Goal: Task Accomplishment & Management: Manage account settings

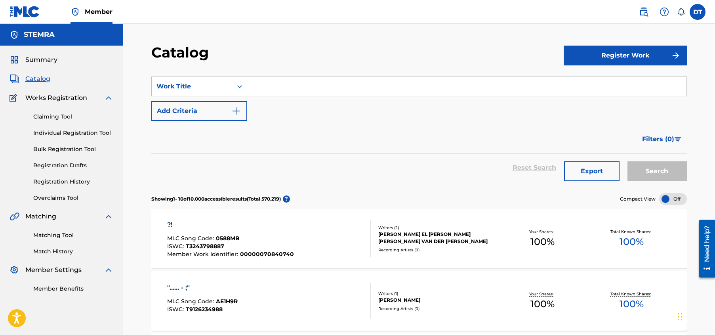
drag, startPoint x: 328, startPoint y: 40, endPoint x: 302, endPoint y: 33, distance: 26.2
drag, startPoint x: 302, startPoint y: 33, endPoint x: 290, endPoint y: 28, distance: 13.8
click at [59, 92] on div "Summary Catalog Works Registration Claiming Tool Individual Registration Tool B…" at bounding box center [61, 174] width 123 height 257
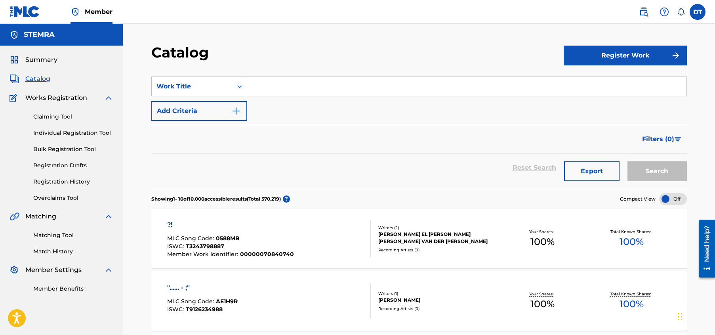
click at [300, 83] on input "Search Form" at bounding box center [467, 86] width 440 height 19
drag, startPoint x: 300, startPoint y: 83, endPoint x: 272, endPoint y: 130, distance: 54.0
click at [272, 130] on div "Filters ( 0 )" at bounding box center [419, 139] width 536 height 29
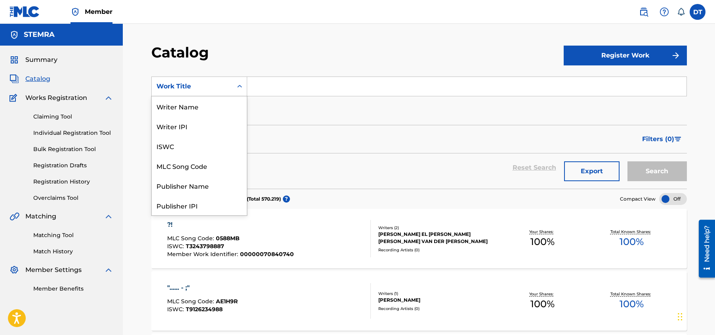
click at [244, 86] on div "Search Form" at bounding box center [240, 86] width 14 height 14
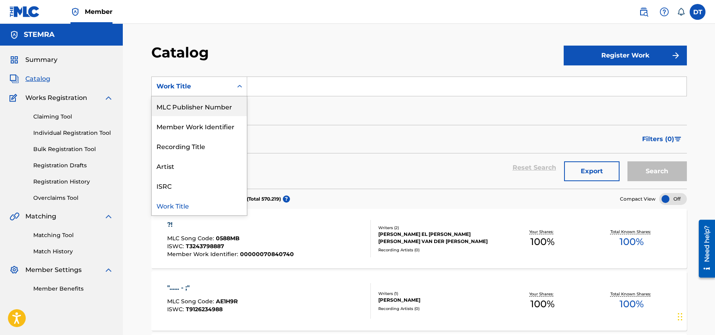
click at [183, 105] on div "MLC Publisher Number" at bounding box center [199, 106] width 95 height 20
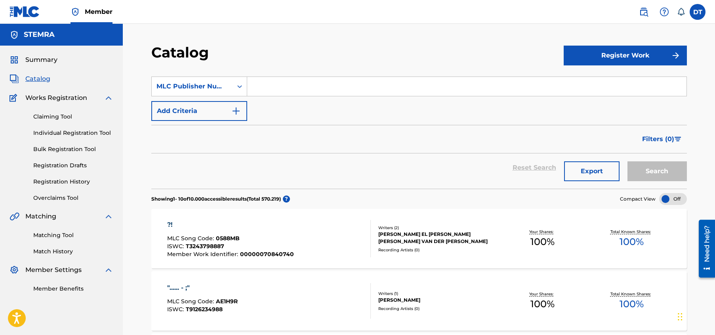
click at [274, 87] on input "Search Form" at bounding box center [467, 86] width 440 height 19
paste input "1C0VD8"
type input "1C0VD8"
click at [657, 170] on button "Search" at bounding box center [657, 171] width 59 height 20
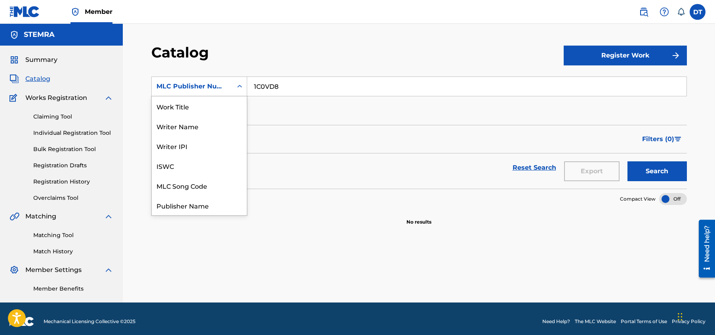
click at [237, 86] on icon "Search Form" at bounding box center [240, 86] width 8 height 8
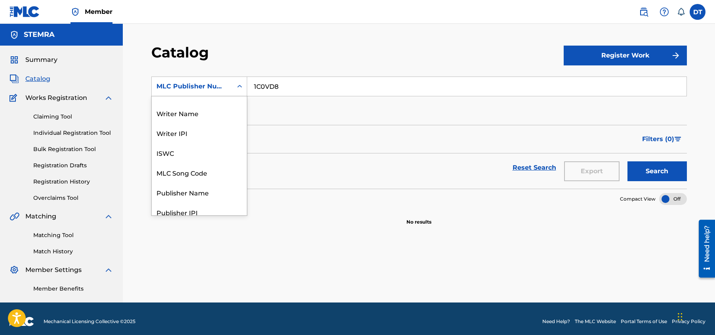
scroll to position [0, 0]
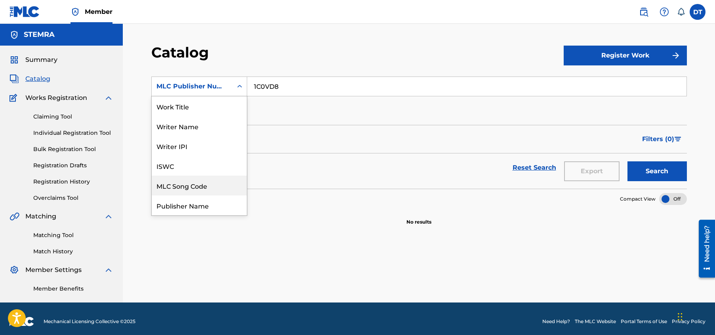
click at [192, 183] on div "MLC Song Code" at bounding box center [199, 186] width 95 height 20
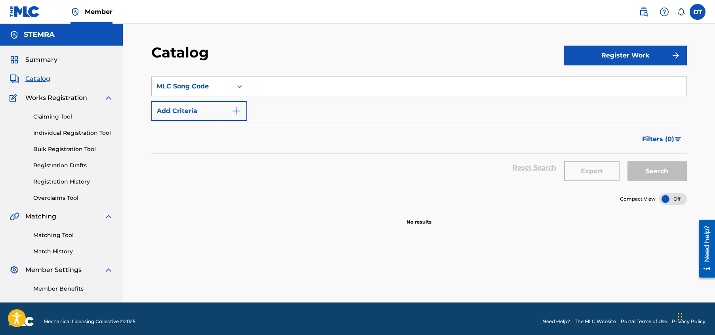
click at [270, 86] on input "Search Form" at bounding box center [467, 86] width 440 height 19
paste input "1C0VD8"
type input "1C0VD8"
click at [657, 167] on button "Search" at bounding box center [657, 171] width 59 height 20
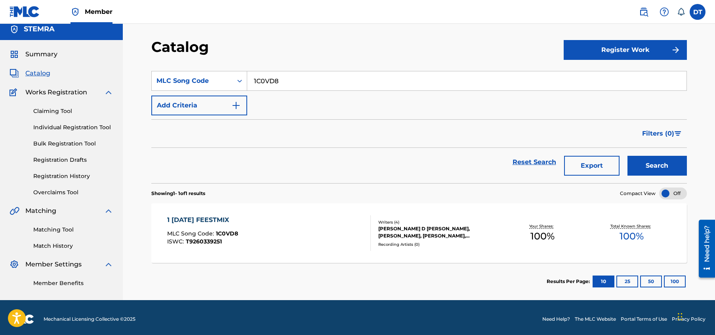
scroll to position [9, 0]
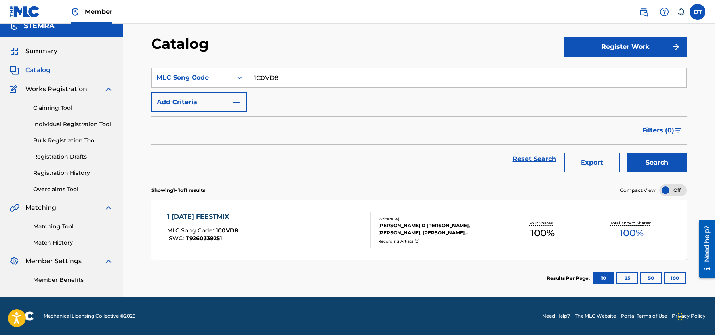
click at [294, 211] on div "1 [DATE] FEESTMIX MLC Song Code : 1C0VD8 ISWC : T9260339251 Writers ( 4 ) [PERS…" at bounding box center [419, 229] width 536 height 59
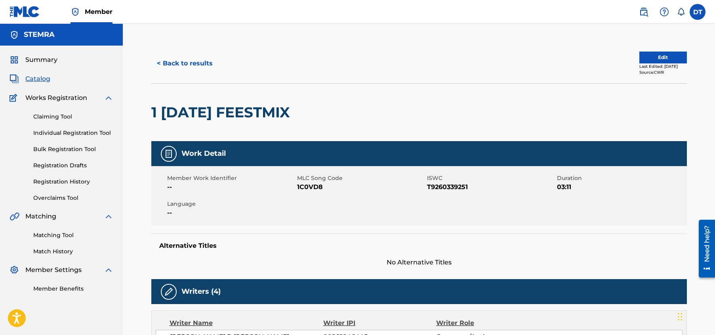
click at [662, 55] on button "Edit" at bounding box center [664, 58] width 48 height 12
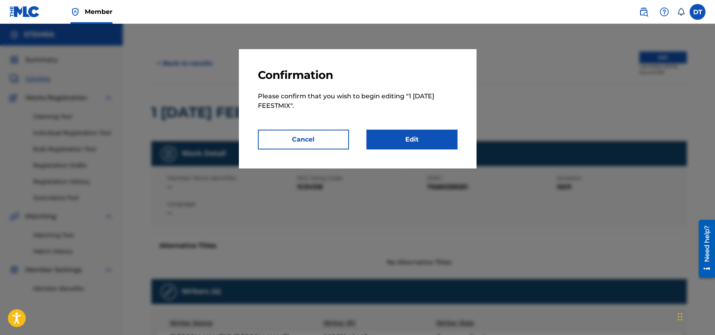
click at [409, 142] on link "Edit" at bounding box center [412, 140] width 91 height 20
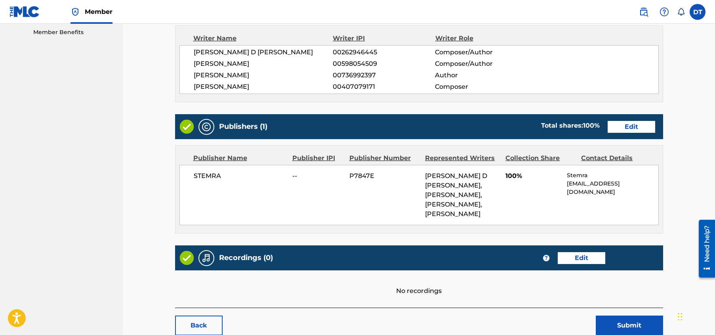
scroll to position [277, 0]
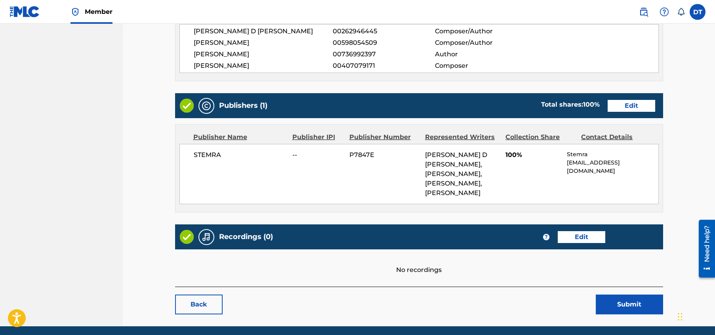
click at [640, 105] on link "Edit" at bounding box center [632, 106] width 48 height 12
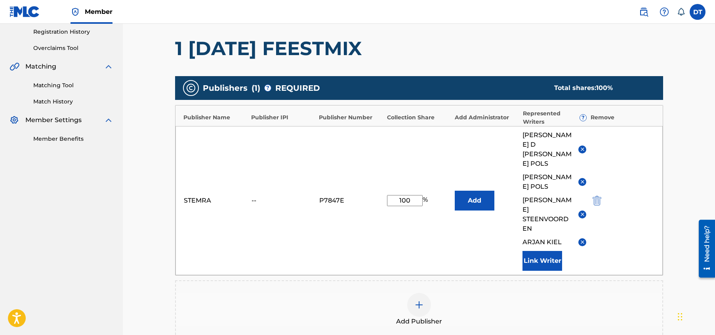
scroll to position [159, 0]
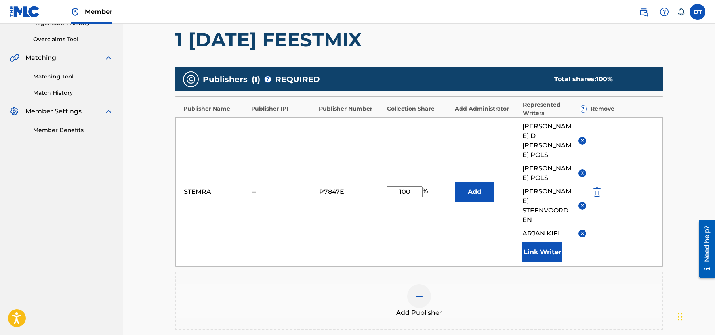
click at [414, 186] on input "100" at bounding box center [405, 191] width 36 height 11
drag, startPoint x: 414, startPoint y: 172, endPoint x: 395, endPoint y: 171, distance: 19.5
click at [395, 186] on input "100" at bounding box center [405, 191] width 36 height 11
type input "33,33"
click at [477, 182] on button "Add" at bounding box center [475, 192] width 40 height 20
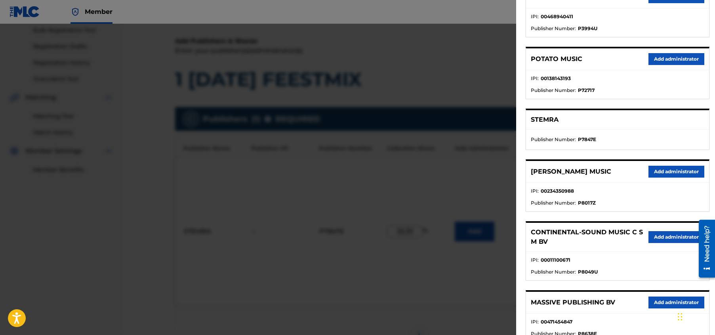
scroll to position [143, 0]
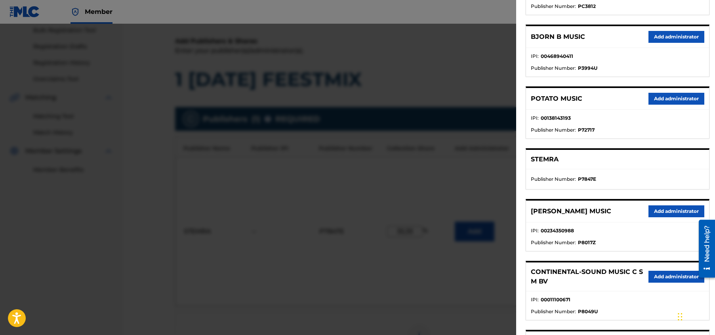
click at [627, 152] on div "STEMRA" at bounding box center [617, 159] width 183 height 19
click at [596, 161] on div "STEMRA" at bounding box center [617, 159] width 183 height 19
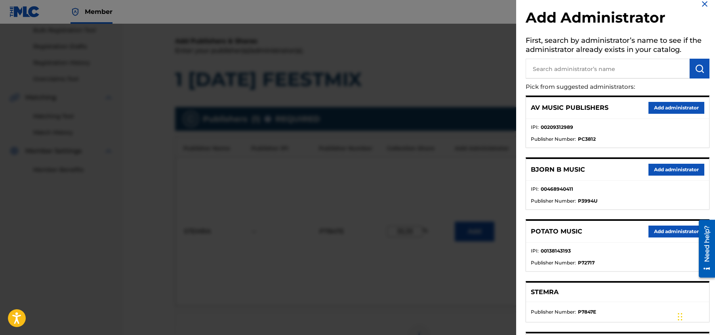
scroll to position [0, 0]
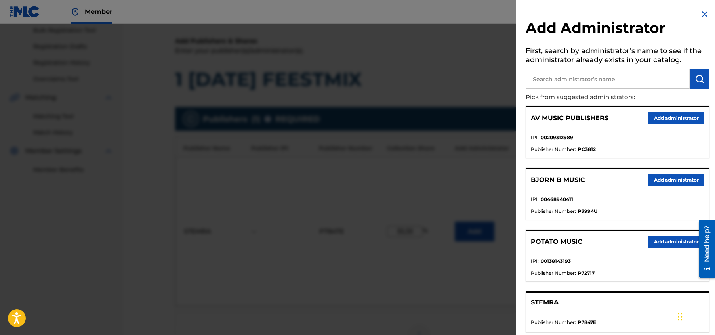
click at [548, 77] on input "text" at bounding box center [608, 79] width 164 height 20
type input "stemra"
click at [702, 76] on img "submit" at bounding box center [700, 79] width 10 height 10
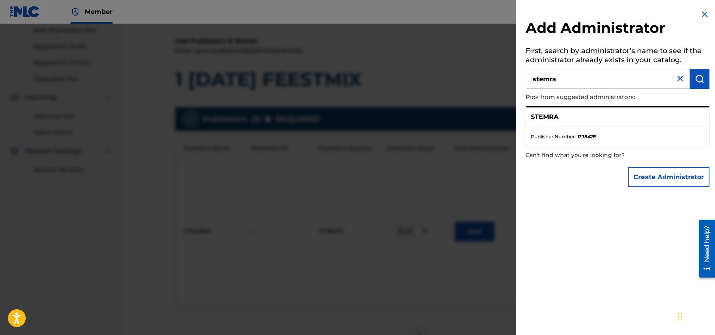
click at [611, 126] on div "STEMRA" at bounding box center [617, 116] width 183 height 19
click at [536, 117] on p "STEMRA" at bounding box center [545, 117] width 28 height 10
click at [706, 11] on img at bounding box center [705, 15] width 10 height 10
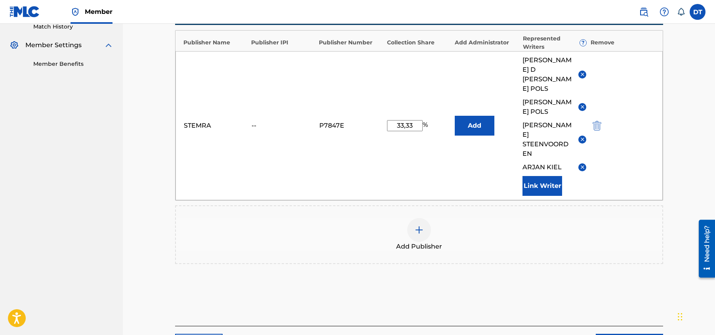
scroll to position [238, 0]
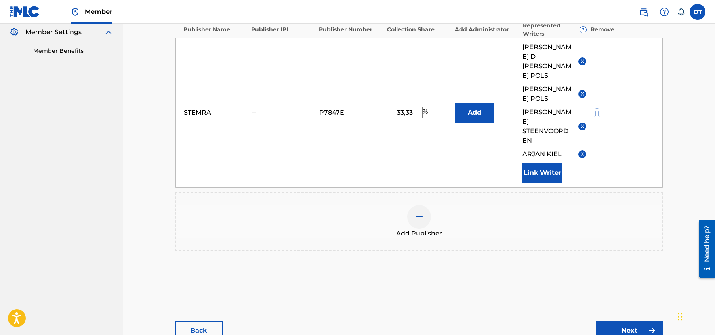
click at [625, 321] on link "Next" at bounding box center [629, 331] width 67 height 20
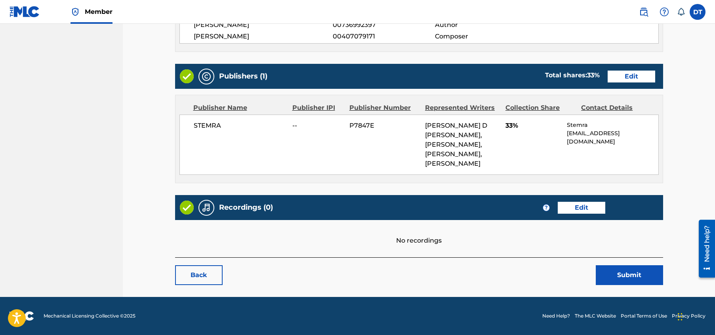
scroll to position [267, 0]
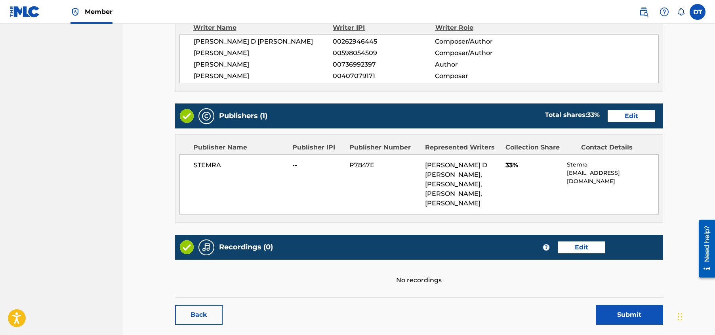
click at [635, 115] on link "Edit" at bounding box center [632, 116] width 48 height 12
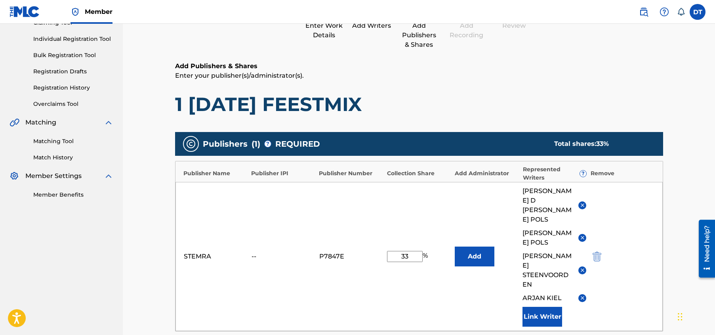
scroll to position [119, 0]
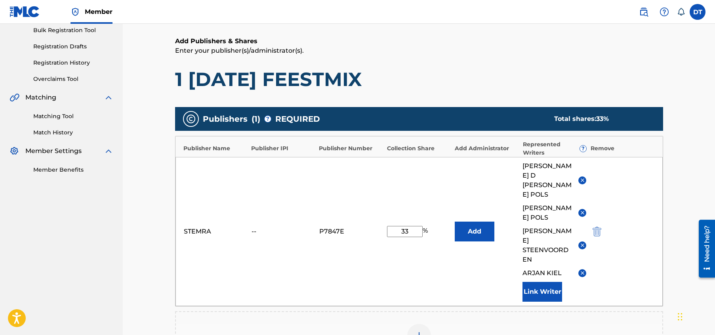
click at [412, 226] on input "33" at bounding box center [405, 231] width 36 height 11
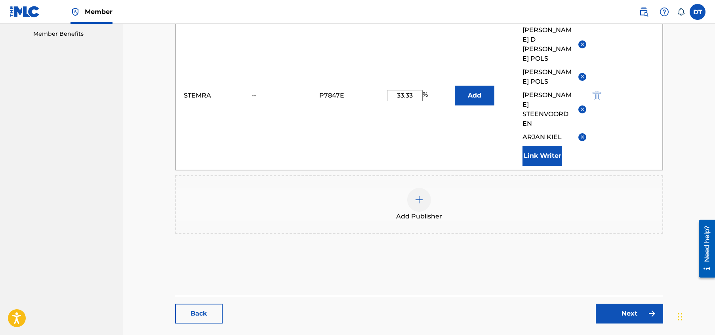
scroll to position [255, 0]
type input "33.33"
click at [619, 303] on link "Next" at bounding box center [629, 313] width 67 height 20
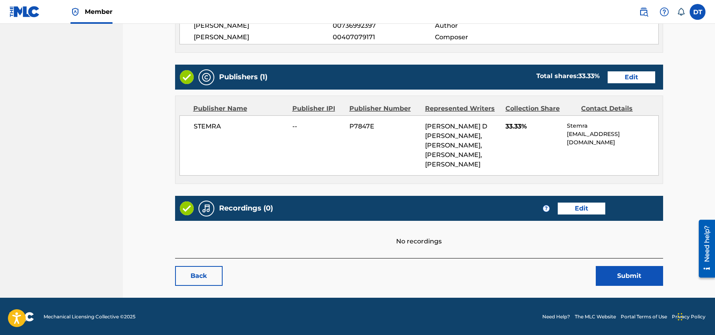
scroll to position [307, 0]
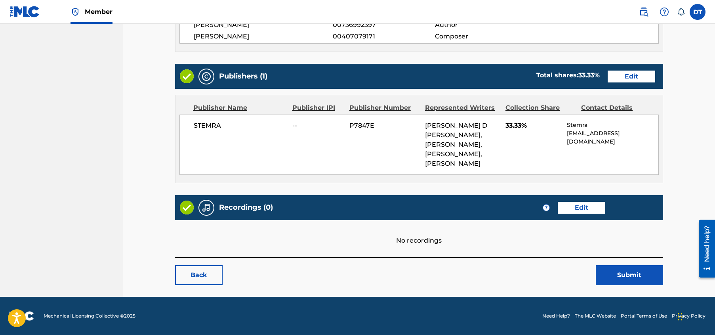
click at [620, 271] on button "Submit" at bounding box center [629, 275] width 67 height 20
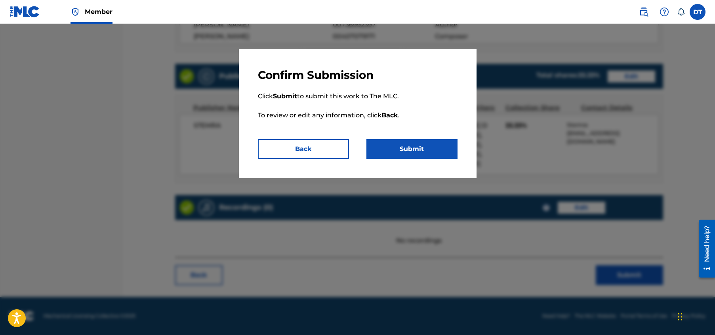
click at [412, 143] on button "Submit" at bounding box center [412, 149] width 91 height 20
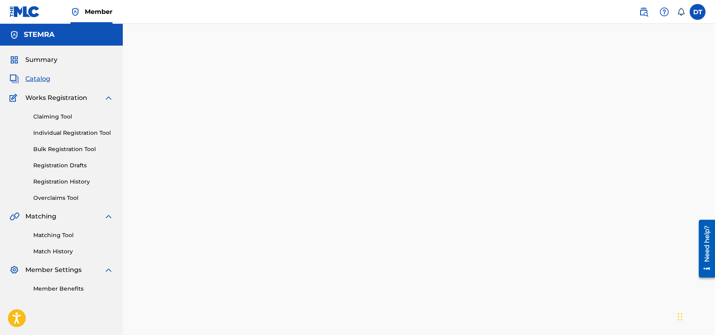
click at [60, 95] on span "Works Registration" at bounding box center [56, 98] width 62 height 10
click at [45, 55] on span "Summary" at bounding box center [41, 60] width 32 height 10
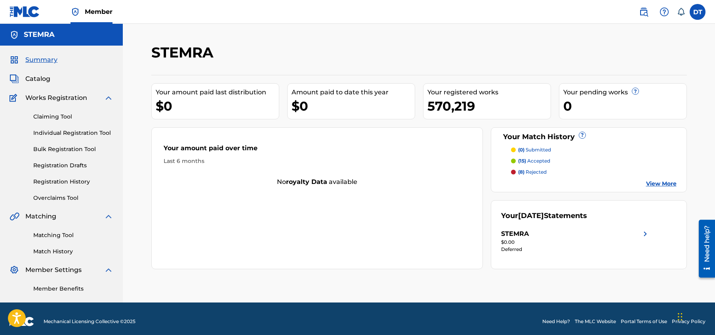
click at [38, 78] on span "Catalog" at bounding box center [37, 79] width 25 height 10
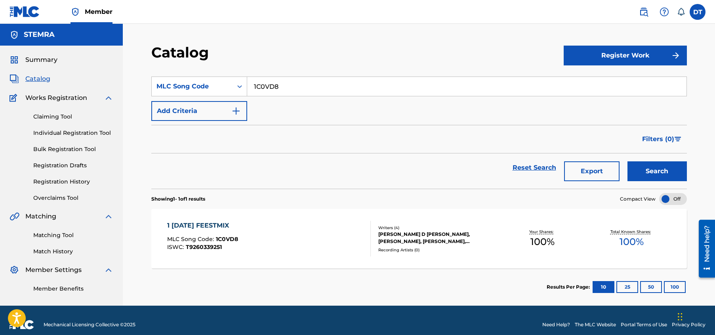
drag, startPoint x: 287, startPoint y: 84, endPoint x: 254, endPoint y: 85, distance: 32.5
click at [254, 85] on input "1C0VD8" at bounding box center [467, 86] width 440 height 19
paste input "SH16VC"
type input "SH16VC"
click at [661, 170] on button "Search" at bounding box center [657, 171] width 59 height 20
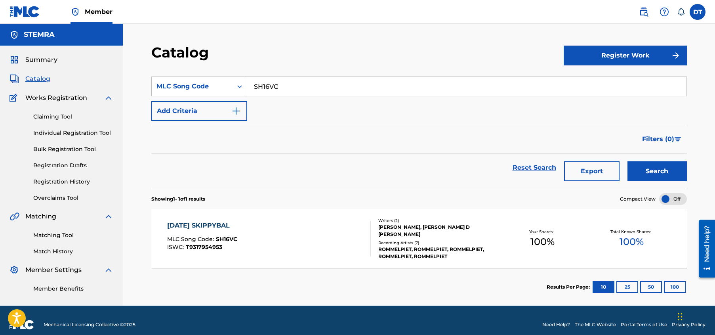
click at [195, 223] on div "[DATE] SKIPPYBAL" at bounding box center [202, 226] width 70 height 10
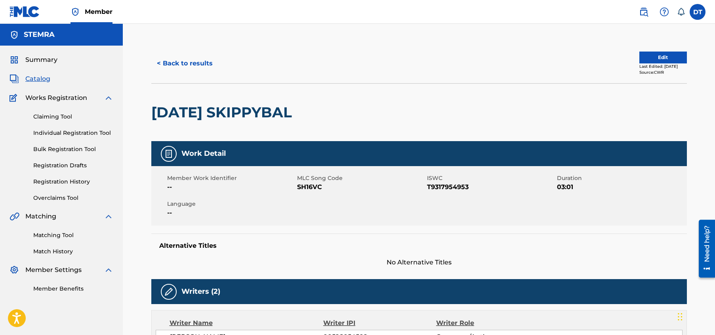
click at [647, 57] on button "Edit" at bounding box center [664, 58] width 48 height 12
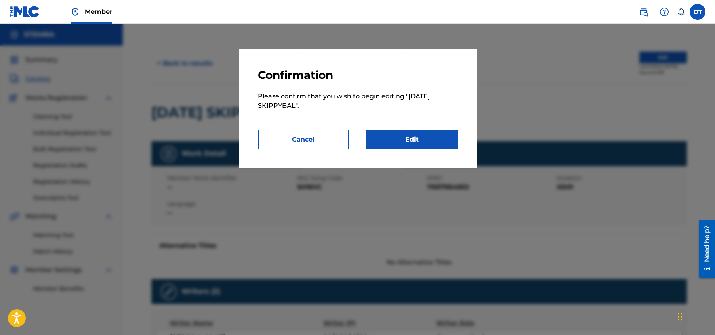
click at [385, 144] on link "Edit" at bounding box center [412, 140] width 91 height 20
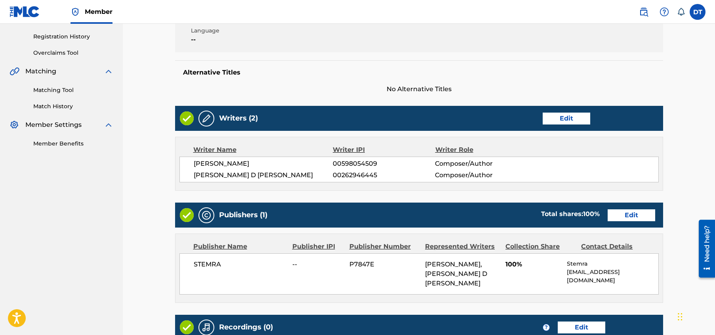
scroll to position [159, 0]
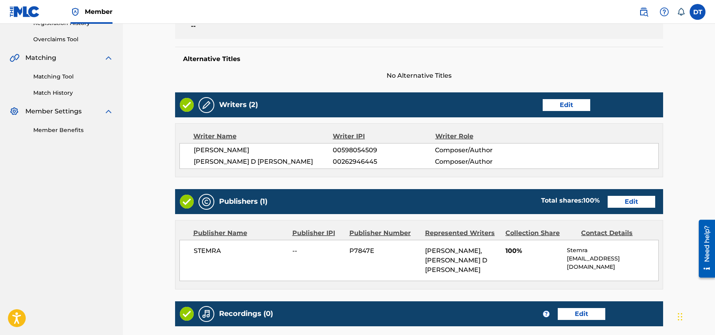
click at [620, 200] on link "Edit" at bounding box center [632, 202] width 48 height 12
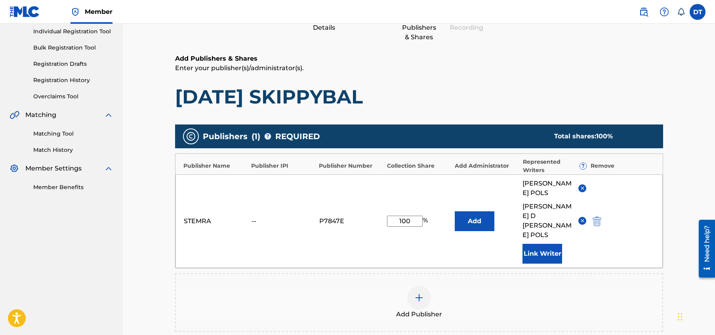
scroll to position [119, 0]
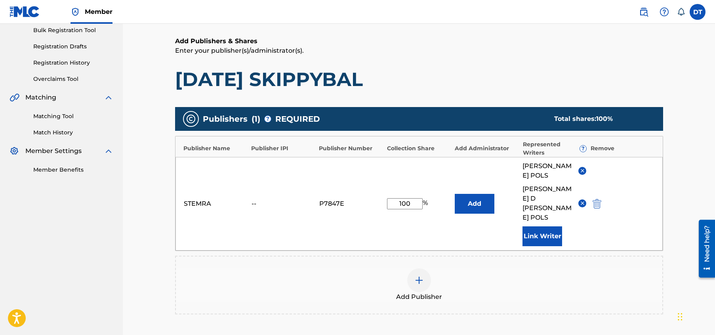
drag, startPoint x: 413, startPoint y: 192, endPoint x: 396, endPoint y: 188, distance: 18.2
click at [396, 198] on input "100" at bounding box center [405, 203] width 36 height 11
type input "33.33"
click at [472, 194] on button "Add" at bounding box center [475, 204] width 40 height 20
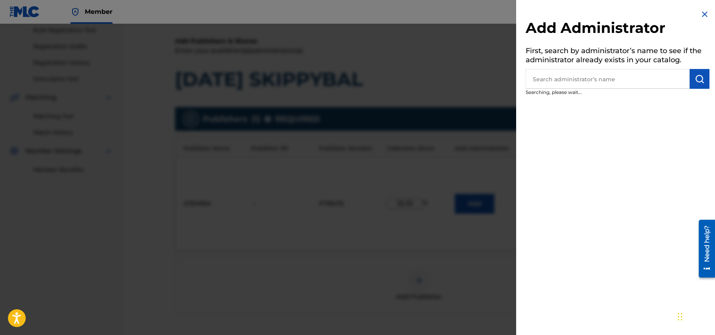
click at [472, 185] on div at bounding box center [357, 191] width 715 height 335
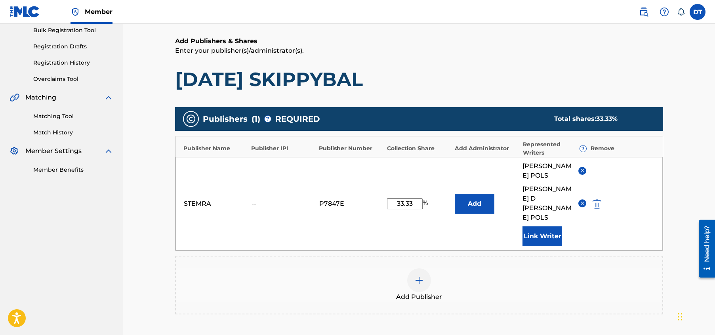
click at [469, 256] on div "Add Publisher" at bounding box center [419, 285] width 488 height 59
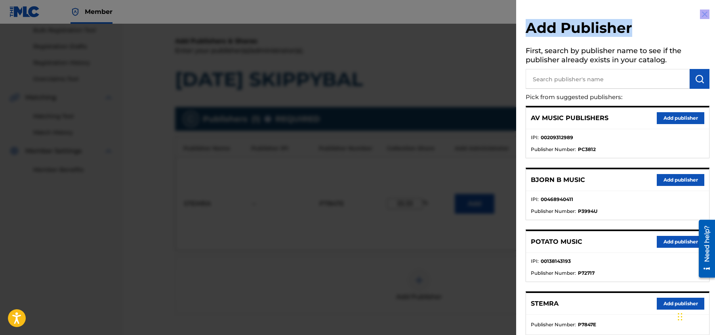
click at [703, 10] on div "Add Publisher First, search by publisher name to see if the publisher already e…" at bounding box center [617, 167] width 203 height 335
click at [701, 13] on img at bounding box center [705, 15] width 10 height 10
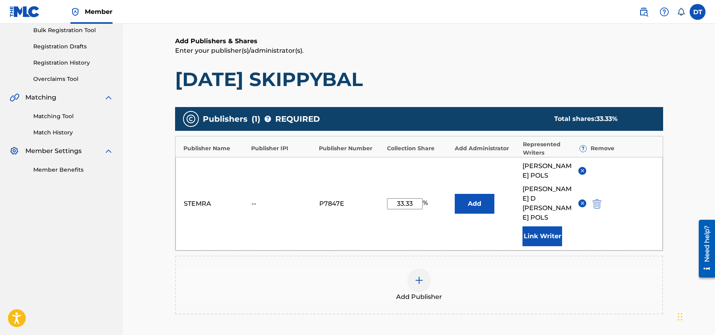
click at [488, 268] on div "Add Publisher" at bounding box center [419, 284] width 487 height 33
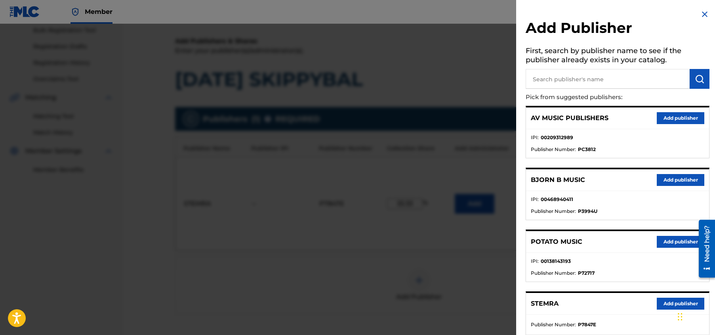
click at [703, 14] on img at bounding box center [705, 15] width 10 height 10
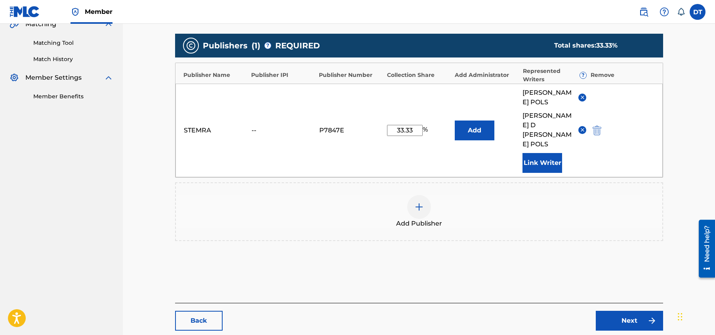
scroll to position [209, 0]
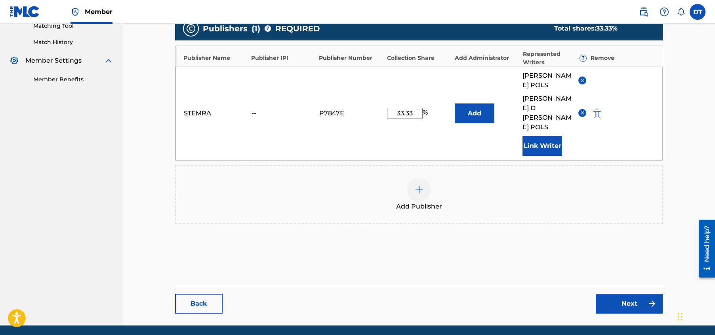
click at [630, 294] on link "Next" at bounding box center [629, 304] width 67 height 20
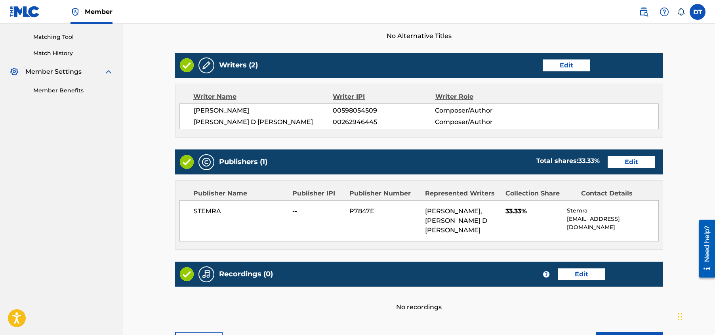
scroll to position [255, 0]
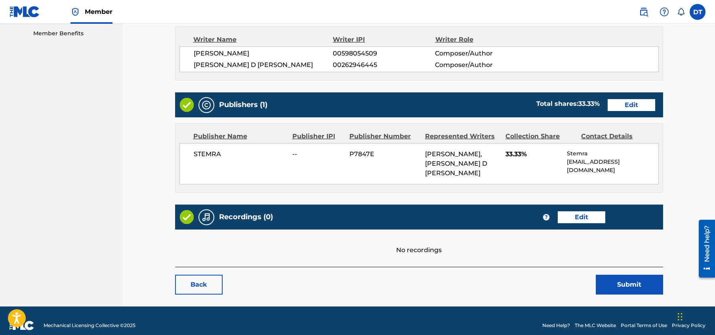
click at [627, 275] on button "Submit" at bounding box center [629, 285] width 67 height 20
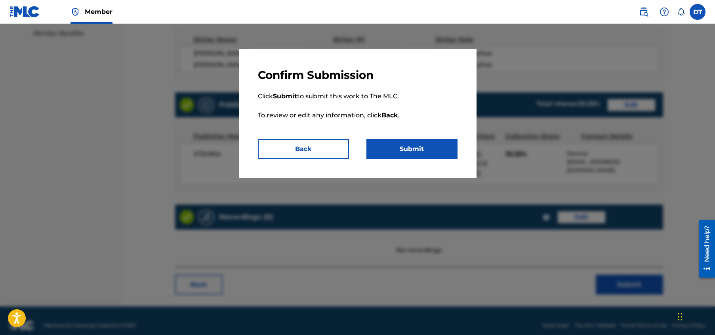
click at [428, 151] on button "Submit" at bounding box center [412, 149] width 91 height 20
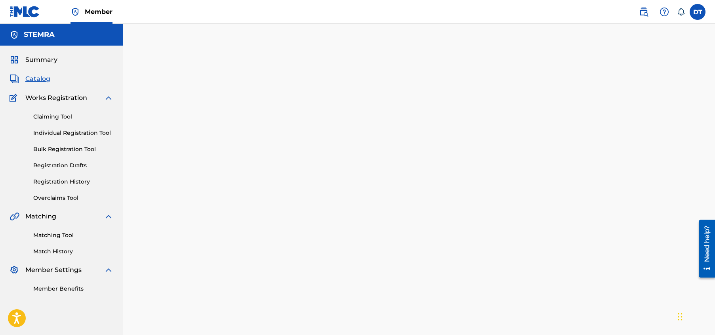
click at [62, 93] on div "Summary Catalog Works Registration Claiming Tool Individual Registration Tool B…" at bounding box center [61, 174] width 123 height 257
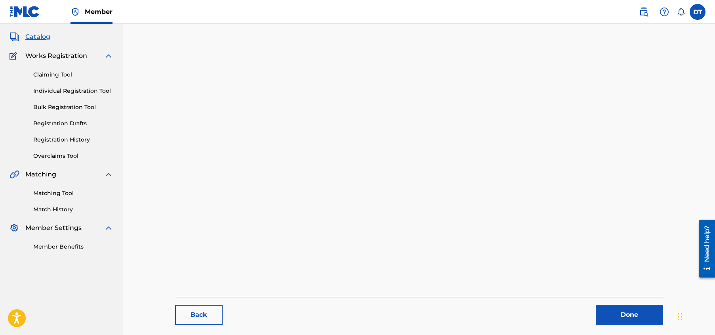
scroll to position [82, 0]
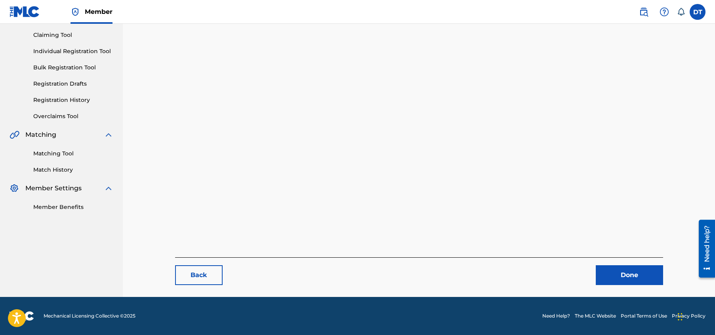
click at [635, 274] on link "Done" at bounding box center [629, 275] width 67 height 20
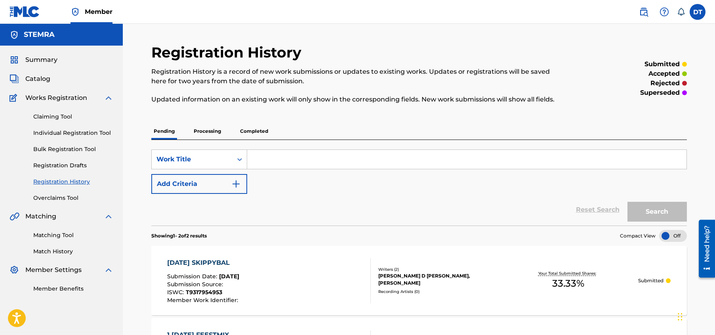
click at [290, 156] on input "Search Form" at bounding box center [467, 159] width 440 height 19
drag, startPoint x: 285, startPoint y: 159, endPoint x: 275, endPoint y: 177, distance: 20.8
click at [275, 177] on div "SearchWithCriteriabf0d08a8-6236-4ca7-ba7d-521bdd20538c Work Title Add Criteria" at bounding box center [419, 171] width 536 height 44
click at [278, 165] on input "Search Form" at bounding box center [467, 159] width 440 height 19
paste input "BA2HYH"
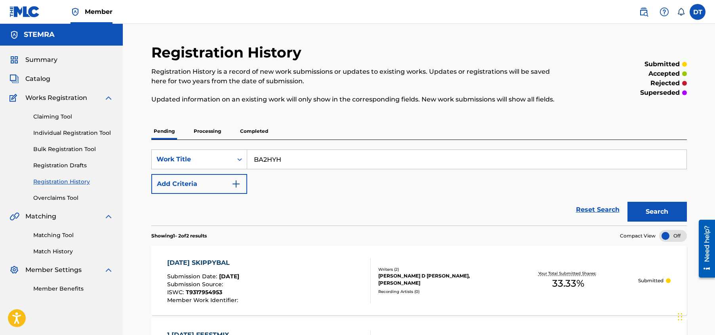
click at [657, 207] on button "Search" at bounding box center [657, 212] width 59 height 20
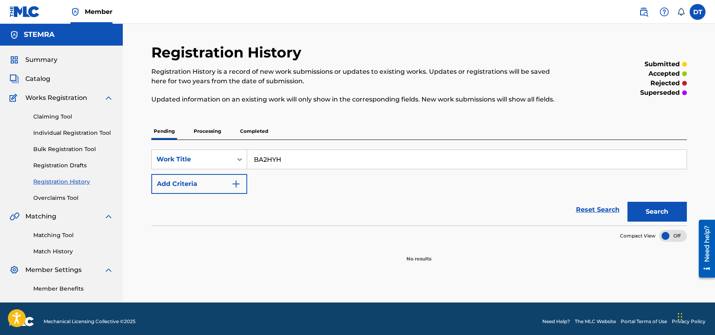
click at [644, 207] on button "Search" at bounding box center [657, 212] width 59 height 20
click at [255, 159] on input "BA2HYH" at bounding box center [467, 159] width 440 height 19
click at [650, 208] on button "Search" at bounding box center [657, 212] width 59 height 20
drag, startPoint x: 321, startPoint y: 156, endPoint x: 265, endPoint y: 157, distance: 55.9
click at [260, 159] on input "BA2HYH" at bounding box center [467, 159] width 440 height 19
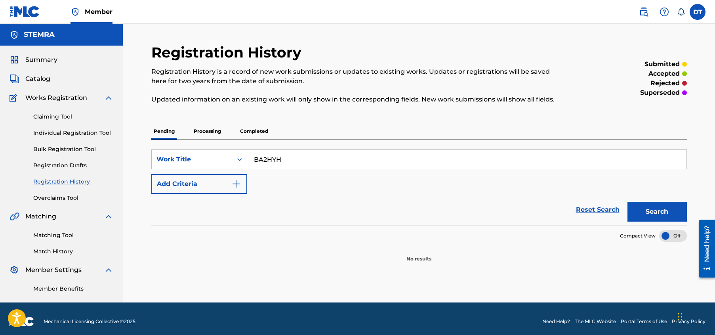
type input "B"
click at [277, 158] on input "Search Form" at bounding box center [467, 159] width 440 height 19
paste input "BA2HYH"
type input "BA2HYH"
click at [652, 207] on button "Search" at bounding box center [657, 212] width 59 height 20
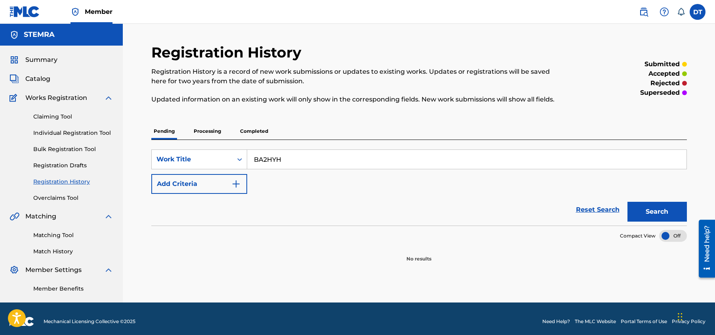
drag, startPoint x: 281, startPoint y: 158, endPoint x: 254, endPoint y: 152, distance: 27.5
click at [254, 152] on input "BA2HYH" at bounding box center [467, 159] width 440 height 19
click at [265, 155] on input "Search Form" at bounding box center [467, 159] width 440 height 19
paste input "BLIJ DAT JIJ [PERSON_NAME]"
type input "BLIJ DAT JIJ [PERSON_NAME]"
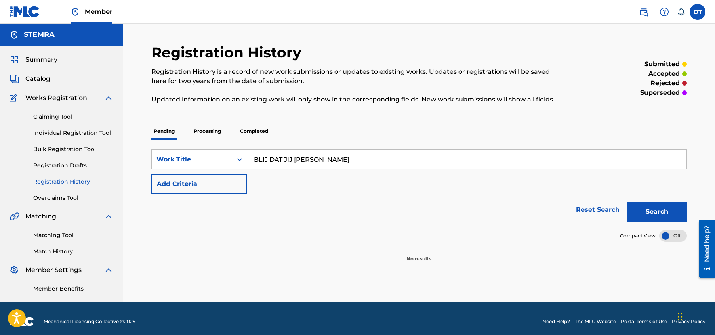
click at [648, 208] on button "Search" at bounding box center [657, 212] width 59 height 20
click at [313, 171] on div "SearchWithCriteriabf0d08a8-6236-4ca7-ba7d-521bdd20538c Work Title BLIJ DAT JIJ …" at bounding box center [419, 171] width 536 height 44
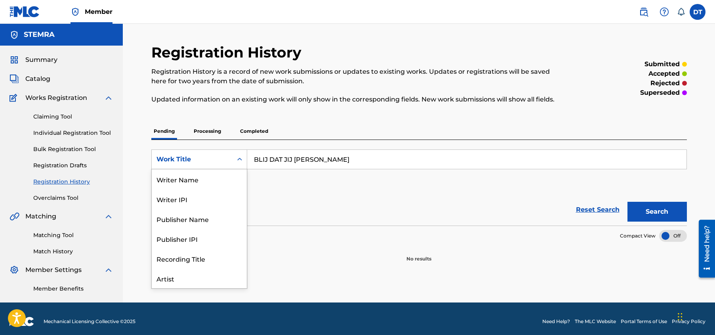
click at [239, 156] on icon "Search Form" at bounding box center [240, 159] width 8 height 8
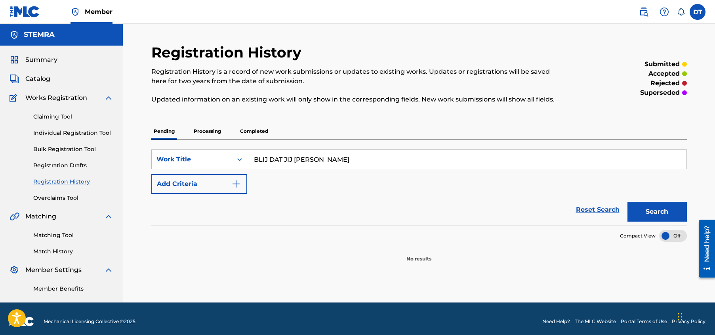
click at [138, 107] on div "Registration History Registration History is a record of new work submissions o…" at bounding box center [419, 163] width 593 height 279
click at [56, 115] on link "Claiming Tool" at bounding box center [73, 117] width 80 height 8
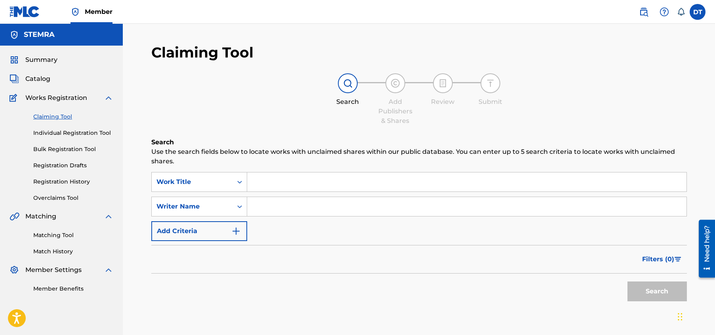
click at [272, 180] on input "Search Form" at bounding box center [467, 181] width 440 height 19
paste input "BLIJ DAT JIJ [PERSON_NAME]"
type input "BLIJ DAT JIJ [PERSON_NAME]"
click at [662, 292] on button "Search" at bounding box center [657, 291] width 59 height 20
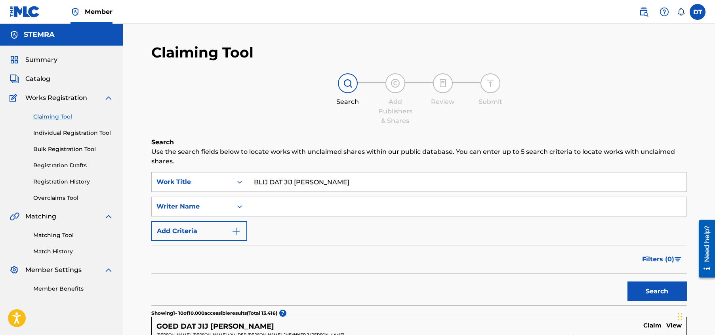
click at [62, 99] on span "Works Registration" at bounding box center [56, 98] width 62 height 10
click at [63, 98] on span "Works Registration" at bounding box center [56, 98] width 62 height 10
click at [233, 183] on div "Search Form" at bounding box center [240, 182] width 14 height 14
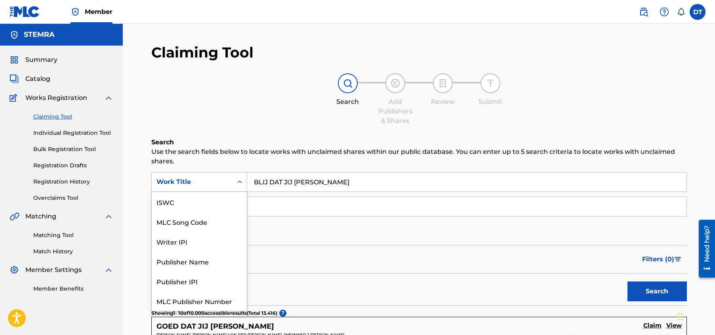
scroll to position [20, 0]
click at [187, 201] on div "MLC Song Code" at bounding box center [199, 202] width 95 height 20
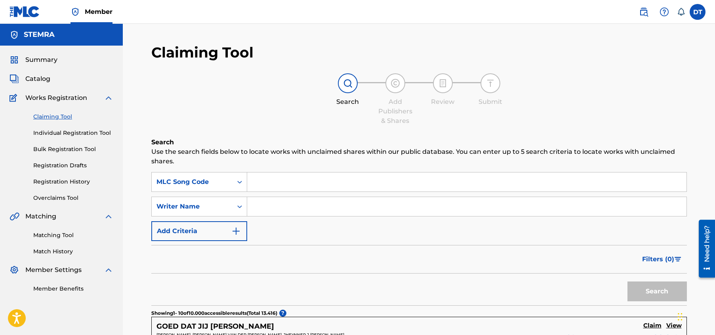
click at [279, 182] on input "Search Form" at bounding box center [467, 181] width 440 height 19
paste input "BA2HYH"
type input "BA2HYH"
click at [654, 288] on button "Search" at bounding box center [657, 291] width 59 height 20
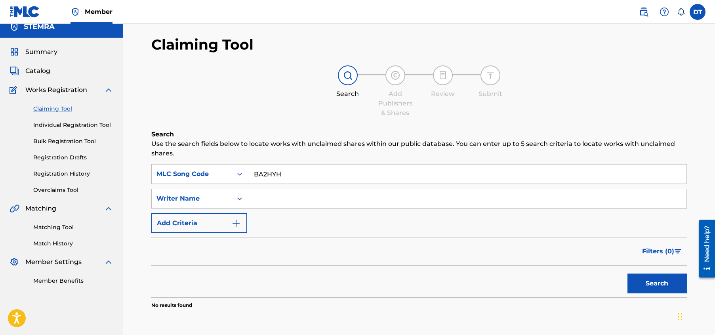
scroll to position [0, 0]
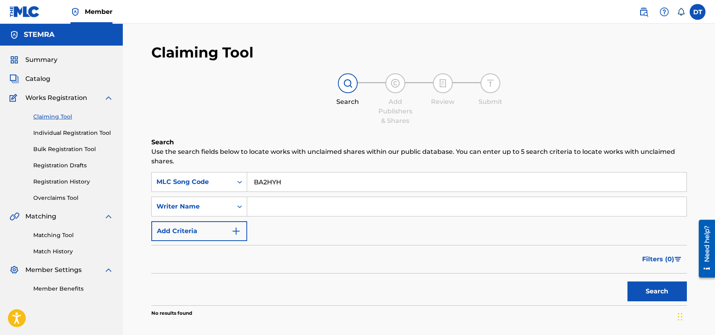
drag, startPoint x: 287, startPoint y: 179, endPoint x: 248, endPoint y: 178, distance: 39.2
click at [248, 178] on input "BA2HYH" at bounding box center [467, 181] width 440 height 19
paste input "BLIJ DAT JIJ [PERSON_NAME]"
type input "BLIJ DAT JIJ [PERSON_NAME]"
click at [285, 208] on input "Search Form" at bounding box center [467, 206] width 440 height 19
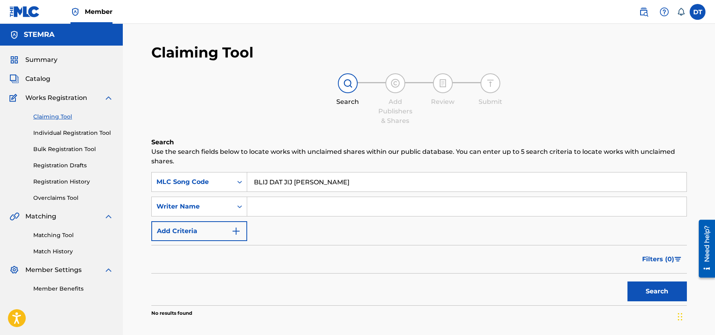
paste input "[PERSON_NAME];[PERSON_NAME]"
click at [295, 206] on input "[PERSON_NAME];[PERSON_NAME]" at bounding box center [467, 206] width 440 height 19
type input "[PERSON_NAME]; [PERSON_NAME]"
click at [639, 290] on button "Search" at bounding box center [657, 291] width 59 height 20
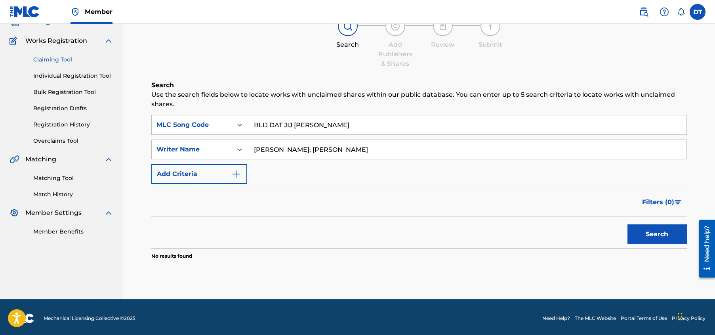
scroll to position [59, 0]
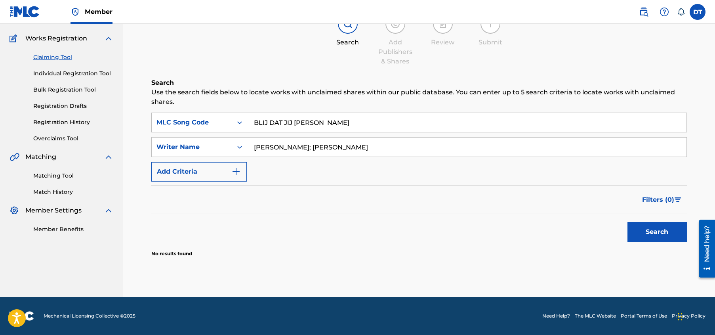
drag, startPoint x: 335, startPoint y: 124, endPoint x: 247, endPoint y: 116, distance: 87.6
click at [247, 116] on input "BLIJ DAT JIJ [PERSON_NAME]" at bounding box center [467, 122] width 440 height 19
click at [639, 227] on button "Search" at bounding box center [657, 232] width 59 height 20
drag, startPoint x: 346, startPoint y: 148, endPoint x: 294, endPoint y: 148, distance: 51.1
click at [294, 148] on input "[PERSON_NAME]; [PERSON_NAME]" at bounding box center [467, 147] width 440 height 19
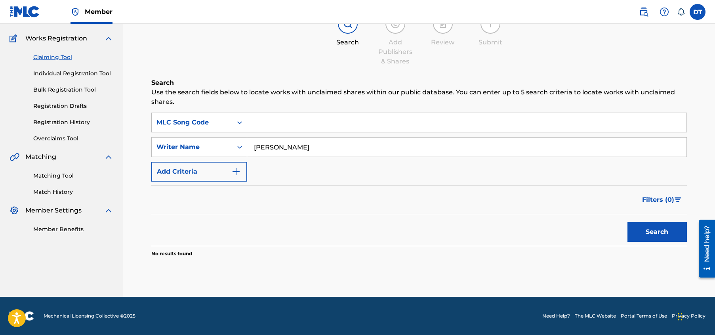
type input "[PERSON_NAME]"
click at [628, 222] on button "Search" at bounding box center [657, 232] width 59 height 20
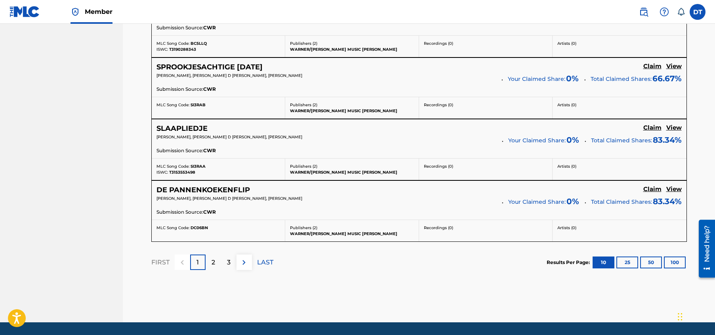
scroll to position [694, 0]
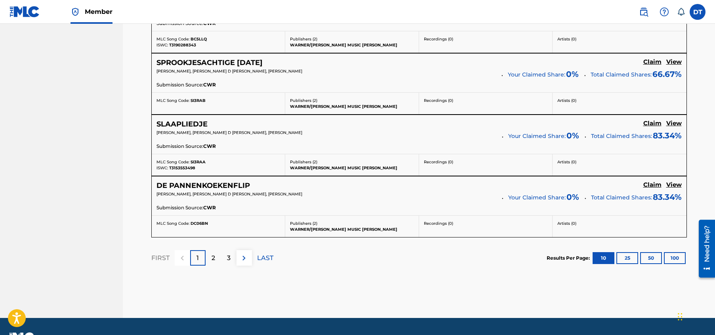
click at [212, 258] on p "2" at bounding box center [214, 258] width 4 height 10
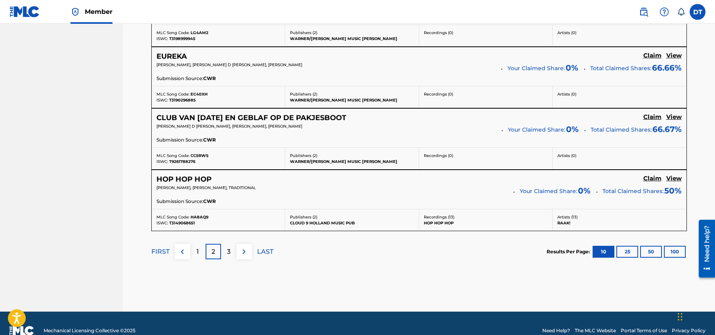
scroll to position [715, 0]
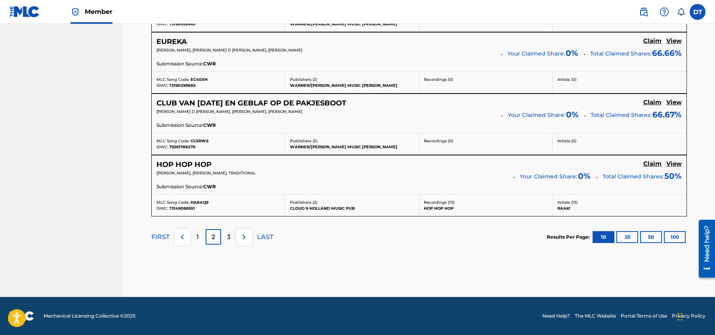
click at [226, 232] on div "3" at bounding box center [228, 236] width 15 height 15
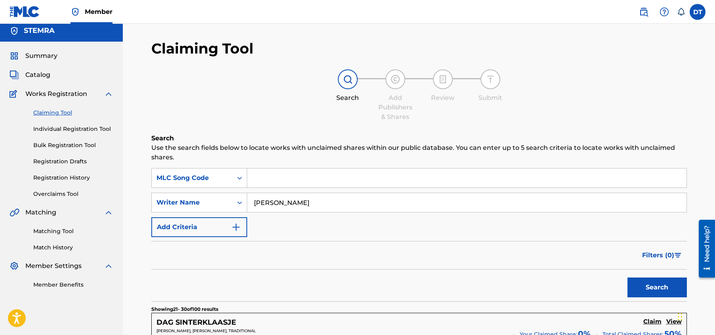
scroll to position [0, 0]
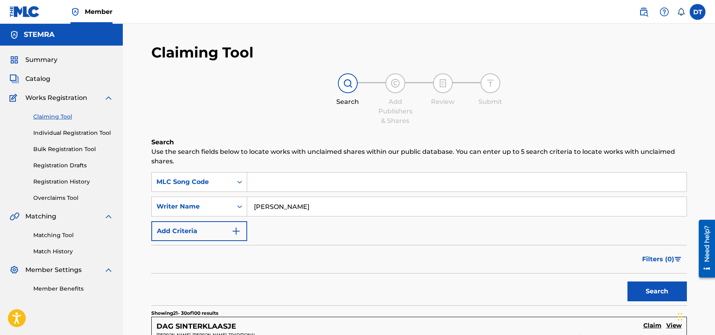
click at [269, 183] on input "Search Form" at bounding box center [467, 181] width 440 height 19
click at [628, 281] on button "Search" at bounding box center [657, 291] width 59 height 20
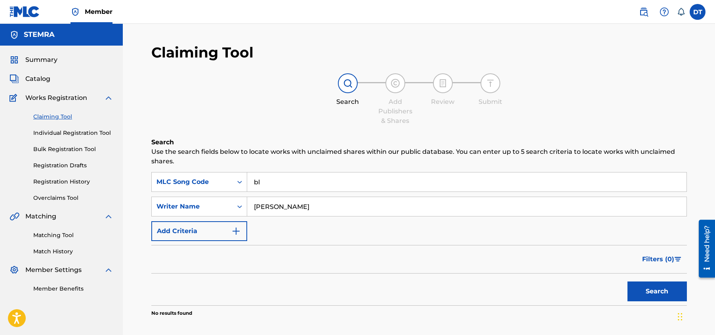
type input "b"
click at [642, 289] on button "Search" at bounding box center [657, 291] width 59 height 20
click at [270, 182] on input "jij [PERSON_NAME]" at bounding box center [467, 181] width 440 height 19
click at [628, 281] on button "Search" at bounding box center [657, 291] width 59 height 20
click at [286, 181] on input "bent" at bounding box center [467, 181] width 440 height 19
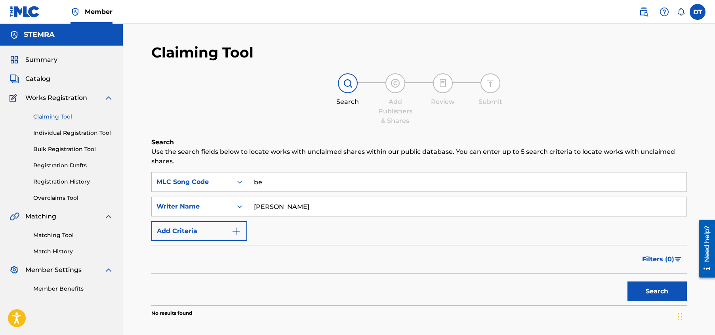
type input "b"
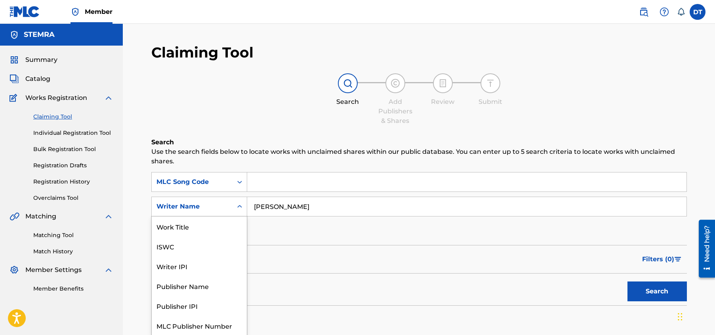
scroll to position [1, 0]
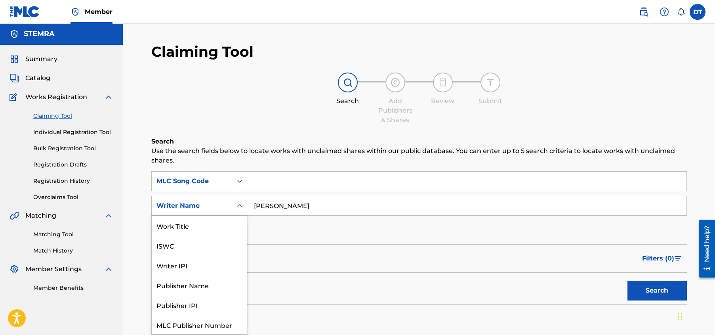
click at [226, 206] on div "Writer Name" at bounding box center [192, 206] width 71 height 10
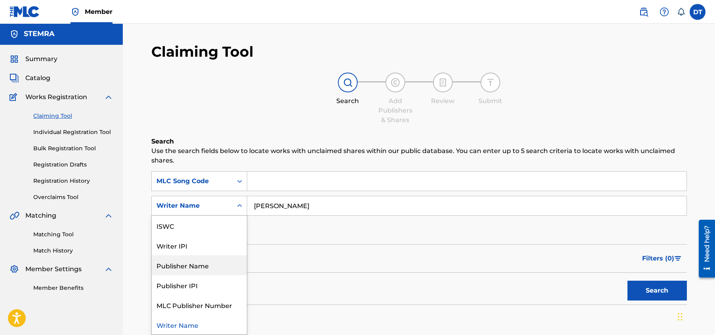
click at [191, 263] on div "Publisher Name" at bounding box center [199, 265] width 95 height 20
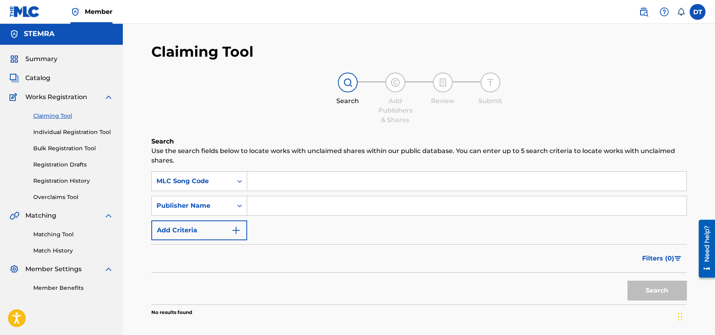
click at [270, 203] on input "Search Form" at bounding box center [467, 205] width 440 height 19
type input "warner"
click at [276, 182] on input "Search Form" at bounding box center [467, 181] width 440 height 19
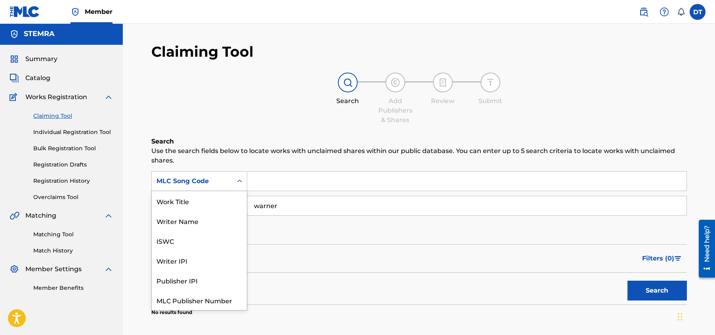
click at [235, 178] on div "Search Form" at bounding box center [240, 181] width 14 height 14
click at [195, 237] on div "Writer IPI" at bounding box center [199, 241] width 95 height 20
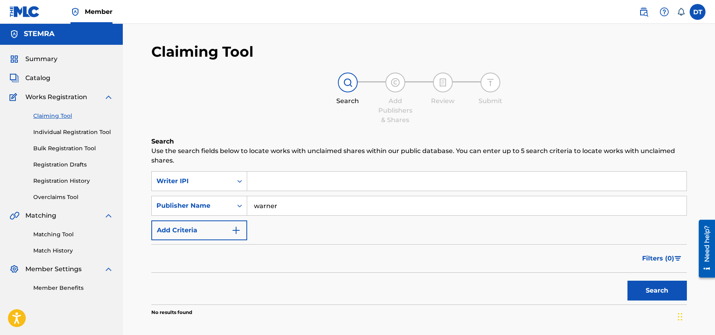
click at [264, 255] on div "Filters ( 0 )" at bounding box center [419, 258] width 536 height 29
click at [273, 178] on input "Search Form" at bounding box center [467, 181] width 440 height 19
paste input "00598054509"
type input "00598054509"
click at [642, 292] on button "Search" at bounding box center [657, 291] width 59 height 20
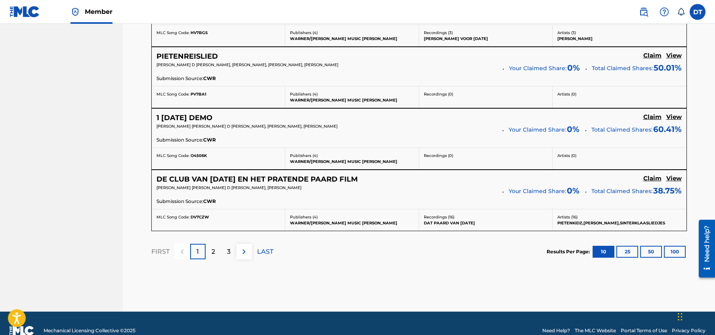
scroll to position [714, 0]
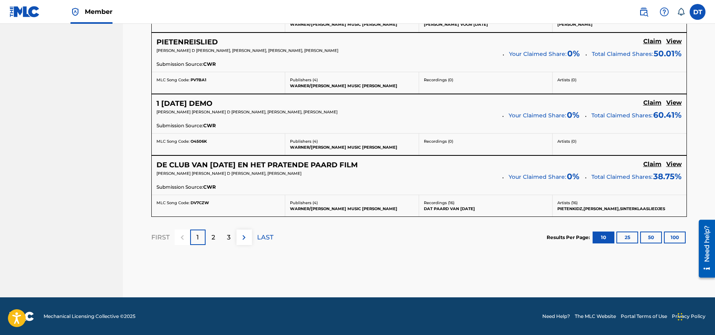
click at [210, 235] on div "2" at bounding box center [213, 236] width 15 height 15
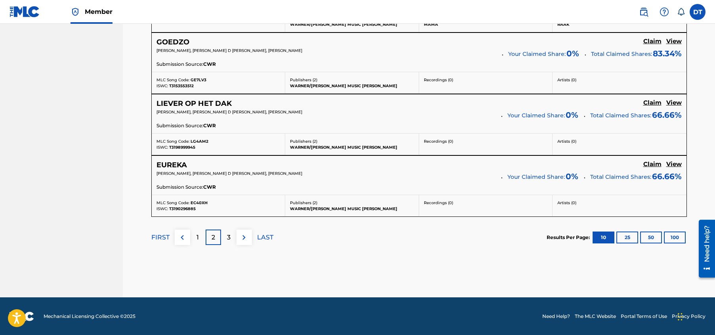
scroll to position [715, 0]
click at [225, 236] on div "3" at bounding box center [228, 236] width 15 height 15
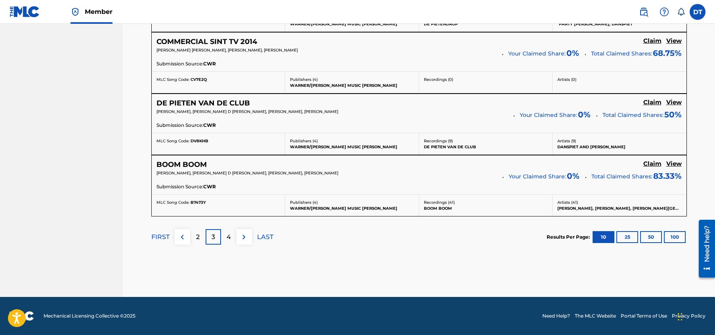
click at [225, 238] on div "4" at bounding box center [228, 236] width 15 height 15
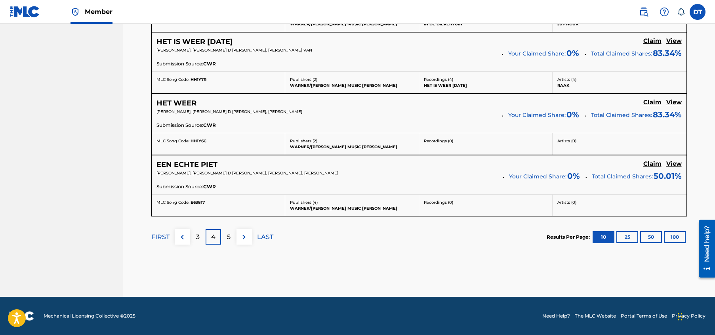
click at [228, 235] on p "5" at bounding box center [229, 237] width 4 height 10
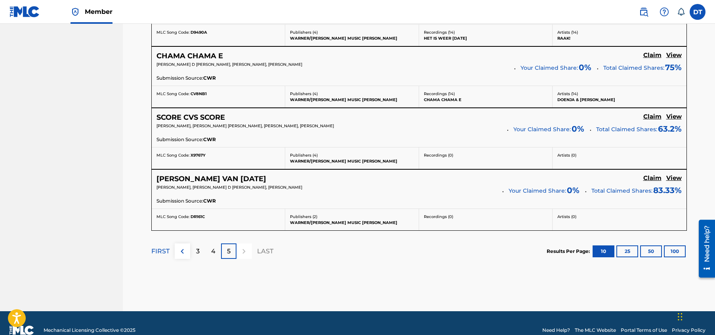
scroll to position [592, 0]
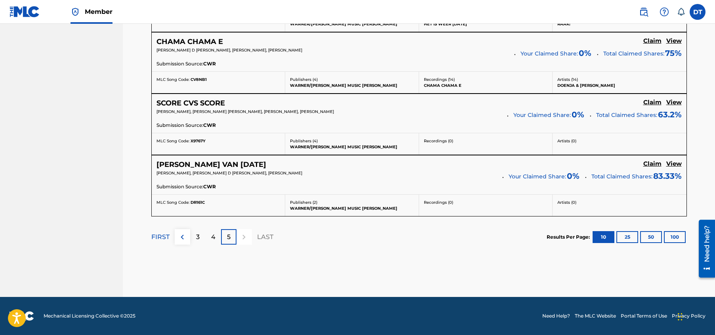
click at [245, 233] on div at bounding box center [244, 236] width 15 height 15
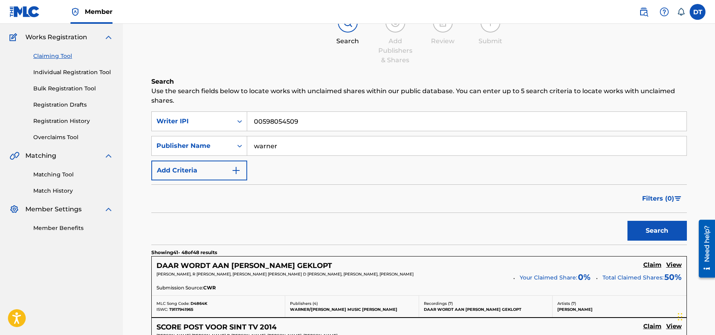
scroll to position [0, 0]
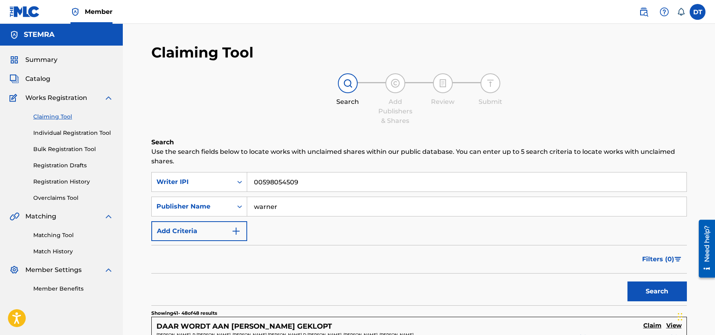
drag, startPoint x: 304, startPoint y: 185, endPoint x: 255, endPoint y: 182, distance: 49.2
click at [255, 182] on input "00598054509" at bounding box center [467, 181] width 440 height 19
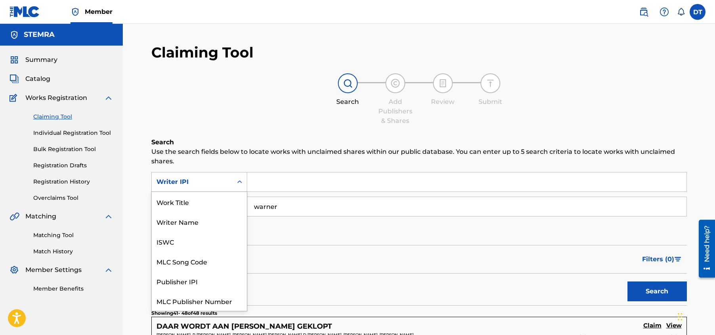
click at [238, 182] on icon "Search Form" at bounding box center [240, 182] width 8 height 8
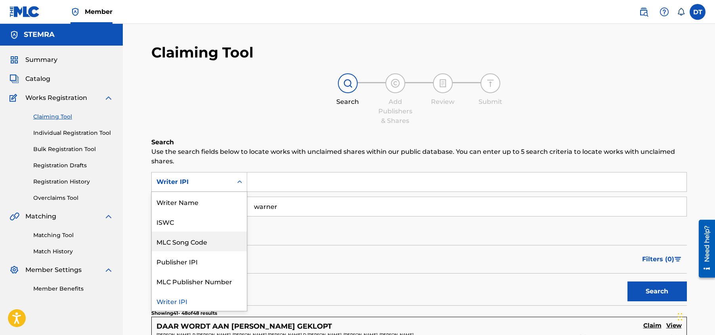
click at [193, 235] on div "MLC Song Code" at bounding box center [199, 241] width 95 height 20
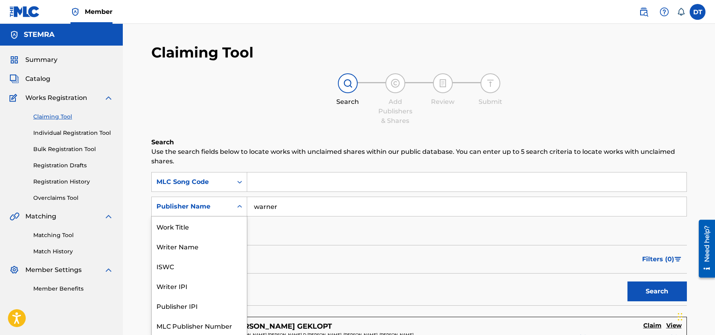
scroll to position [1, 0]
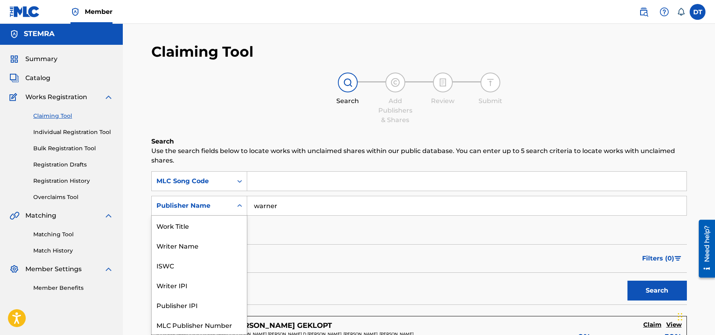
click at [241, 205] on icon "Search Form" at bounding box center [240, 206] width 8 height 8
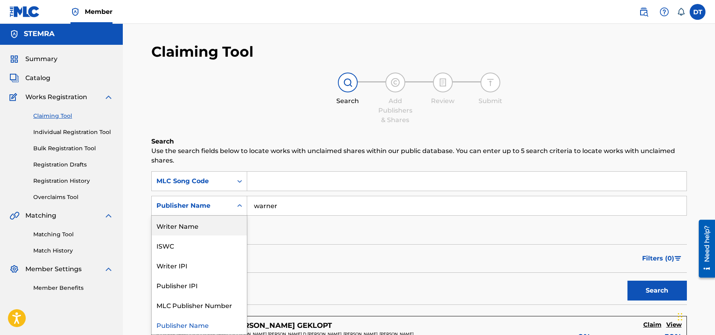
click at [224, 121] on div "Search Add Publishers & Shares Review Submit" at bounding box center [419, 99] width 536 height 52
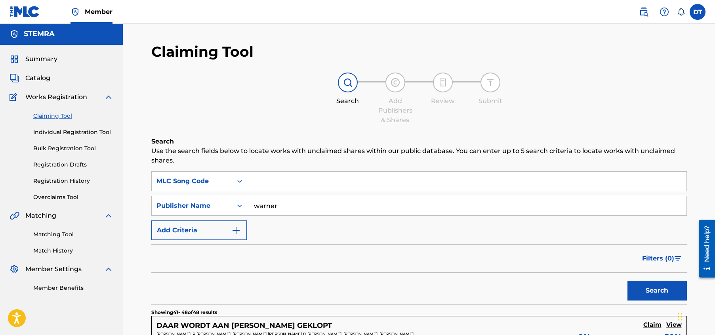
click at [276, 182] on input "Search Form" at bounding box center [467, 181] width 440 height 19
paste input "BA2HYH"
type input "BA2HYH"
click at [646, 287] on button "Search" at bounding box center [657, 291] width 59 height 20
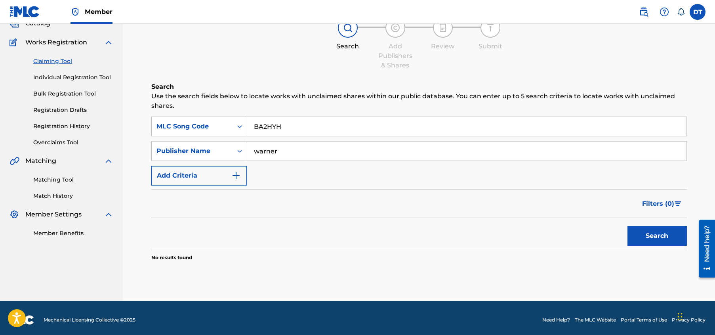
scroll to position [59, 0]
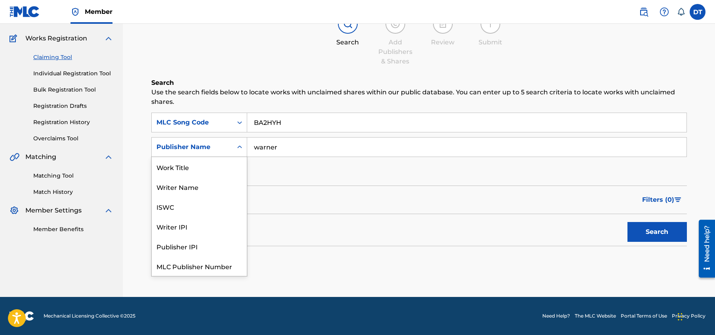
click at [239, 147] on icon "Search Form" at bounding box center [239, 146] width 5 height 3
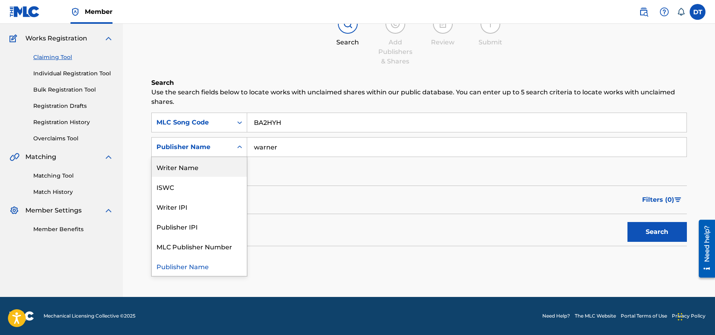
click at [214, 167] on div "Writer Name" at bounding box center [199, 167] width 95 height 20
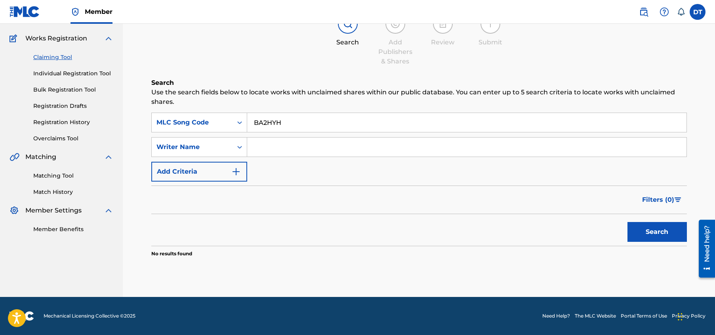
click at [265, 148] on input "Search Form" at bounding box center [467, 147] width 440 height 19
type input "[PERSON_NAME]"
click at [665, 231] on button "Search" at bounding box center [657, 232] width 59 height 20
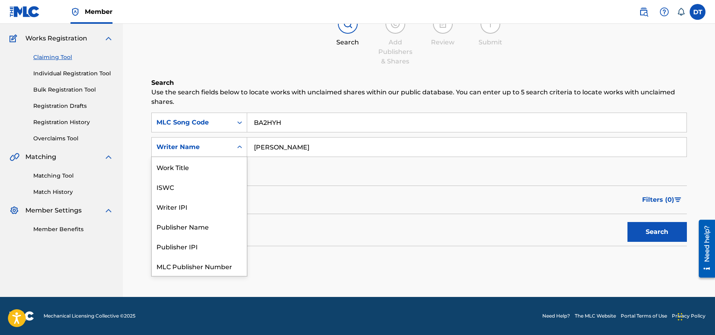
click at [240, 147] on icon "Search Form" at bounding box center [239, 146] width 5 height 3
click at [209, 168] on div "Work Title" at bounding box center [199, 167] width 95 height 20
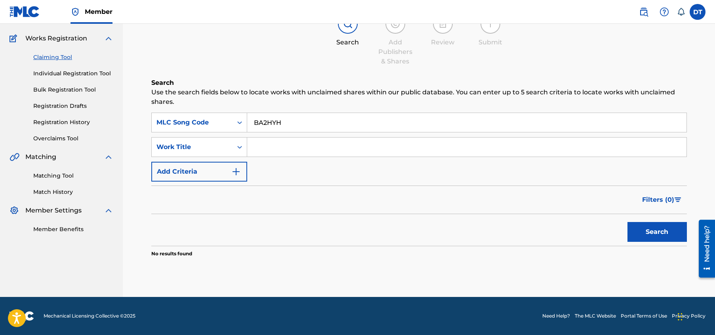
click at [232, 201] on div "Filters ( 0 )" at bounding box center [419, 199] width 536 height 29
drag, startPoint x: 285, startPoint y: 122, endPoint x: 254, endPoint y: 120, distance: 30.6
click at [254, 120] on input "BA2HYH" at bounding box center [467, 122] width 440 height 19
click at [260, 205] on div "Filters ( 0 )" at bounding box center [419, 199] width 536 height 29
click at [262, 122] on input "Search Form" at bounding box center [467, 122] width 440 height 19
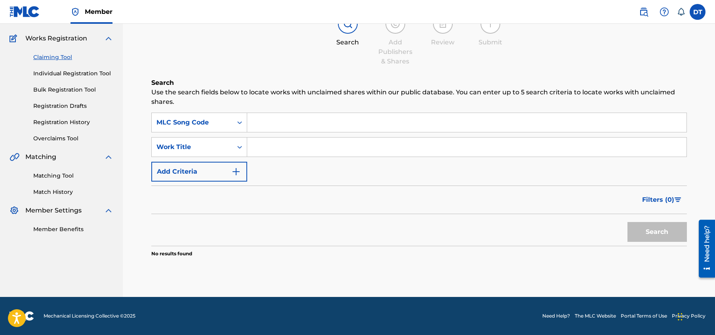
paste input "OC3QAD"
type input "OC3QAD"
click at [650, 224] on button "Search" at bounding box center [657, 232] width 59 height 20
click at [237, 122] on icon "Search Form" at bounding box center [240, 123] width 8 height 8
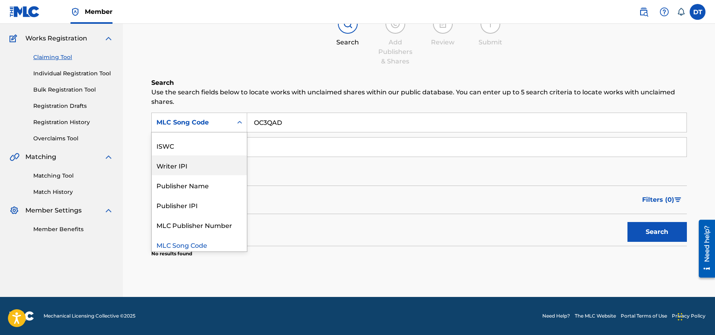
scroll to position [20, 0]
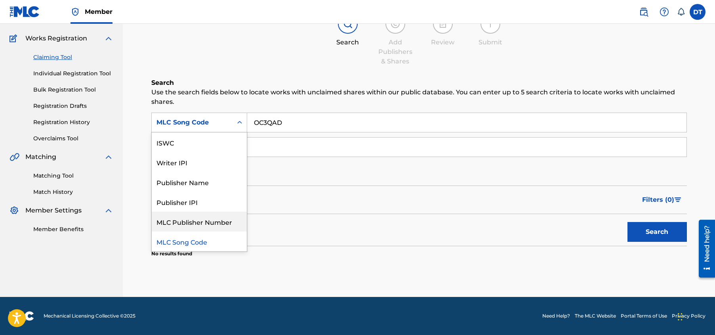
click at [197, 221] on div "MLC Publisher Number" at bounding box center [199, 222] width 95 height 20
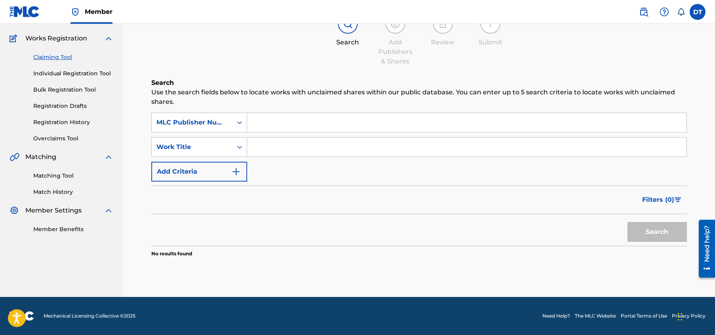
click at [317, 115] on input "Search Form" at bounding box center [467, 122] width 440 height 19
paste input "OC3QAD"
type input "OC3QAD"
click at [643, 231] on button "Search" at bounding box center [657, 232] width 59 height 20
click at [233, 120] on div "Search Form" at bounding box center [240, 122] width 14 height 14
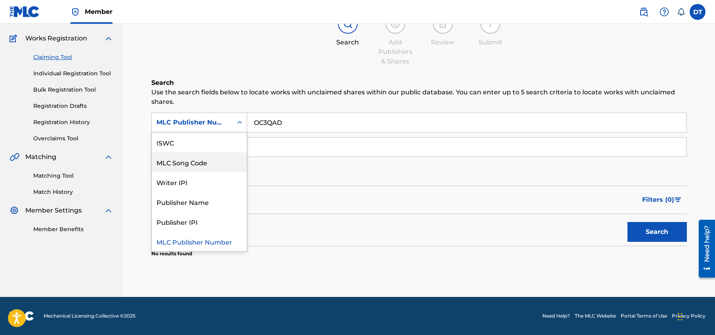
click at [222, 161] on div "MLC Song Code" at bounding box center [199, 162] width 95 height 20
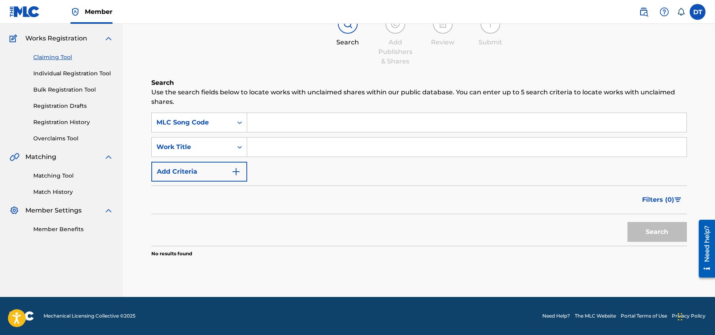
click at [275, 124] on input "Search Form" at bounding box center [467, 122] width 440 height 19
paste input "OC3QAD"
type input "OC3QAD"
click at [647, 233] on button "Search" at bounding box center [657, 232] width 59 height 20
click at [294, 120] on input "OC3QAD" at bounding box center [467, 122] width 440 height 19
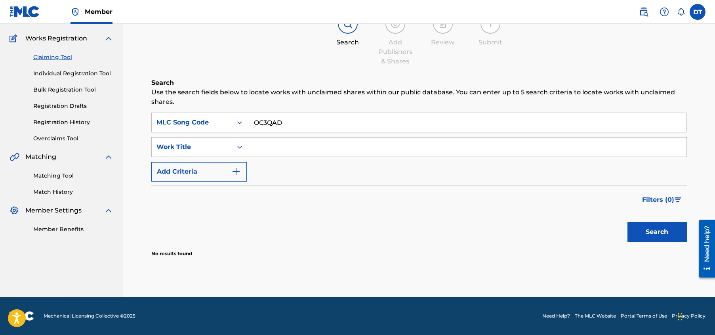
click at [254, 122] on input "OC3QAD" at bounding box center [467, 122] width 440 height 19
click at [657, 224] on button "Search" at bounding box center [657, 232] width 59 height 20
drag, startPoint x: 293, startPoint y: 117, endPoint x: 252, endPoint y: 122, distance: 41.4
click at [252, 122] on input "OC3QAD" at bounding box center [467, 122] width 440 height 19
click at [236, 123] on icon "Search Form" at bounding box center [240, 123] width 8 height 8
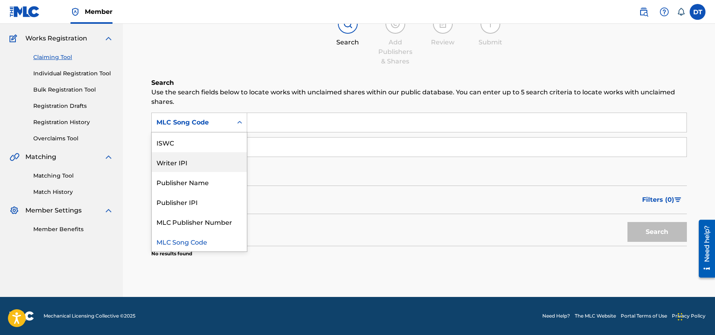
scroll to position [0, 0]
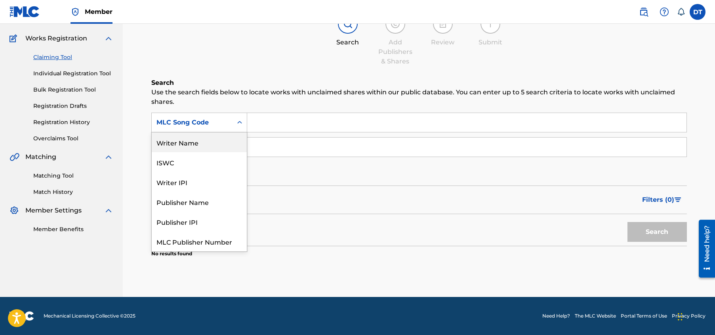
click at [198, 140] on div "Writer Name" at bounding box center [199, 142] width 95 height 20
click at [215, 120] on div "Writer Name" at bounding box center [192, 123] width 71 height 10
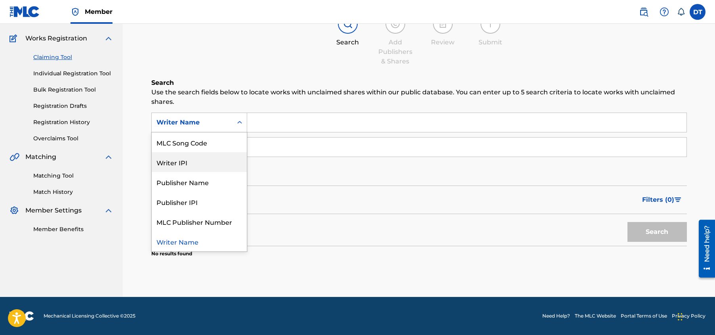
click at [197, 163] on div "Writer IPI" at bounding box center [199, 162] width 95 height 20
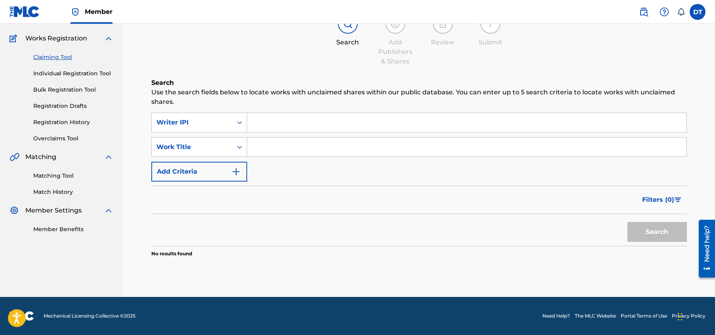
click at [268, 123] on input "Search Form" at bounding box center [467, 122] width 440 height 19
paste input "00005876576"
type input "00005876576"
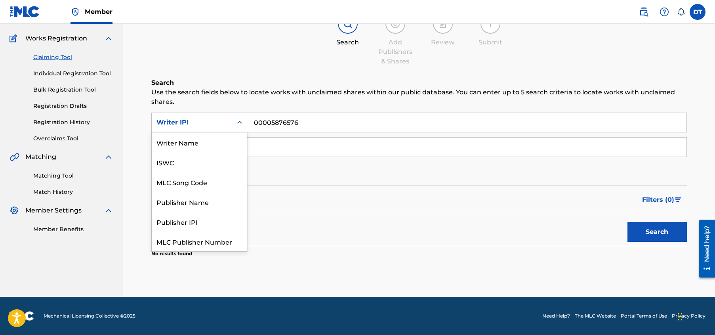
click at [238, 119] on icon "Search Form" at bounding box center [240, 123] width 8 height 8
click at [198, 201] on div "Publisher IPI" at bounding box center [199, 202] width 95 height 20
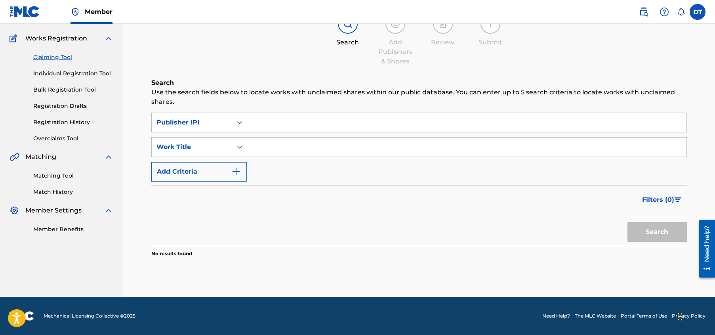
click at [279, 127] on input "Search Form" at bounding box center [467, 122] width 440 height 19
paste input "00005876576"
type input "00005876576"
click at [296, 149] on input "Search Form" at bounding box center [467, 147] width 440 height 19
paste input "ONGEKROONDE [PERSON_NAME]"
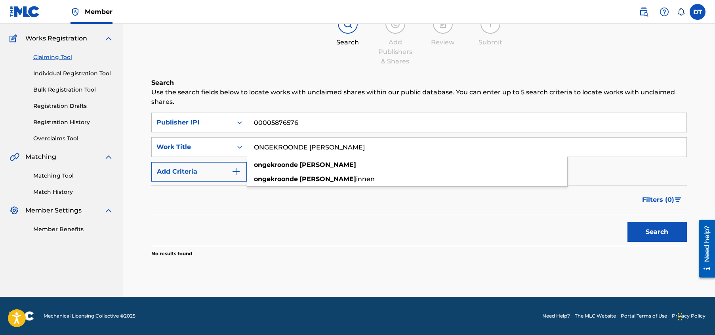
type input "ONGEKROONDE [PERSON_NAME]"
click at [632, 229] on button "Search" at bounding box center [657, 232] width 59 height 20
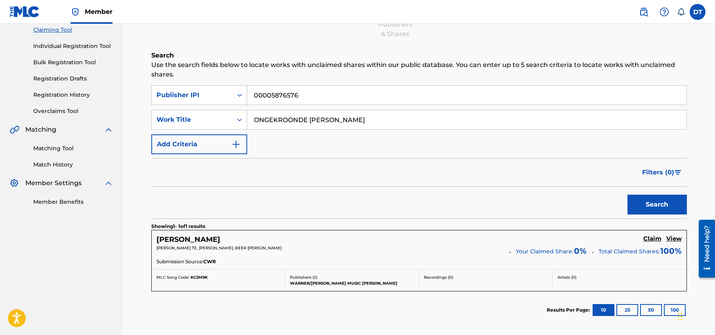
scroll to position [99, 0]
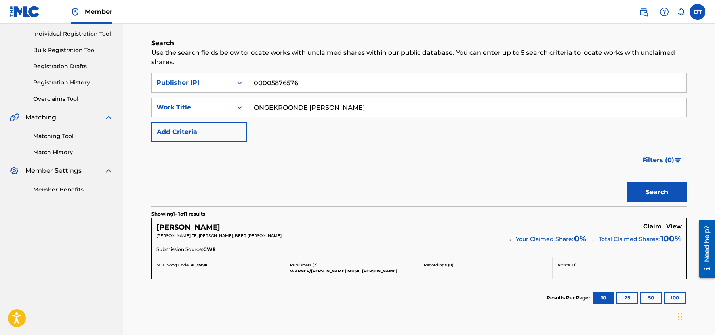
click at [311, 80] on input "00005876576" at bounding box center [467, 82] width 440 height 19
drag, startPoint x: 305, startPoint y: 83, endPoint x: 246, endPoint y: 77, distance: 59.7
click at [246, 77] on div "SearchWithCriteriab6d451ad-3496-4c49-a10d-c052a3ffd8e7 Publisher IPI 00005876576" at bounding box center [419, 83] width 536 height 20
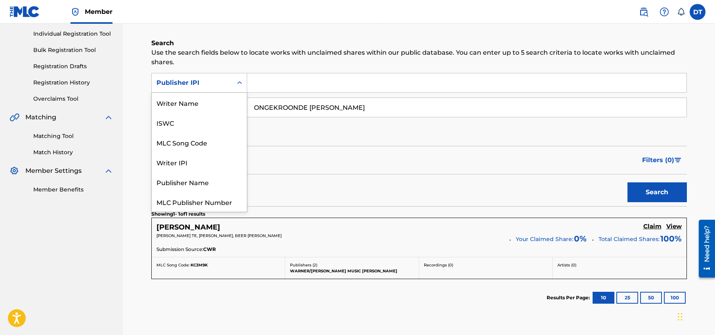
click at [241, 80] on icon "Search Form" at bounding box center [240, 83] width 8 height 8
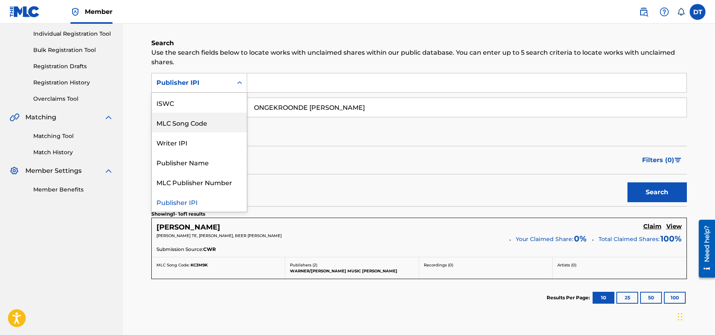
click at [188, 120] on div "MLC Song Code" at bounding box center [199, 123] width 95 height 20
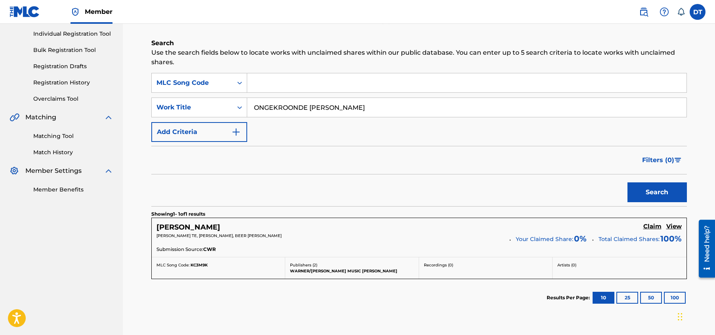
click at [256, 80] on input "Search Form" at bounding box center [467, 82] width 440 height 19
paste input "OC3QAD"
type input "OC3QAD"
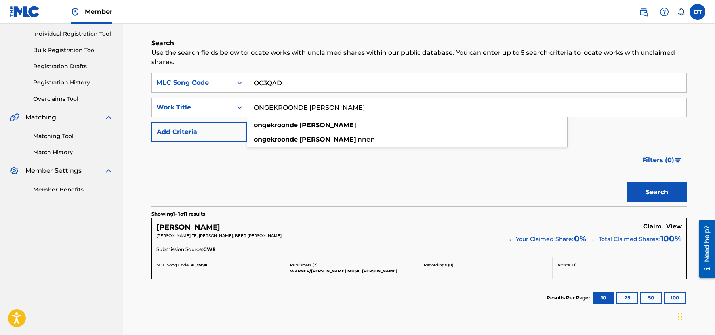
drag, startPoint x: 343, startPoint y: 109, endPoint x: 254, endPoint y: 99, distance: 89.6
click at [254, 99] on input "ONGEKROONDE [PERSON_NAME]" at bounding box center [467, 107] width 440 height 19
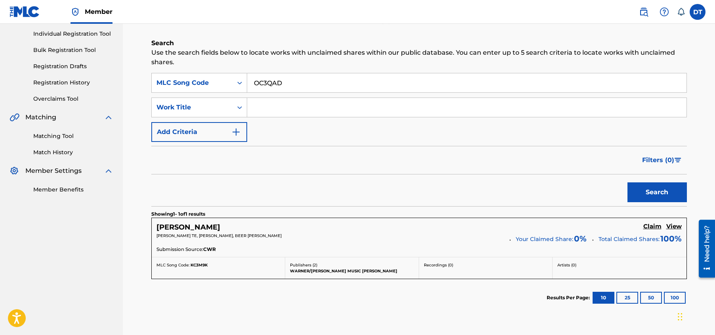
click at [649, 190] on button "Search" at bounding box center [657, 192] width 59 height 20
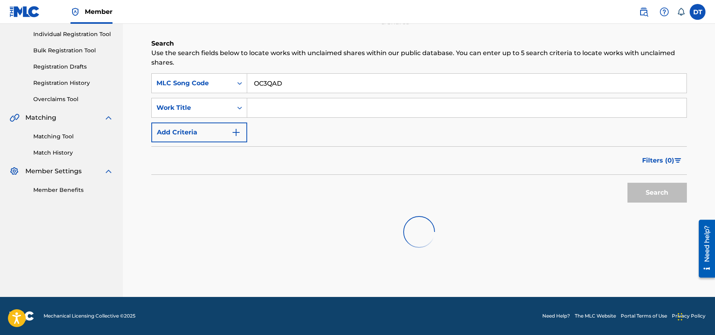
scroll to position [59, 0]
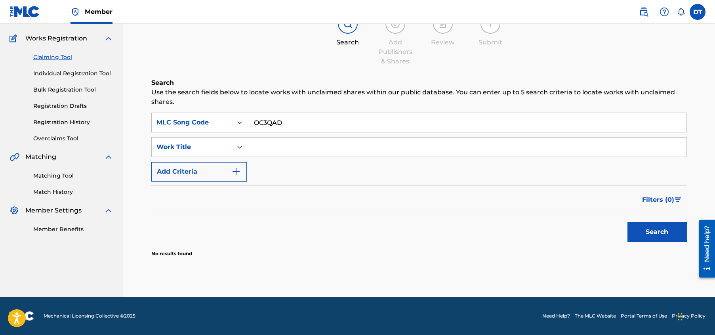
drag, startPoint x: 290, startPoint y: 123, endPoint x: 254, endPoint y: 122, distance: 35.7
click at [254, 122] on input "OC3QAD" at bounding box center [467, 122] width 440 height 19
click at [262, 149] on input "Search Form" at bounding box center [467, 147] width 440 height 19
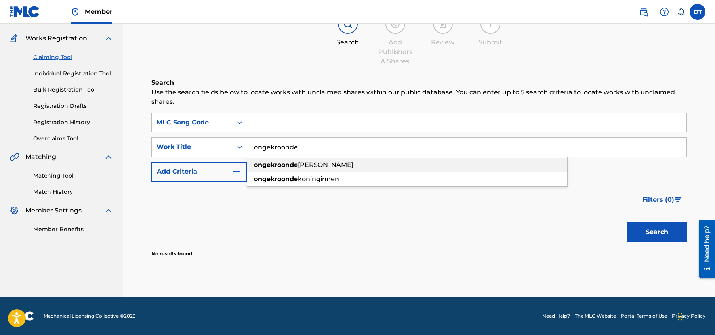
click at [277, 160] on div "ongekroonde [PERSON_NAME]" at bounding box center [407, 165] width 320 height 14
type input "ongekroonde [PERSON_NAME]"
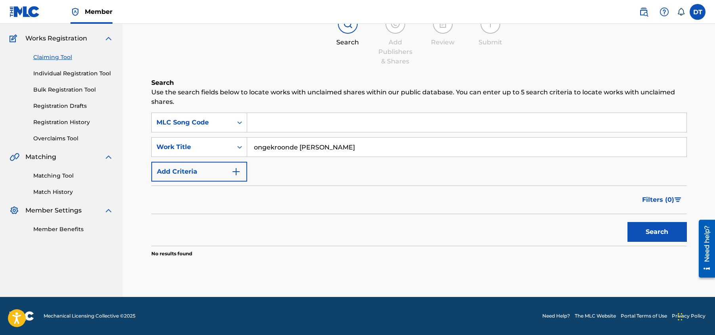
click at [647, 229] on button "Search" at bounding box center [657, 232] width 59 height 20
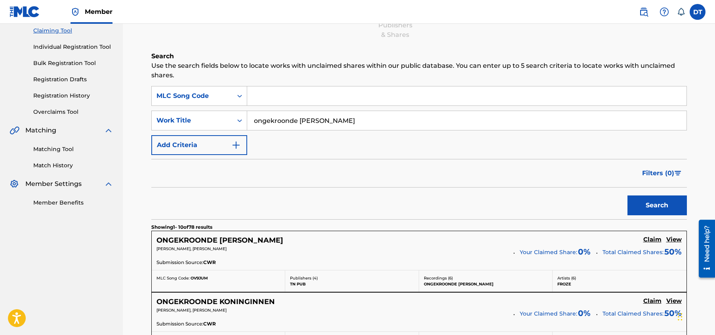
scroll to position [0, 0]
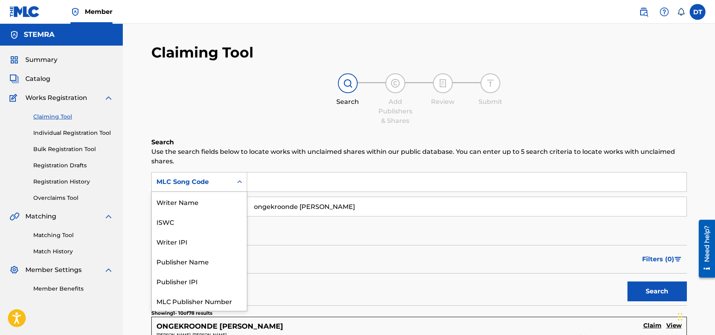
click at [241, 179] on icon "Search Form" at bounding box center [240, 182] width 8 height 8
click at [176, 221] on div "Writer IPI" at bounding box center [199, 222] width 95 height 20
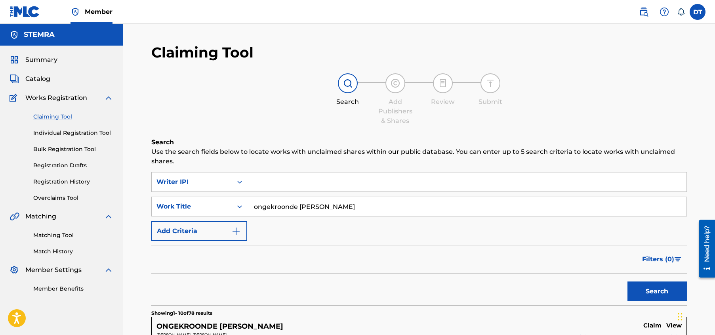
click at [269, 180] on input "Search Form" at bounding box center [467, 181] width 440 height 19
paste input "00787139791"
type input "00787139791"
click at [642, 293] on button "Search" at bounding box center [657, 291] width 59 height 20
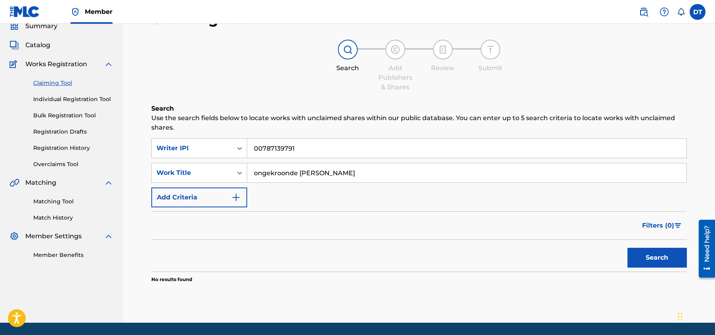
scroll to position [0, 0]
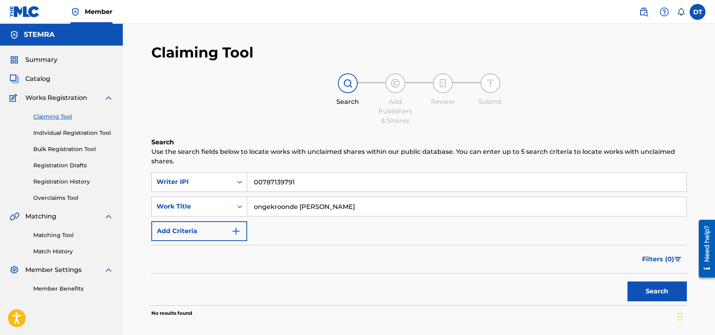
click at [640, 283] on button "Search" at bounding box center [657, 291] width 59 height 20
click at [640, 290] on button "Search" at bounding box center [657, 291] width 59 height 20
click at [340, 210] on input "ongekroonde [PERSON_NAME]" at bounding box center [467, 206] width 440 height 19
click at [237, 254] on div "Filters ( 0 )" at bounding box center [419, 259] width 536 height 29
click at [232, 180] on div "Writer IPI" at bounding box center [192, 181] width 81 height 15
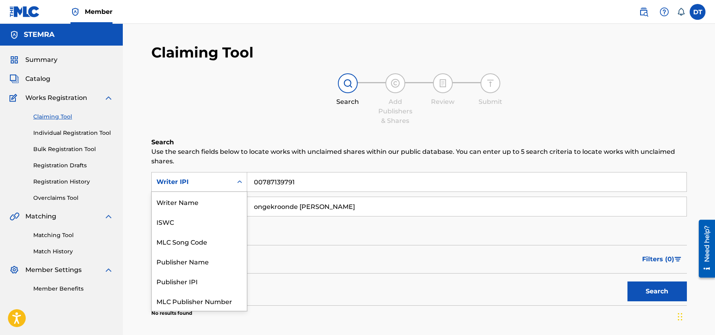
scroll to position [20, 0]
drag, startPoint x: 192, startPoint y: 262, endPoint x: 196, endPoint y: 262, distance: 4.0
click at [194, 262] on div "Publisher IPI" at bounding box center [199, 261] width 95 height 20
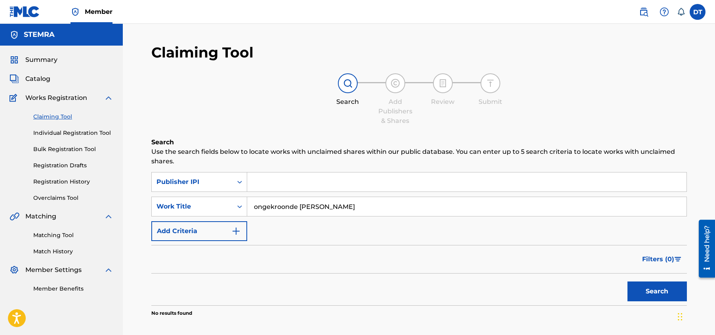
click at [242, 104] on div "Search Add Publishers & Shares Review Submit" at bounding box center [419, 99] width 536 height 52
click at [269, 188] on input "Search Form" at bounding box center [467, 181] width 440 height 19
click at [237, 187] on div "Search Form" at bounding box center [240, 182] width 14 height 14
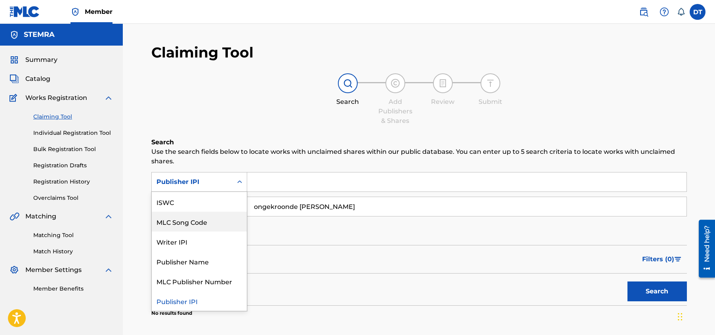
click at [176, 220] on div "MLC Song Code" at bounding box center [199, 222] width 95 height 20
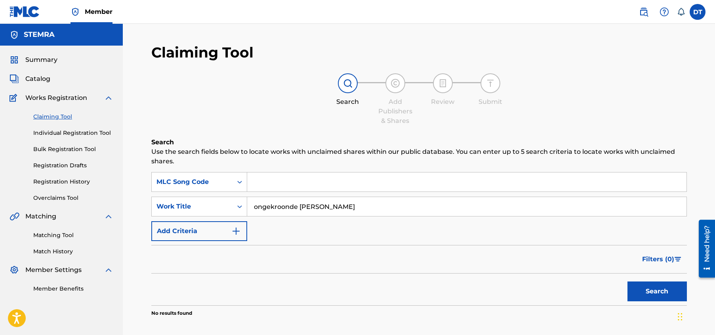
drag, startPoint x: 322, startPoint y: 207, endPoint x: 252, endPoint y: 206, distance: 70.2
click at [252, 206] on input "ongekroonde [PERSON_NAME]" at bounding box center [467, 206] width 440 height 19
click at [278, 185] on input "Search Form" at bounding box center [467, 181] width 440 height 19
paste input "KF37KE"
type input "KF37KE"
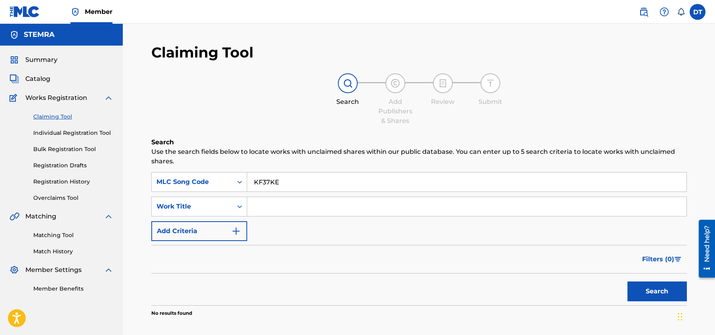
click at [653, 291] on button "Search" at bounding box center [657, 291] width 59 height 20
click at [253, 181] on input "KF37KE" at bounding box center [467, 181] width 440 height 19
click at [651, 290] on button "Search" at bounding box center [657, 291] width 59 height 20
click at [214, 277] on div "Search" at bounding box center [419, 289] width 536 height 32
click at [656, 294] on button "Search" at bounding box center [657, 291] width 59 height 20
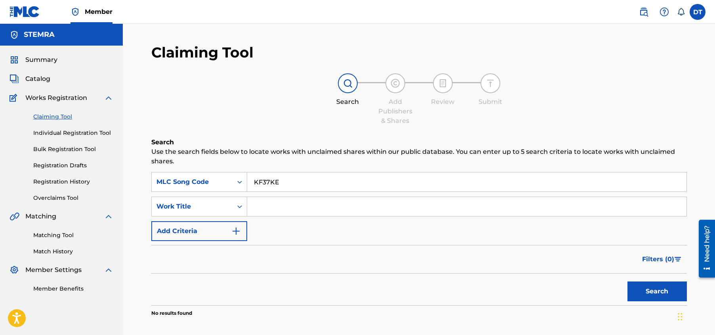
click at [84, 180] on link "Registration History" at bounding box center [73, 182] width 80 height 8
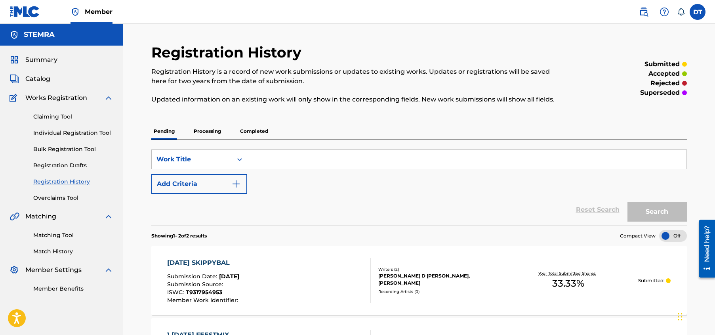
click at [274, 159] on input "Search Form" at bounding box center [467, 159] width 440 height 19
click at [239, 157] on icon "Search Form" at bounding box center [240, 159] width 8 height 8
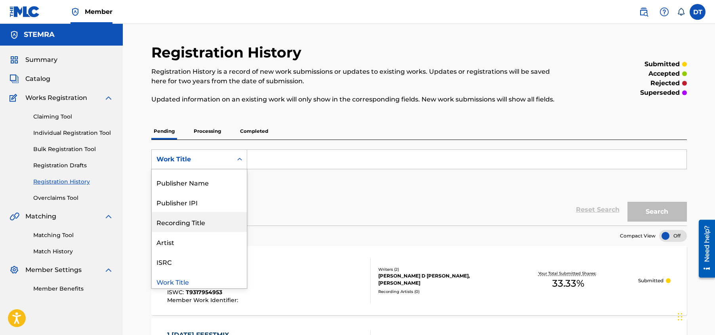
scroll to position [40, 0]
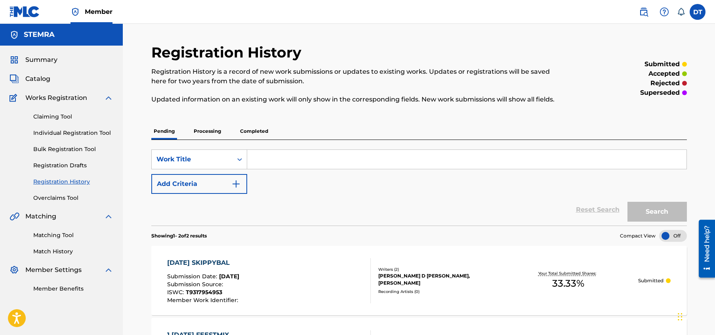
click at [142, 216] on div "Registration History Registration History is a record of new work submissions o…" at bounding box center [419, 241] width 555 height 394
click at [59, 131] on link "Individual Registration Tool" at bounding box center [73, 133] width 80 height 8
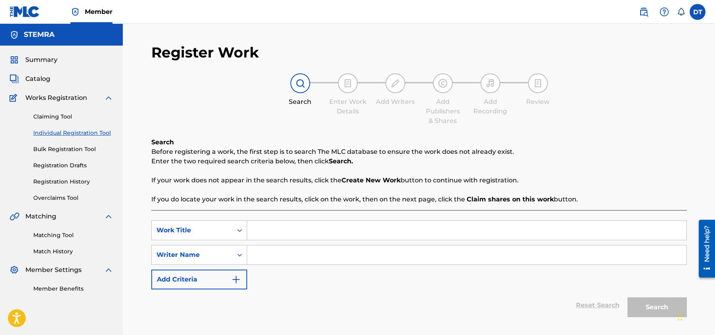
click at [65, 96] on span "Works Registration" at bounding box center [56, 98] width 62 height 10
click at [59, 115] on link "Claiming Tool" at bounding box center [73, 117] width 80 height 8
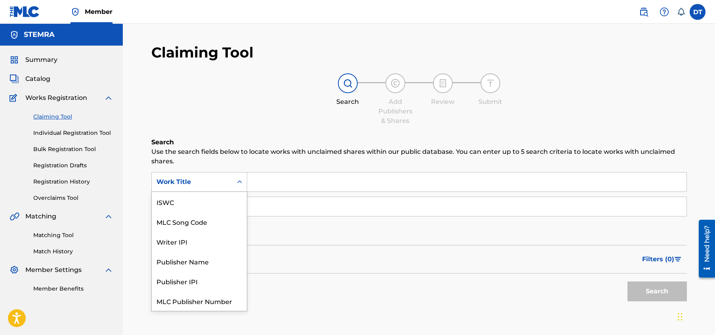
click at [240, 180] on icon "Search Form" at bounding box center [240, 182] width 8 height 8
click at [214, 203] on div "MLC Song Code" at bounding box center [199, 202] width 95 height 20
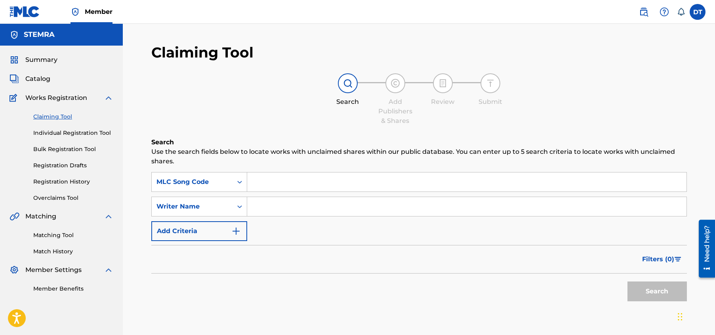
click at [273, 179] on input "Search Form" at bounding box center [467, 181] width 440 height 19
paste input "KF37KE"
type input "KF37KE"
click at [648, 291] on button "Search" at bounding box center [657, 291] width 59 height 20
click at [68, 96] on span "Works Registration" at bounding box center [56, 98] width 62 height 10
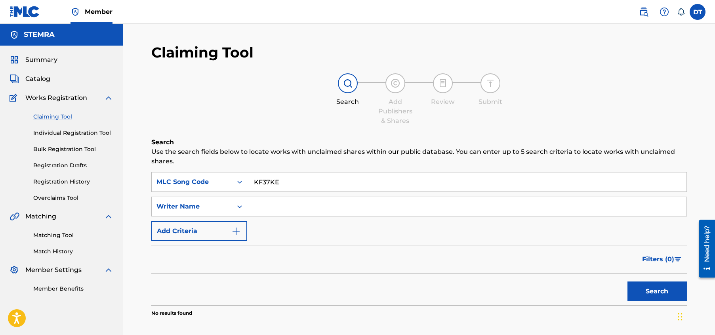
click at [54, 132] on link "Individual Registration Tool" at bounding box center [73, 133] width 80 height 8
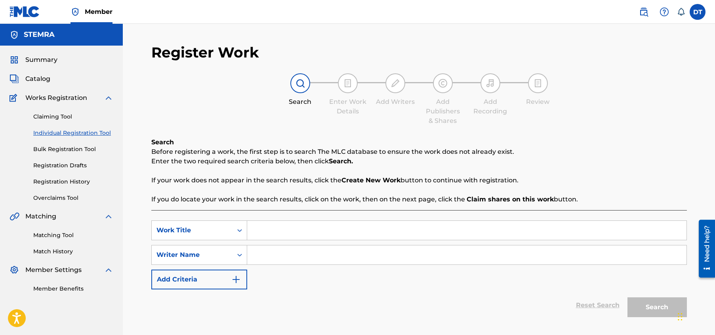
click at [260, 229] on input "Search Form" at bounding box center [467, 230] width 440 height 19
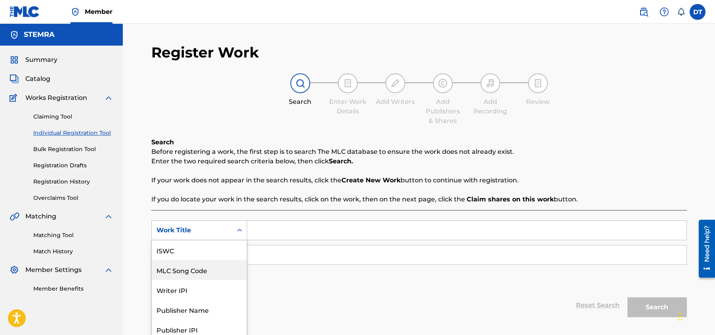
scroll to position [21, 0]
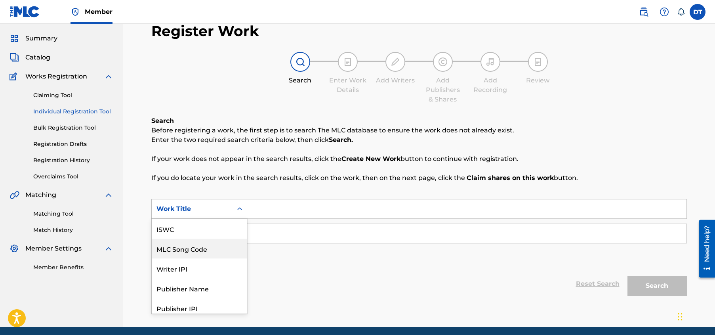
drag, startPoint x: 268, startPoint y: 229, endPoint x: 213, endPoint y: 228, distance: 54.7
click at [213, 219] on div "7 results available. Use Up and Down to choose options, press Enter to select t…" at bounding box center [199, 209] width 96 height 20
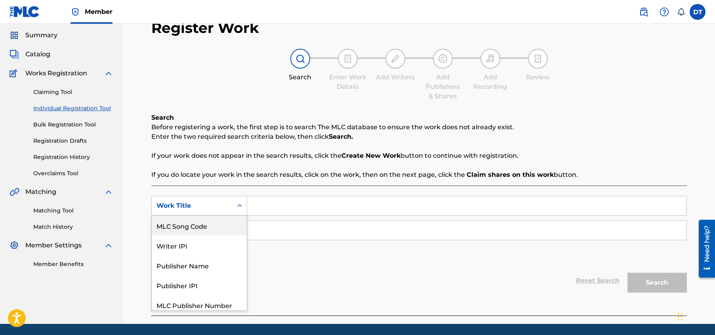
click at [213, 225] on div "MLC Song Code" at bounding box center [199, 226] width 95 height 20
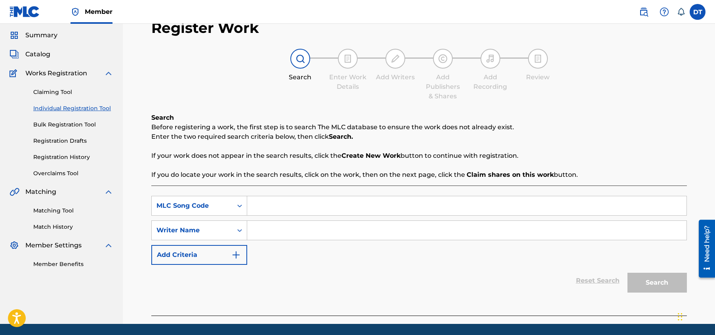
click at [279, 200] on input "Search Form" at bounding box center [467, 205] width 440 height 19
paste input "KF37KE"
type input "KF37KE"
click at [639, 276] on div "Search" at bounding box center [655, 281] width 63 height 32
click at [340, 229] on input "Search Form" at bounding box center [467, 230] width 440 height 19
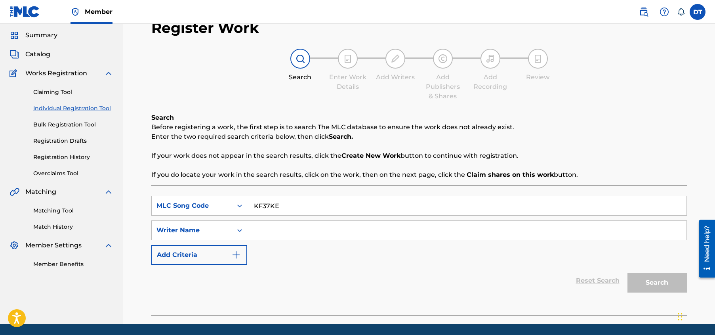
click at [288, 256] on div "SearchWithCriteriaa32ce5e5-9cd3-4036-be0e-4f2c600e564d MLC Song Code KF37KE Sea…" at bounding box center [419, 230] width 536 height 69
click at [294, 202] on input "KF37KE" at bounding box center [467, 205] width 440 height 19
click at [61, 123] on link "Bulk Registration Tool" at bounding box center [73, 124] width 80 height 8
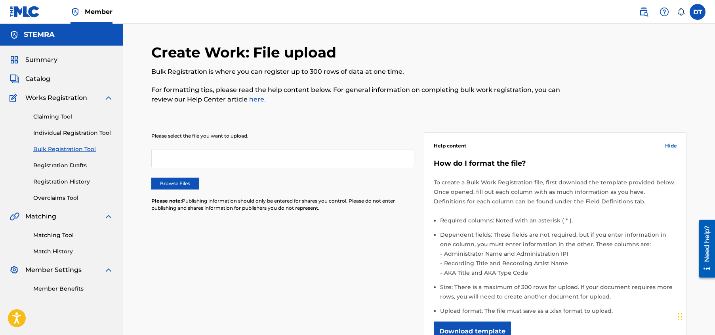
click at [51, 164] on link "Registration Drafts" at bounding box center [73, 165] width 80 height 8
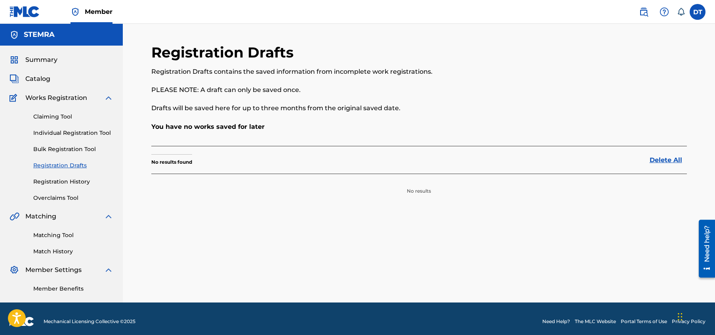
click at [56, 181] on link "Registration History" at bounding box center [73, 182] width 80 height 8
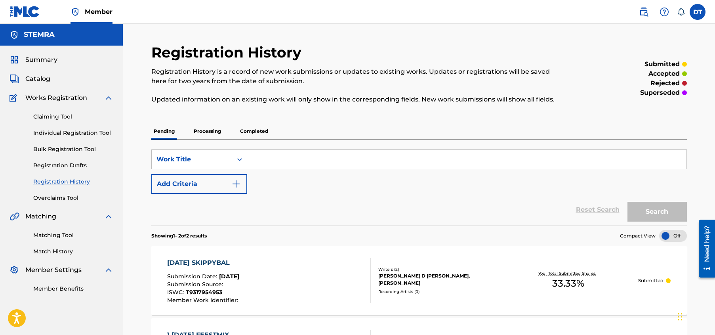
click at [274, 155] on input "Search Form" at bounding box center [467, 159] width 440 height 19
drag, startPoint x: 274, startPoint y: 155, endPoint x: 268, endPoint y: 153, distance: 6.3
click at [268, 153] on input "Search Form" at bounding box center [467, 159] width 440 height 19
type input "KF37KE"
click at [650, 205] on button "Search" at bounding box center [657, 212] width 59 height 20
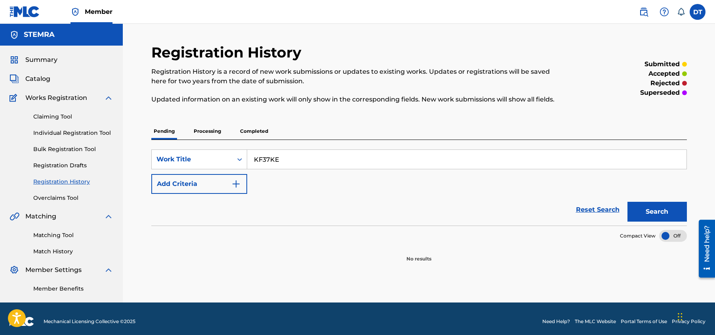
drag, startPoint x: 286, startPoint y: 158, endPoint x: 254, endPoint y: 153, distance: 32.1
click at [254, 153] on input "KF37KE" at bounding box center [467, 159] width 440 height 19
click at [266, 157] on input "Search Form" at bounding box center [467, 159] width 440 height 19
click at [643, 206] on button "Search" at bounding box center [657, 212] width 59 height 20
click at [290, 159] on input "1C0VD8" at bounding box center [467, 159] width 440 height 19
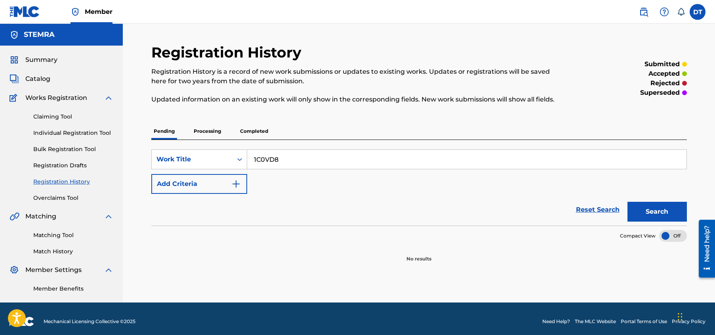
drag, startPoint x: 281, startPoint y: 159, endPoint x: 256, endPoint y: 157, distance: 25.9
click at [256, 157] on input "1C0VD8" at bounding box center [467, 159] width 440 height 19
type input "1"
click at [256, 157] on input "Search Form" at bounding box center [467, 159] width 440 height 19
type input "SH16VC"
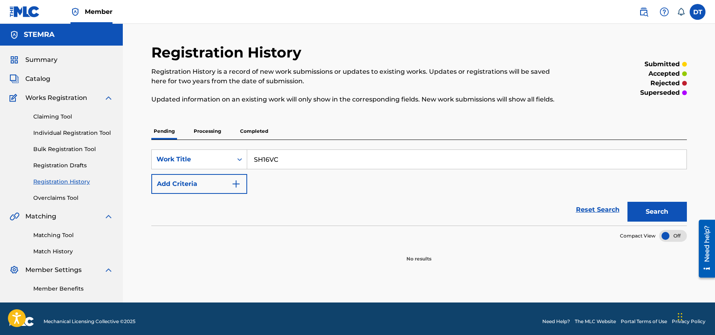
click at [646, 206] on button "Search" at bounding box center [657, 212] width 59 height 20
drag, startPoint x: 306, startPoint y: 160, endPoint x: 288, endPoint y: 158, distance: 18.7
click at [253, 158] on input "SH16VC" at bounding box center [467, 159] width 440 height 19
click at [303, 157] on input "Search Form" at bounding box center [467, 159] width 440 height 19
type input "BA2HYH"
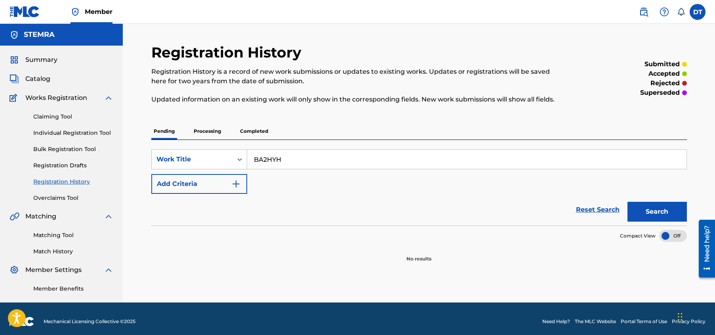
click at [660, 206] on button "Search" at bounding box center [657, 212] width 59 height 20
click at [322, 154] on input "BA2HYH" at bounding box center [467, 159] width 440 height 19
drag, startPoint x: 300, startPoint y: 155, endPoint x: 250, endPoint y: 155, distance: 50.3
click at [250, 155] on input "BA2HYH" at bounding box center [467, 159] width 440 height 19
click at [315, 208] on div "Reset Search Search" at bounding box center [419, 210] width 536 height 32
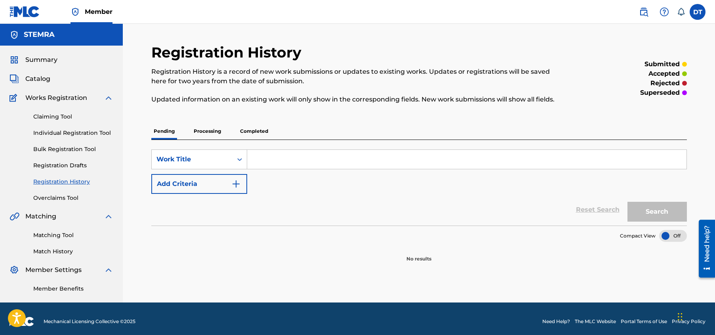
click at [108, 94] on img at bounding box center [109, 98] width 10 height 10
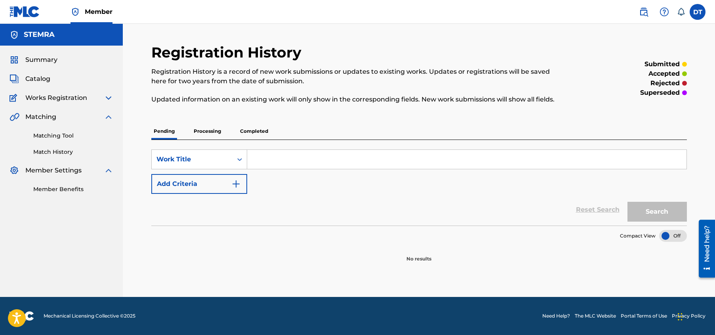
click at [108, 94] on img at bounding box center [109, 98] width 10 height 10
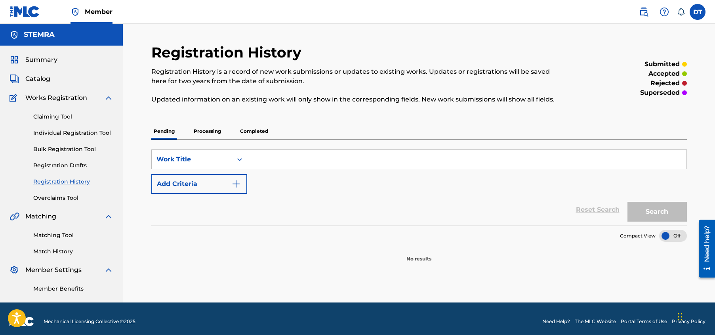
click at [56, 113] on link "Claiming Tool" at bounding box center [73, 117] width 80 height 8
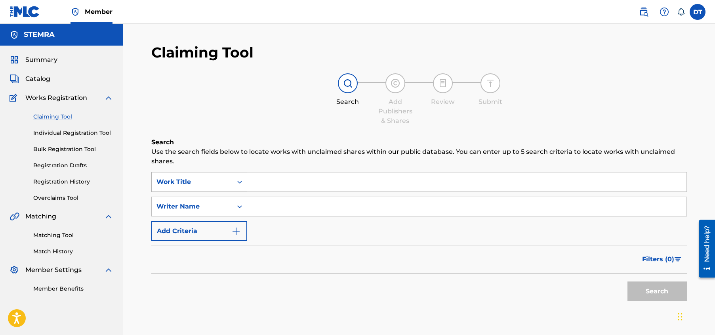
click at [237, 181] on icon "Search Form" at bounding box center [240, 182] width 8 height 8
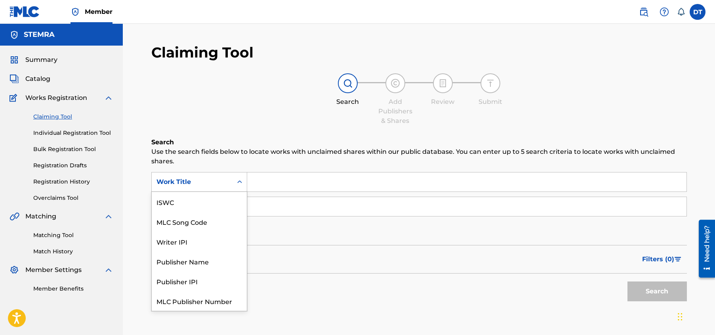
scroll to position [20, 0]
click at [190, 200] on div "MLC Song Code" at bounding box center [199, 202] width 95 height 20
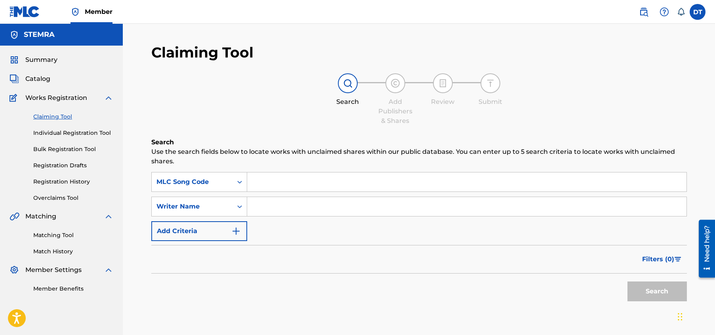
click at [261, 178] on input "Search Form" at bounding box center [467, 181] width 440 height 19
paste input "KF37KE"
type input "KF37KE"
click at [634, 286] on button "Search" at bounding box center [657, 291] width 59 height 20
drag, startPoint x: 290, startPoint y: 182, endPoint x: 250, endPoint y: 180, distance: 40.5
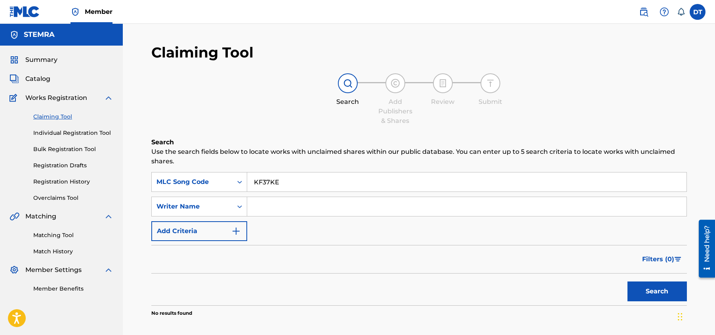
click at [250, 180] on input "KF37KE" at bounding box center [467, 181] width 440 height 19
click at [61, 181] on link "Registration History" at bounding box center [73, 182] width 80 height 8
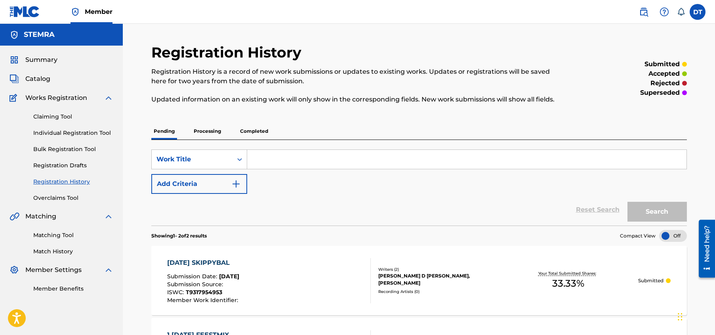
click at [265, 159] on input "Search Form" at bounding box center [467, 159] width 440 height 19
paste input "KF37KE"
type input "KF37KE"
click at [656, 207] on button "Search" at bounding box center [657, 212] width 59 height 20
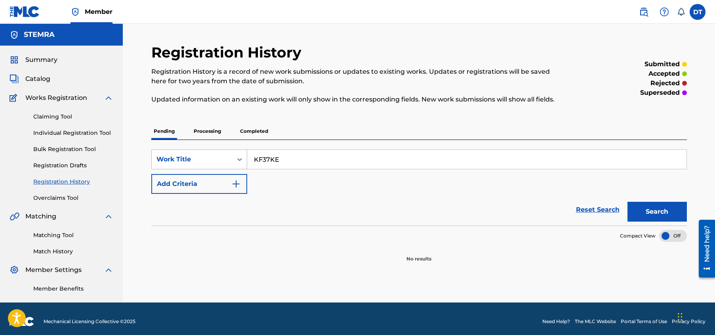
click at [237, 157] on icon "Search Form" at bounding box center [240, 159] width 8 height 8
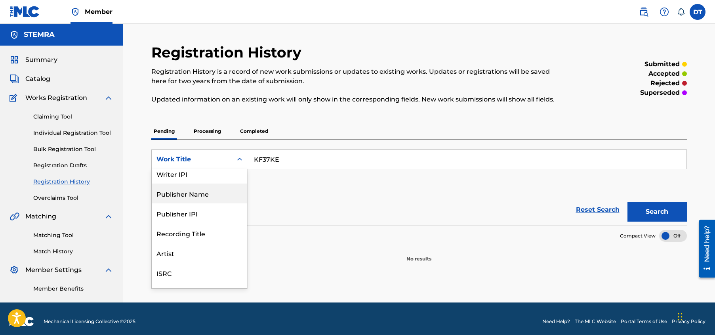
scroll to position [40, 0]
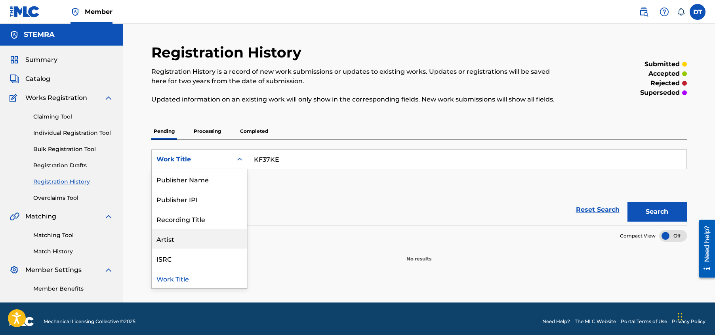
click at [281, 182] on div "SearchWithCriteriabf0d08a8-6236-4ca7-ba7d-521bdd20538c 8 results available. Use…" at bounding box center [419, 171] width 536 height 44
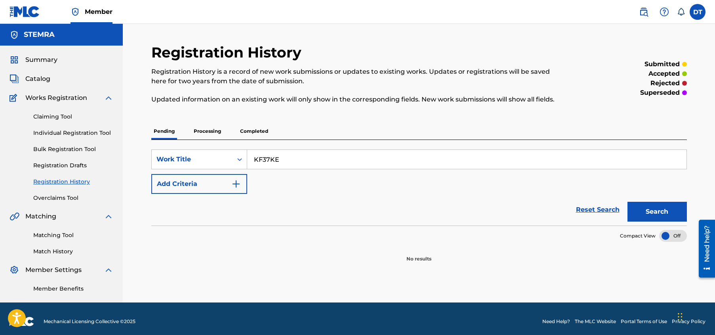
drag, startPoint x: 283, startPoint y: 157, endPoint x: 252, endPoint y: 158, distance: 31.7
click at [252, 158] on input "KF37KE" at bounding box center [467, 159] width 440 height 19
click at [57, 197] on link "Overclaims Tool" at bounding box center [73, 198] width 80 height 8
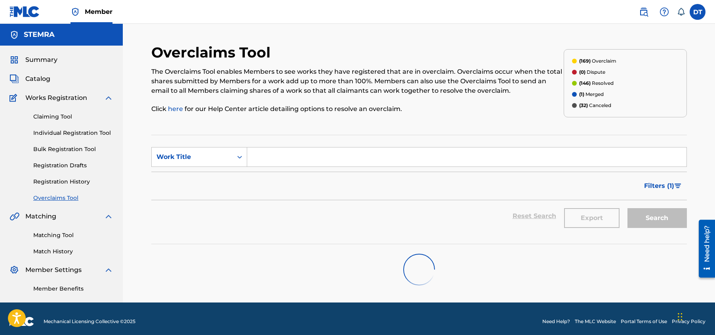
click at [268, 153] on input "Search Form" at bounding box center [467, 156] width 440 height 19
paste input "KF37KE"
type input "KF37KE"
click at [276, 179] on div "Filters ( 1 )" at bounding box center [419, 186] width 536 height 29
click at [237, 157] on icon "Search Form" at bounding box center [240, 157] width 8 height 8
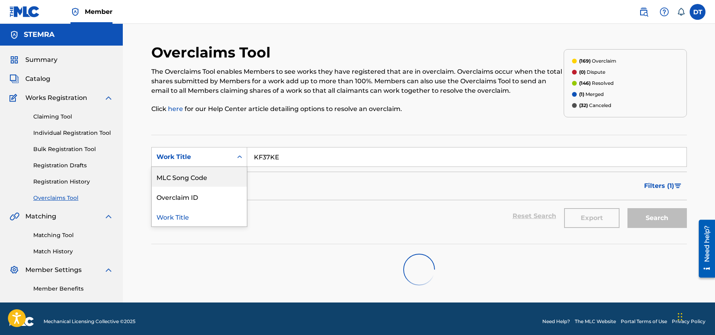
click at [187, 173] on div "MLC Song Code" at bounding box center [199, 177] width 95 height 20
click at [337, 178] on div "Filters ( 1 )" at bounding box center [419, 186] width 536 height 29
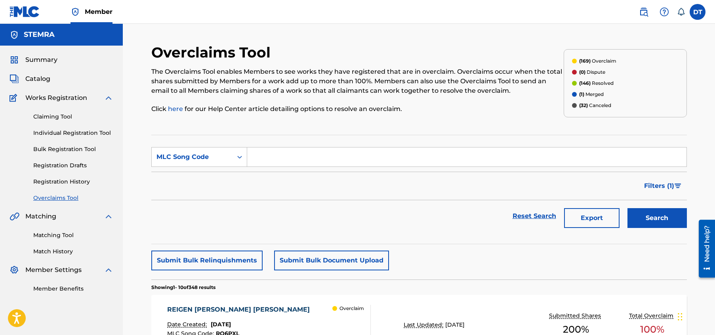
click at [263, 158] on input "Search Form" at bounding box center [467, 156] width 440 height 19
paste input "KF37KE"
type input "KF37KE"
click at [658, 212] on button "Search" at bounding box center [657, 218] width 59 height 20
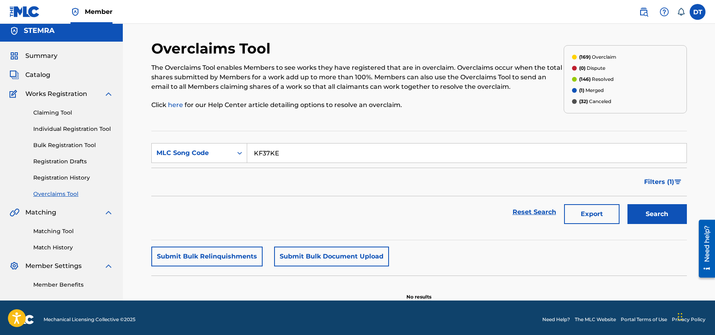
scroll to position [8, 0]
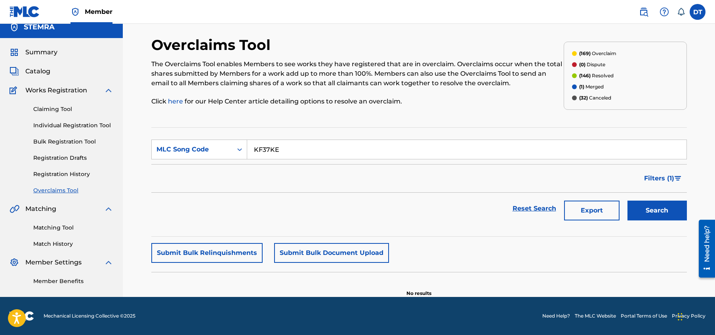
click at [279, 146] on input "KF37KE" at bounding box center [467, 149] width 440 height 19
drag, startPoint x: 284, startPoint y: 146, endPoint x: 255, endPoint y: 147, distance: 29.0
click at [255, 147] on input "KF37KE" at bounding box center [467, 149] width 440 height 19
click at [271, 138] on section "SearchWithCriteriae9661f84-81d9-4d53-9c4d-11f256cd7fb9 MLC Song Code Filter Sta…" at bounding box center [419, 181] width 536 height 109
click at [262, 145] on input "Search Form" at bounding box center [467, 149] width 440 height 19
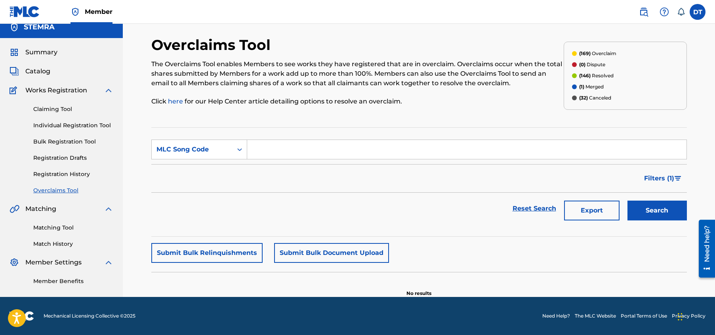
type input "BA2HYH"
click at [648, 209] on button "Search" at bounding box center [657, 211] width 59 height 20
drag, startPoint x: 288, startPoint y: 148, endPoint x: 254, endPoint y: 148, distance: 34.1
click at [254, 148] on input "BA2HYH" at bounding box center [467, 149] width 440 height 19
drag, startPoint x: 278, startPoint y: 148, endPoint x: 261, endPoint y: 148, distance: 17.0
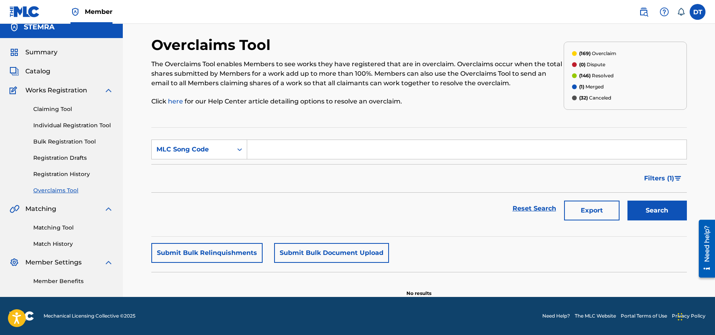
click at [260, 148] on input "Search Form" at bounding box center [467, 149] width 440 height 19
type input "SH16VC"
click at [649, 206] on button "Search" at bounding box center [657, 211] width 59 height 20
drag, startPoint x: 285, startPoint y: 149, endPoint x: 252, endPoint y: 147, distance: 32.6
click at [252, 147] on input "SH16VC" at bounding box center [467, 149] width 440 height 19
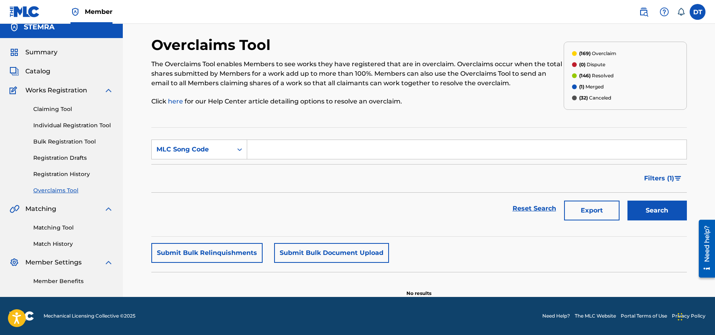
click at [262, 148] on input "Search Form" at bounding box center [467, 149] width 440 height 19
type input "1C0VD8"
click at [642, 207] on button "Search" at bounding box center [657, 211] width 59 height 20
drag, startPoint x: 276, startPoint y: 149, endPoint x: 287, endPoint y: 152, distance: 11.2
click at [287, 152] on input "1C0VD8" at bounding box center [467, 149] width 440 height 19
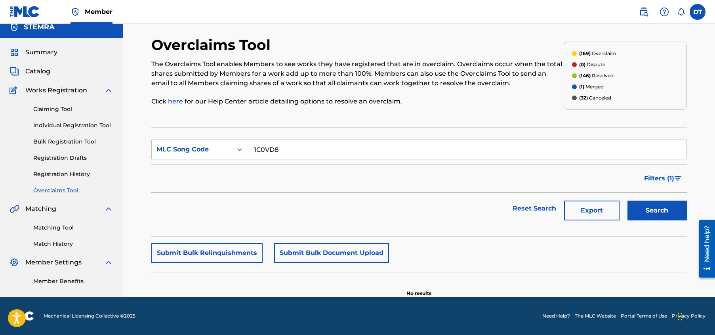
click at [287, 149] on input "1C0VD8" at bounding box center [467, 149] width 440 height 19
click at [286, 149] on input "1C0VD8" at bounding box center [467, 149] width 440 height 19
drag, startPoint x: 296, startPoint y: 151, endPoint x: 250, endPoint y: 147, distance: 45.7
click at [250, 147] on input "1C0VD8" at bounding box center [467, 149] width 440 height 19
click at [282, 146] on input "Search Form" at bounding box center [467, 149] width 440 height 19
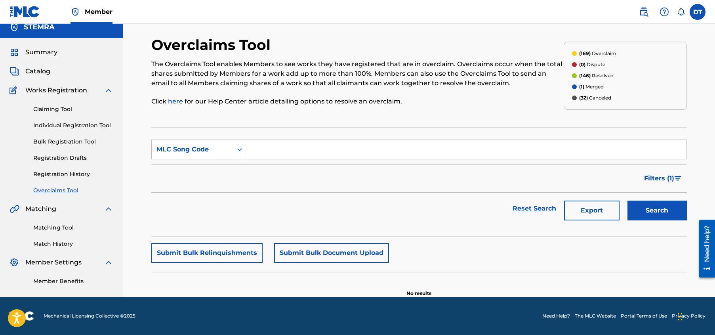
type input "KF37KE"
click at [642, 210] on button "Search" at bounding box center [657, 211] width 59 height 20
drag, startPoint x: 282, startPoint y: 150, endPoint x: 252, endPoint y: 147, distance: 29.5
click at [252, 147] on input "KF37KE" at bounding box center [467, 149] width 440 height 19
click at [61, 107] on link "Claiming Tool" at bounding box center [73, 109] width 80 height 8
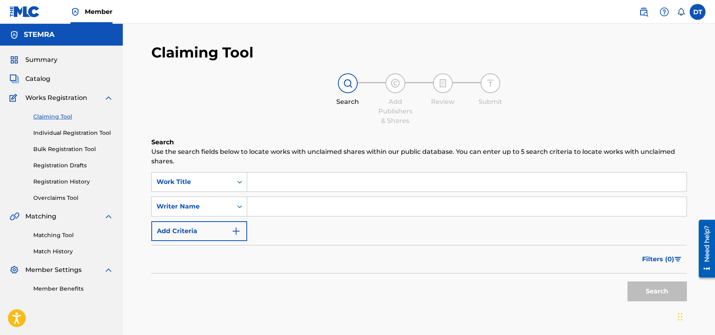
click at [265, 184] on input "Search Form" at bounding box center [467, 181] width 440 height 19
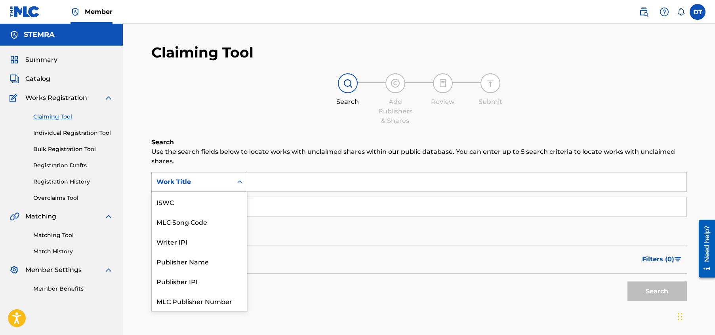
click at [240, 180] on icon "Search Form" at bounding box center [240, 182] width 8 height 8
click at [193, 201] on div "MLC Song Code" at bounding box center [199, 202] width 95 height 20
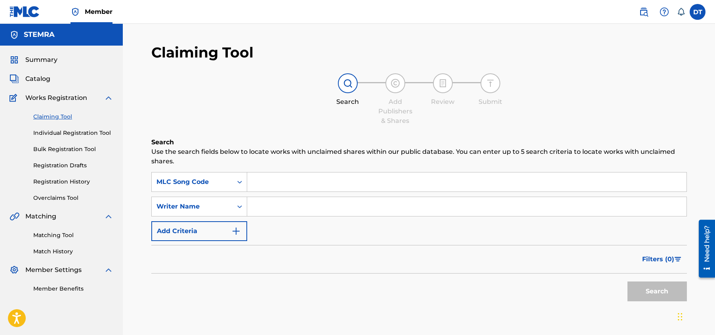
click at [267, 178] on input "Search Form" at bounding box center [467, 181] width 440 height 19
type input "BA2HYH"
click at [646, 289] on button "Search" at bounding box center [657, 291] width 59 height 20
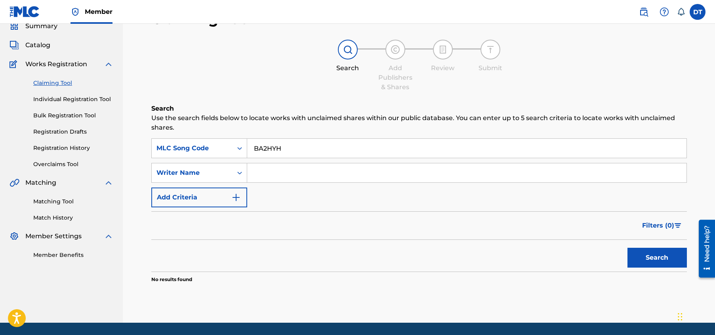
scroll to position [0, 0]
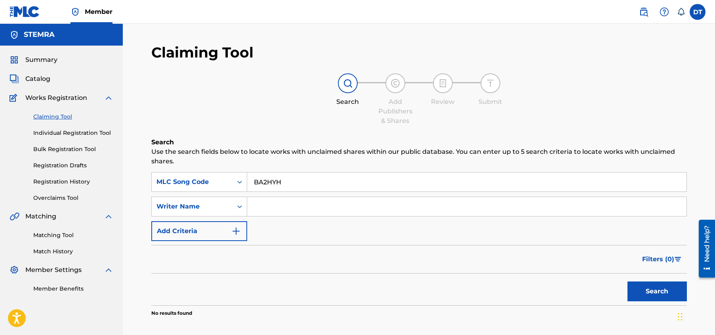
drag, startPoint x: 284, startPoint y: 184, endPoint x: 252, endPoint y: 180, distance: 32.1
click at [252, 180] on input "BA2HYH" at bounding box center [467, 181] width 440 height 19
click at [76, 130] on link "Individual Registration Tool" at bounding box center [73, 133] width 80 height 8
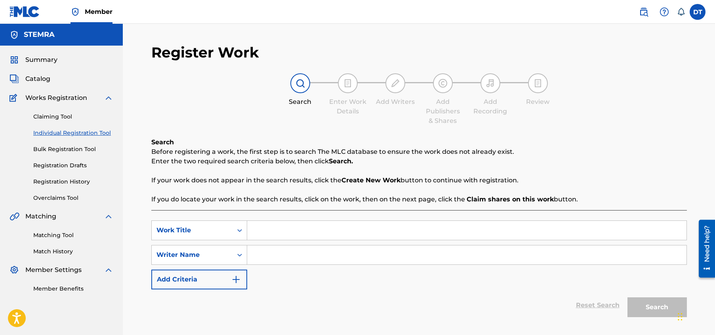
click at [264, 232] on input "Search Form" at bounding box center [467, 230] width 440 height 19
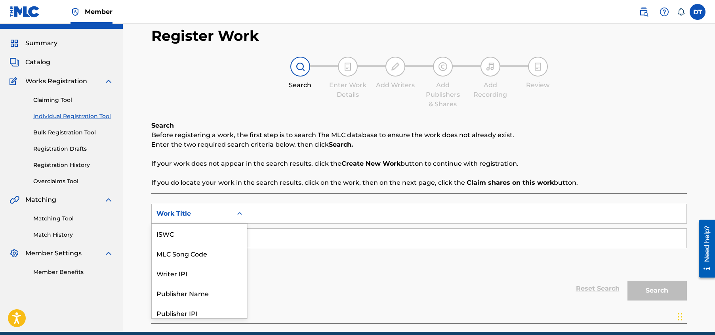
scroll to position [20, 0]
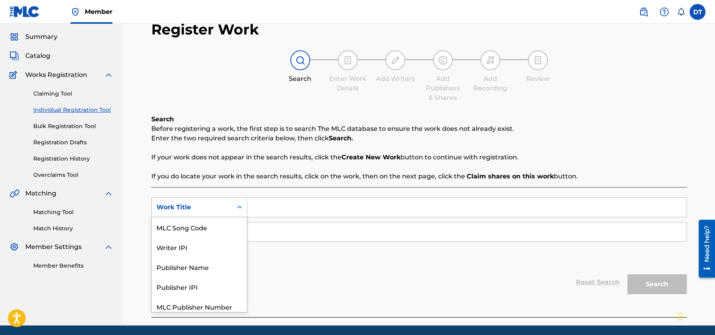
click at [235, 217] on div "7 results available. Use Up and Down to choose options, press Enter to select t…" at bounding box center [199, 207] width 96 height 20
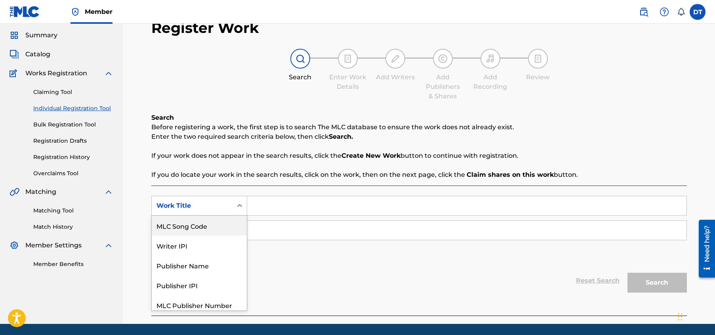
click at [214, 227] on div "MLC Song Code" at bounding box center [199, 226] width 95 height 20
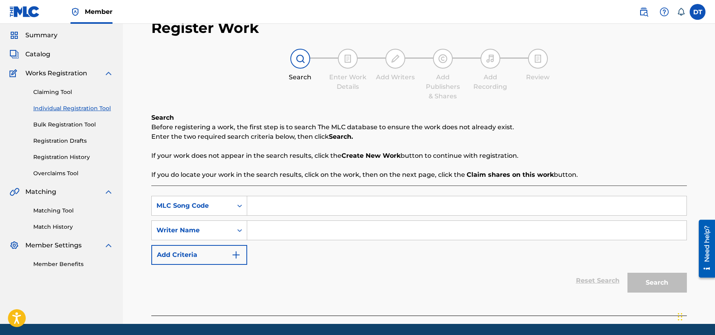
click at [272, 207] on input "Search Form" at bounding box center [467, 205] width 440 height 19
type input "SH16VC"
click at [306, 228] on input "Search Form" at bounding box center [467, 230] width 440 height 19
click at [288, 205] on input "SH16VC" at bounding box center [467, 205] width 440 height 19
click at [639, 279] on div "Search" at bounding box center [655, 281] width 63 height 32
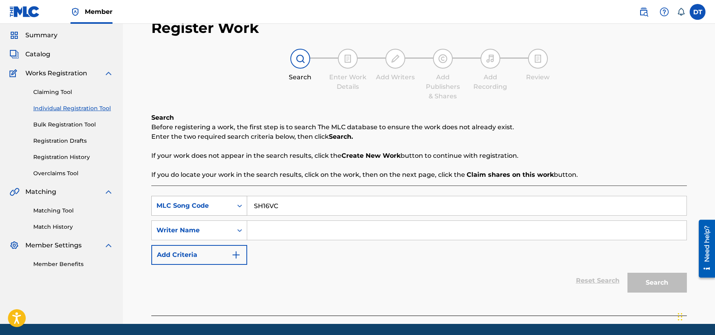
drag, startPoint x: 286, startPoint y: 204, endPoint x: 246, endPoint y: 202, distance: 39.7
click at [246, 202] on div "SearchWithCriteriad277b9c1-2abb-4e38-b465-11e5cd4968cf MLC Song Code SH16VC" at bounding box center [419, 206] width 536 height 20
click at [272, 199] on input "Search Form" at bounding box center [467, 205] width 440 height 19
type input "KF37KE"
click at [639, 284] on div "Search" at bounding box center [655, 281] width 63 height 32
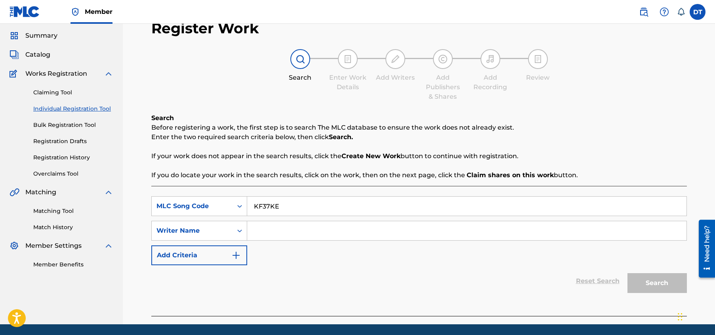
scroll to position [52, 0]
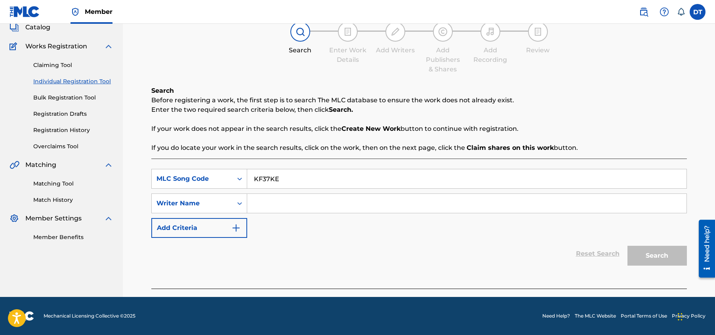
click at [643, 255] on div "Search" at bounding box center [655, 254] width 63 height 32
drag, startPoint x: 284, startPoint y: 182, endPoint x: 275, endPoint y: 185, distance: 9.3
click at [251, 179] on input "KF37KE" at bounding box center [467, 178] width 440 height 19
click at [303, 240] on div "Reset Search Search" at bounding box center [419, 254] width 536 height 32
click at [56, 64] on link "Claiming Tool" at bounding box center [73, 65] width 80 height 8
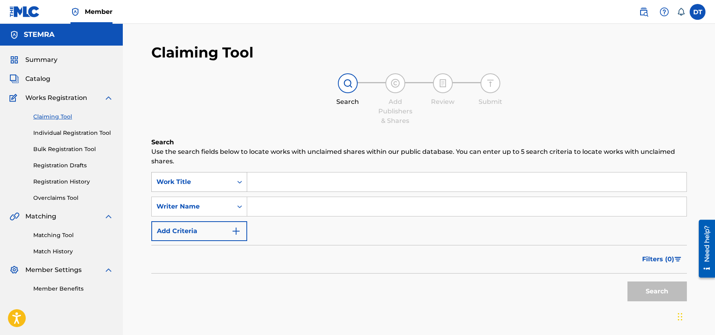
click at [234, 178] on div "Search Form" at bounding box center [240, 182] width 14 height 14
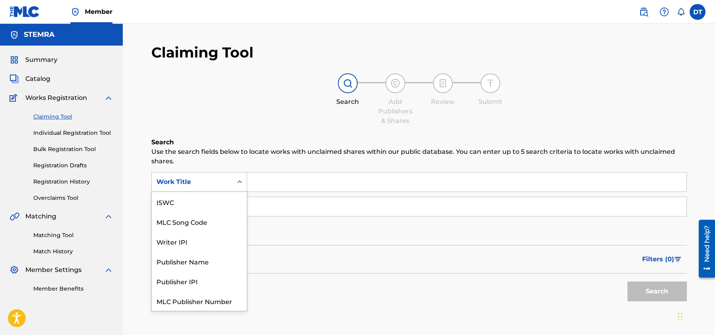
scroll to position [20, 0]
click at [200, 200] on div "MLC Song Code" at bounding box center [199, 202] width 95 height 20
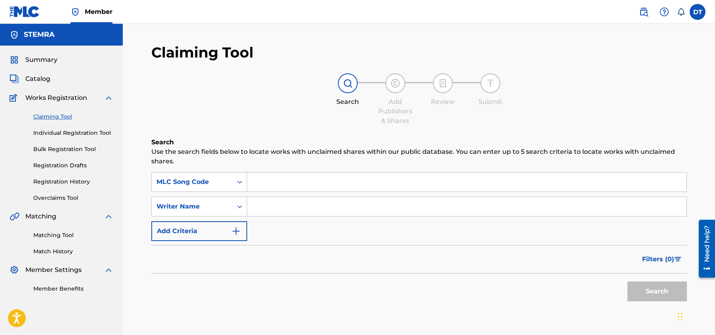
click at [287, 179] on input "Search Form" at bounding box center [467, 181] width 440 height 19
click at [647, 287] on button "Search" at bounding box center [657, 291] width 59 height 20
click at [279, 178] on input "SH16VC" at bounding box center [467, 181] width 440 height 19
drag, startPoint x: 297, startPoint y: 182, endPoint x: 256, endPoint y: 182, distance: 40.8
click at [256, 182] on input "SH16VC" at bounding box center [467, 181] width 440 height 19
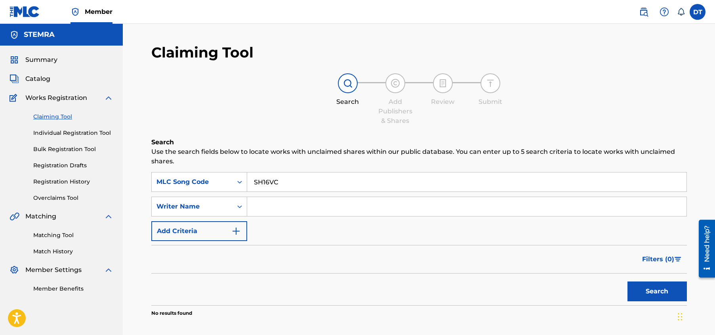
type input "S"
drag, startPoint x: 278, startPoint y: 183, endPoint x: 269, endPoint y: 172, distance: 14.0
click at [269, 172] on input "Search Form" at bounding box center [467, 181] width 440 height 19
type input "SH16VC"
click at [643, 291] on button "Search" at bounding box center [657, 291] width 59 height 20
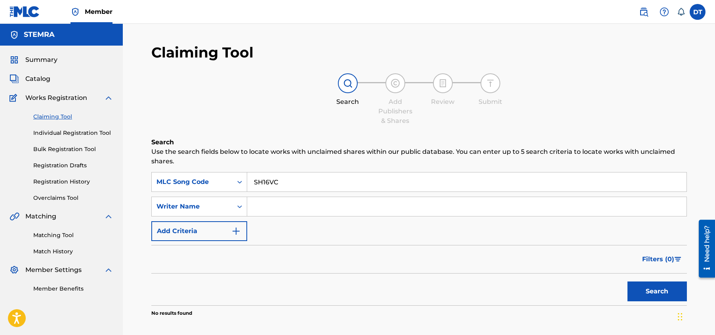
drag, startPoint x: 284, startPoint y: 180, endPoint x: 256, endPoint y: 180, distance: 28.1
click at [256, 180] on input "SH16VC" at bounding box center [467, 181] width 440 height 19
click at [55, 195] on link "Overclaims Tool" at bounding box center [73, 198] width 80 height 8
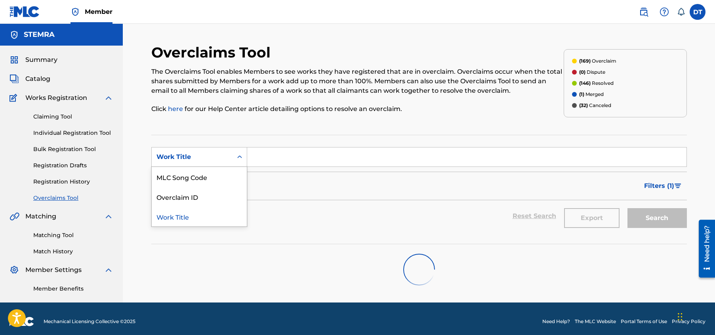
click at [222, 152] on div "Work Title" at bounding box center [192, 157] width 71 height 10
click at [188, 179] on div "MLC Song Code" at bounding box center [199, 177] width 95 height 20
click at [270, 155] on input "Search Form" at bounding box center [467, 156] width 440 height 19
paste input "KF37KE"
type input "KF37KE"
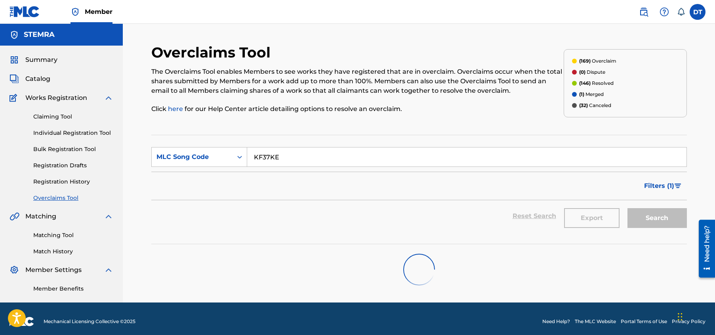
click at [321, 218] on div "Reset Search Export Search" at bounding box center [419, 216] width 536 height 32
drag, startPoint x: 300, startPoint y: 163, endPoint x: 253, endPoint y: 155, distance: 47.7
click at [253, 155] on input "KF37KE" at bounding box center [467, 156] width 440 height 19
click at [253, 213] on div "Reset Search Export Search" at bounding box center [419, 216] width 536 height 32
click at [267, 154] on input "Search Form" at bounding box center [467, 156] width 440 height 19
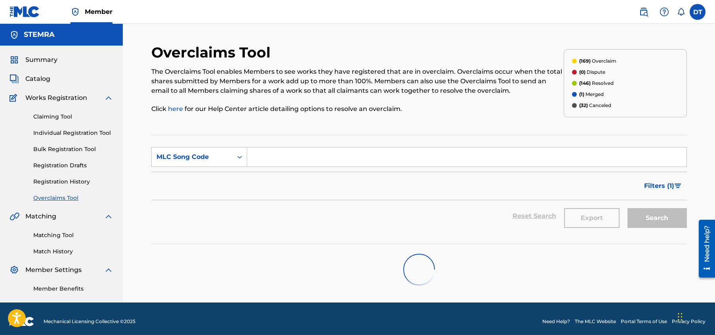
type input "1C0VD8"
click at [429, 207] on div "Reset Search Export Search" at bounding box center [419, 216] width 536 height 32
click at [73, 180] on link "Registration History" at bounding box center [73, 182] width 80 height 8
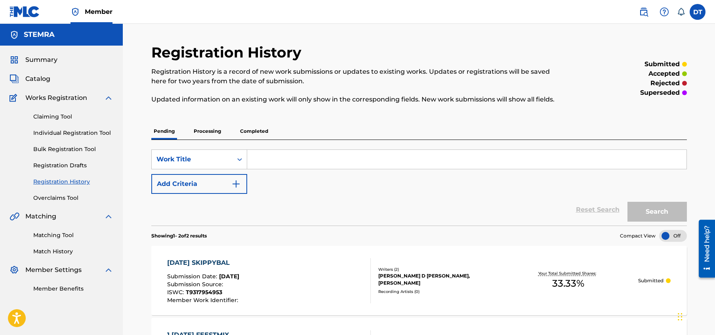
click at [260, 157] on input "Search Form" at bounding box center [467, 159] width 440 height 19
paste input "KF37KE"
type input "KF37KE"
click at [639, 206] on button "Search" at bounding box center [657, 212] width 59 height 20
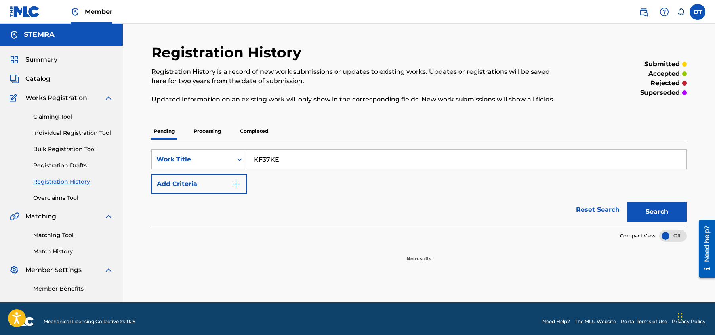
click at [286, 199] on div "Reset Search Search" at bounding box center [419, 210] width 536 height 32
drag, startPoint x: 289, startPoint y: 156, endPoint x: 254, endPoint y: 161, distance: 34.8
click at [254, 161] on input "KF37KE" at bounding box center [467, 159] width 440 height 19
click at [265, 157] on input "Search Form" at bounding box center [467, 159] width 440 height 19
type input "BA2HYH"
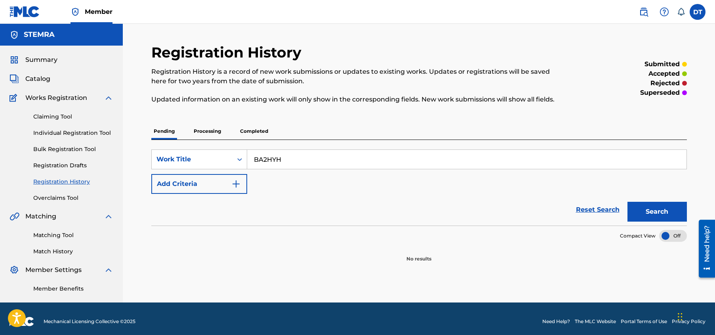
click at [646, 207] on button "Search" at bounding box center [657, 212] width 59 height 20
click at [298, 163] on input "BA2HYH" at bounding box center [467, 159] width 440 height 19
drag, startPoint x: 299, startPoint y: 160, endPoint x: 253, endPoint y: 158, distance: 46.0
click at [253, 158] on input "BA2HYH" at bounding box center [467, 159] width 440 height 19
click at [257, 158] on input "Search Form" at bounding box center [467, 159] width 440 height 19
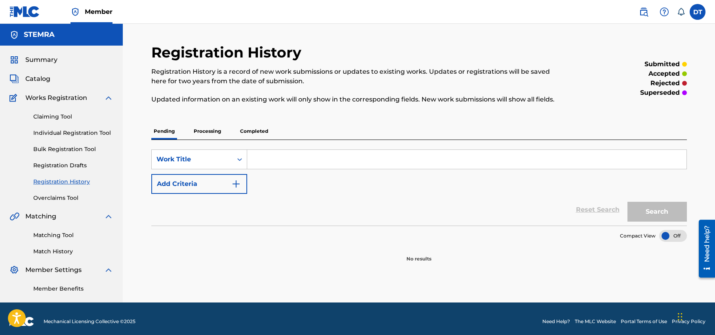
type input "SH16VC"
click at [646, 206] on button "Search" at bounding box center [657, 212] width 59 height 20
click at [281, 157] on input "SH16VC" at bounding box center [467, 159] width 440 height 19
drag, startPoint x: 306, startPoint y: 157, endPoint x: 252, endPoint y: 158, distance: 53.5
click at [252, 158] on input "SH16VC" at bounding box center [467, 159] width 440 height 19
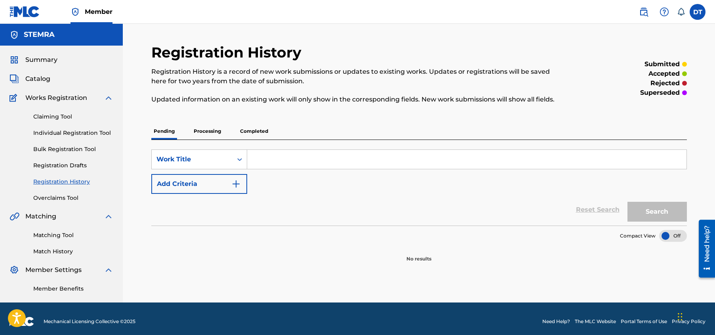
click at [285, 158] on input "Search Form" at bounding box center [467, 159] width 440 height 19
type input "1C0VD8"
click at [639, 204] on button "Search" at bounding box center [657, 212] width 59 height 20
click at [287, 159] on input "1C0VD8" at bounding box center [467, 159] width 440 height 19
drag, startPoint x: 315, startPoint y: 159, endPoint x: 247, endPoint y: 158, distance: 68.2
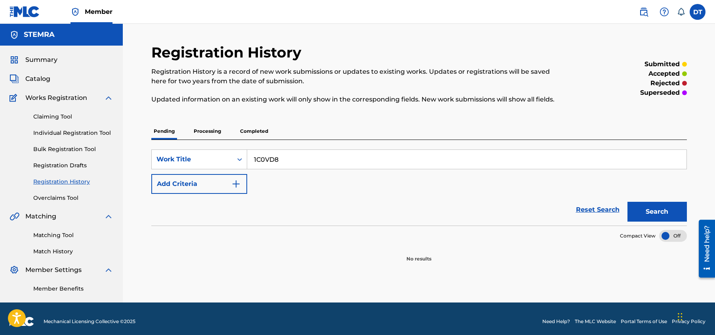
click at [247, 158] on input "1C0VD8" at bounding box center [467, 159] width 440 height 19
click at [299, 202] on div "Reset Search Search" at bounding box center [419, 210] width 536 height 32
click at [54, 166] on link "Registration Drafts" at bounding box center [73, 165] width 80 height 8
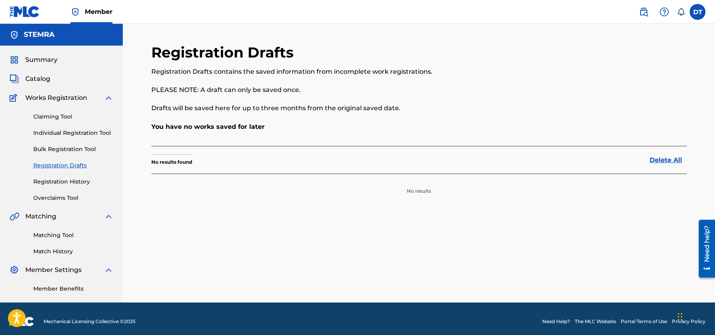
click at [48, 144] on div "Claiming Tool Individual Registration Tool Bulk Registration Tool Registration …" at bounding box center [62, 152] width 104 height 99
click at [49, 152] on link "Bulk Registration Tool" at bounding box center [73, 149] width 80 height 8
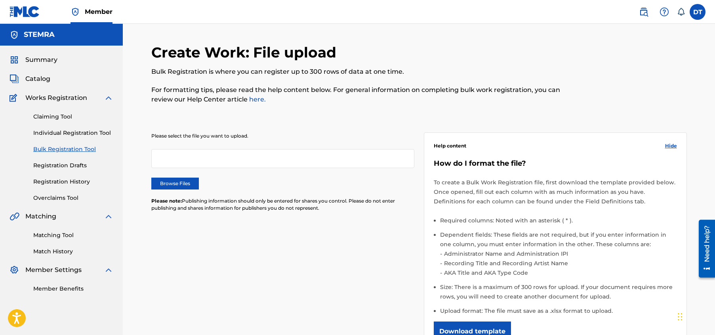
click at [58, 131] on link "Individual Registration Tool" at bounding box center [73, 133] width 80 height 8
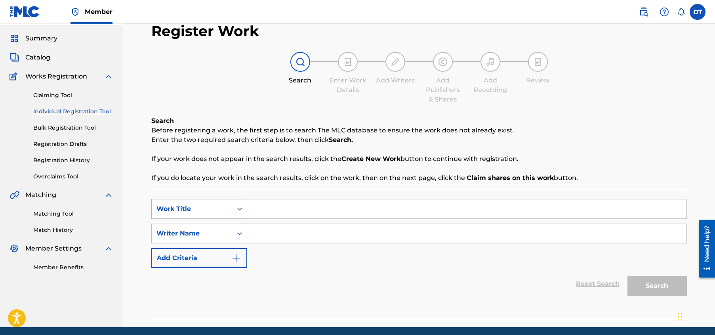
click at [237, 219] on div "Work Title" at bounding box center [199, 209] width 96 height 20
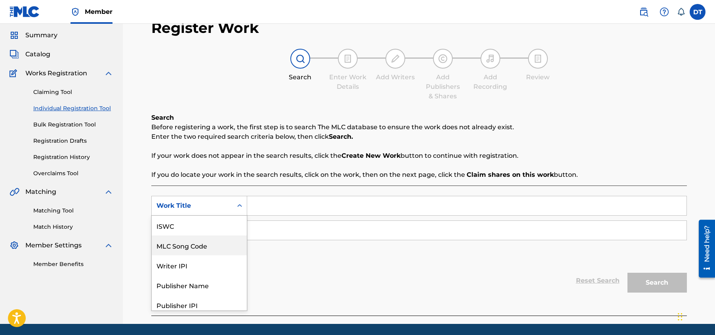
scroll to position [20, 0]
click at [193, 226] on div "MLC Song Code" at bounding box center [199, 226] width 95 height 20
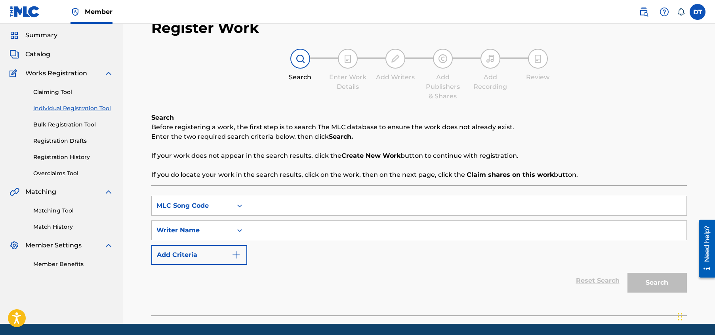
click at [268, 206] on input "Search Form" at bounding box center [467, 205] width 440 height 19
paste input "KF37KE"
type input "KF37KE"
click at [315, 261] on div "SearchWithCriteria809b91d5-4235-4d9d-80d6-5c4b5284a0fa MLC Song Code KF37KE Sea…" at bounding box center [419, 230] width 536 height 69
drag, startPoint x: 289, startPoint y: 205, endPoint x: 249, endPoint y: 205, distance: 40.4
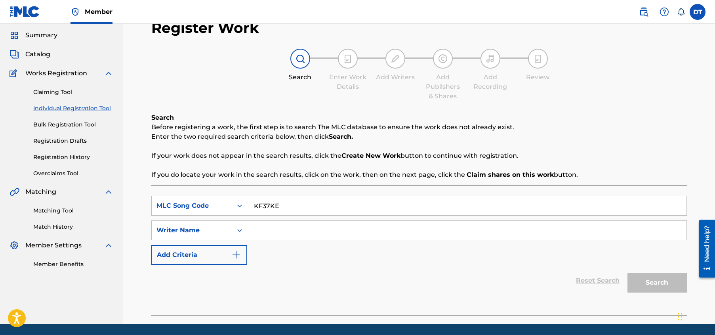
click at [249, 205] on input "KF37KE" at bounding box center [467, 205] width 440 height 19
click at [294, 281] on div "Reset Search Search" at bounding box center [419, 281] width 536 height 32
paste input "KF37KE"
type input "KF37KE"
drag, startPoint x: 294, startPoint y: 204, endPoint x: 251, endPoint y: 201, distance: 43.3
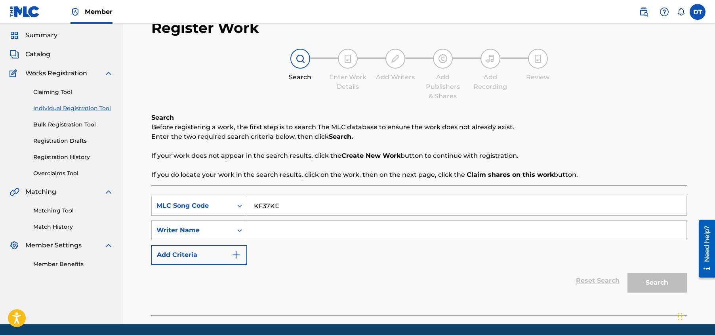
click at [251, 201] on input "KF37KE" at bounding box center [467, 205] width 440 height 19
click at [268, 205] on input "Search Form" at bounding box center [467, 205] width 440 height 19
click at [343, 291] on div "Reset Search Search" at bounding box center [419, 281] width 536 height 32
drag, startPoint x: 274, startPoint y: 201, endPoint x: 258, endPoint y: 205, distance: 16.6
click at [258, 205] on input "BA2HYH" at bounding box center [467, 205] width 440 height 19
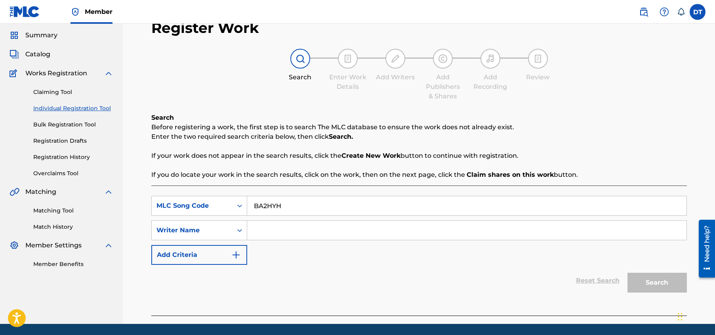
type input "B"
click at [286, 277] on div "Reset Search Search" at bounding box center [419, 281] width 536 height 32
drag, startPoint x: 83, startPoint y: 182, endPoint x: 300, endPoint y: 274, distance: 236.0
click at [300, 274] on div "Reset Search Search" at bounding box center [419, 281] width 536 height 32
click at [55, 170] on link "Overclaims Tool" at bounding box center [73, 173] width 80 height 8
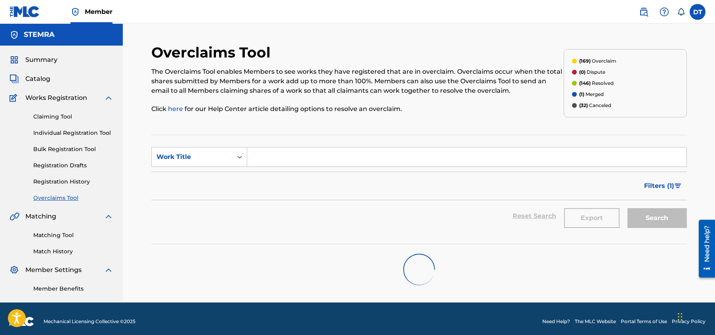
drag, startPoint x: 55, startPoint y: 170, endPoint x: 262, endPoint y: 212, distance: 211.0
click at [262, 212] on div "Reset Search Export Search" at bounding box center [419, 216] width 536 height 32
click at [217, 156] on div "Work Title" at bounding box center [192, 157] width 71 height 10
click at [201, 181] on div "MLC Song Code" at bounding box center [199, 177] width 95 height 20
drag, startPoint x: 321, startPoint y: 161, endPoint x: 314, endPoint y: 158, distance: 7.8
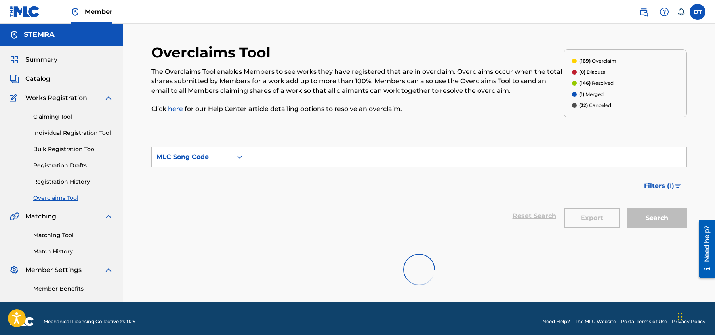
click at [314, 158] on input "Search Form" at bounding box center [467, 156] width 440 height 19
paste input "KF37KE"
type input "KF37KE"
click at [590, 219] on div "Export" at bounding box center [591, 216] width 63 height 32
drag, startPoint x: 281, startPoint y: 152, endPoint x: 256, endPoint y: 155, distance: 25.6
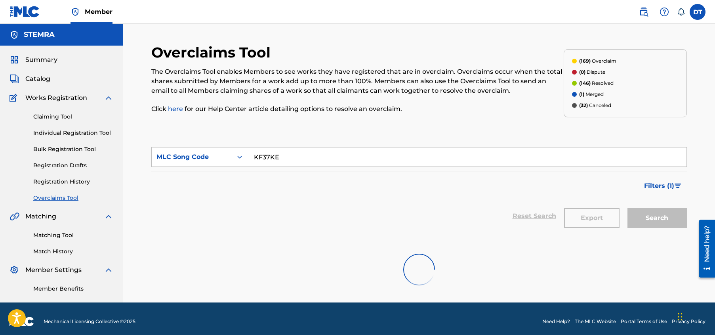
click at [256, 155] on input "KF37KE" at bounding box center [467, 156] width 440 height 19
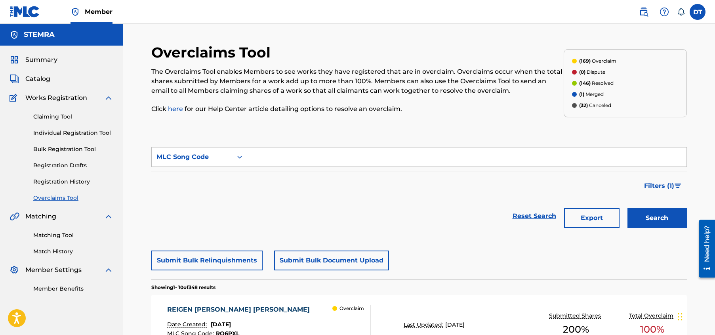
click at [225, 198] on div "Filters ( 1 )" at bounding box center [419, 186] width 536 height 29
click at [288, 156] on input "Search Form" at bounding box center [467, 156] width 440 height 19
type input "BA2HYH"
click at [655, 214] on button "Search" at bounding box center [657, 218] width 59 height 20
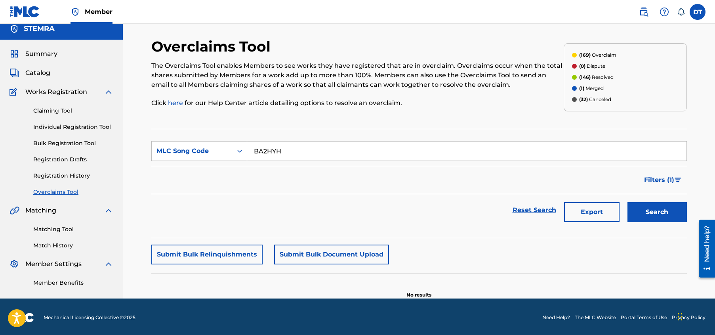
scroll to position [8, 0]
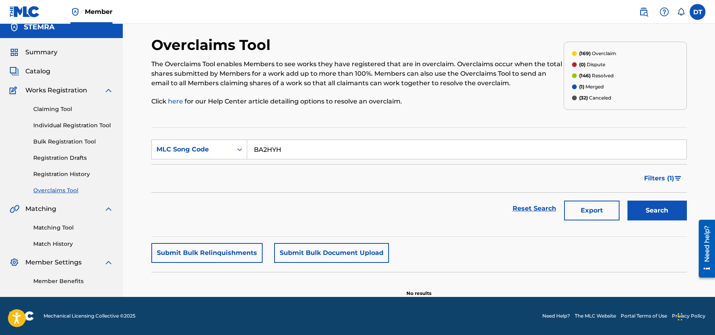
drag, startPoint x: 285, startPoint y: 145, endPoint x: 252, endPoint y: 143, distance: 33.4
click at [252, 143] on input "BA2HYH" at bounding box center [467, 149] width 440 height 19
click at [298, 199] on div "Reset Search Export Search" at bounding box center [419, 209] width 536 height 32
click at [67, 110] on link "Claiming Tool" at bounding box center [73, 109] width 80 height 8
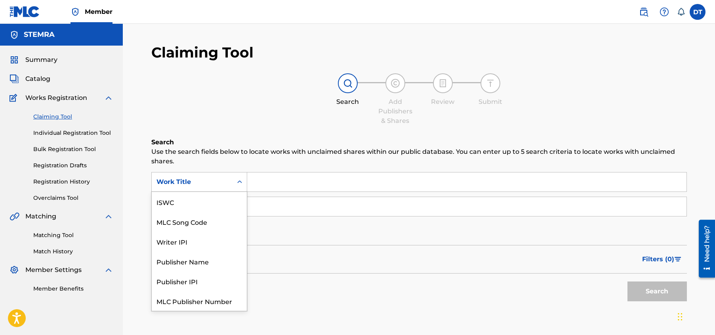
click at [230, 185] on div "Work Title" at bounding box center [192, 181] width 81 height 15
click at [182, 198] on div "MLC Song Code" at bounding box center [199, 202] width 95 height 20
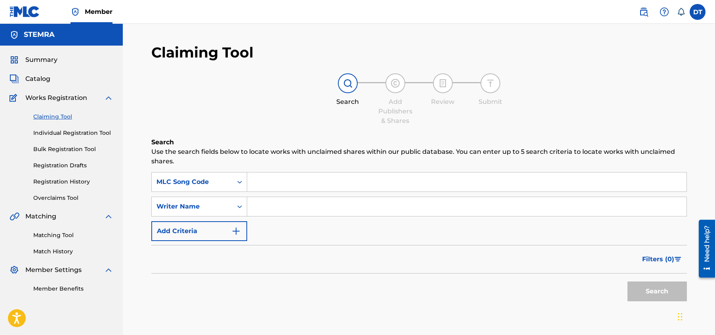
click at [285, 182] on input "Search Form" at bounding box center [467, 181] width 440 height 19
paste input "KF37KE"
type input "KF37KE"
click at [641, 289] on button "Search" at bounding box center [657, 291] width 59 height 20
drag, startPoint x: 282, startPoint y: 181, endPoint x: 254, endPoint y: 178, distance: 28.3
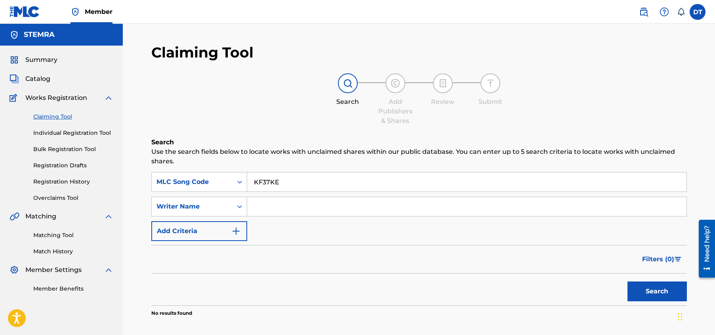
click at [254, 178] on input "KF37KE" at bounding box center [467, 181] width 440 height 19
click at [282, 270] on div "Filters ( 0 )" at bounding box center [419, 259] width 536 height 29
click at [274, 182] on input "Search Form" at bounding box center [467, 181] width 440 height 19
type input "1C0VD8"
click at [650, 287] on button "Search" at bounding box center [657, 291] width 59 height 20
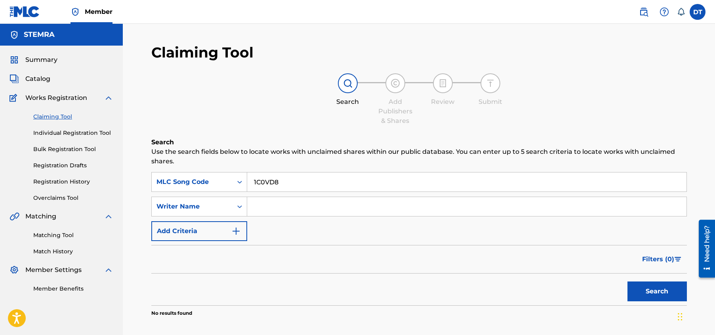
drag, startPoint x: 291, startPoint y: 181, endPoint x: 251, endPoint y: 179, distance: 39.7
click at [251, 179] on input "1C0VD8" at bounding box center [467, 181] width 440 height 19
drag, startPoint x: 267, startPoint y: 264, endPoint x: 295, endPoint y: 254, distance: 29.8
click at [270, 263] on div "Filters ( 0 )" at bounding box center [419, 259] width 536 height 29
click at [286, 180] on input "Search Form" at bounding box center [467, 181] width 440 height 19
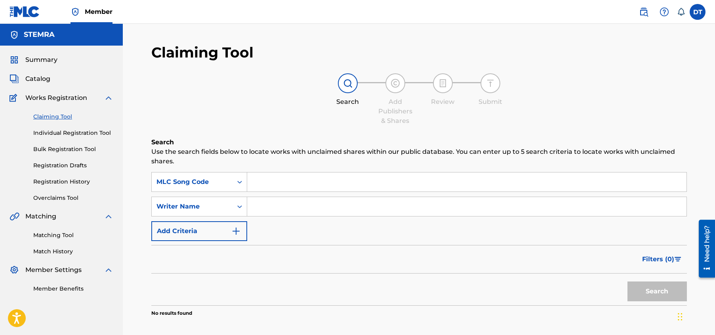
paste input "KF37KE"
type input "KF37KE"
click at [659, 287] on button "Search" at bounding box center [657, 291] width 59 height 20
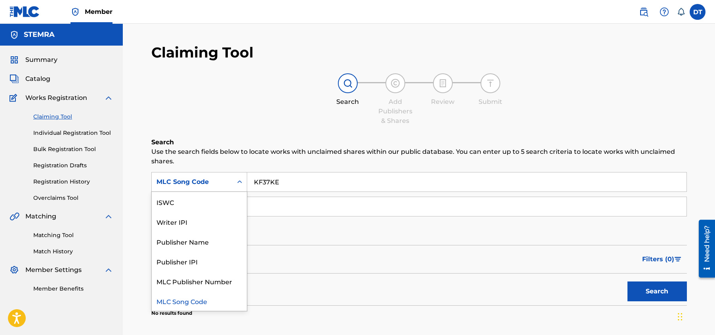
click at [236, 181] on icon "Search Form" at bounding box center [240, 182] width 8 height 8
click at [213, 279] on div "MLC Publisher Number" at bounding box center [199, 281] width 95 height 20
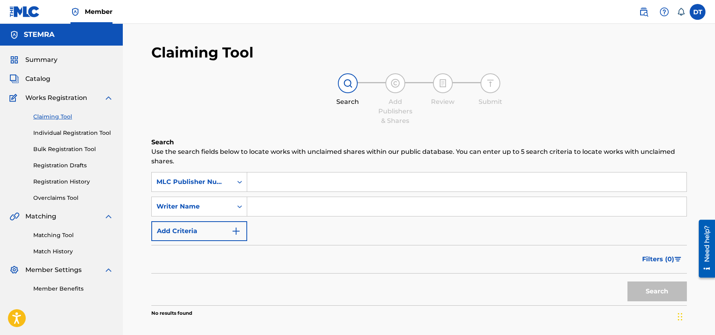
click at [288, 187] on input "Search Form" at bounding box center [467, 181] width 440 height 19
paste input "KF37KE"
type input "KF37KE"
click at [651, 288] on button "Search" at bounding box center [657, 291] width 59 height 20
drag, startPoint x: 295, startPoint y: 185, endPoint x: 250, endPoint y: 176, distance: 46.0
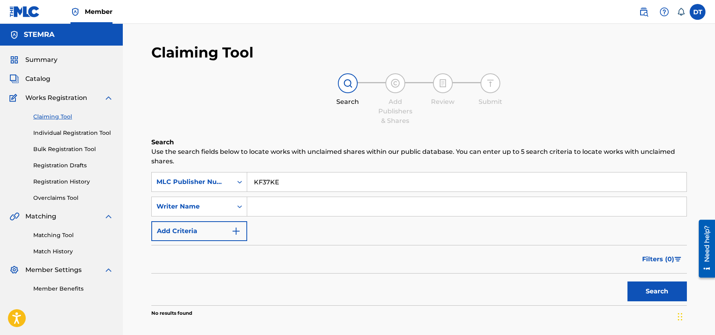
click at [250, 176] on input "KF37KE" at bounding box center [467, 181] width 440 height 19
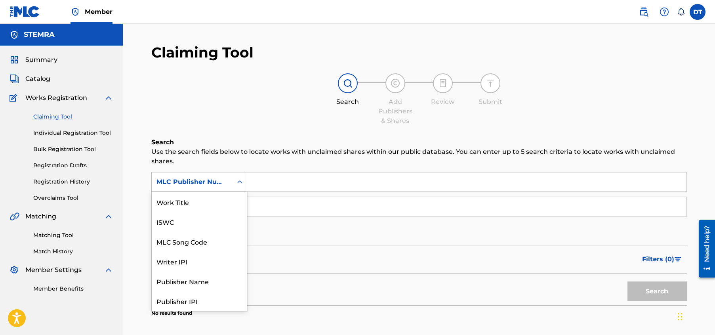
click at [235, 178] on div "Search Form" at bounding box center [240, 182] width 14 height 14
click at [194, 222] on div "MLC Song Code" at bounding box center [199, 222] width 95 height 20
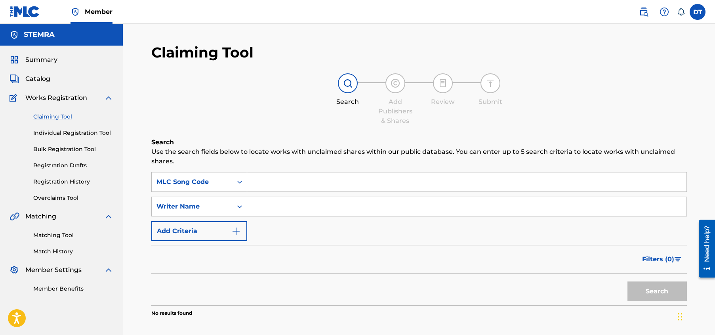
click at [279, 181] on input "Search Form" at bounding box center [467, 181] width 440 height 19
paste input "LA481B"
type input "LA481B"
click at [642, 293] on button "Search" at bounding box center [657, 291] width 59 height 20
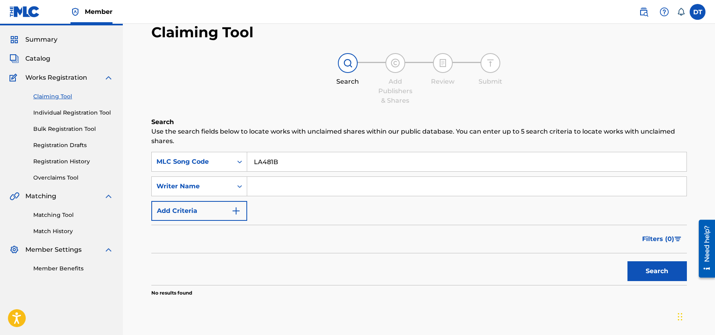
scroll to position [40, 0]
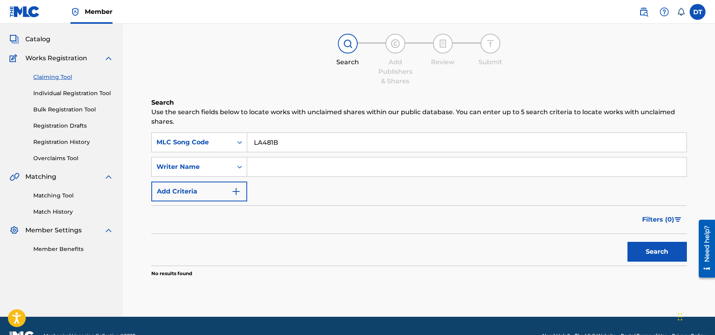
click at [62, 91] on link "Individual Registration Tool" at bounding box center [73, 93] width 80 height 8
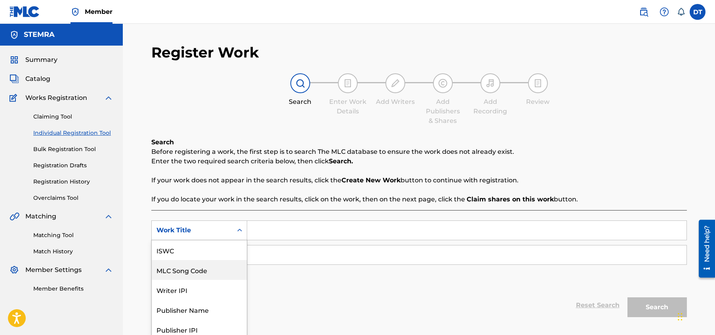
click at [234, 230] on div "7 results available. Use Up and Down to choose options, press Enter to select t…" at bounding box center [199, 230] width 96 height 20
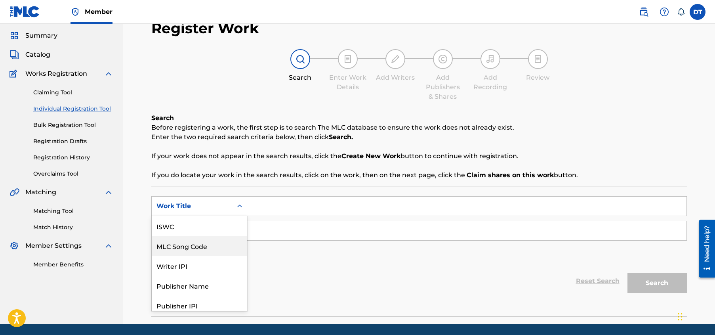
scroll to position [20, 0]
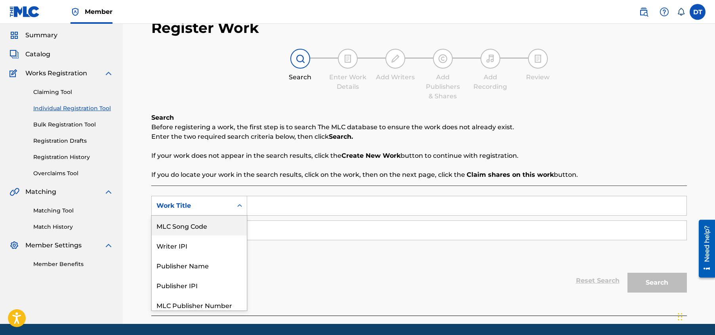
click at [206, 222] on div "MLC Song Code" at bounding box center [199, 226] width 95 height 20
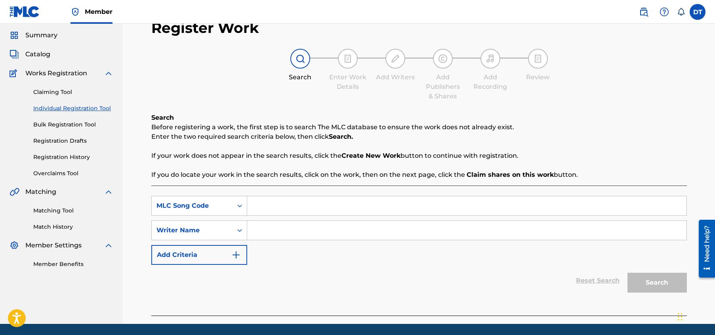
click at [278, 201] on input "Search Form" at bounding box center [467, 205] width 440 height 19
paste input "LA481B"
type input "LA481B"
click at [519, 272] on div "Reset Search Search" at bounding box center [419, 281] width 536 height 32
click at [269, 229] on input "Search Form" at bounding box center [467, 230] width 440 height 19
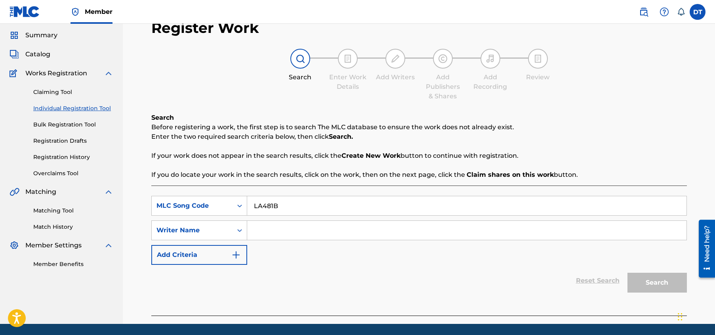
click at [272, 228] on input "Search Form" at bounding box center [467, 230] width 440 height 19
paste input "[PERSON_NAME];[PERSON_NAME] [PERSON_NAME]"
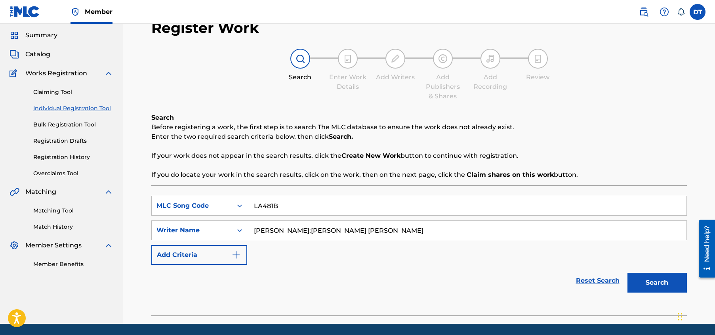
click at [315, 232] on input "[PERSON_NAME];[PERSON_NAME] [PERSON_NAME]" at bounding box center [467, 230] width 440 height 19
click at [646, 281] on button "Search" at bounding box center [657, 283] width 59 height 20
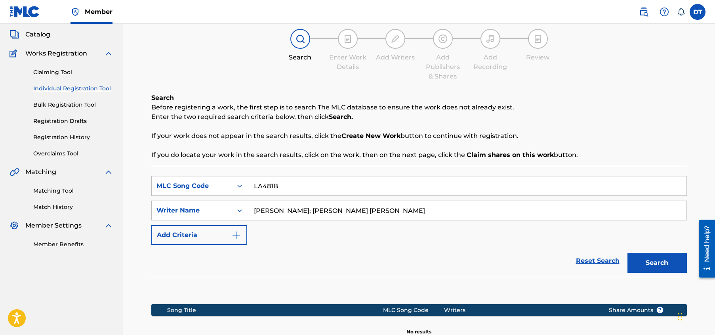
scroll to position [25, 0]
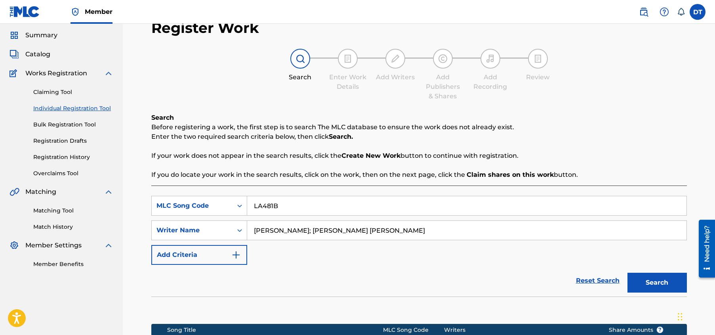
drag, startPoint x: 312, startPoint y: 232, endPoint x: 384, endPoint y: 233, distance: 72.2
click at [384, 233] on input "[PERSON_NAME]; [PERSON_NAME] [PERSON_NAME]" at bounding box center [467, 230] width 440 height 19
type input "[PERSON_NAME]"
click at [649, 281] on button "Search" at bounding box center [657, 283] width 59 height 20
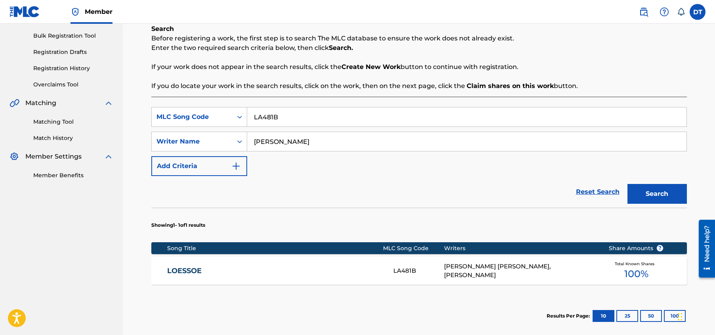
scroll to position [104, 0]
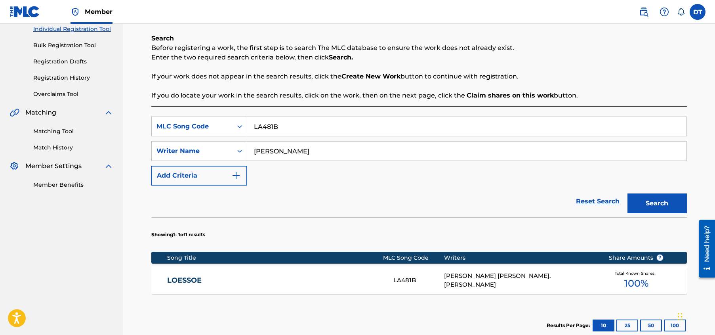
drag, startPoint x: 270, startPoint y: 273, endPoint x: 250, endPoint y: 236, distance: 42.2
click at [250, 236] on section "Showing 1 - 1 of 1 results" at bounding box center [419, 232] width 536 height 31
click at [271, 280] on link "LOESSOE" at bounding box center [275, 280] width 216 height 9
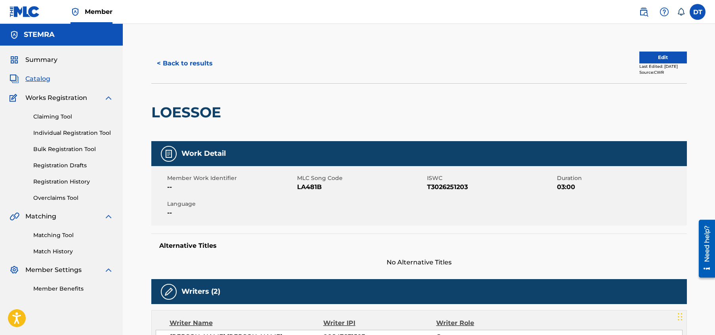
click at [202, 60] on button "< Back to results" at bounding box center [184, 64] width 67 height 20
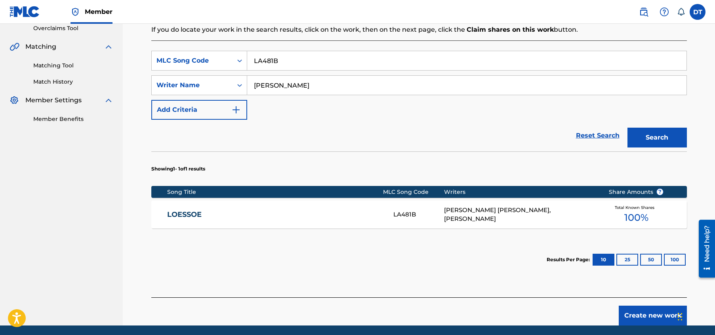
scroll to position [185, 0]
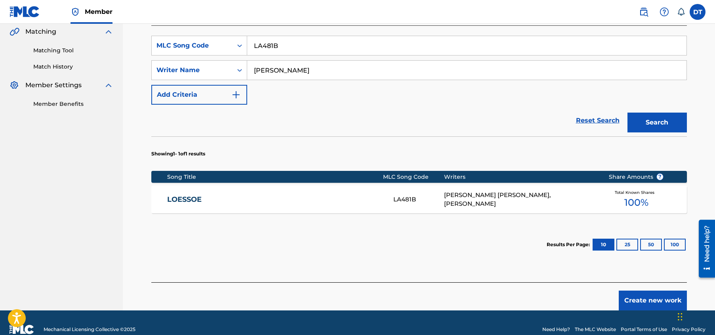
click at [173, 194] on div "LOESSOE LA481B [PERSON_NAME] [PERSON_NAME], [PERSON_NAME] Total Known Shares 10…" at bounding box center [419, 199] width 536 height 28
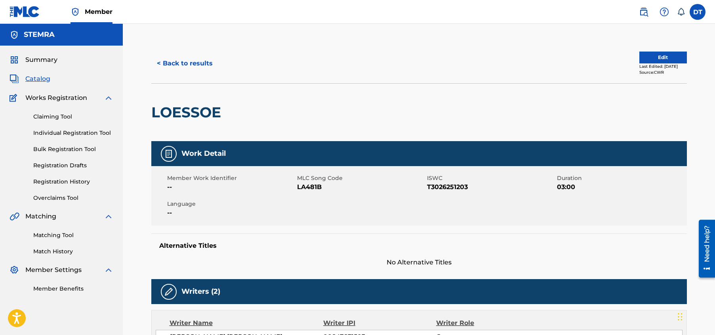
click at [661, 54] on button "Edit" at bounding box center [664, 58] width 48 height 12
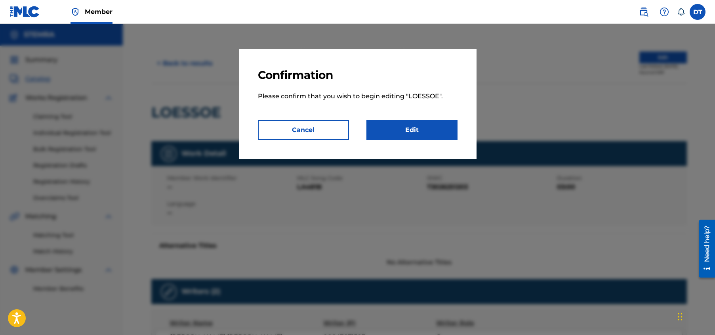
click at [415, 126] on link "Edit" at bounding box center [412, 130] width 91 height 20
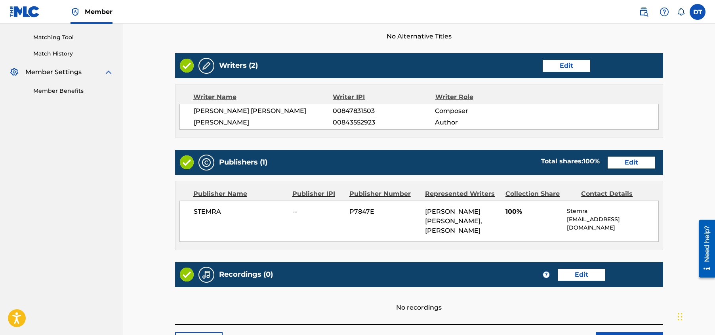
scroll to position [198, 0]
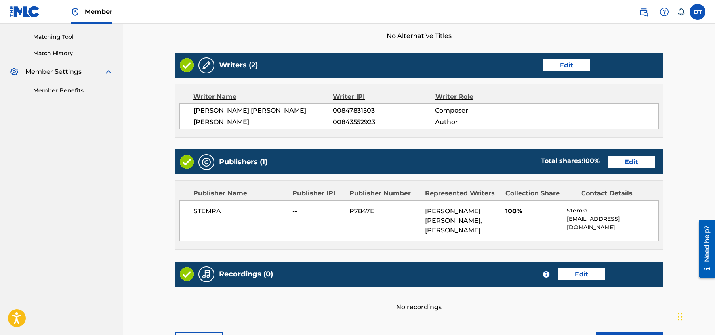
click at [633, 164] on link "Edit" at bounding box center [632, 162] width 48 height 12
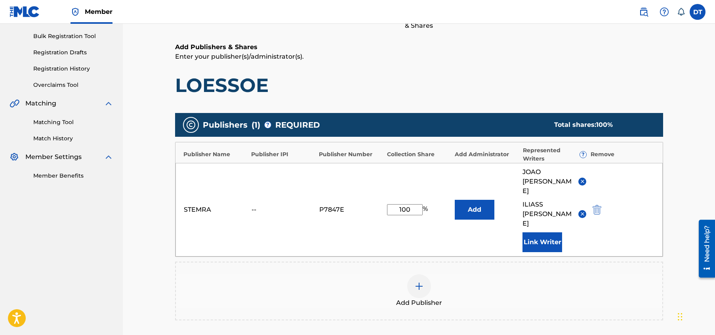
scroll to position [119, 0]
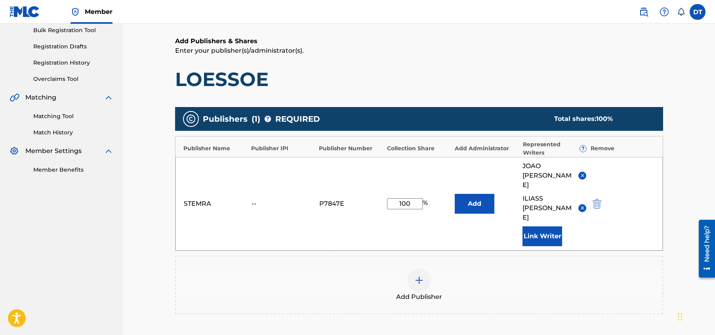
drag, startPoint x: 411, startPoint y: 195, endPoint x: 395, endPoint y: 194, distance: 16.3
click at [395, 198] on input "100" at bounding box center [405, 203] width 36 height 11
type input "33.33"
click at [358, 256] on div "Add Publisher" at bounding box center [419, 285] width 488 height 59
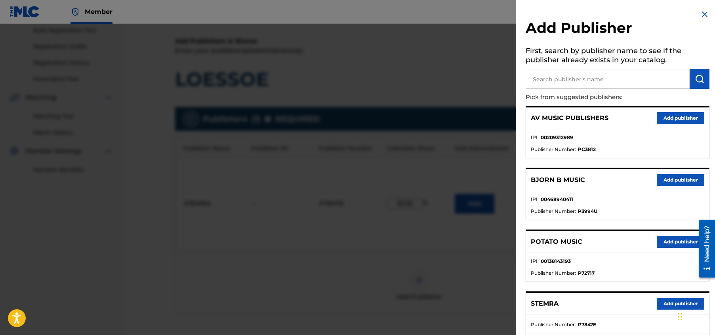
click at [704, 14] on img at bounding box center [705, 15] width 10 height 10
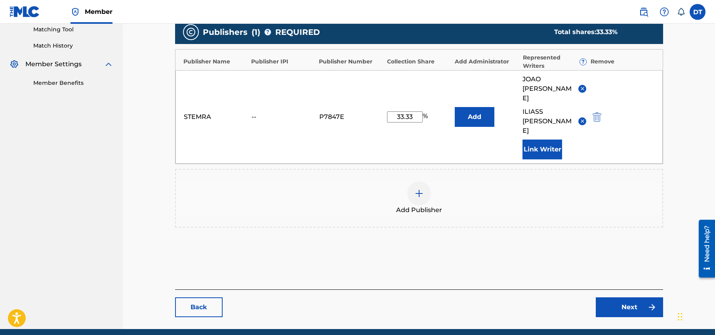
scroll to position [219, 0]
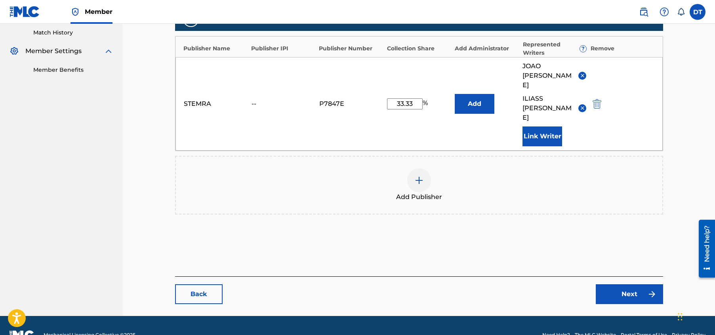
click at [626, 284] on link "Next" at bounding box center [629, 294] width 67 height 20
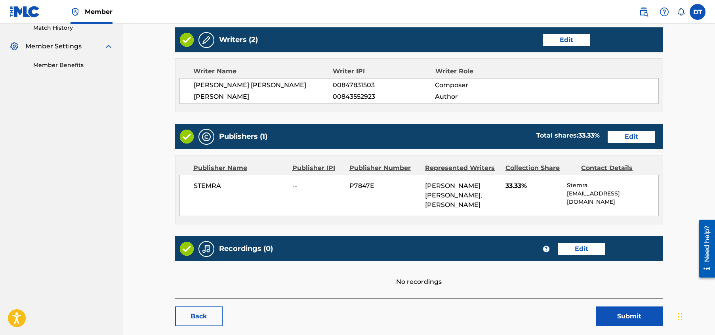
scroll to position [255, 0]
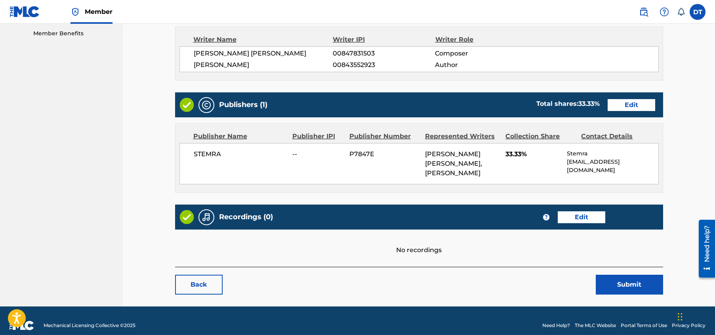
click at [619, 275] on button "Submit" at bounding box center [629, 285] width 67 height 20
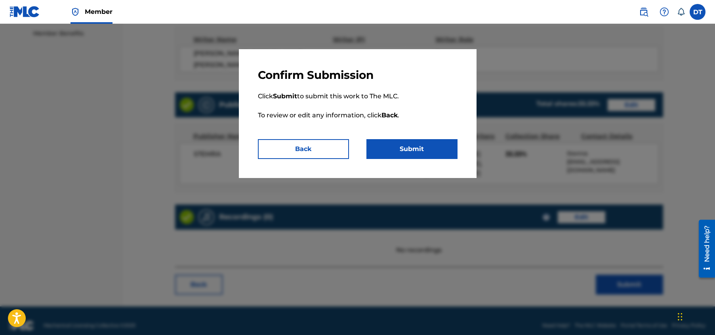
click at [400, 148] on button "Submit" at bounding box center [412, 149] width 91 height 20
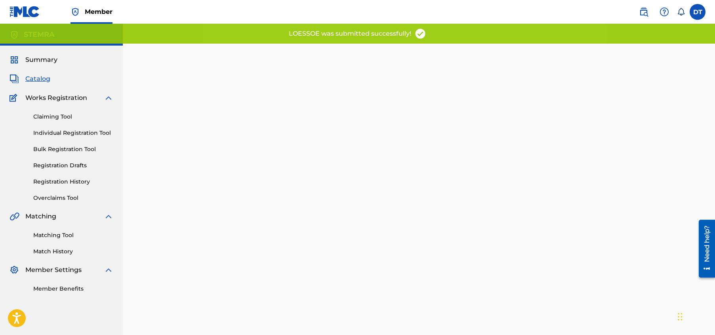
click at [308, 169] on div "Back Done" at bounding box center [419, 210] width 488 height 311
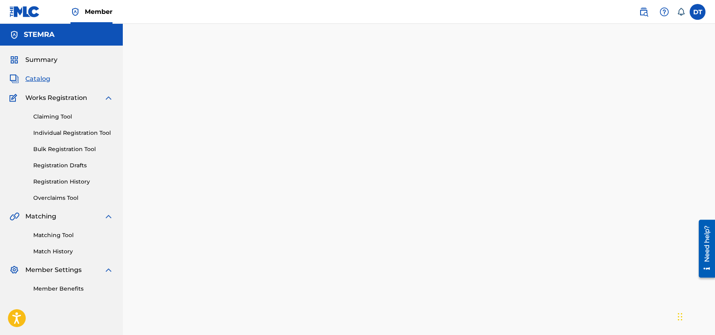
click at [63, 134] on link "Individual Registration Tool" at bounding box center [73, 133] width 80 height 8
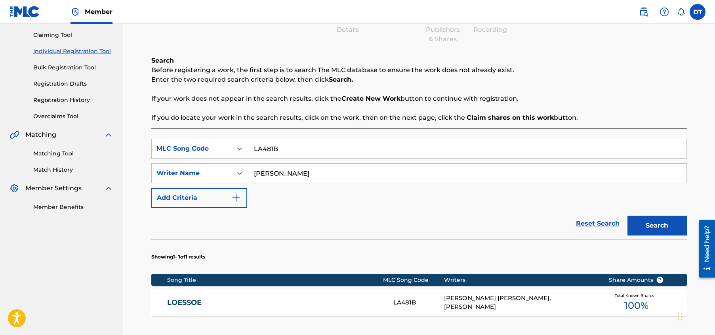
scroll to position [119, 0]
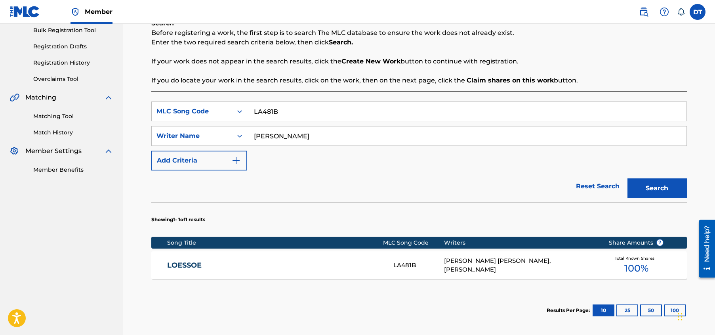
click at [660, 187] on button "Search" at bounding box center [657, 188] width 59 height 20
click at [188, 268] on link "LOESSOE" at bounding box center [275, 265] width 216 height 9
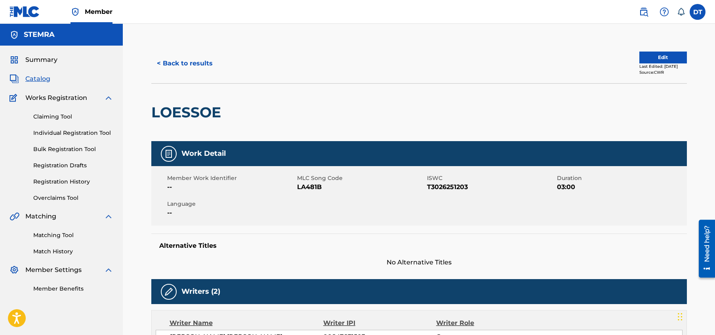
click at [656, 54] on button "Edit" at bounding box center [664, 58] width 48 height 12
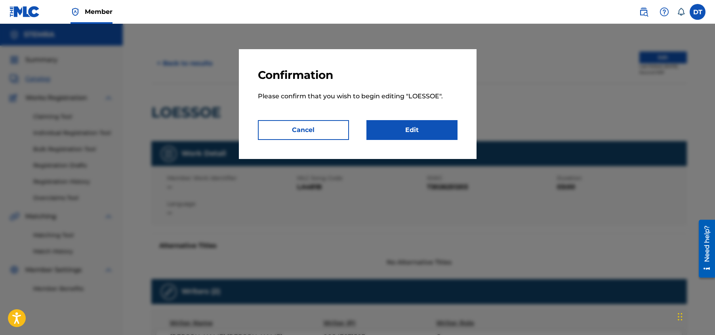
click at [400, 127] on link "Edit" at bounding box center [412, 130] width 91 height 20
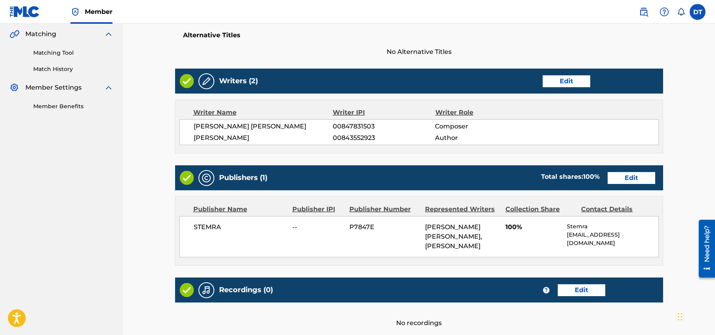
scroll to position [176, 0]
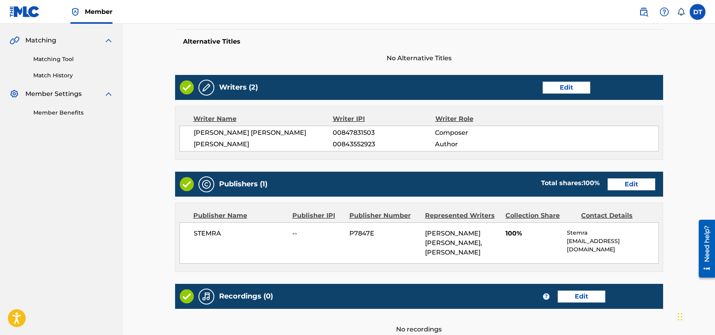
click at [627, 185] on link "Edit" at bounding box center [632, 184] width 48 height 12
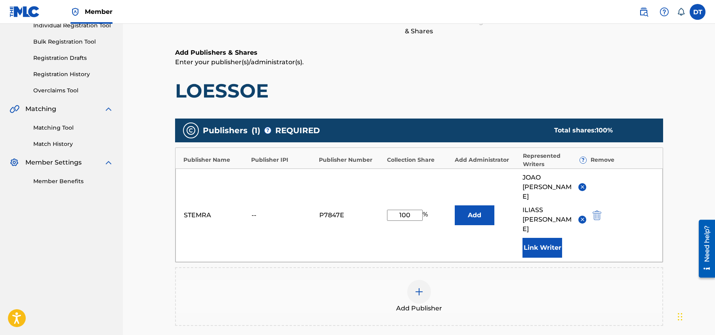
scroll to position [119, 0]
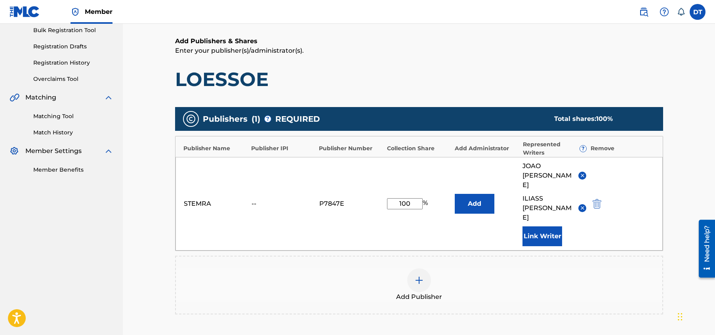
drag, startPoint x: 411, startPoint y: 194, endPoint x: 391, endPoint y: 193, distance: 20.2
click at [391, 198] on input "100" at bounding box center [405, 203] width 36 height 11
type input "33.33"
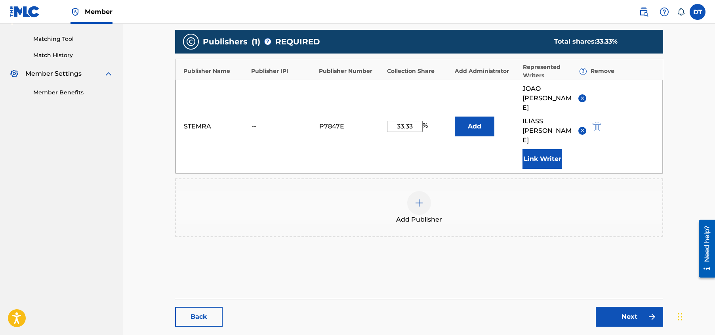
scroll to position [219, 0]
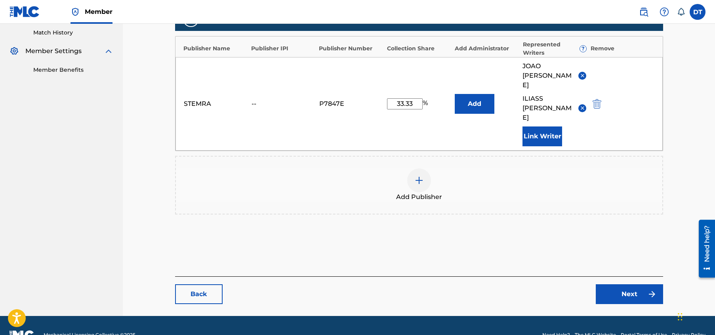
click at [616, 284] on link "Next" at bounding box center [629, 294] width 67 height 20
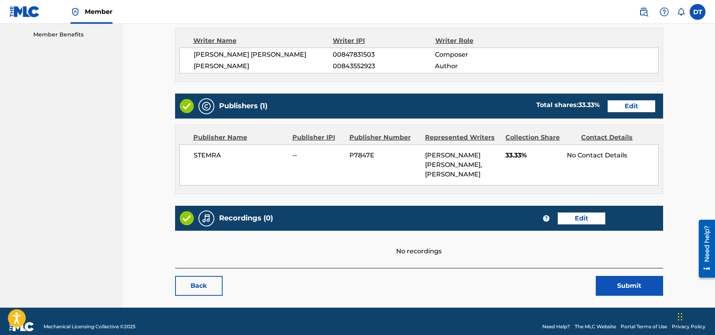
scroll to position [255, 0]
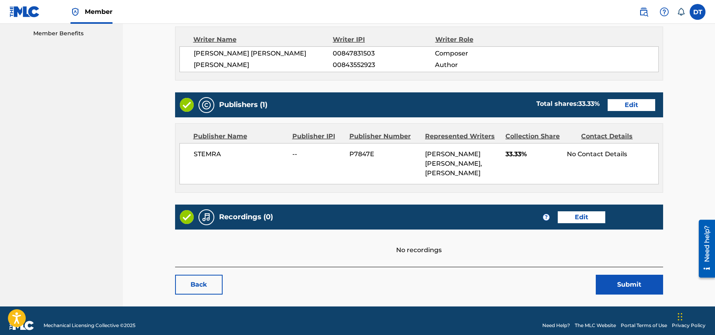
click at [625, 277] on button "Submit" at bounding box center [629, 285] width 67 height 20
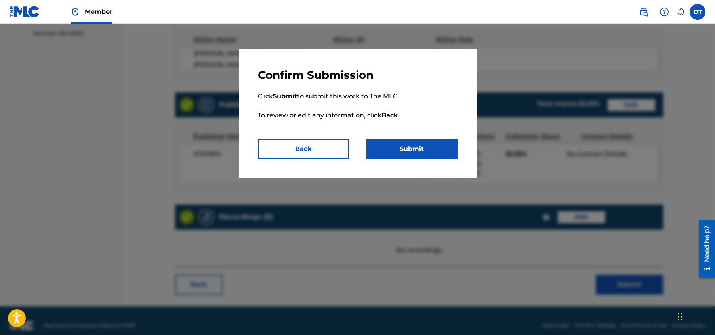
click at [396, 154] on button "Submit" at bounding box center [412, 149] width 91 height 20
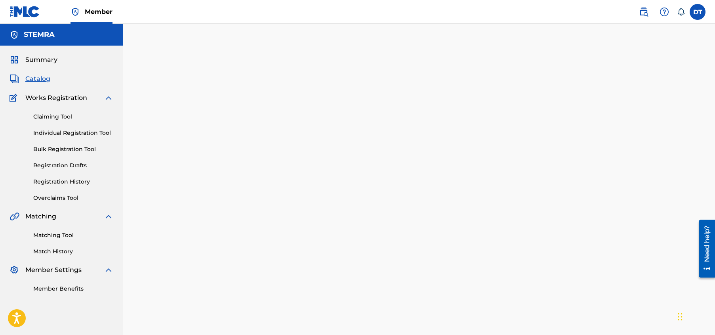
click at [59, 133] on link "Individual Registration Tool" at bounding box center [73, 133] width 80 height 8
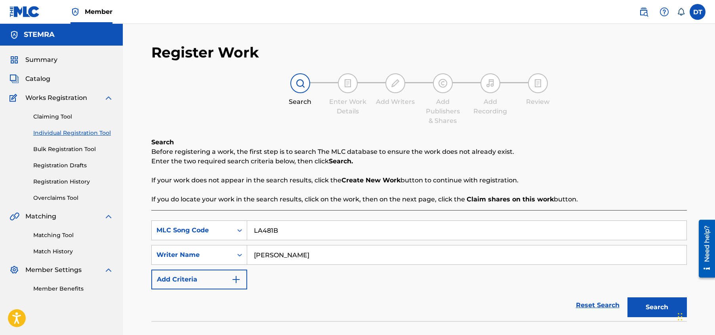
drag, startPoint x: 289, startPoint y: 231, endPoint x: 254, endPoint y: 229, distance: 35.4
click at [254, 229] on input "LA481B" at bounding box center [467, 230] width 440 height 19
paste input "BA2HYH"
type input "BA2HYH"
drag, startPoint x: 324, startPoint y: 254, endPoint x: 251, endPoint y: 254, distance: 72.9
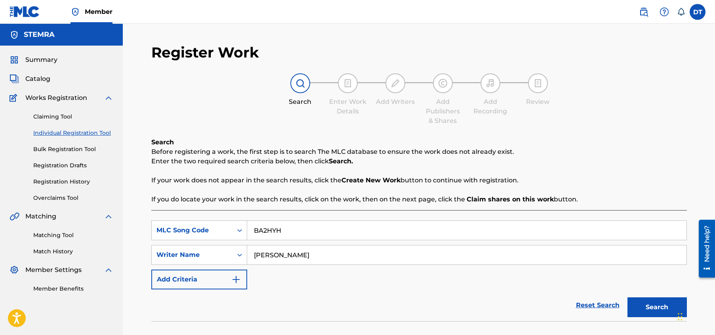
click at [251, 254] on input "[PERSON_NAME]" at bounding box center [467, 254] width 440 height 19
click at [282, 259] on input "Search Form" at bounding box center [467, 254] width 440 height 19
paste input "[PERSON_NAME]"
type input "[PERSON_NAME]"
click at [644, 305] on button "Search" at bounding box center [657, 307] width 59 height 20
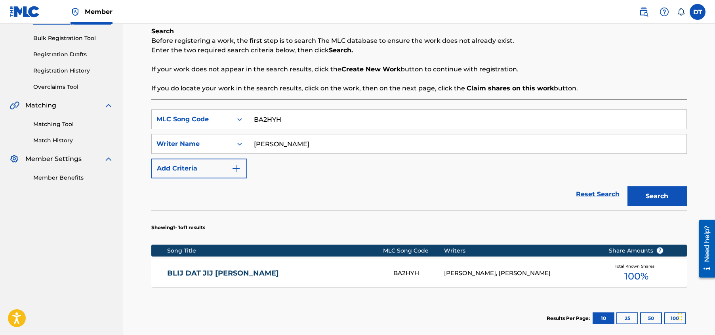
scroll to position [119, 0]
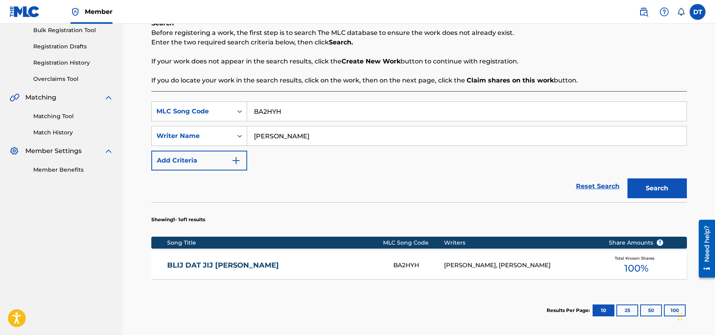
click at [211, 264] on link "BLIJ DAT JIJ [PERSON_NAME]" at bounding box center [275, 265] width 216 height 9
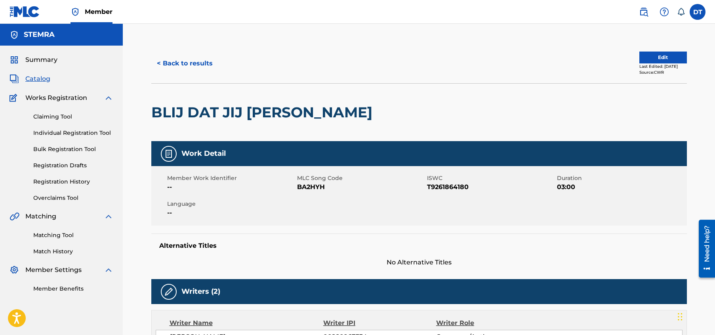
click at [650, 54] on button "Edit" at bounding box center [664, 58] width 48 height 12
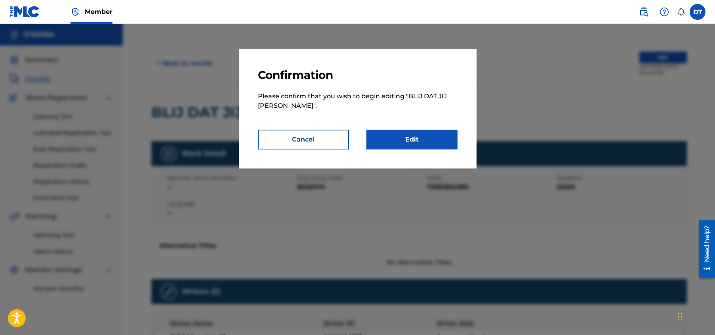
click at [399, 138] on link "Edit" at bounding box center [412, 140] width 91 height 20
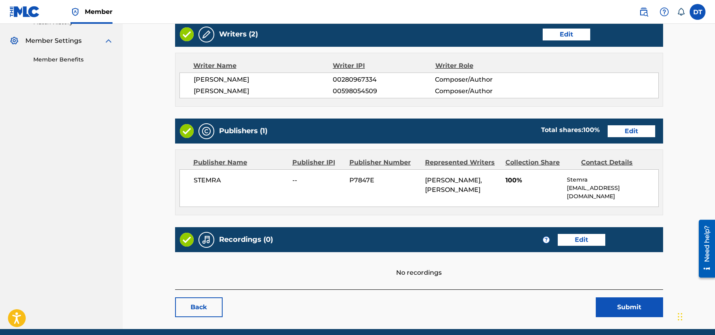
scroll to position [216, 0]
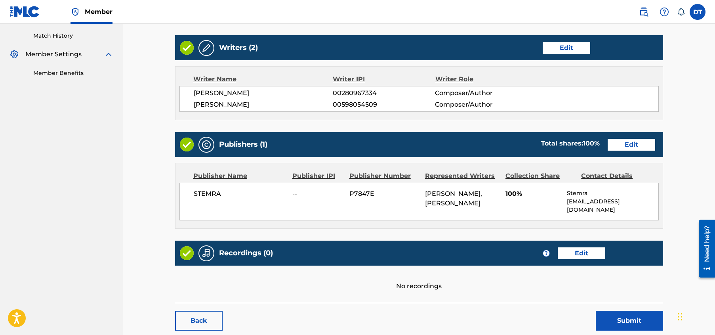
click at [619, 141] on link "Edit" at bounding box center [632, 145] width 48 height 12
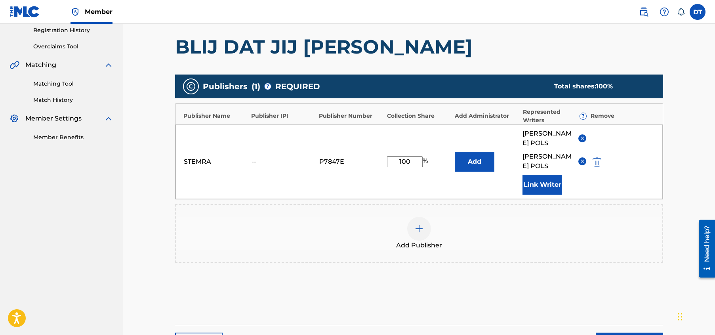
scroll to position [159, 0]
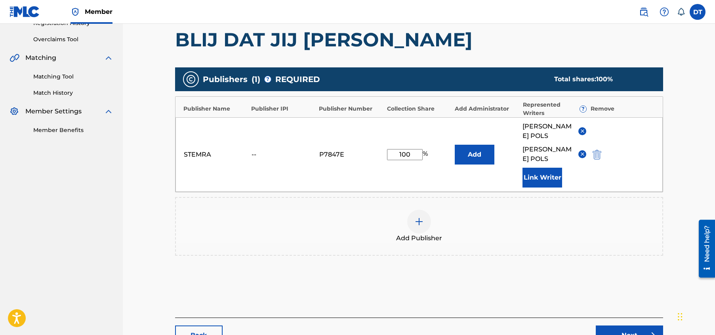
drag, startPoint x: 413, startPoint y: 143, endPoint x: 376, endPoint y: 143, distance: 37.7
click at [376, 143] on div "STEMRA -- P7847E 100 % Add [PERSON_NAME] [PERSON_NAME] Link Writer" at bounding box center [420, 154] width 488 height 75
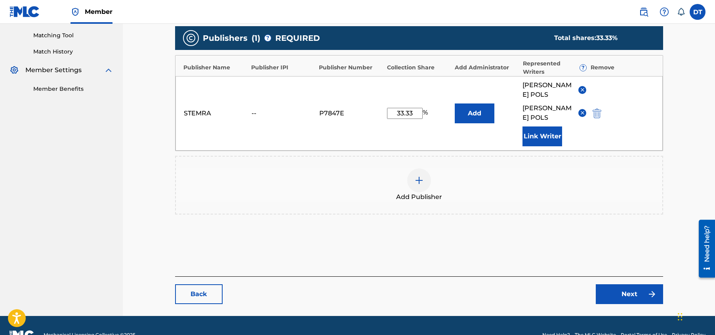
type input "33.33"
click at [620, 284] on link "Next" at bounding box center [629, 294] width 67 height 20
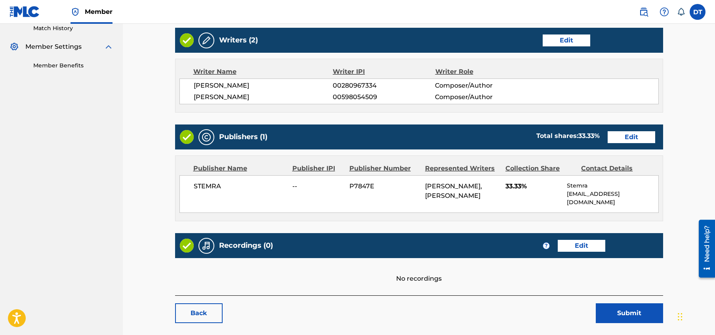
scroll to position [255, 0]
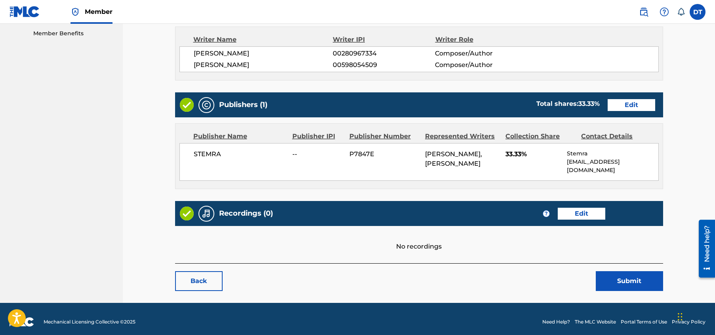
click at [614, 271] on button "Submit" at bounding box center [629, 281] width 67 height 20
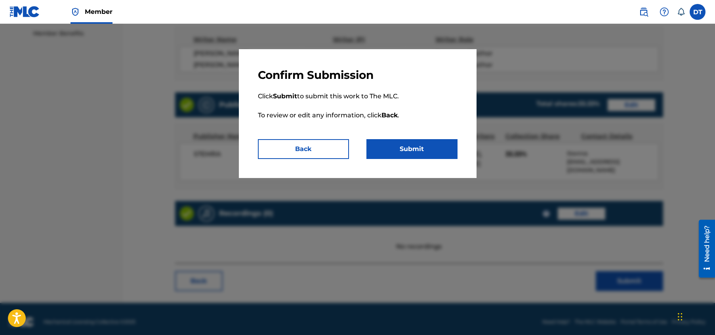
click at [410, 151] on button "Submit" at bounding box center [412, 149] width 91 height 20
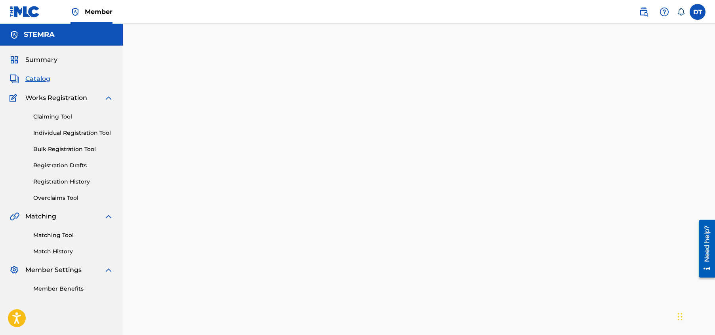
click at [68, 133] on link "Individual Registration Tool" at bounding box center [73, 133] width 80 height 8
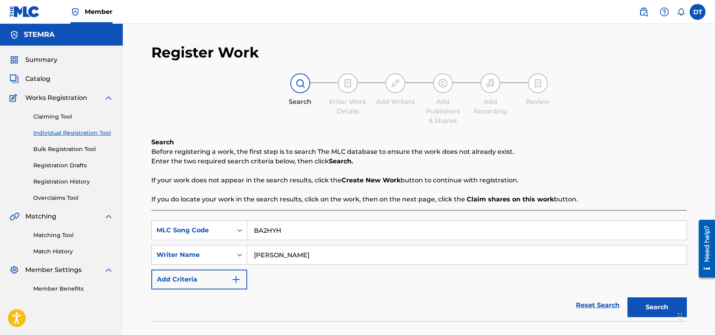
drag, startPoint x: 286, startPoint y: 232, endPoint x: 254, endPoint y: 229, distance: 32.3
click at [254, 229] on input "BA2HYH" at bounding box center [467, 230] width 440 height 19
paste input "OC3QAD"
type input "OC3QAD"
drag, startPoint x: 293, startPoint y: 256, endPoint x: 252, endPoint y: 258, distance: 40.1
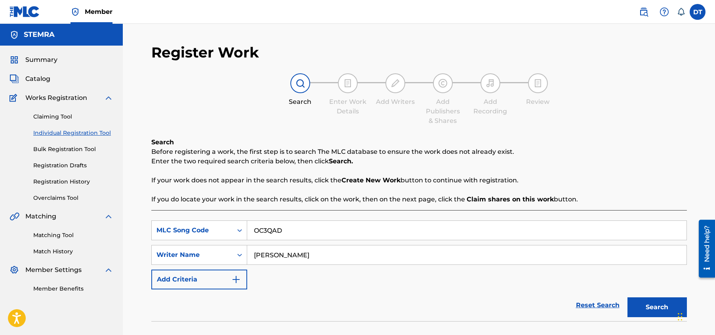
click at [252, 258] on input "[PERSON_NAME]" at bounding box center [467, 254] width 440 height 19
click at [284, 256] on input "Search Form" at bounding box center [467, 254] width 440 height 19
paste input "[PERSON_NAME]"
type input "[PERSON_NAME]"
click at [642, 307] on button "Search" at bounding box center [657, 307] width 59 height 20
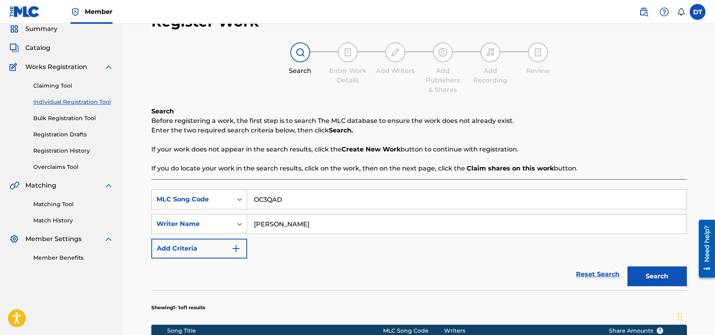
scroll to position [119, 0]
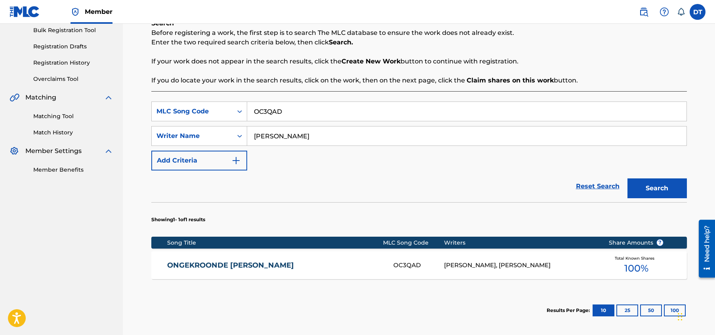
click at [194, 262] on link "ONGEKROONDE [PERSON_NAME]" at bounding box center [275, 265] width 216 height 9
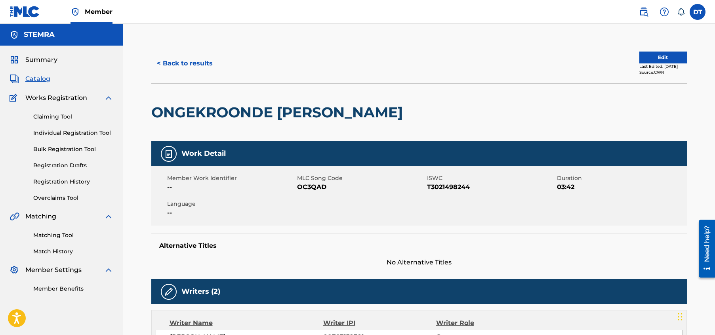
click at [655, 59] on button "Edit" at bounding box center [664, 58] width 48 height 12
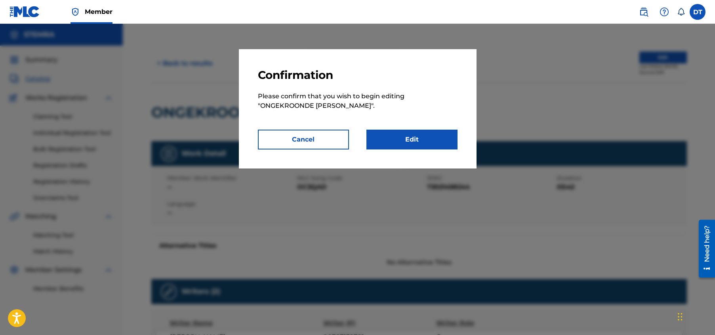
click at [430, 138] on link "Edit" at bounding box center [412, 140] width 91 height 20
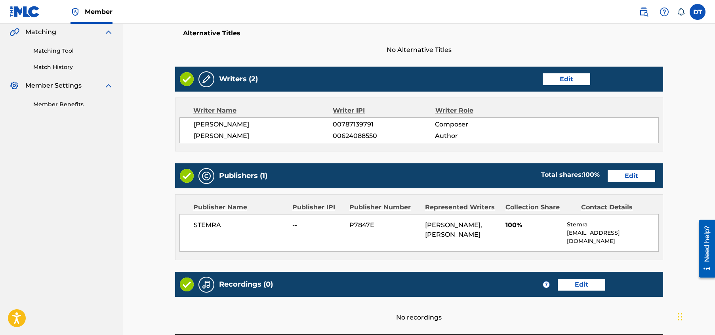
scroll to position [198, 0]
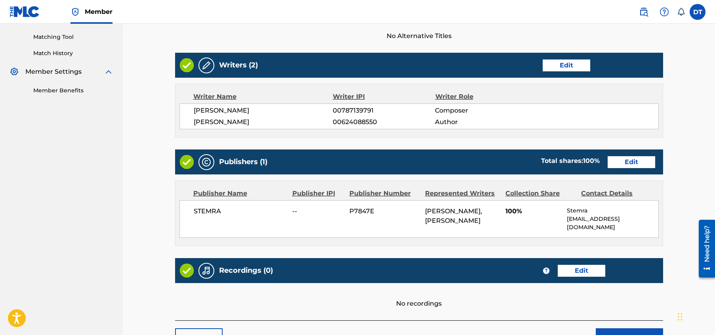
click at [635, 159] on link "Edit" at bounding box center [632, 162] width 48 height 12
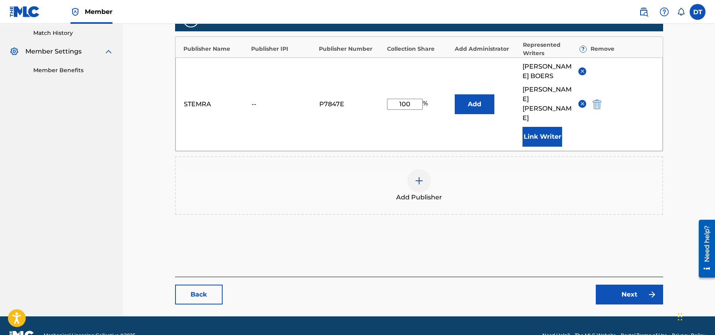
scroll to position [219, 0]
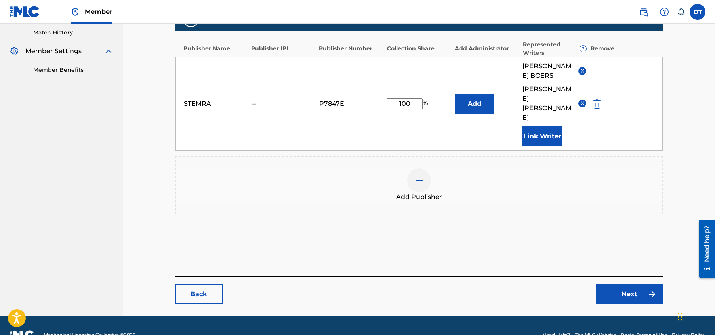
drag, startPoint x: 412, startPoint y: 90, endPoint x: 396, endPoint y: 88, distance: 16.5
click at [396, 88] on div "STEMRA -- P7847E 100 % Add [PERSON_NAME] [PERSON_NAME] Link Writer" at bounding box center [420, 104] width 488 height 94
type input "33.33"
click at [491, 168] on div "Add Publisher" at bounding box center [419, 184] width 487 height 33
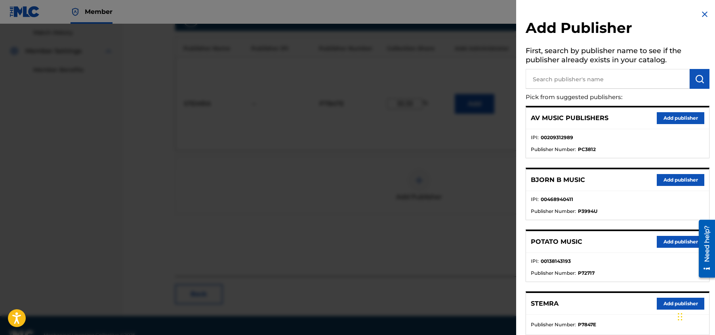
click at [703, 13] on img at bounding box center [705, 15] width 10 height 10
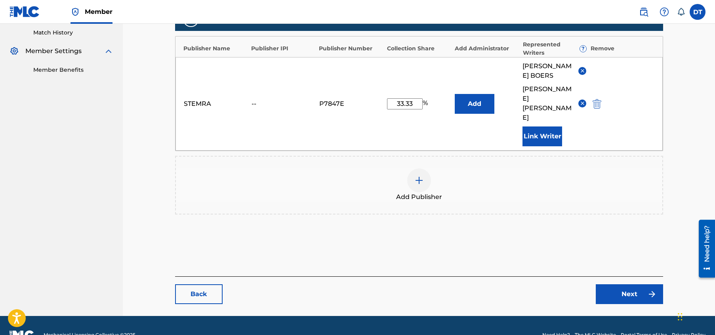
click at [623, 284] on link "Next" at bounding box center [629, 294] width 67 height 20
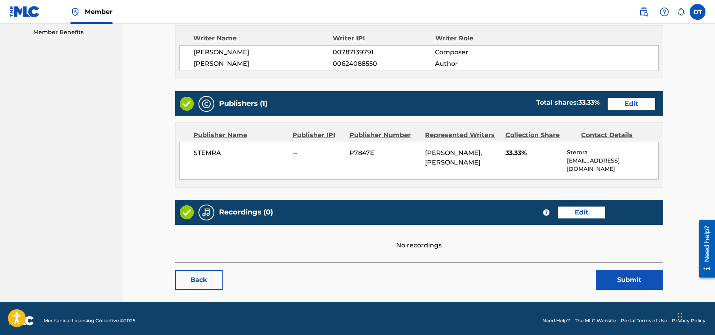
scroll to position [265, 0]
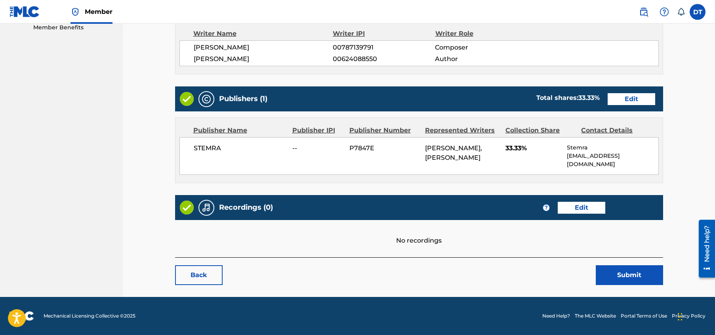
click at [619, 272] on button "Submit" at bounding box center [629, 275] width 67 height 20
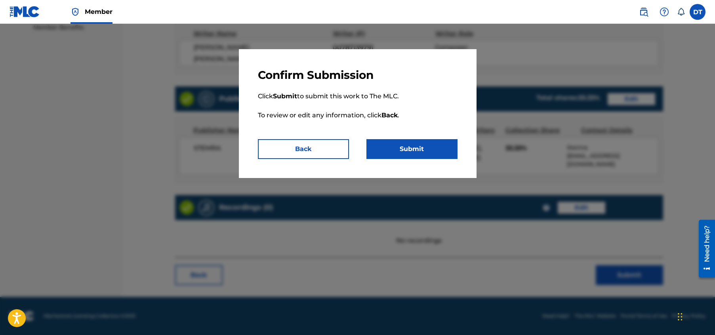
click at [399, 148] on button "Submit" at bounding box center [412, 149] width 91 height 20
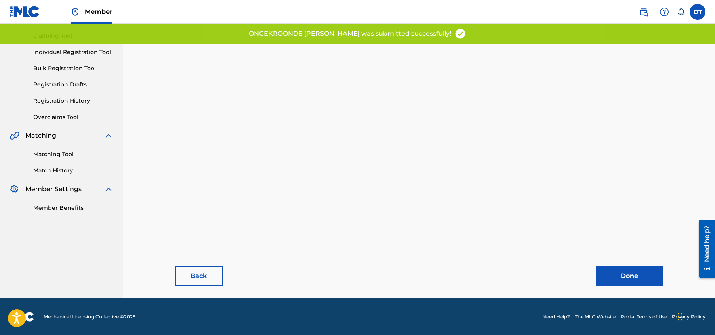
scroll to position [82, 0]
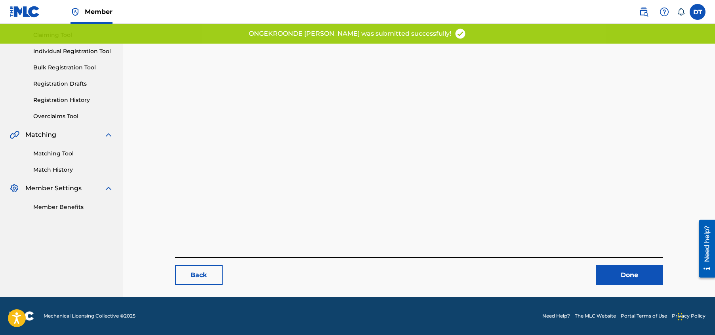
click at [614, 275] on link "Done" at bounding box center [629, 275] width 67 height 20
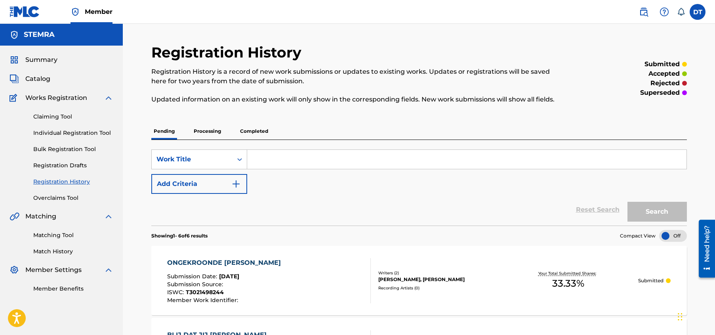
click at [49, 134] on link "Individual Registration Tool" at bounding box center [73, 133] width 80 height 8
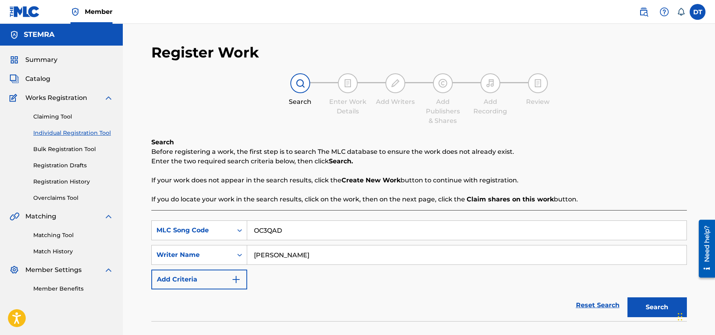
drag, startPoint x: 286, startPoint y: 230, endPoint x: 254, endPoint y: 229, distance: 31.3
click at [254, 229] on input "OC3QAD" at bounding box center [467, 230] width 440 height 19
paste input "KF37KE"
type input "KF37KE"
drag, startPoint x: 336, startPoint y: 258, endPoint x: 256, endPoint y: 255, distance: 80.5
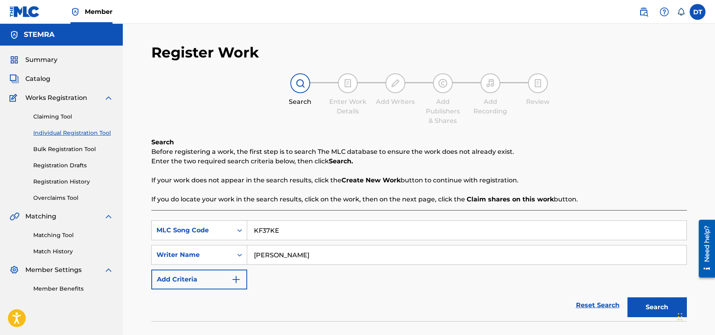
click at [252, 255] on input "[PERSON_NAME]" at bounding box center [467, 254] width 440 height 19
drag, startPoint x: 270, startPoint y: 255, endPoint x: 277, endPoint y: 256, distance: 7.6
click at [270, 255] on input "Search Form" at bounding box center [467, 254] width 440 height 19
paste input "[PERSON_NAME]"
type input "[PERSON_NAME]"
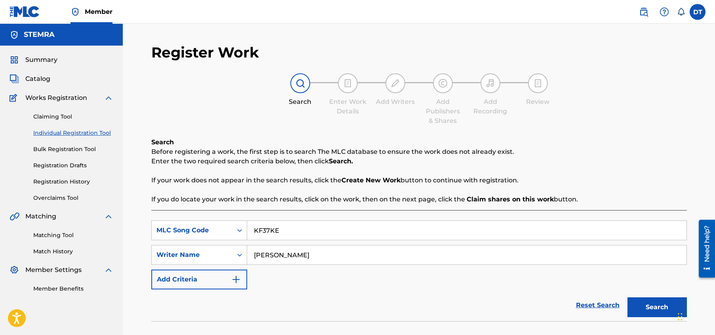
click at [652, 307] on button "Search" at bounding box center [657, 307] width 59 height 20
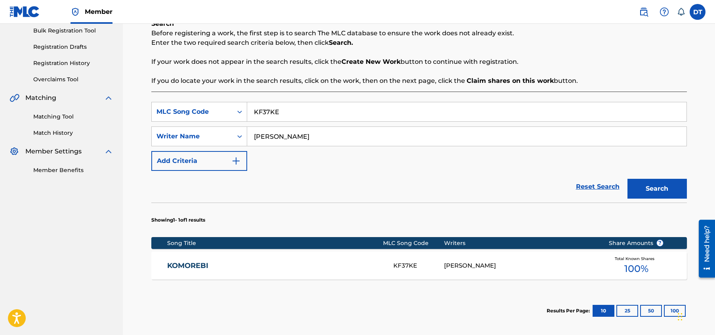
scroll to position [119, 0]
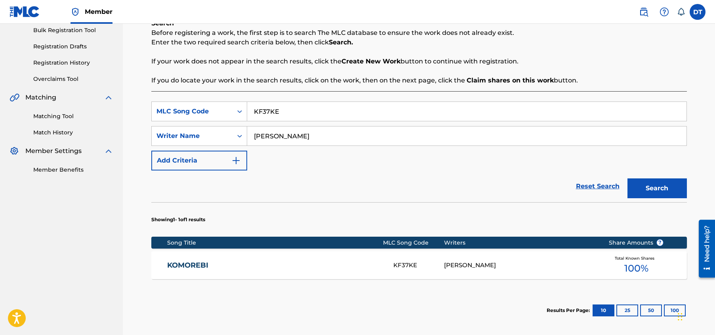
click at [176, 264] on link "KOMOREBI" at bounding box center [275, 265] width 216 height 9
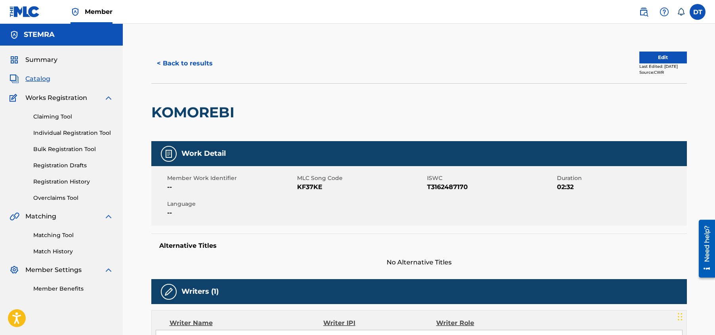
click at [648, 52] on button "Edit" at bounding box center [664, 58] width 48 height 12
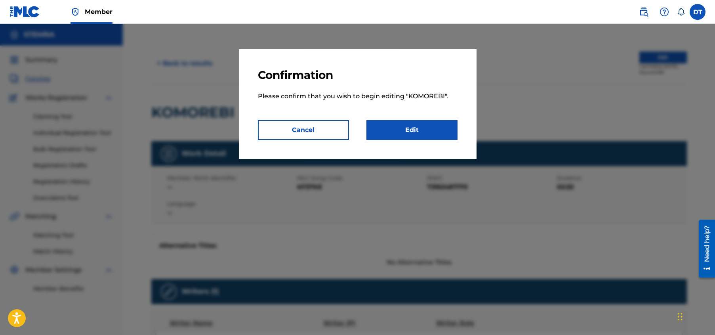
click at [394, 131] on link "Edit" at bounding box center [412, 130] width 91 height 20
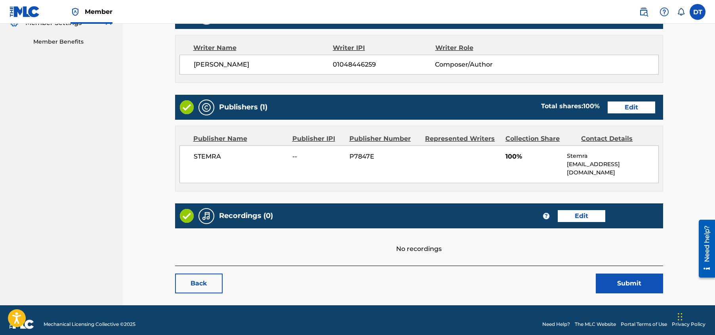
scroll to position [207, 0]
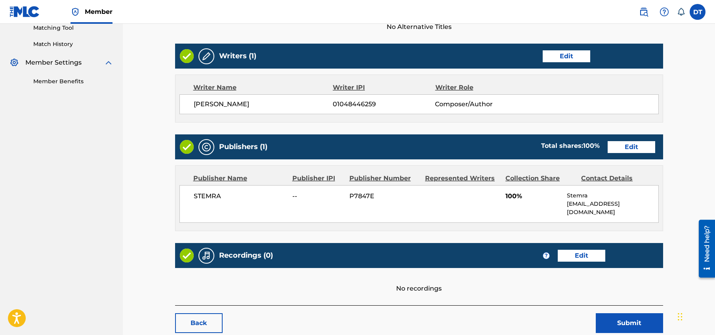
click at [629, 142] on link "Edit" at bounding box center [632, 147] width 48 height 12
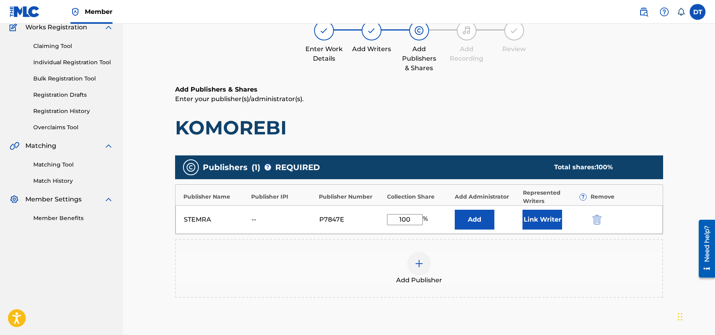
scroll to position [79, 0]
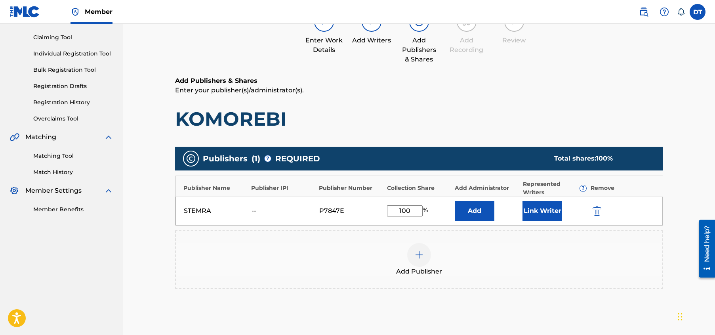
drag, startPoint x: 413, startPoint y: 210, endPoint x: 392, endPoint y: 207, distance: 22.0
click at [392, 207] on input "100" at bounding box center [405, 210] width 36 height 11
type input "33.33"
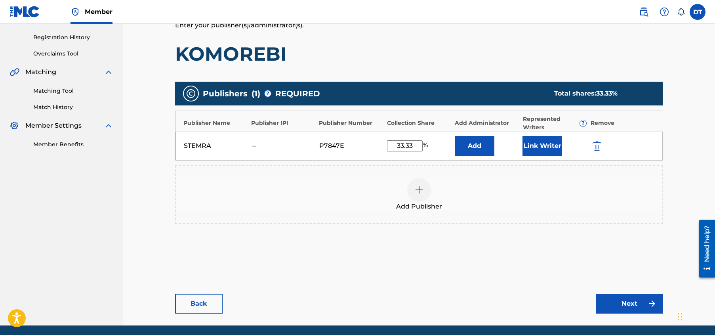
scroll to position [159, 0]
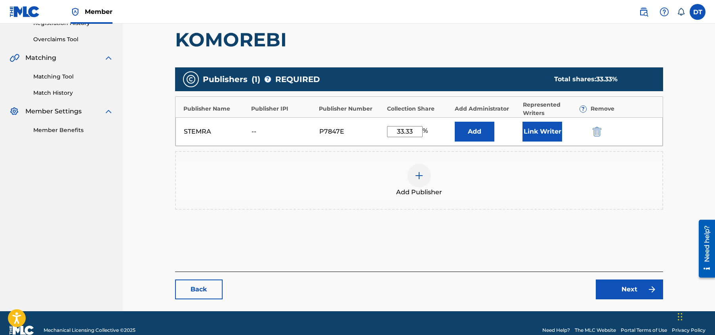
click at [613, 283] on link "Next" at bounding box center [629, 289] width 67 height 20
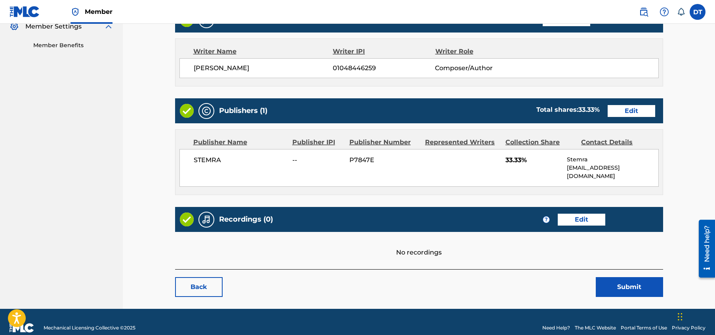
scroll to position [247, 0]
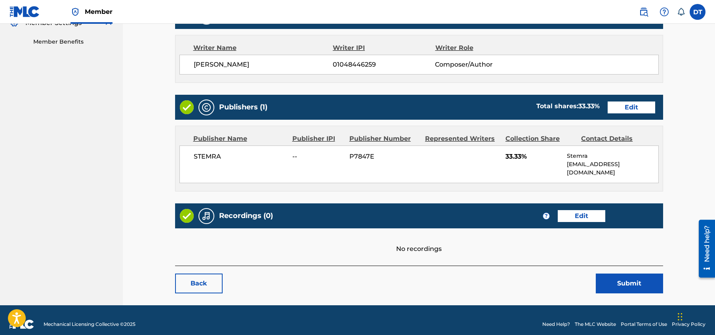
click at [621, 273] on button "Submit" at bounding box center [629, 283] width 67 height 20
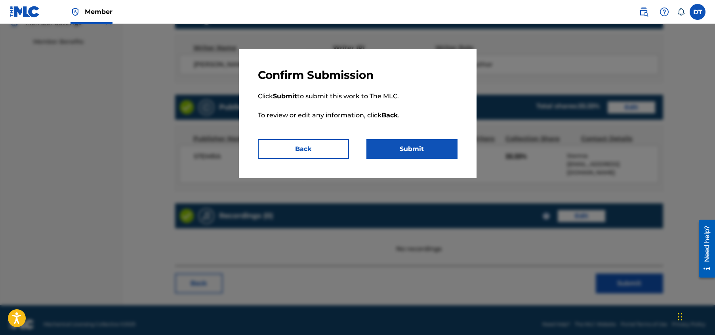
click at [424, 151] on button "Submit" at bounding box center [412, 149] width 91 height 20
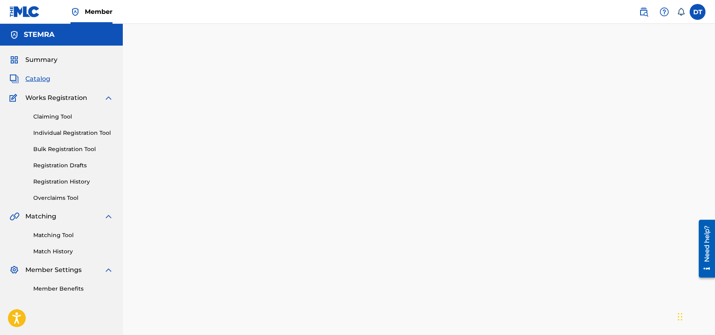
click at [94, 129] on link "Individual Registration Tool" at bounding box center [73, 133] width 80 height 8
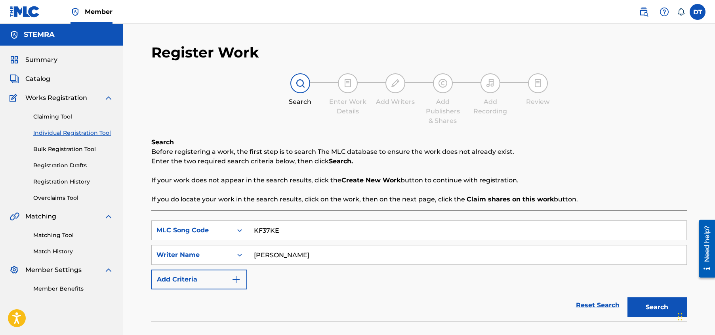
click at [291, 229] on input "KF37KE" at bounding box center [467, 230] width 440 height 19
drag, startPoint x: 256, startPoint y: 257, endPoint x: 321, endPoint y: 263, distance: 65.7
click at [321, 263] on input "[PERSON_NAME]" at bounding box center [467, 254] width 440 height 19
click at [653, 303] on button "Search" at bounding box center [657, 307] width 59 height 20
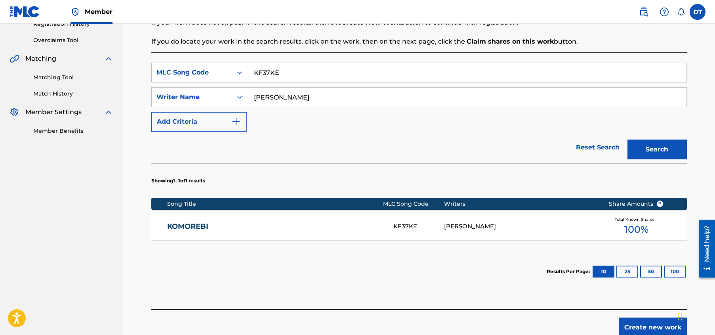
scroll to position [159, 0]
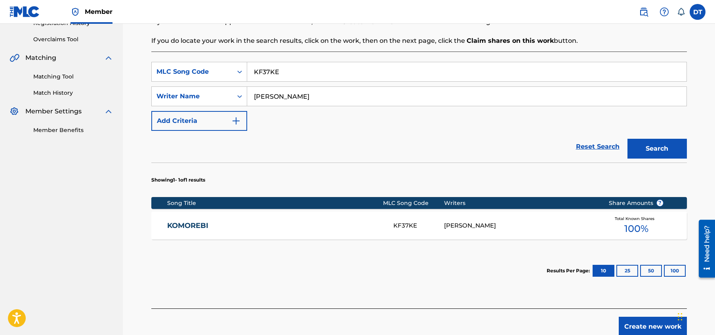
click at [184, 225] on link "KOMOREBI" at bounding box center [275, 225] width 216 height 9
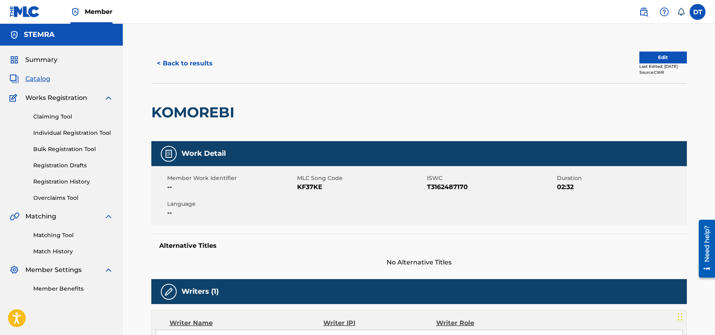
click at [654, 54] on button "Edit" at bounding box center [664, 58] width 48 height 12
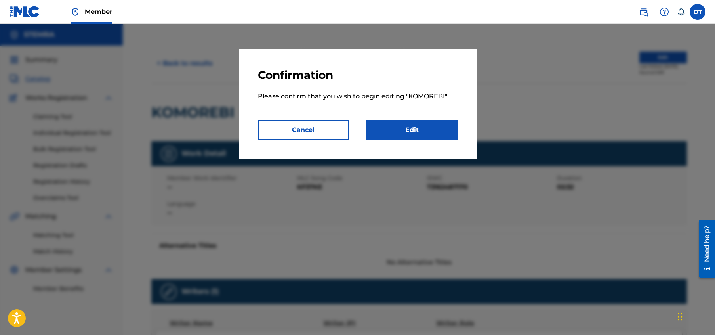
click at [417, 127] on link "Edit" at bounding box center [412, 130] width 91 height 20
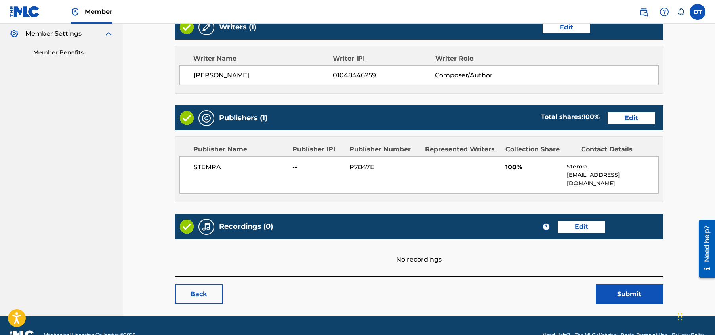
scroll to position [238, 0]
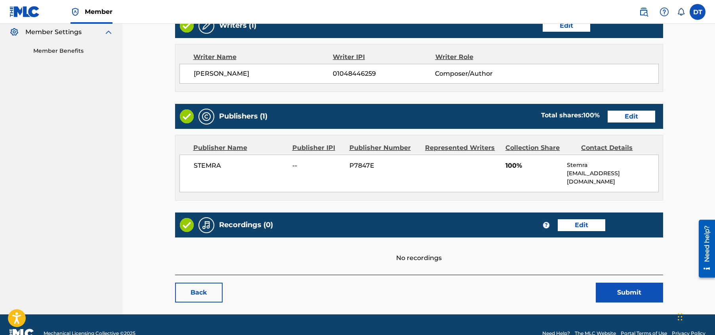
click at [635, 111] on link "Edit" at bounding box center [632, 117] width 48 height 12
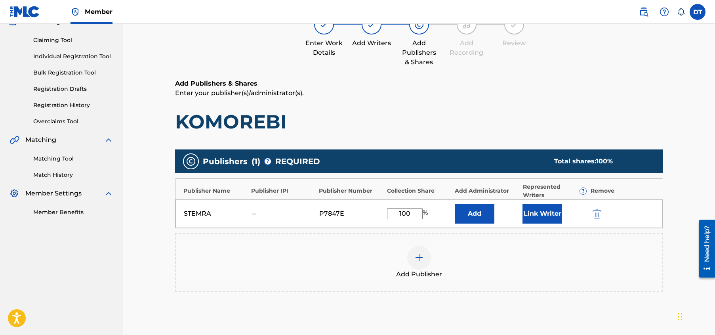
scroll to position [79, 0]
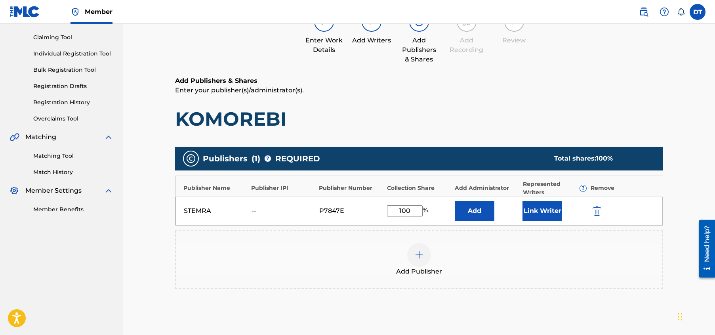
drag, startPoint x: 415, startPoint y: 209, endPoint x: 393, endPoint y: 205, distance: 21.8
click at [393, 205] on div "STEMRA -- P7847E 100 % Add Link Writer" at bounding box center [420, 211] width 488 height 29
type input "33.33"
click at [355, 256] on div "Add Publisher" at bounding box center [419, 259] width 487 height 33
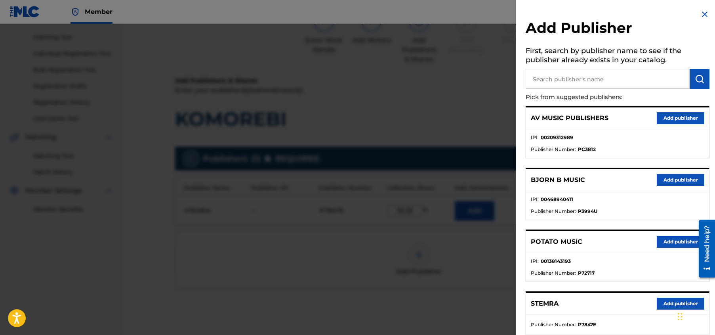
click at [704, 10] on img at bounding box center [705, 15] width 10 height 10
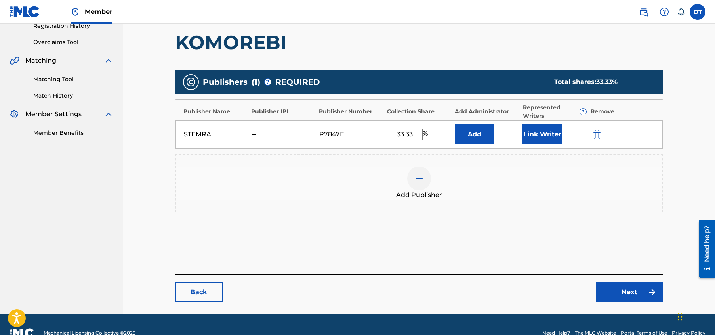
scroll to position [173, 0]
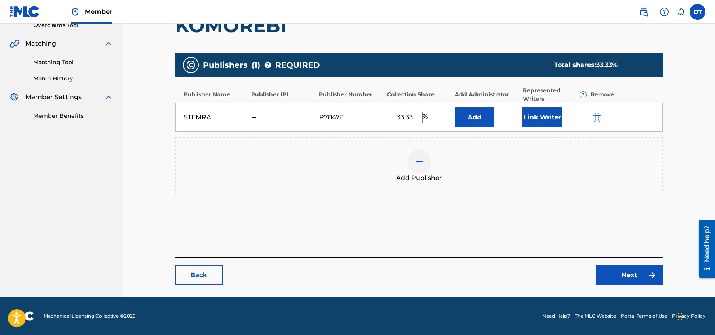
click at [621, 271] on link "Next" at bounding box center [629, 275] width 67 height 20
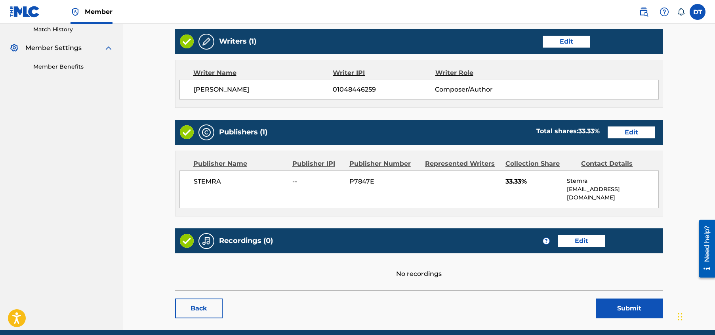
scroll to position [247, 0]
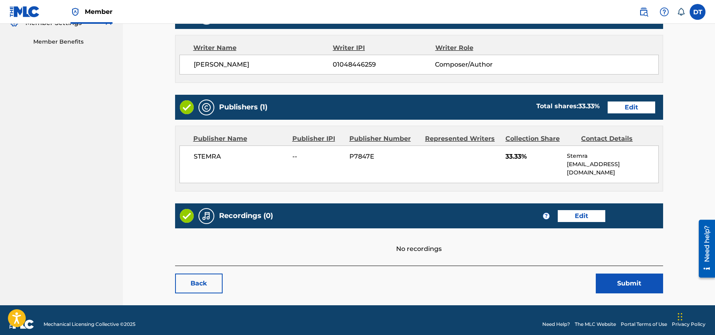
click at [621, 273] on button "Submit" at bounding box center [629, 283] width 67 height 20
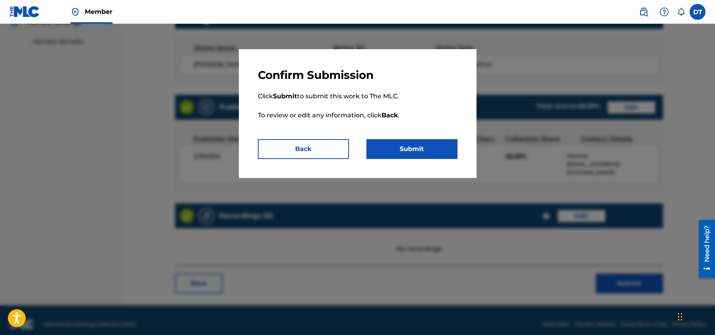
click at [426, 143] on button "Submit" at bounding box center [412, 149] width 91 height 20
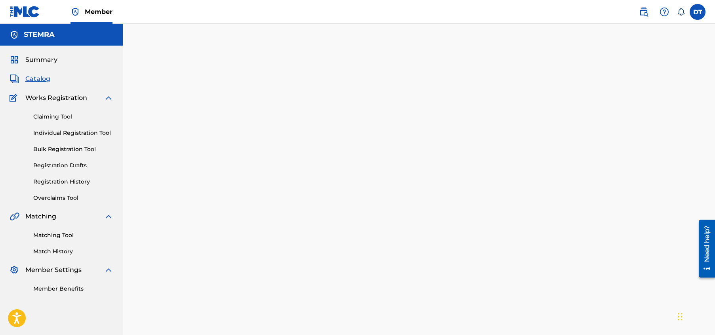
click at [59, 131] on link "Individual Registration Tool" at bounding box center [73, 133] width 80 height 8
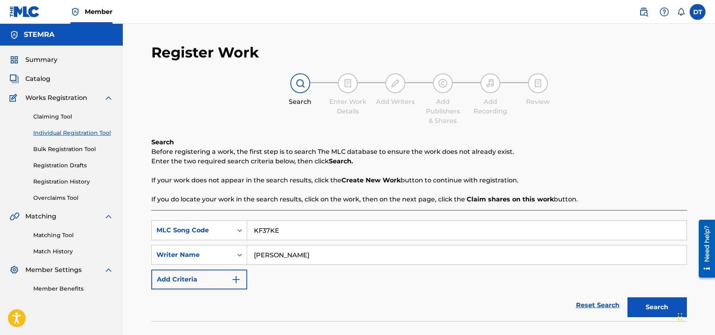
drag, startPoint x: 281, startPoint y: 232, endPoint x: 255, endPoint y: 229, distance: 25.5
click at [255, 229] on input "KF37KE" at bounding box center [467, 230] width 440 height 19
paste input "PJ3V4G"
type input "PJ3V4G"
drag, startPoint x: 317, startPoint y: 256, endPoint x: 253, endPoint y: 254, distance: 64.3
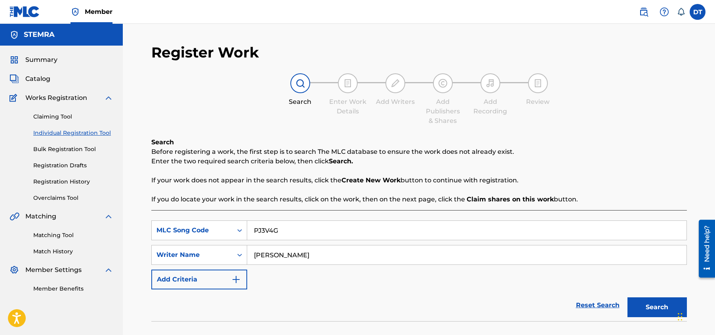
click at [253, 254] on input "[PERSON_NAME]" at bounding box center [467, 254] width 440 height 19
drag, startPoint x: 354, startPoint y: 287, endPoint x: 321, endPoint y: 273, distance: 36.4
click at [354, 287] on div "SearchWithCriteriab9cff75a-a6dc-42d5-8821-0629cb2b5b53 MLC Song Code PJ3V4G Sea…" at bounding box center [419, 254] width 536 height 69
click at [309, 211] on div "SearchWithCriteriab9cff75a-a6dc-42d5-8821-0629cb2b5b53 MLC Song Code PJ3V4G Sea…" at bounding box center [419, 338] width 536 height 257
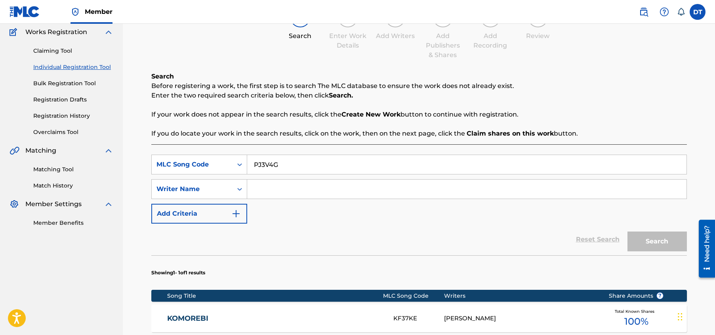
scroll to position [79, 0]
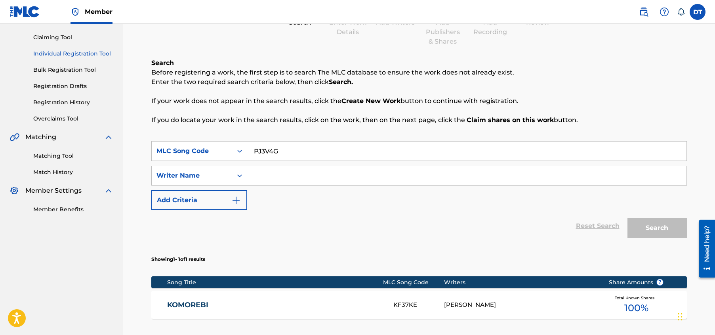
click at [272, 206] on div "SearchWithCriteriab9cff75a-a6dc-42d5-8821-0629cb2b5b53 MLC Song Code PJ3V4G Sea…" at bounding box center [419, 175] width 536 height 69
click at [307, 174] on input "Search Form" at bounding box center [467, 175] width 440 height 19
paste input "[PERSON_NAME]"
type input "[PERSON_NAME]"
click at [656, 228] on button "Search" at bounding box center [657, 228] width 59 height 20
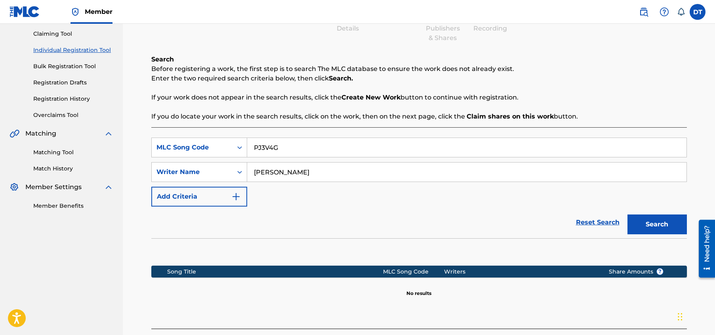
scroll to position [63, 0]
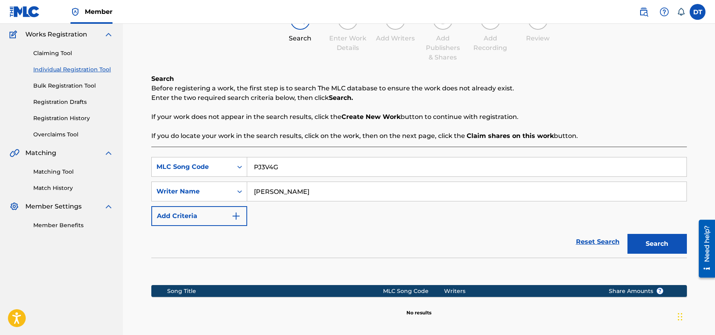
drag, startPoint x: 250, startPoint y: 191, endPoint x: 348, endPoint y: 187, distance: 98.0
click at [348, 187] on input "[PERSON_NAME]" at bounding box center [467, 191] width 440 height 19
click at [268, 182] on input "Search Form" at bounding box center [467, 191] width 440 height 19
paste input "[PERSON_NAME]"
type input "[PERSON_NAME]"
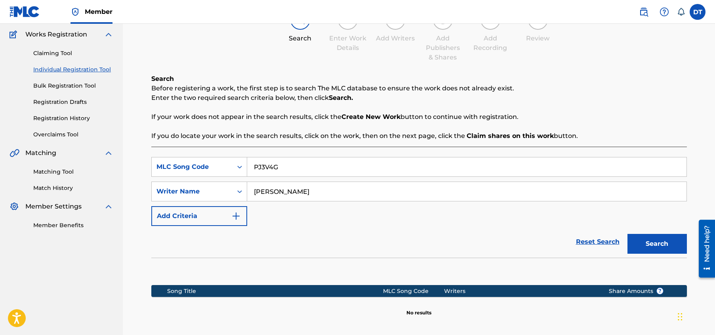
click at [650, 244] on button "Search" at bounding box center [657, 244] width 59 height 20
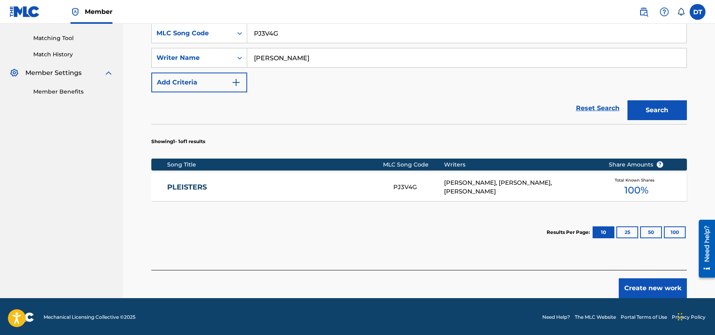
scroll to position [198, 0]
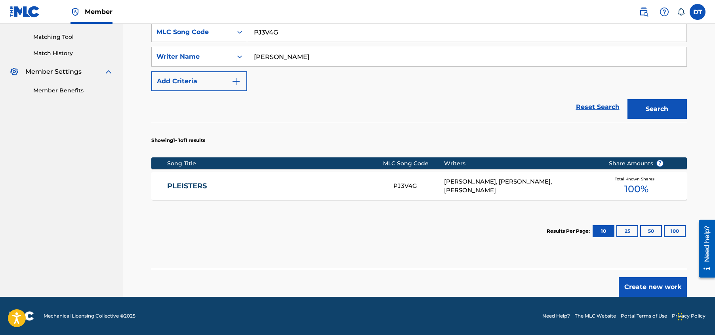
click at [190, 183] on link "PLEISTERS" at bounding box center [275, 186] width 216 height 9
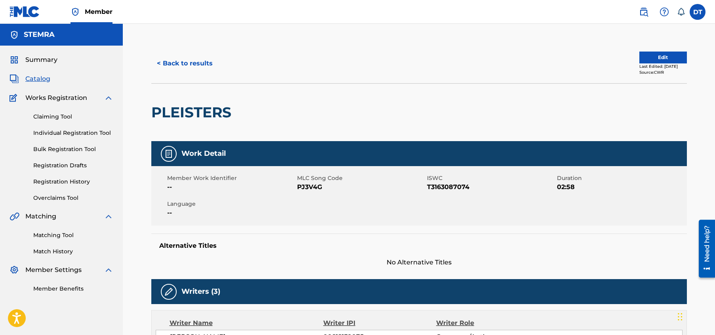
click at [645, 54] on button "Edit" at bounding box center [664, 58] width 48 height 12
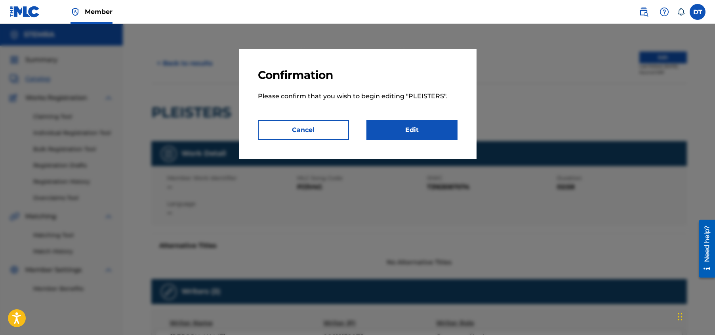
click at [409, 124] on link "Edit" at bounding box center [412, 130] width 91 height 20
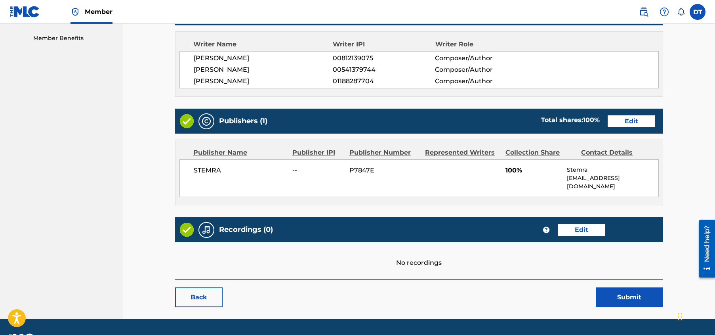
scroll to position [264, 0]
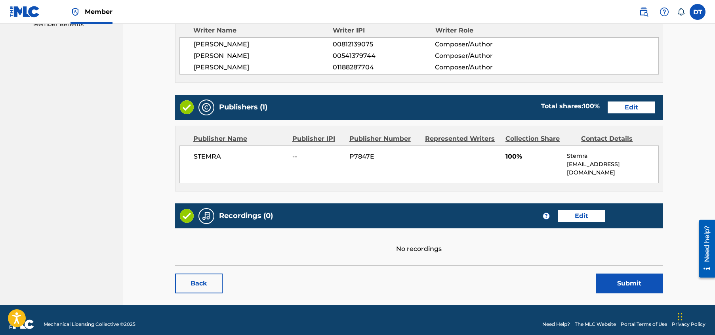
click at [650, 103] on link "Edit" at bounding box center [632, 107] width 48 height 12
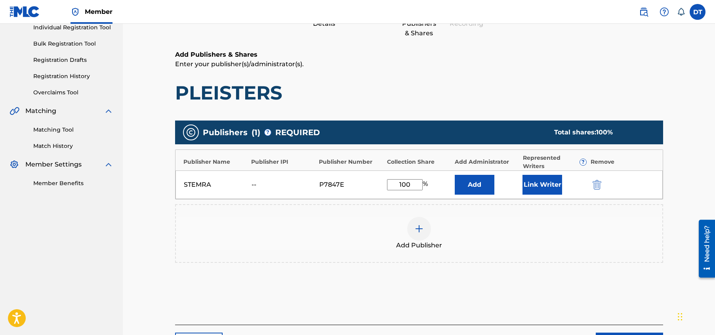
scroll to position [119, 0]
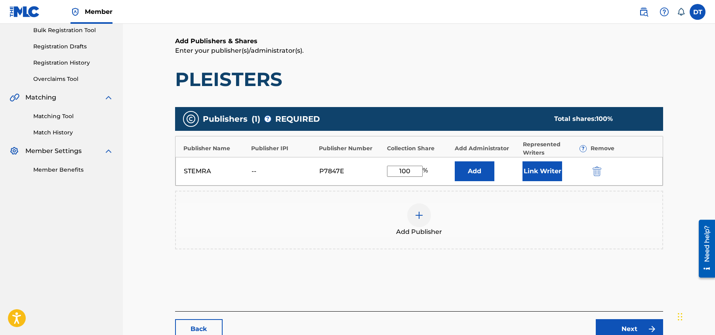
drag, startPoint x: 412, startPoint y: 173, endPoint x: 395, endPoint y: 172, distance: 17.5
click at [396, 169] on input "100" at bounding box center [405, 171] width 36 height 11
type input "33.33"
drag, startPoint x: 507, startPoint y: 219, endPoint x: 473, endPoint y: 278, distance: 68.2
click at [473, 279] on div "Add Publishers & Shares Enter your publisher(s)/administrator(s). PLEISTERS Pub…" at bounding box center [419, 173] width 488 height 275
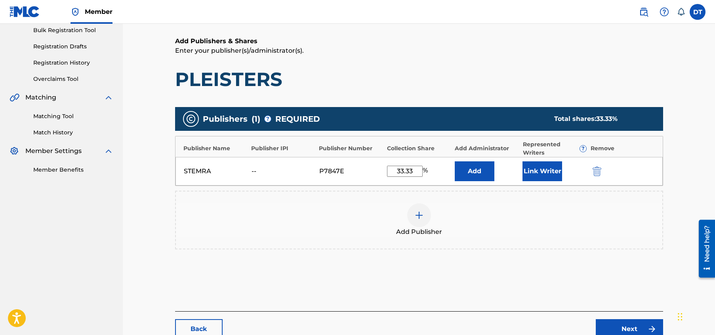
click at [474, 277] on div "Add Publishers & Shares Enter your publisher(s)/administrator(s). PLEISTERS Pub…" at bounding box center [419, 173] width 488 height 275
click at [618, 325] on link "Next" at bounding box center [629, 329] width 67 height 20
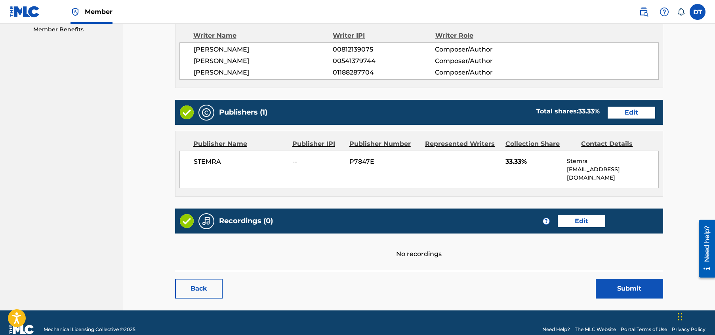
scroll to position [264, 0]
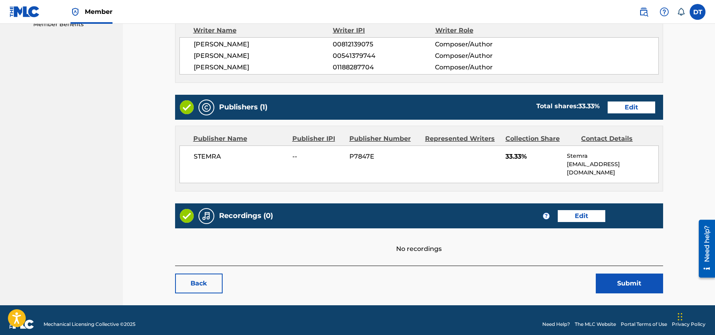
click at [616, 273] on button "Submit" at bounding box center [629, 283] width 67 height 20
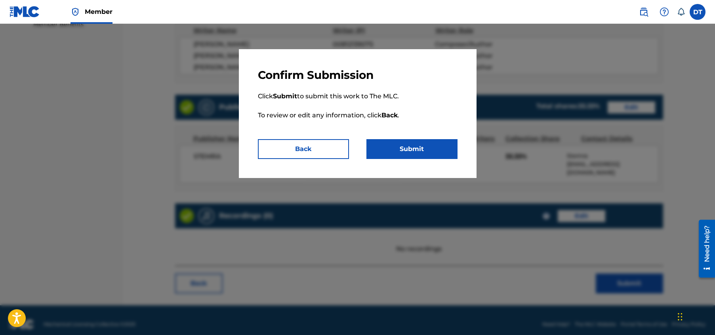
click at [406, 148] on button "Submit" at bounding box center [412, 149] width 91 height 20
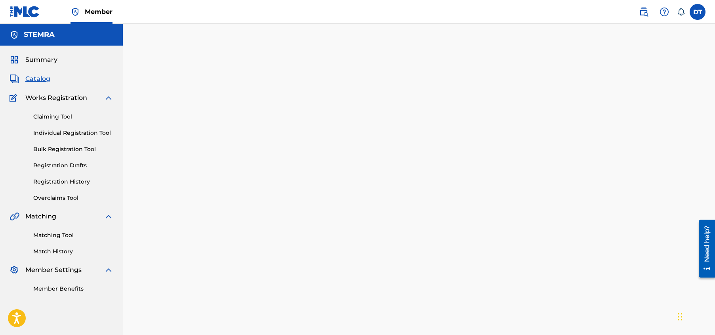
click at [52, 128] on div "Claiming Tool Individual Registration Tool Bulk Registration Tool Registration …" at bounding box center [62, 152] width 104 height 99
click at [54, 131] on link "Individual Registration Tool" at bounding box center [73, 133] width 80 height 8
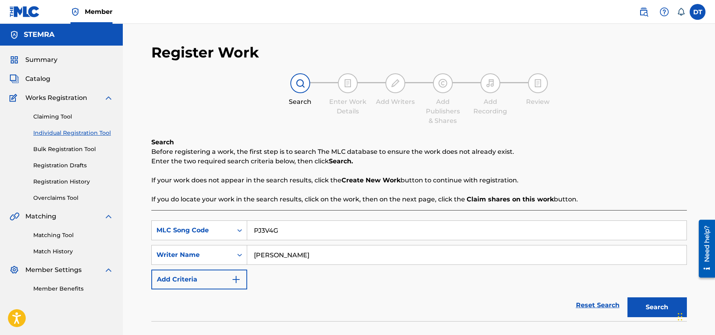
drag, startPoint x: 289, startPoint y: 228, endPoint x: 258, endPoint y: 224, distance: 31.2
click at [255, 224] on input "PJ3V4G" at bounding box center [467, 230] width 440 height 19
paste input "HQ3MFL"
type input "HQ3MFL"
drag, startPoint x: 300, startPoint y: 257, endPoint x: 257, endPoint y: 253, distance: 43.4
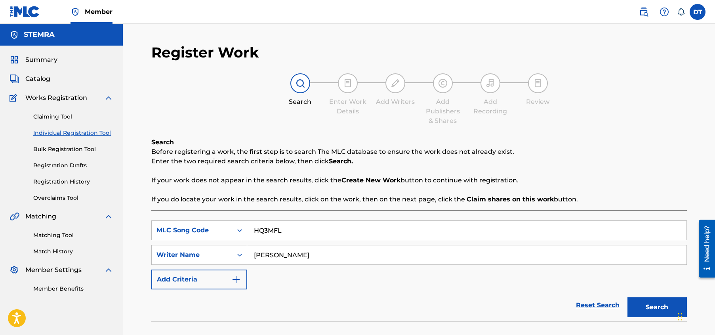
click at [248, 251] on input "[PERSON_NAME]" at bounding box center [467, 254] width 440 height 19
click at [271, 249] on input "Search Form" at bounding box center [467, 254] width 440 height 19
paste input "[PERSON_NAME]"
type input "[PERSON_NAME]"
click at [640, 303] on button "Search" at bounding box center [657, 307] width 59 height 20
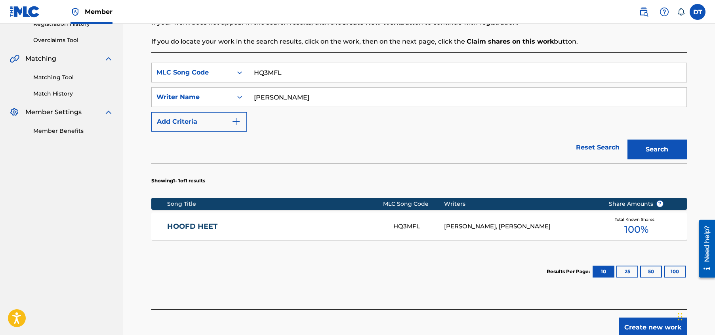
scroll to position [159, 0]
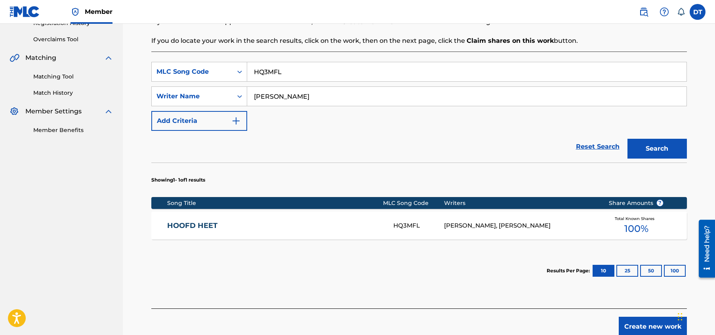
click at [182, 224] on link "HOOFD HEET" at bounding box center [275, 225] width 216 height 9
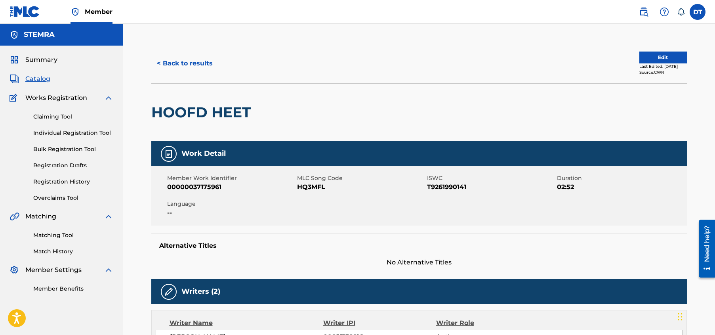
click at [641, 55] on button "Edit" at bounding box center [664, 58] width 48 height 12
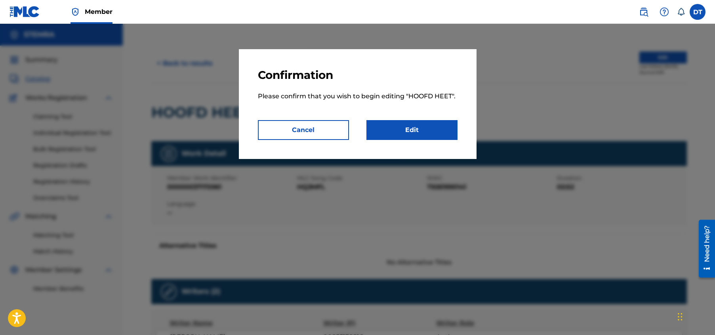
click at [401, 126] on link "Edit" at bounding box center [412, 130] width 91 height 20
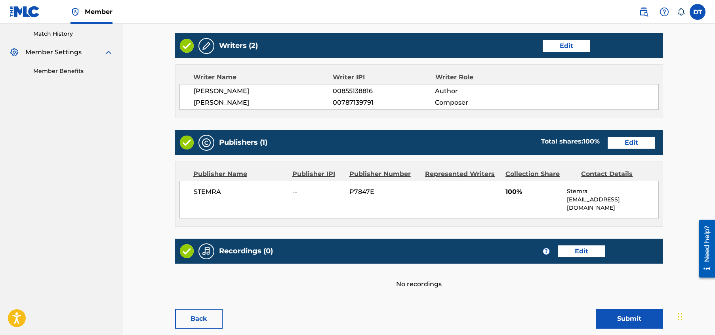
scroll to position [238, 0]
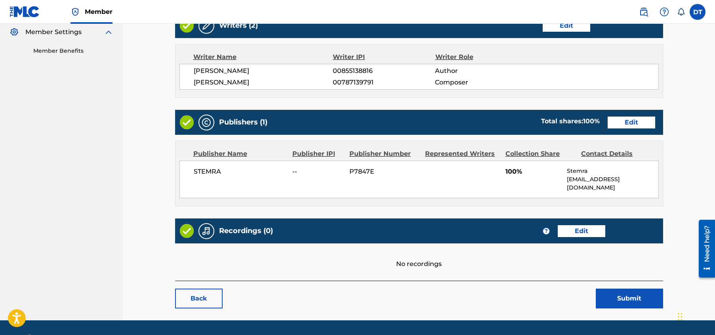
click at [627, 119] on link "Edit" at bounding box center [632, 123] width 48 height 12
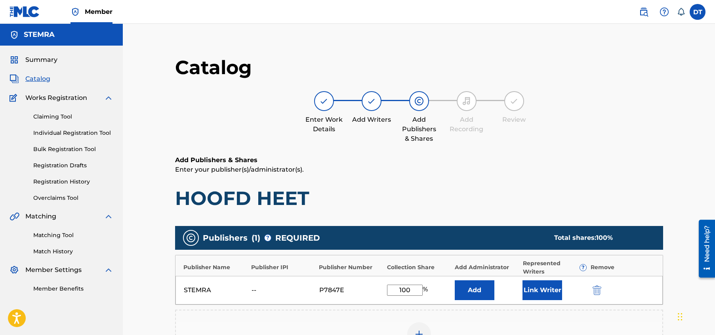
drag, startPoint x: 410, startPoint y: 289, endPoint x: 385, endPoint y: 286, distance: 25.5
click at [385, 286] on div "STEMRA -- P7847E 100 % Add Link Writer" at bounding box center [420, 290] width 488 height 29
type input "33.33"
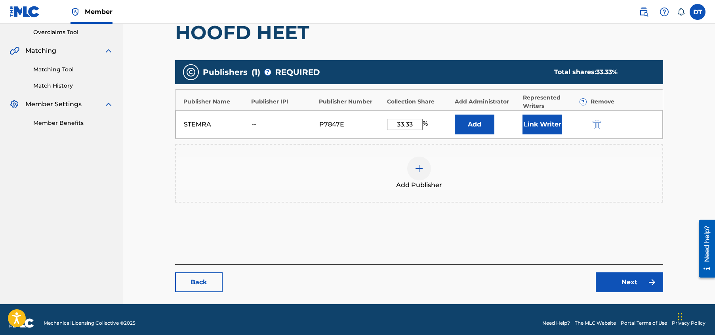
scroll to position [173, 0]
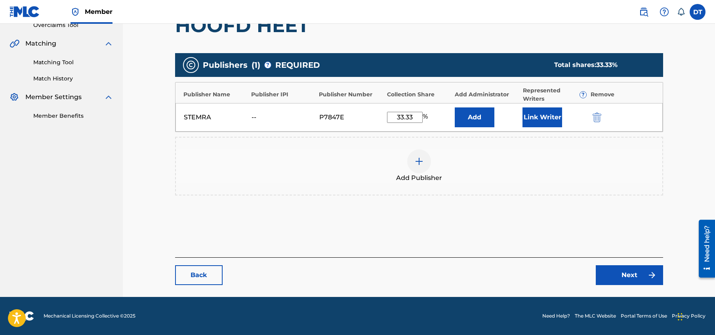
click at [626, 273] on link "Next" at bounding box center [629, 275] width 67 height 20
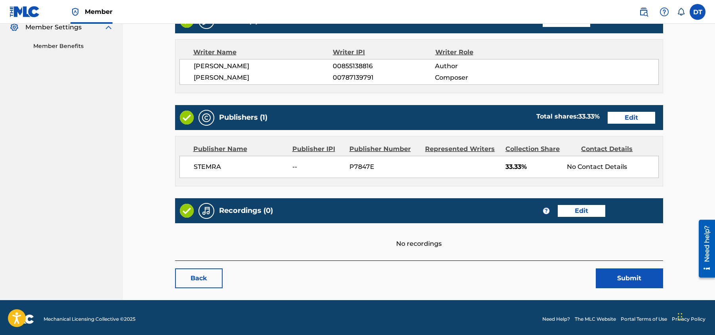
scroll to position [246, 0]
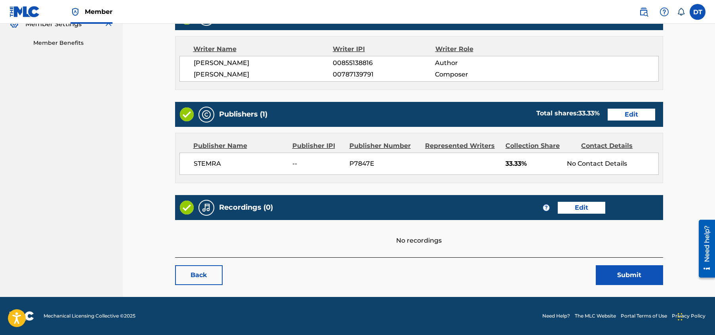
click at [619, 274] on button "Submit" at bounding box center [629, 275] width 67 height 20
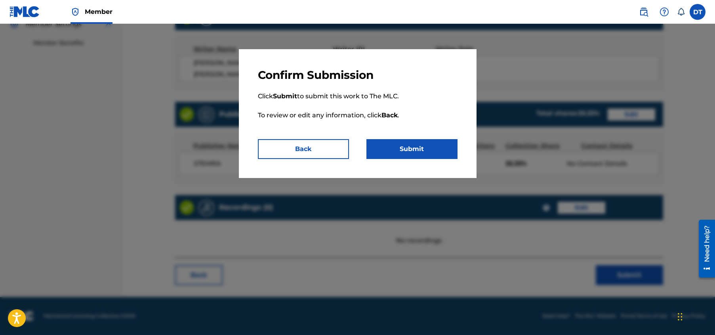
click at [391, 146] on button "Submit" at bounding box center [412, 149] width 91 height 20
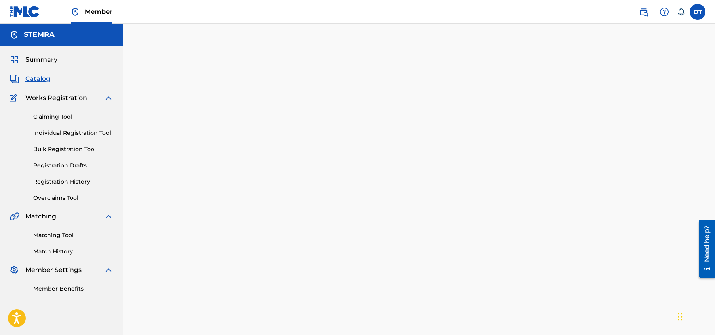
drag, startPoint x: 76, startPoint y: 135, endPoint x: 86, endPoint y: 134, distance: 9.1
click at [76, 135] on link "Individual Registration Tool" at bounding box center [73, 133] width 80 height 8
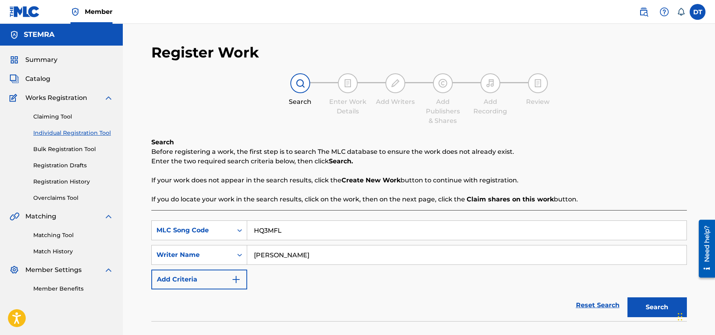
drag, startPoint x: 287, startPoint y: 229, endPoint x: 252, endPoint y: 227, distance: 35.4
click at [252, 227] on input "HQ3MFL" at bounding box center [467, 230] width 440 height 19
paste input "BB8XJA"
type input "BB8XJA"
drag, startPoint x: 315, startPoint y: 255, endPoint x: 248, endPoint y: 250, distance: 67.6
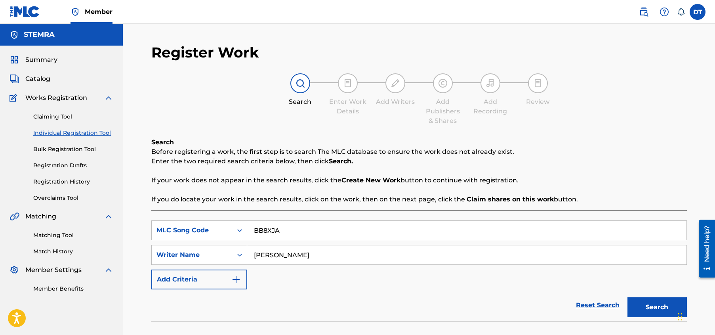
click at [248, 250] on input "[PERSON_NAME]" at bounding box center [467, 254] width 440 height 19
click at [276, 245] on div "SearchWithCriteriab9cff75a-a6dc-42d5-8821-0629cb2b5b53 MLC Song Code BB8XJA Sea…" at bounding box center [419, 254] width 536 height 69
paste input "[PERSON_NAME] VAN"
type input "[PERSON_NAME] VAN"
click at [650, 304] on button "Search" at bounding box center [657, 307] width 59 height 20
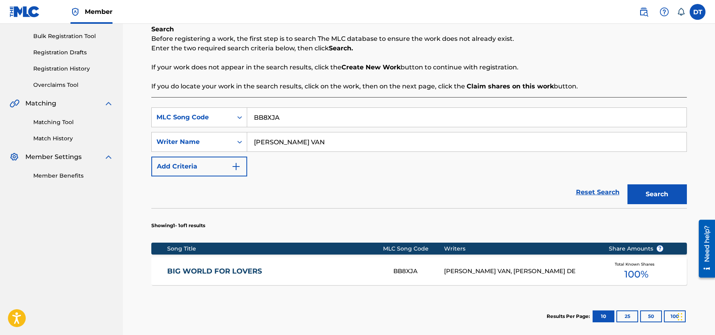
scroll to position [119, 0]
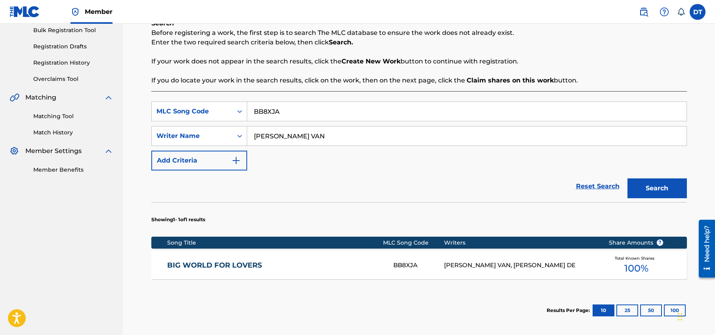
click at [198, 264] on link "BIG WORLD FOR LOVERS" at bounding box center [275, 265] width 216 height 9
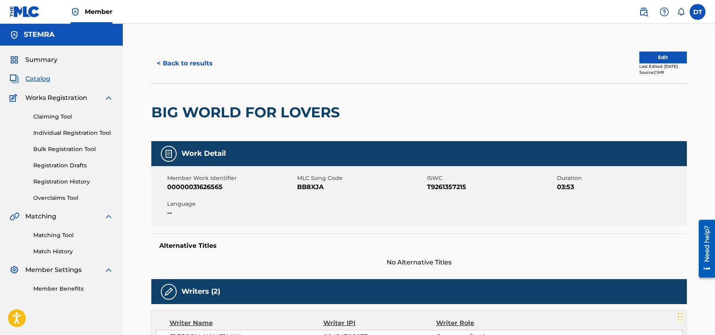
click at [668, 55] on button "Edit" at bounding box center [664, 58] width 48 height 12
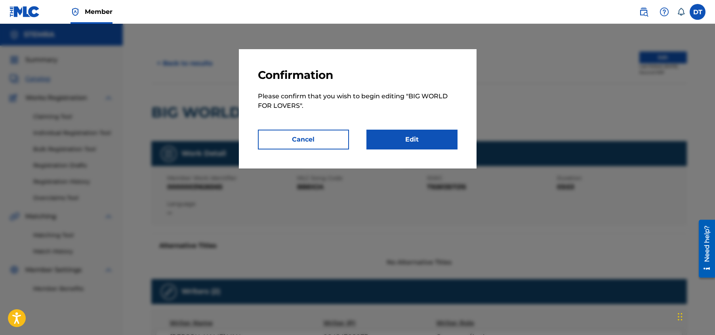
click at [401, 142] on link "Edit" at bounding box center [412, 140] width 91 height 20
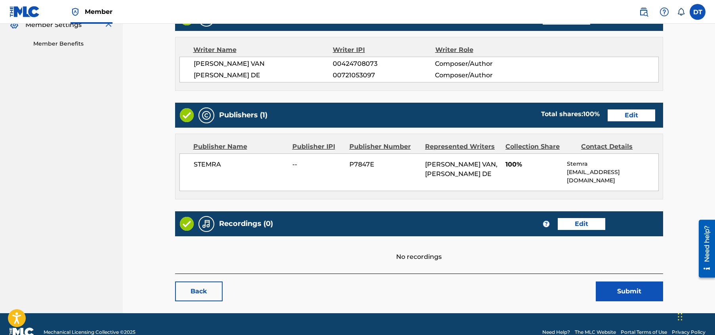
scroll to position [255, 0]
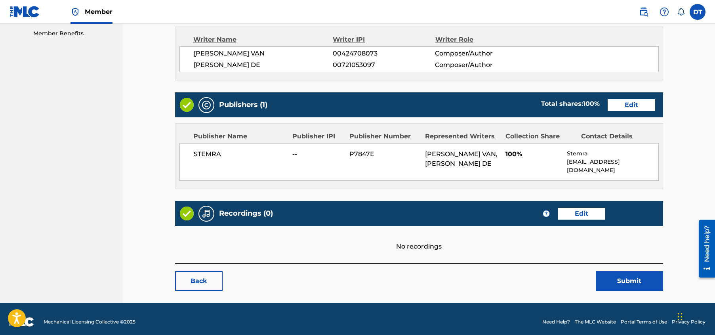
click at [636, 104] on link "Edit" at bounding box center [632, 105] width 48 height 12
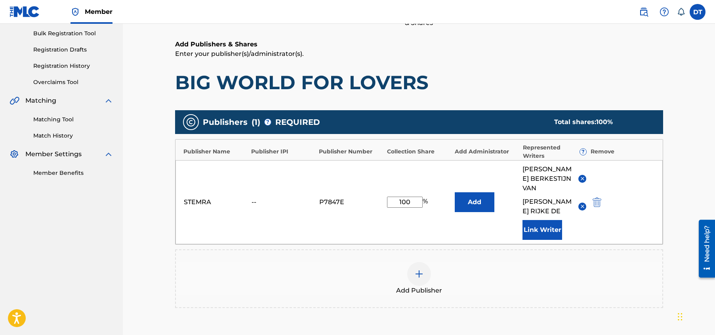
scroll to position [119, 0]
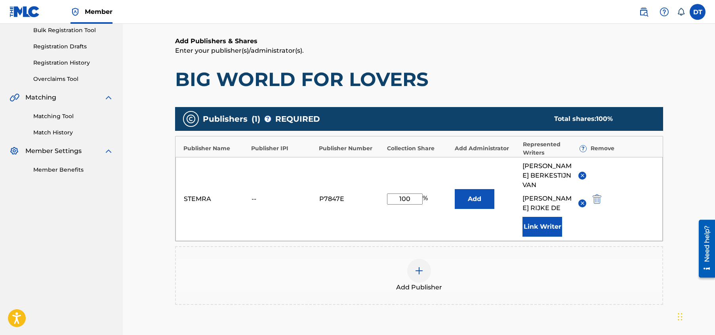
drag, startPoint x: 413, startPoint y: 198, endPoint x: 398, endPoint y: 195, distance: 16.2
click at [398, 195] on input "100" at bounding box center [405, 198] width 36 height 11
type input "33.33"
click at [691, 132] on div "Catalog Enter Work Details Add Writers Add Publishers & Shares Add Recording Re…" at bounding box center [419, 166] width 555 height 482
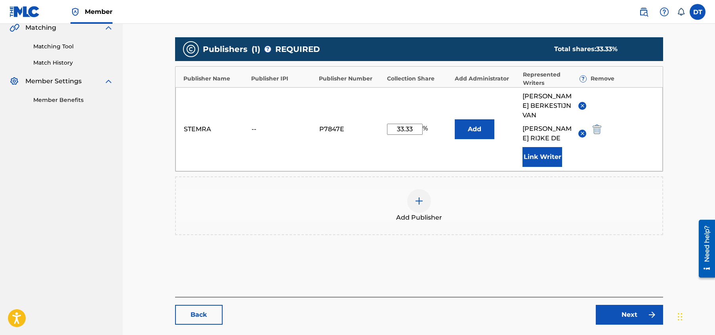
scroll to position [228, 0]
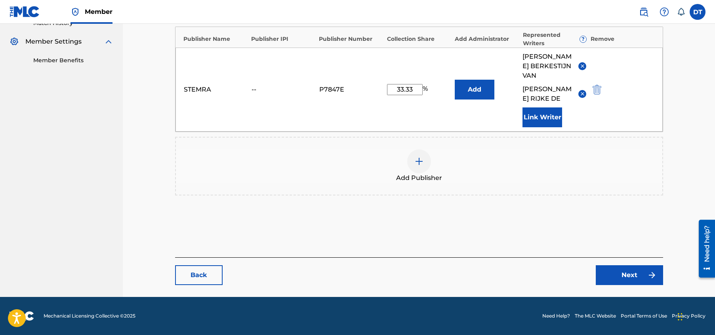
click at [625, 276] on link "Next" at bounding box center [629, 275] width 67 height 20
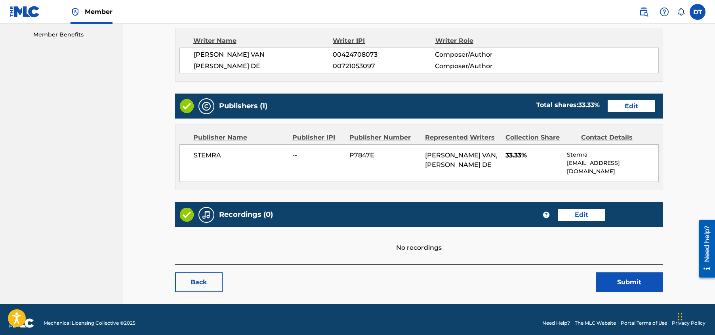
scroll to position [255, 0]
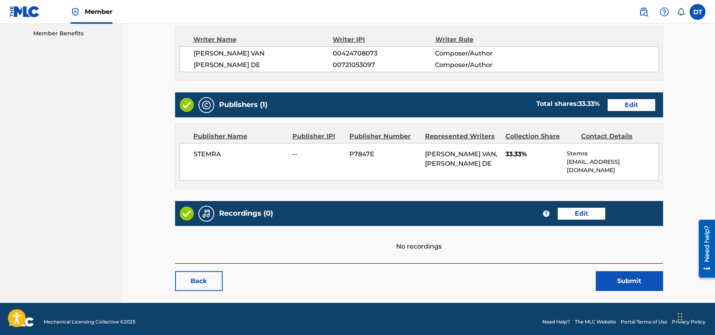
click at [620, 276] on button "Submit" at bounding box center [629, 281] width 67 height 20
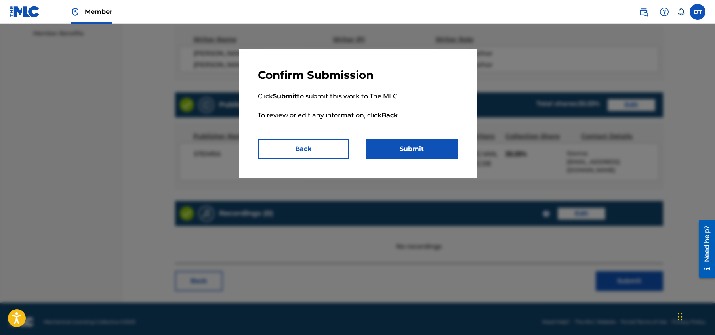
click at [414, 147] on button "Submit" at bounding box center [412, 149] width 91 height 20
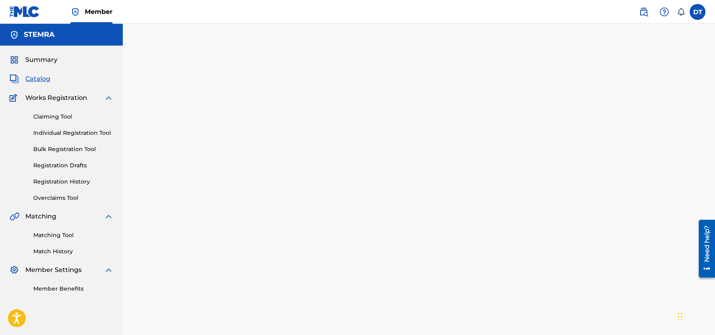
click at [54, 129] on link "Individual Registration Tool" at bounding box center [73, 133] width 80 height 8
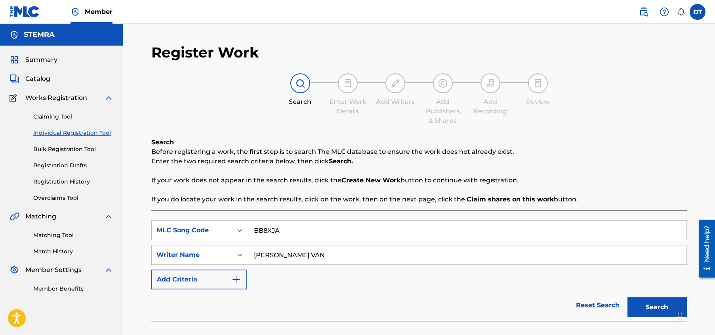
drag, startPoint x: 286, startPoint y: 229, endPoint x: 258, endPoint y: 226, distance: 27.6
click at [258, 226] on input "BB8XJA" at bounding box center [467, 230] width 440 height 19
type input "B"
paste input "AE3S9P"
type input "AE3S9P"
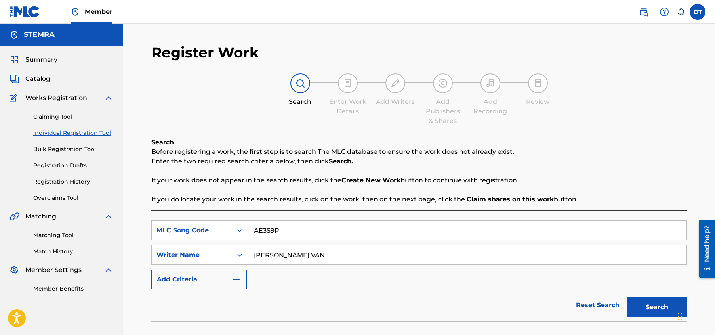
drag, startPoint x: 340, startPoint y: 257, endPoint x: 252, endPoint y: 257, distance: 88.4
click at [252, 257] on input "[PERSON_NAME] VAN" at bounding box center [467, 254] width 440 height 19
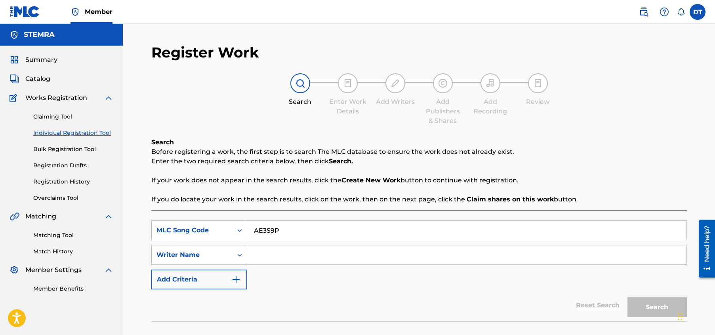
click at [311, 282] on div "SearchWithCriteriab9cff75a-a6dc-42d5-8821-0629cb2b5b53 MLC Song Code AE3S9P Sea…" at bounding box center [419, 254] width 536 height 69
click at [293, 252] on input "Search Form" at bounding box center [467, 254] width 440 height 19
paste input "[PERSON_NAME]"
type input "[PERSON_NAME]"
click at [643, 303] on button "Search" at bounding box center [657, 307] width 59 height 20
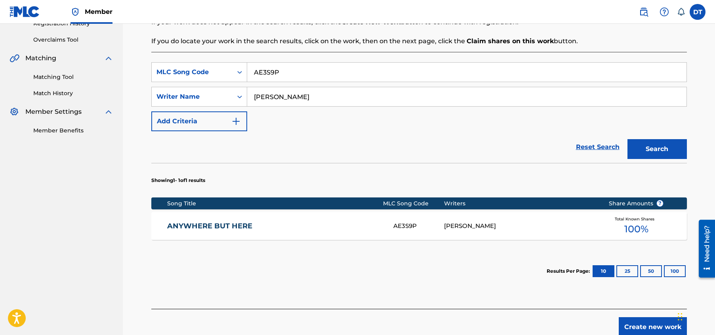
scroll to position [159, 0]
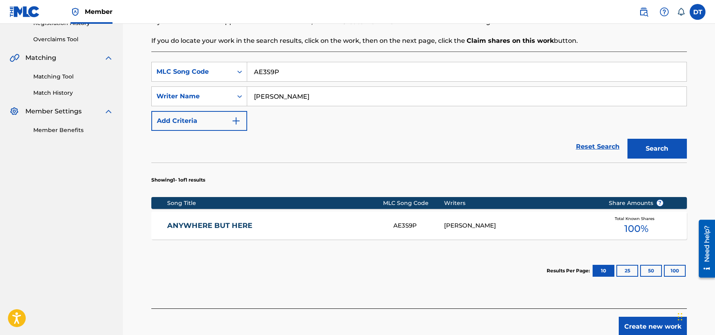
click at [201, 220] on div "ANYWHERE BUT HERE AE3S9P [PERSON_NAME] Total Known Shares 100 %" at bounding box center [419, 226] width 536 height 28
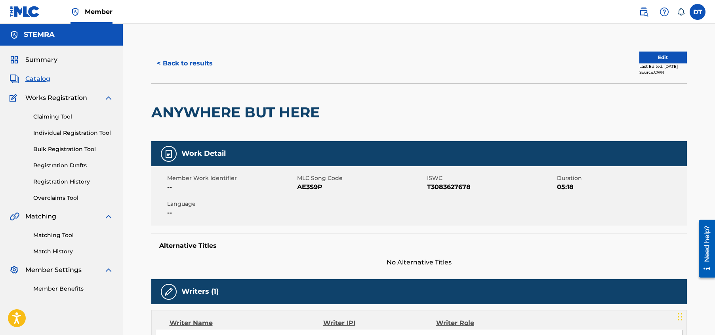
click at [645, 58] on button "Edit" at bounding box center [664, 58] width 48 height 12
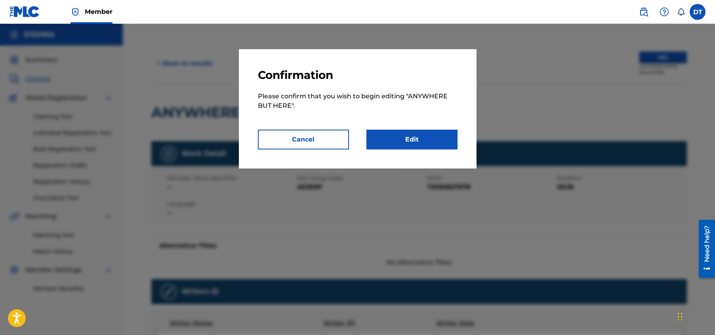
click at [409, 139] on link "Edit" at bounding box center [412, 140] width 91 height 20
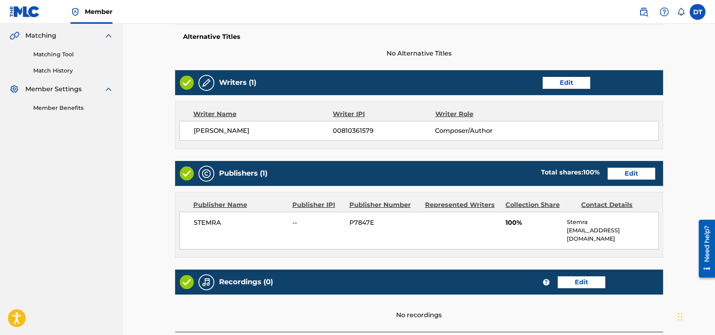
scroll to position [198, 0]
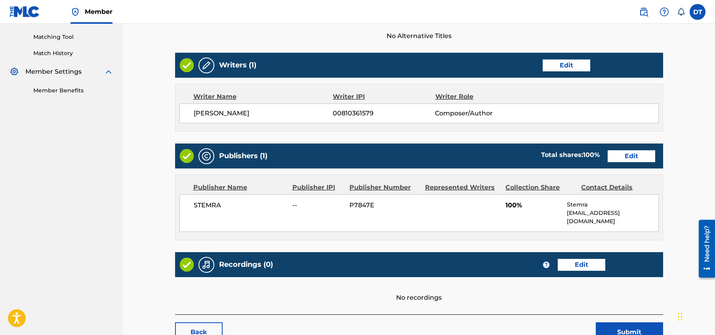
click at [635, 156] on link "Edit" at bounding box center [632, 156] width 48 height 12
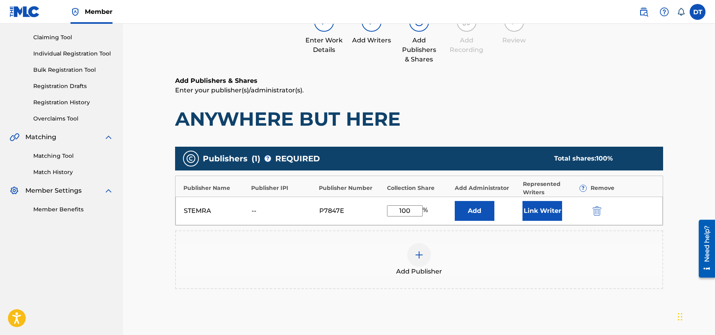
scroll to position [119, 0]
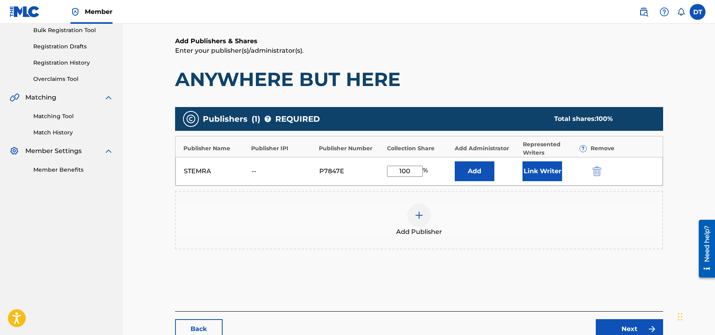
drag, startPoint x: 411, startPoint y: 168, endPoint x: 399, endPoint y: 171, distance: 12.6
click at [399, 171] on input "100" at bounding box center [405, 171] width 36 height 11
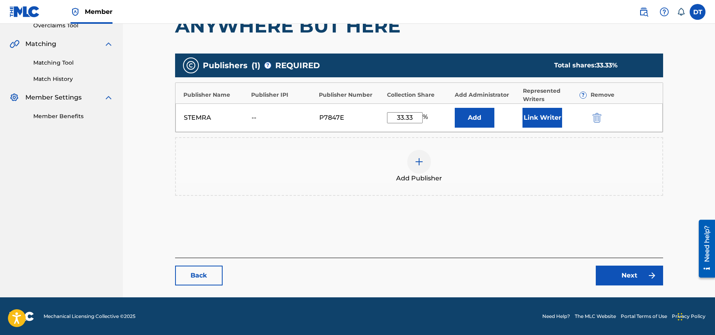
scroll to position [173, 0]
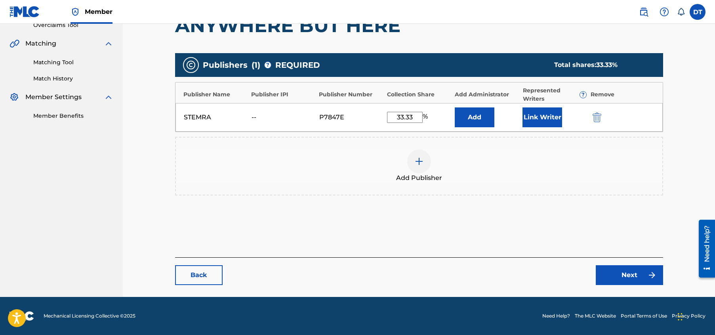
type input "33.33"
click at [625, 271] on link "Next" at bounding box center [629, 275] width 67 height 20
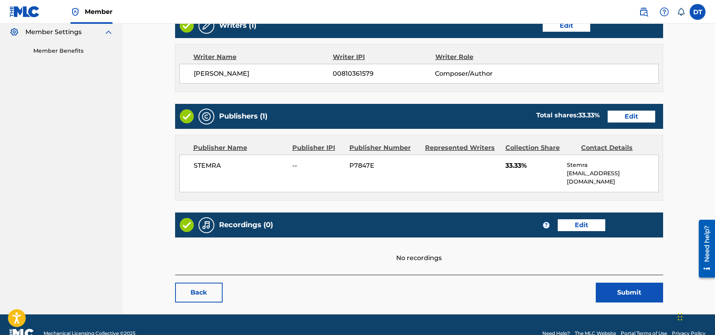
scroll to position [247, 0]
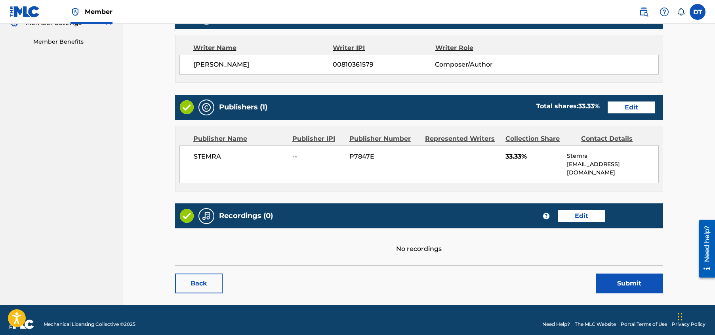
click at [623, 276] on button "Submit" at bounding box center [629, 283] width 67 height 20
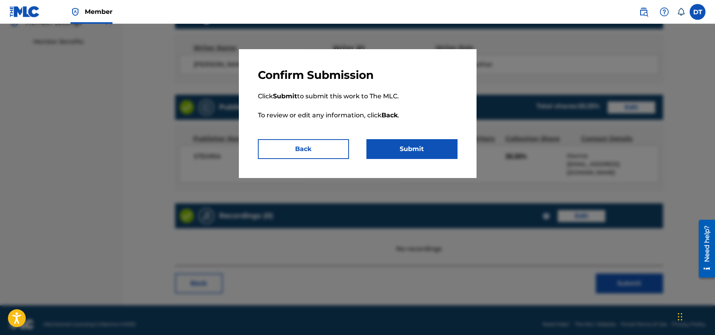
click at [397, 149] on button "Submit" at bounding box center [412, 149] width 91 height 20
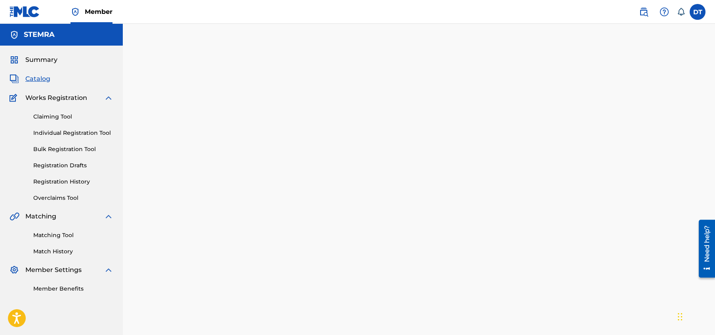
click at [64, 131] on link "Individual Registration Tool" at bounding box center [73, 133] width 80 height 8
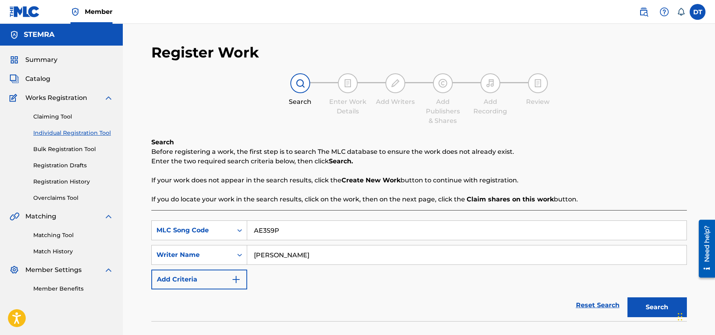
drag, startPoint x: 289, startPoint y: 229, endPoint x: 251, endPoint y: 227, distance: 38.1
click at [251, 227] on input "AE3S9P" at bounding box center [467, 230] width 440 height 19
paste input "FI40YH"
type input "FI40YH"
drag, startPoint x: 335, startPoint y: 257, endPoint x: 257, endPoint y: 256, distance: 78.5
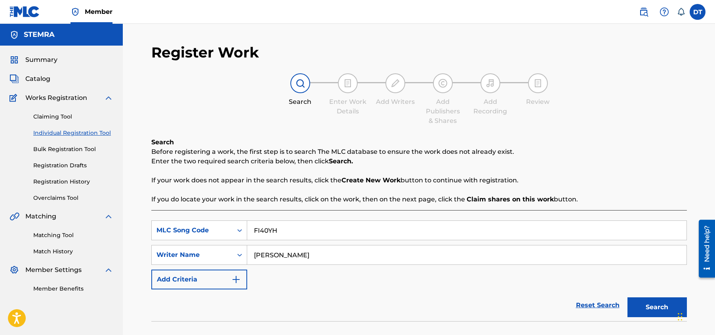
click at [257, 256] on input "[PERSON_NAME]" at bounding box center [467, 254] width 440 height 19
type input "R"
click at [262, 259] on input "Search Form" at bounding box center [467, 254] width 440 height 19
paste input "[PERSON_NAME]"
type input "[PERSON_NAME]"
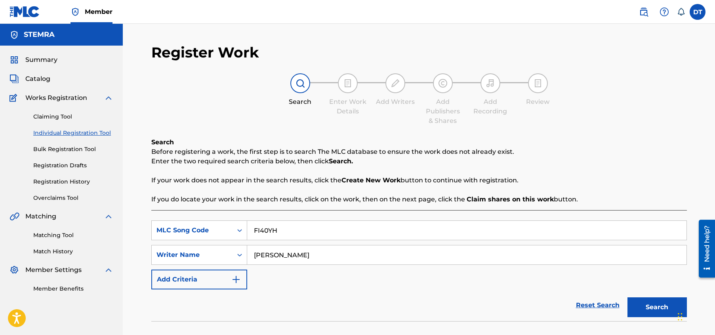
click at [659, 305] on button "Search" at bounding box center [657, 307] width 59 height 20
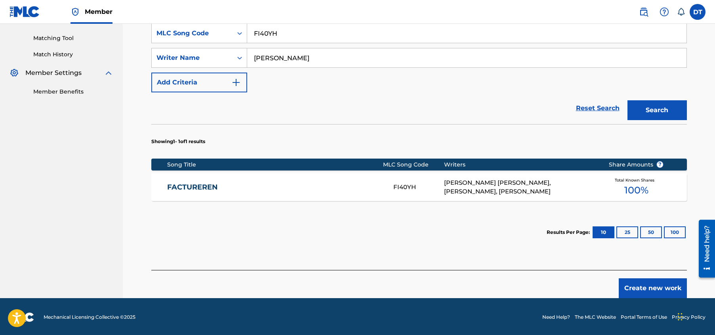
scroll to position [198, 0]
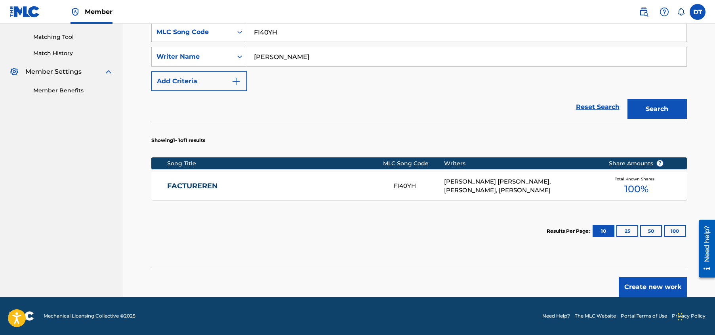
click at [187, 182] on link "FACTUREREN" at bounding box center [275, 186] width 216 height 9
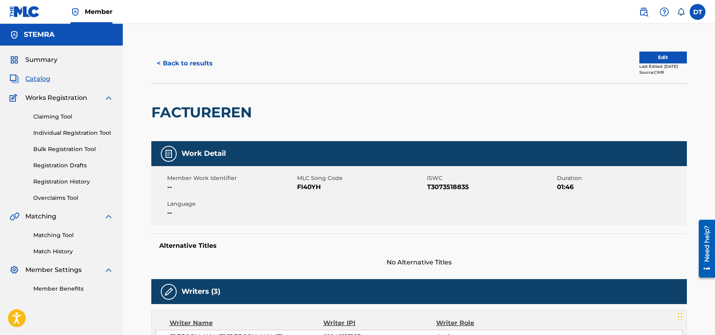
click at [643, 57] on button "Edit" at bounding box center [664, 58] width 48 height 12
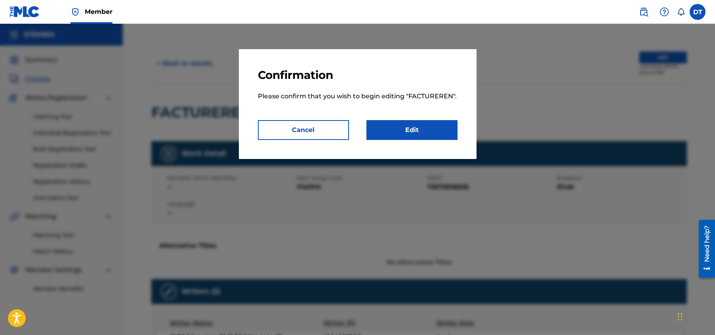
click at [389, 129] on link "Edit" at bounding box center [412, 130] width 91 height 20
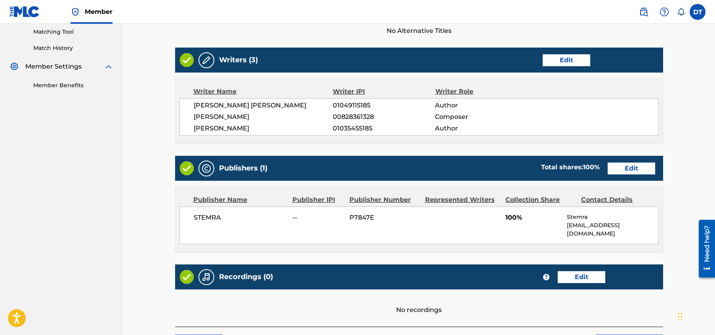
scroll to position [238, 0]
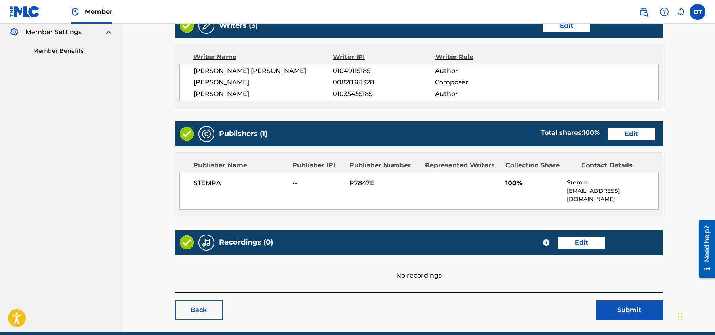
click at [634, 134] on link "Edit" at bounding box center [632, 134] width 48 height 12
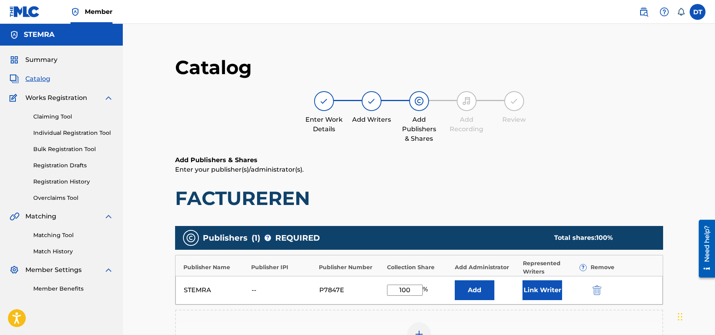
drag, startPoint x: 412, startPoint y: 289, endPoint x: 392, endPoint y: 287, distance: 20.3
click at [392, 287] on input "100" at bounding box center [405, 290] width 36 height 11
type input "33.33"
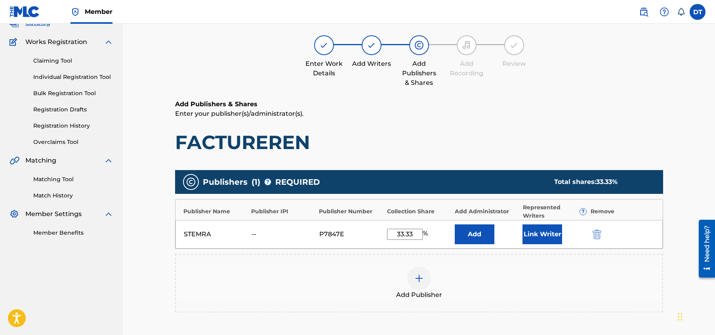
scroll to position [119, 0]
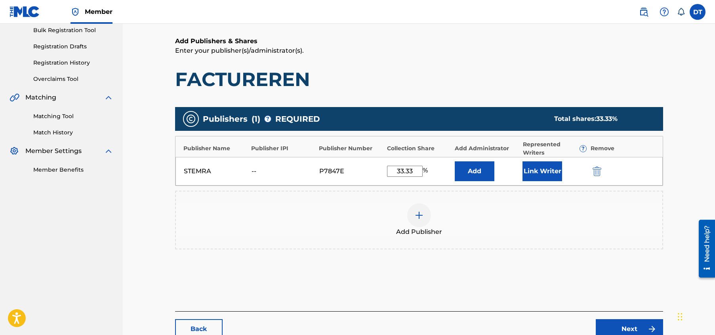
click at [625, 323] on link "Next" at bounding box center [629, 329] width 67 height 20
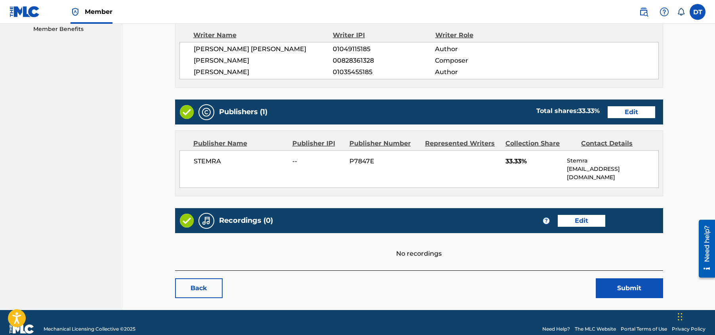
scroll to position [264, 0]
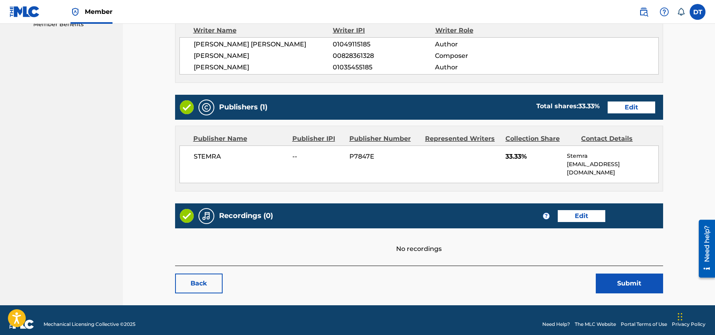
click at [619, 273] on button "Submit" at bounding box center [629, 283] width 67 height 20
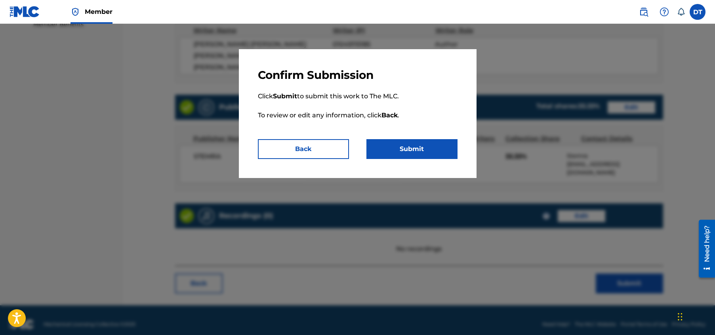
click at [386, 153] on button "Submit" at bounding box center [412, 149] width 91 height 20
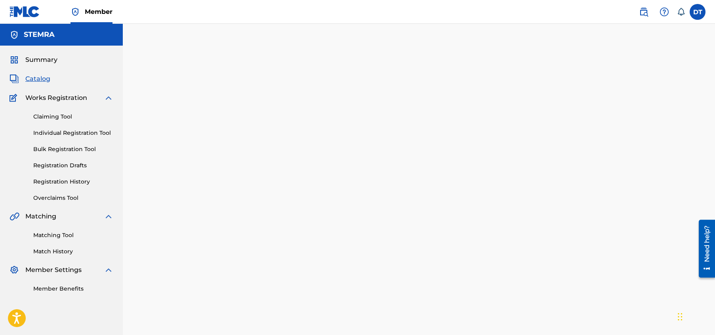
click at [59, 132] on link "Individual Registration Tool" at bounding box center [73, 133] width 80 height 8
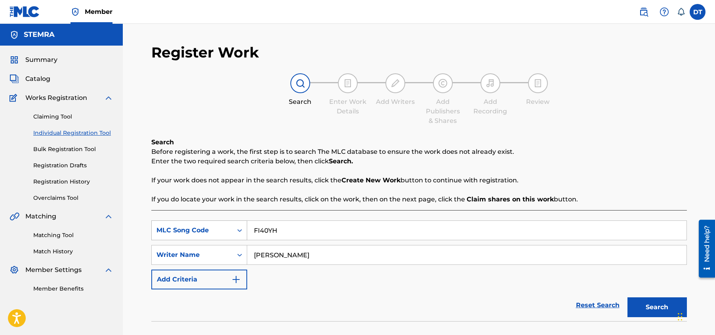
drag, startPoint x: 276, startPoint y: 229, endPoint x: 245, endPoint y: 228, distance: 31.3
click at [245, 228] on div "SearchWithCriteriab9cff75a-a6dc-42d5-8821-0629cb2b5b53 MLC Song Code FI40YH" at bounding box center [419, 230] width 536 height 20
paste input "VA8RYB"
type input "VA8RYB"
drag, startPoint x: 334, startPoint y: 257, endPoint x: 256, endPoint y: 255, distance: 78.1
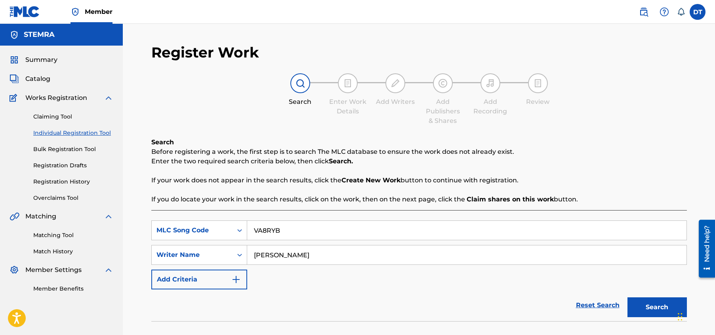
click at [256, 255] on input "[PERSON_NAME]" at bounding box center [467, 254] width 440 height 19
click at [279, 247] on input "Search Form" at bounding box center [467, 254] width 440 height 19
paste input "[PERSON_NAME]"
type input "[PERSON_NAME]"
click at [657, 304] on button "Search" at bounding box center [657, 307] width 59 height 20
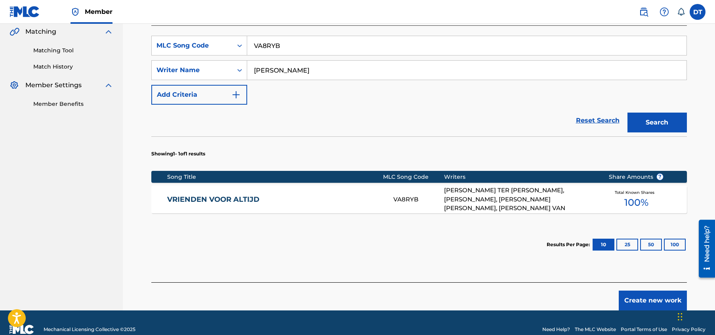
scroll to position [198, 0]
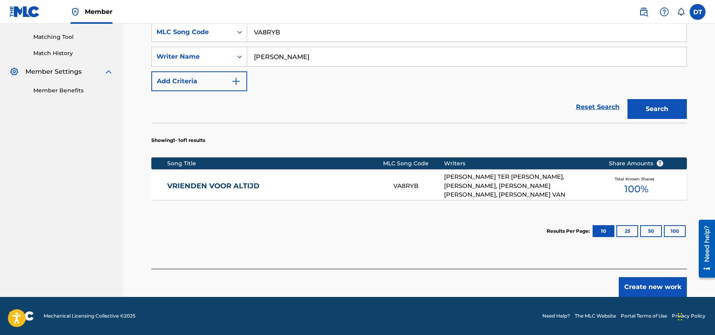
click at [206, 184] on link "VRIENDEN VOOR ALTIJD" at bounding box center [275, 186] width 216 height 9
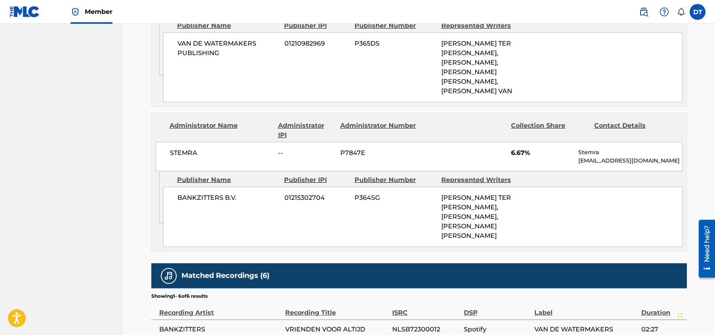
scroll to position [661, 0]
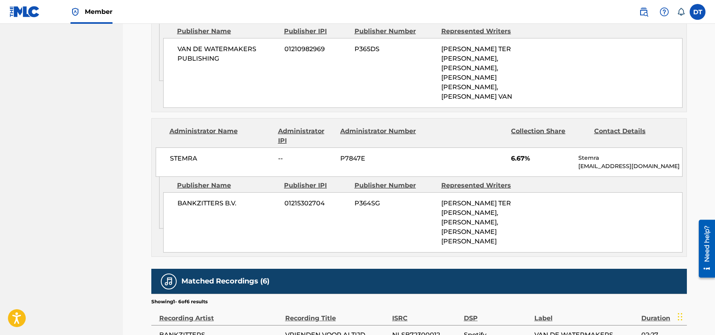
drag, startPoint x: 267, startPoint y: 218, endPoint x: 67, endPoint y: 178, distance: 203.7
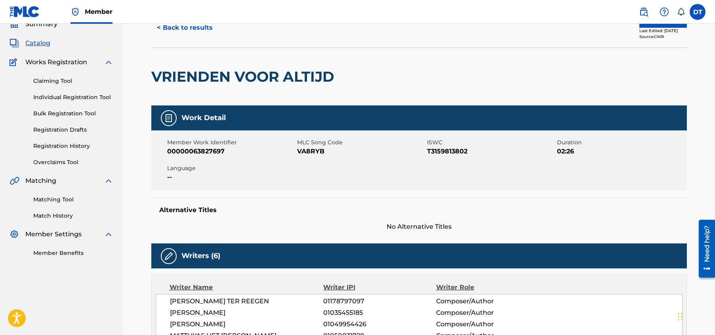
scroll to position [0, 0]
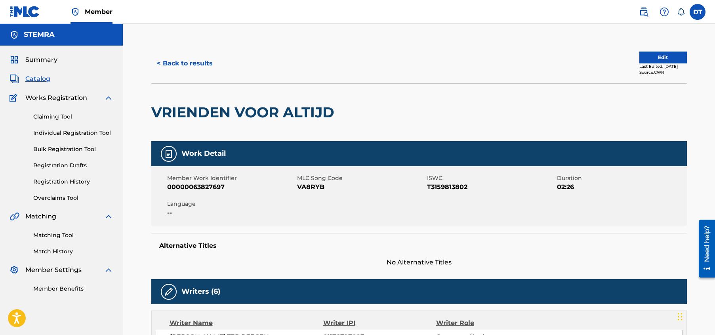
click at [651, 58] on button "Edit" at bounding box center [664, 58] width 48 height 12
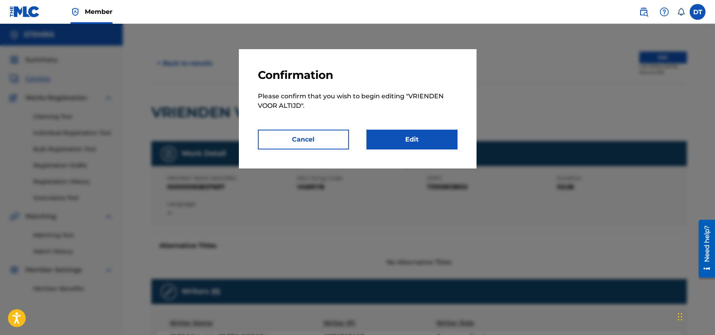
click at [411, 137] on link "Edit" at bounding box center [412, 140] width 91 height 20
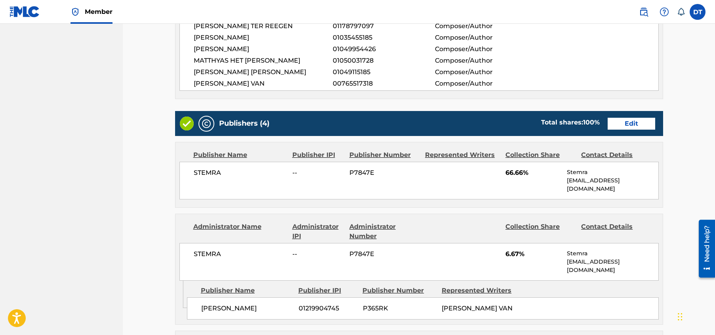
scroll to position [277, 0]
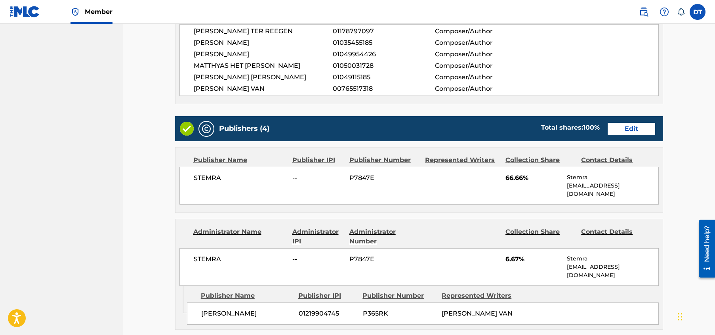
click at [633, 128] on link "Edit" at bounding box center [632, 129] width 48 height 12
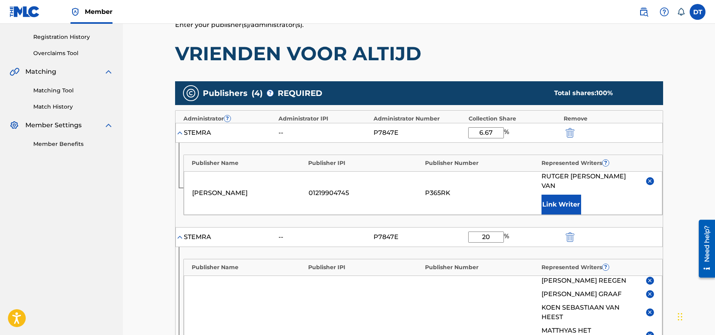
scroll to position [159, 0]
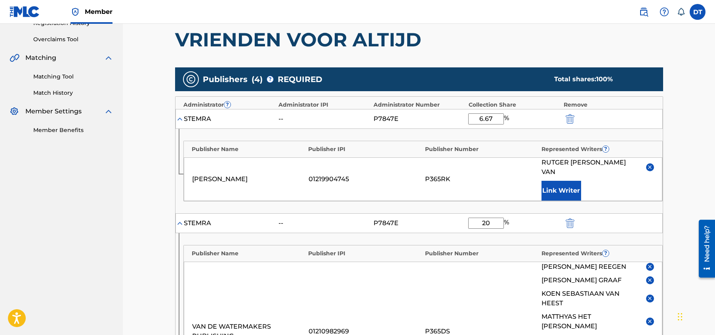
drag, startPoint x: 493, startPoint y: 118, endPoint x: 479, endPoint y: 117, distance: 14.3
click at [479, 117] on input "6.67" at bounding box center [486, 118] width 36 height 11
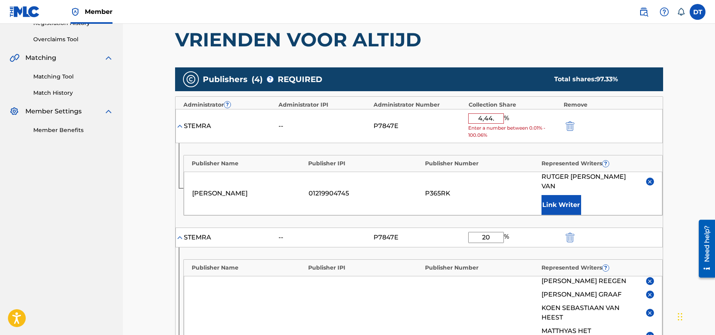
click at [537, 114] on div "4,44. % Enter a number between 0.01% - 100.06%" at bounding box center [513, 126] width 91 height 26
click at [495, 119] on input "4,44." at bounding box center [486, 118] width 36 height 10
click at [530, 115] on div "4,44 % Enter a number between 0.01% - 100.06%" at bounding box center [513, 126] width 91 height 26
click at [486, 116] on input "4,44" at bounding box center [486, 118] width 36 height 10
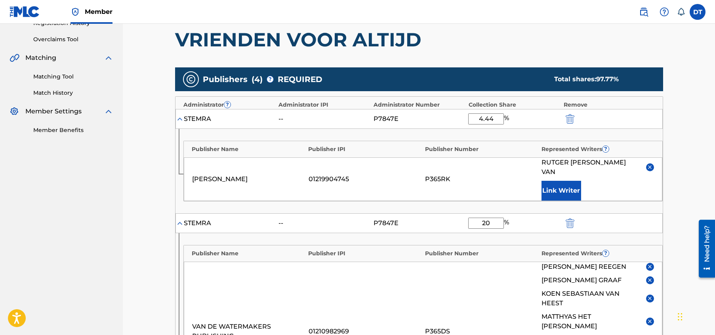
type input "4.44"
click at [524, 112] on div "STEMRA -- P7847E 4.44 %" at bounding box center [420, 119] width 488 height 20
click at [493, 218] on input "20" at bounding box center [486, 223] width 36 height 11
type input "2"
type input "13.32"
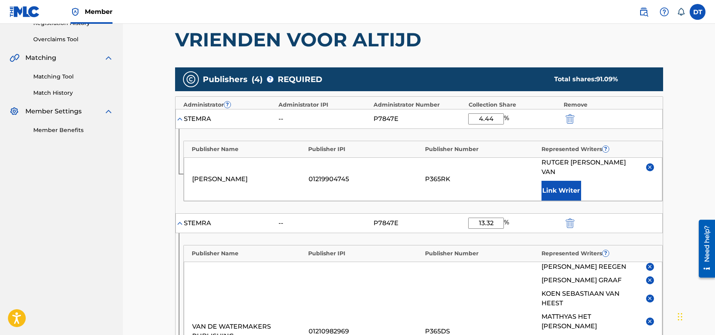
click at [530, 218] on div "13.32 %" at bounding box center [513, 223] width 91 height 11
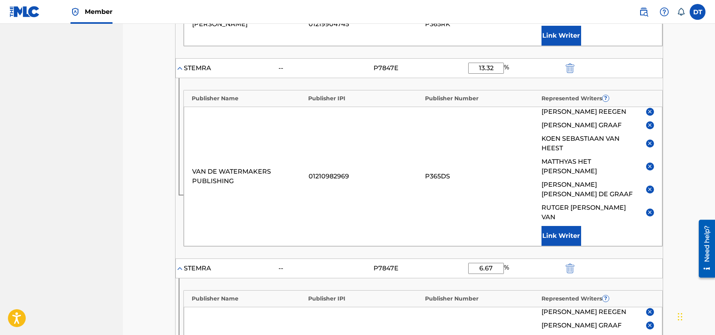
scroll to position [317, 0]
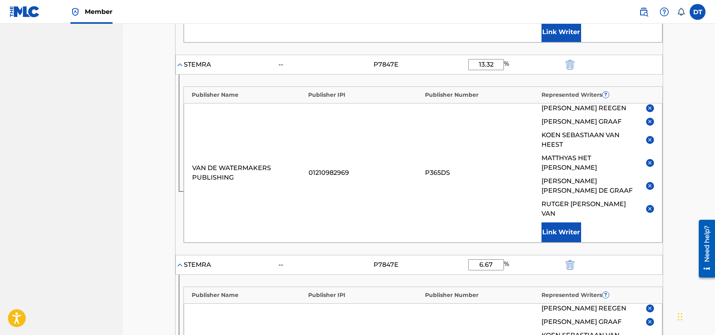
drag, startPoint x: 496, startPoint y: 228, endPoint x: 482, endPoint y: 228, distance: 14.3
click at [482, 259] on input "6.67" at bounding box center [486, 264] width 36 height 11
type input "4.45"
click at [530, 259] on div "4.45 %" at bounding box center [513, 264] width 91 height 11
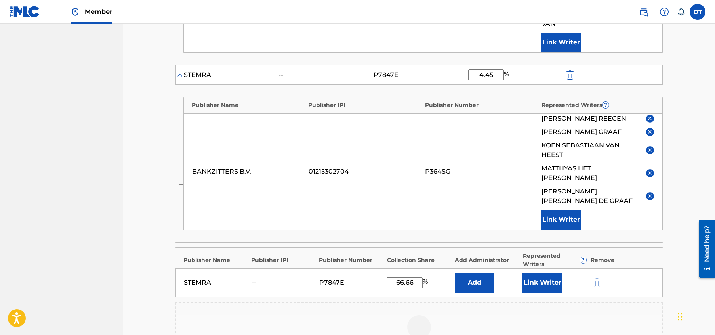
scroll to position [515, 0]
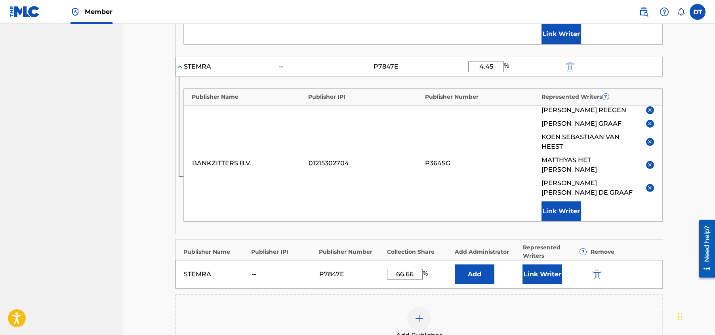
click at [379, 307] on div "Add Publisher" at bounding box center [419, 323] width 487 height 33
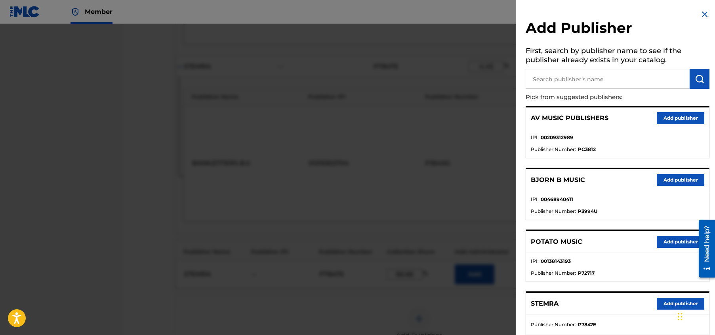
click at [704, 15] on img at bounding box center [705, 15] width 10 height 10
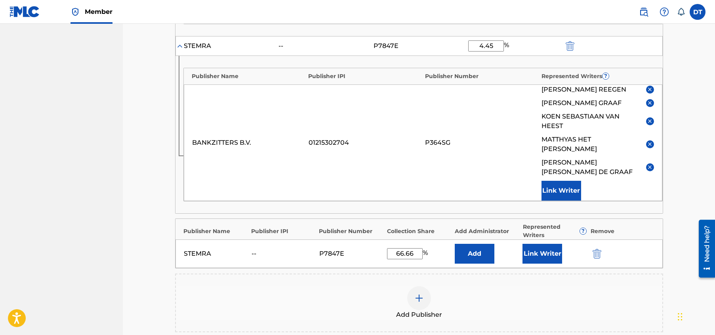
scroll to position [536, 0]
click at [415, 248] on input "66.66" at bounding box center [405, 253] width 36 height 11
type input "6"
type input "44.44"
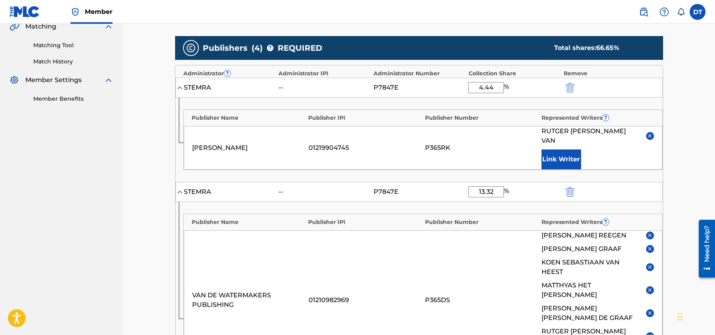
scroll to position [180, 0]
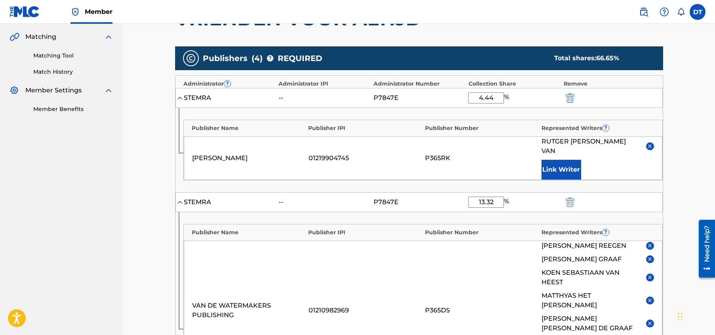
click at [495, 97] on input "4.44" at bounding box center [486, 97] width 36 height 11
type input "4.45"
click at [692, 164] on div "Catalog Enter Work Details Add Writers Add Publishers & Shares Add Recording Re…" at bounding box center [419, 327] width 555 height 926
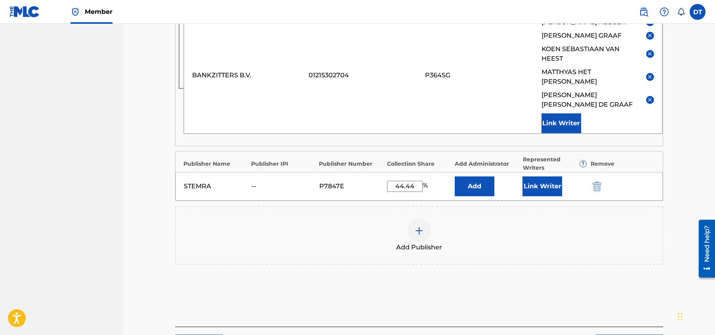
scroll to position [616, 0]
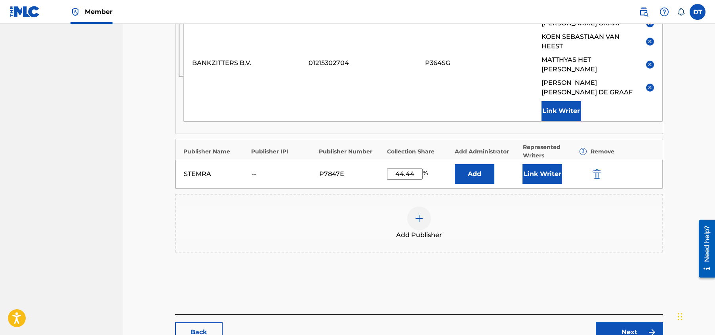
click at [631, 322] on link "Next" at bounding box center [629, 332] width 67 height 20
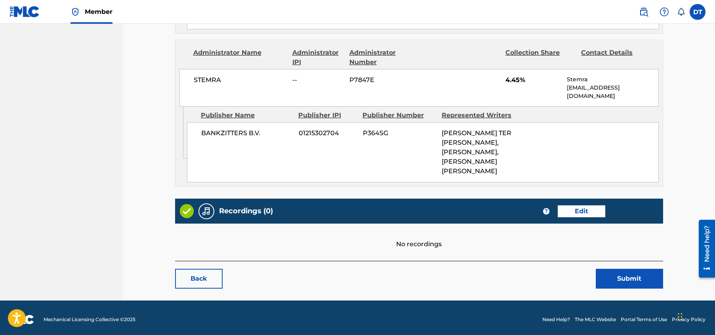
scroll to position [744, 0]
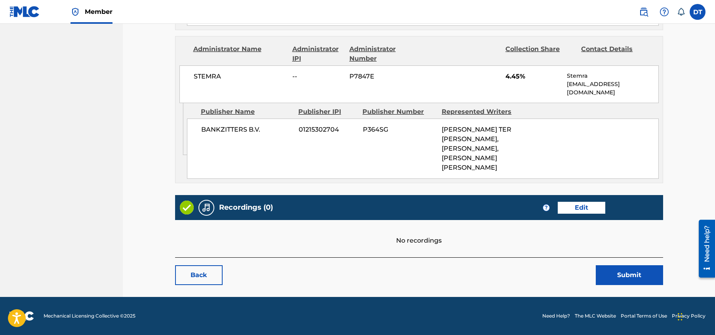
click at [631, 273] on button "Submit" at bounding box center [629, 275] width 67 height 20
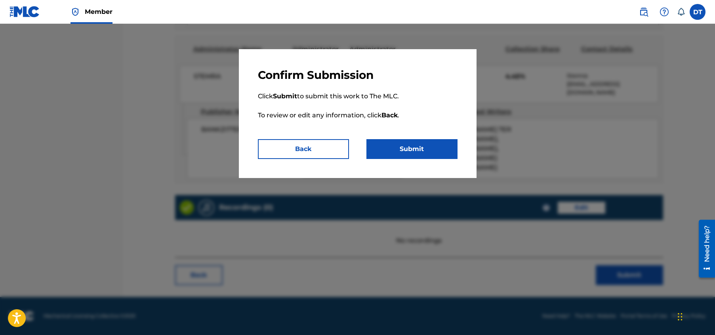
click at [403, 148] on button "Submit" at bounding box center [412, 149] width 91 height 20
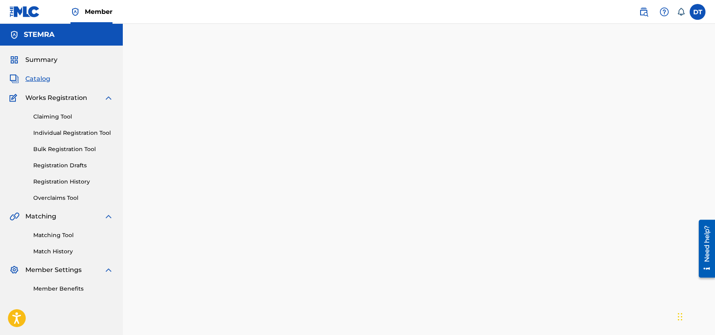
click at [88, 134] on link "Individual Registration Tool" at bounding box center [73, 133] width 80 height 8
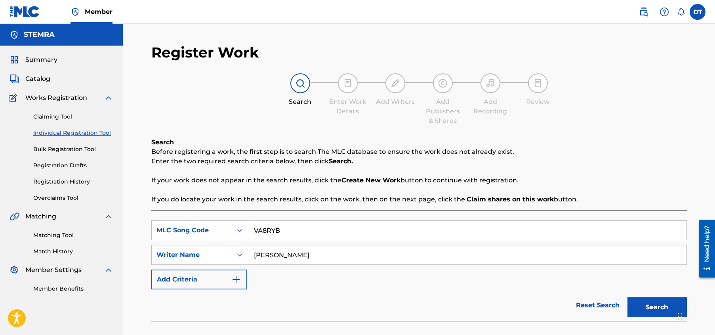
drag, startPoint x: 283, startPoint y: 229, endPoint x: 248, endPoint y: 231, distance: 35.3
click at [248, 231] on input "VA8RYB" at bounding box center [467, 230] width 440 height 19
paste input "3A05IQ"
type input "3A05IQ"
drag, startPoint x: 338, startPoint y: 258, endPoint x: 253, endPoint y: 256, distance: 84.9
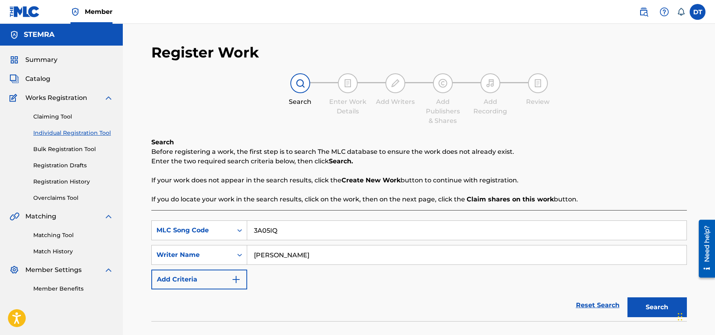
click at [253, 256] on input "[PERSON_NAME]" at bounding box center [467, 254] width 440 height 19
click at [295, 263] on input "Search Form" at bounding box center [467, 254] width 440 height 19
paste input "[PERSON_NAME]"
type input "[PERSON_NAME]"
click at [656, 307] on button "Search" at bounding box center [657, 307] width 59 height 20
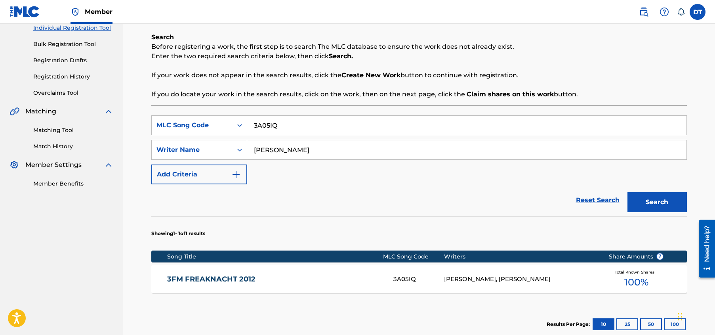
scroll to position [119, 0]
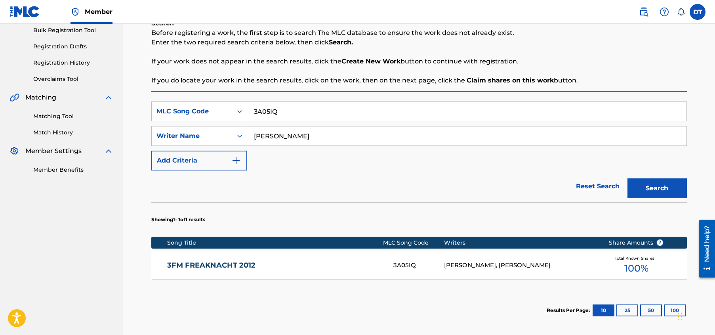
click at [226, 266] on link "3FM FREAKNACHT 2012" at bounding box center [275, 265] width 216 height 9
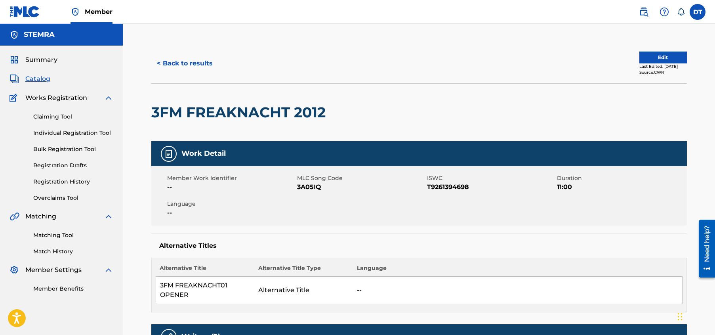
click at [647, 57] on button "Edit" at bounding box center [664, 58] width 48 height 12
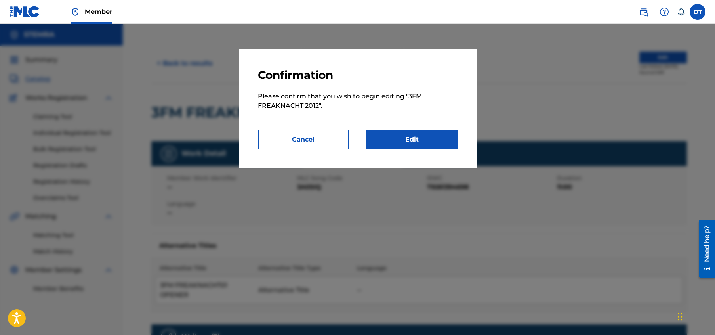
click at [405, 147] on link "Edit" at bounding box center [412, 140] width 91 height 20
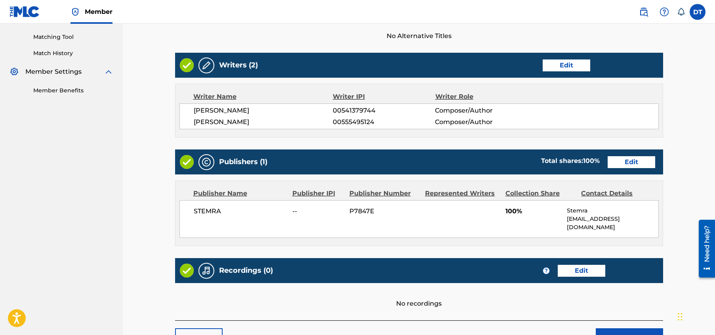
scroll to position [238, 0]
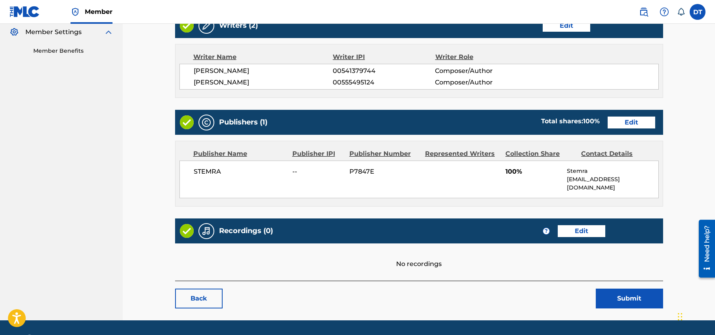
click at [642, 120] on link "Edit" at bounding box center [632, 123] width 48 height 12
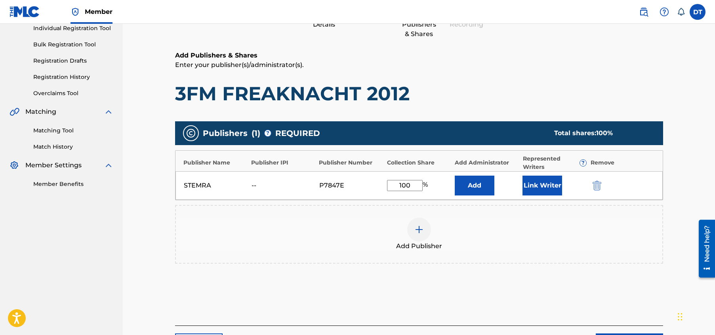
scroll to position [119, 0]
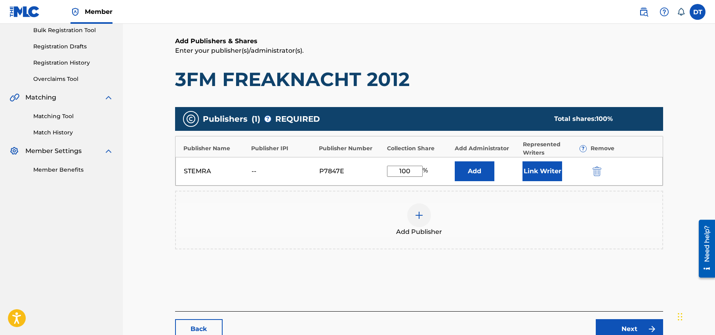
click at [412, 168] on input "100" at bounding box center [405, 171] width 36 height 11
type input "1"
type input "66,66"
click at [153, 189] on main "Catalog Enter Work Details Add Writers Add Publishers & Shares Add Recording Re…" at bounding box center [419, 138] width 536 height 426
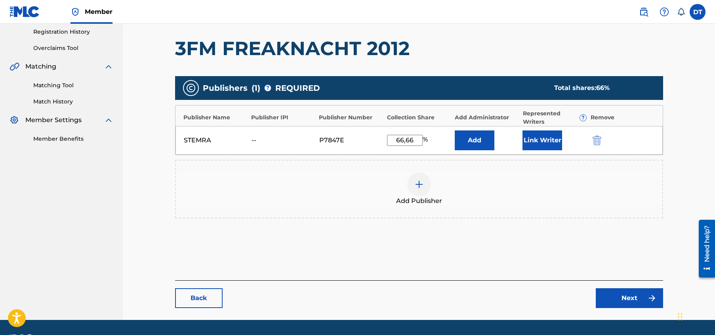
scroll to position [159, 0]
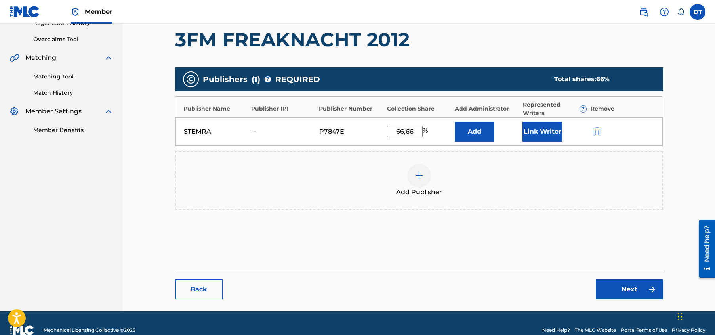
click at [613, 285] on link "Next" at bounding box center [629, 289] width 67 height 20
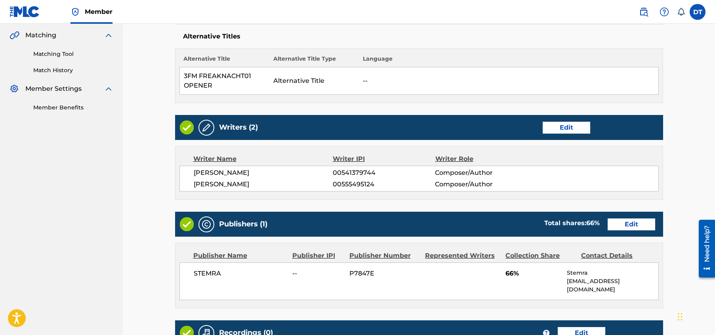
scroll to position [198, 0]
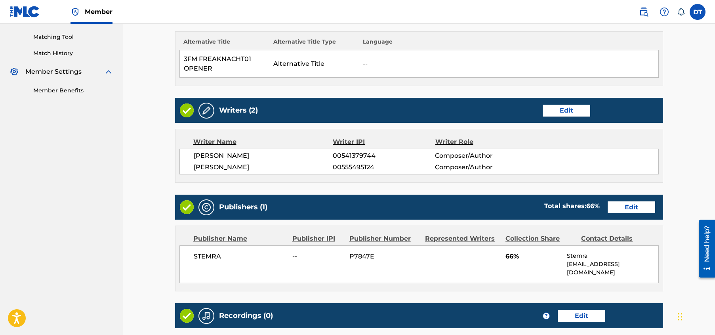
click at [622, 209] on link "Edit" at bounding box center [632, 207] width 48 height 12
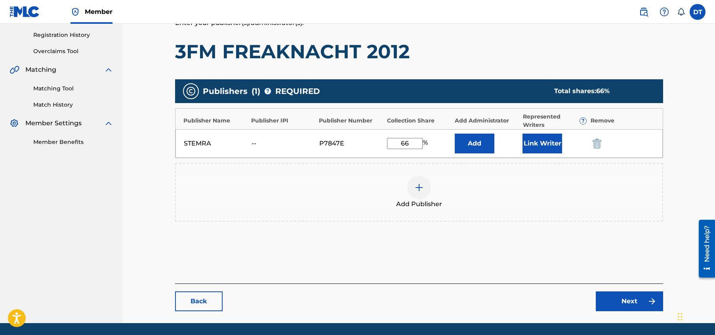
scroll to position [159, 0]
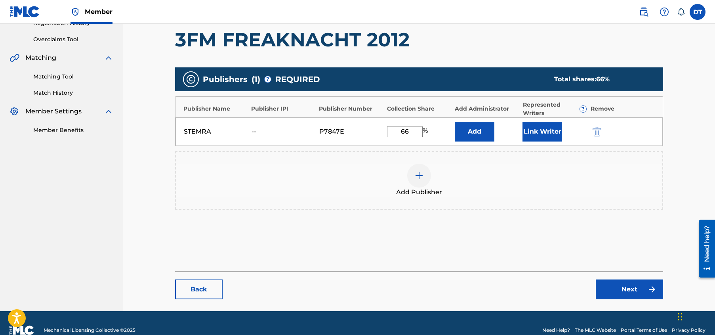
click at [409, 130] on input "66" at bounding box center [405, 131] width 36 height 11
type input "66.66"
click at [692, 165] on div "Catalog Enter Work Details Add Writers Add Publishers & Shares Add Recording Re…" at bounding box center [419, 98] width 555 height 426
click at [623, 289] on link "Next" at bounding box center [629, 289] width 67 height 20
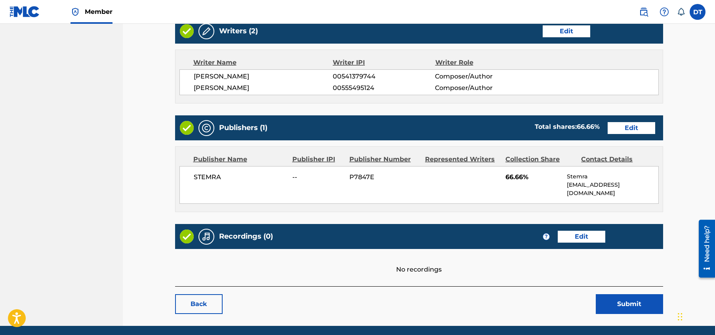
scroll to position [298, 0]
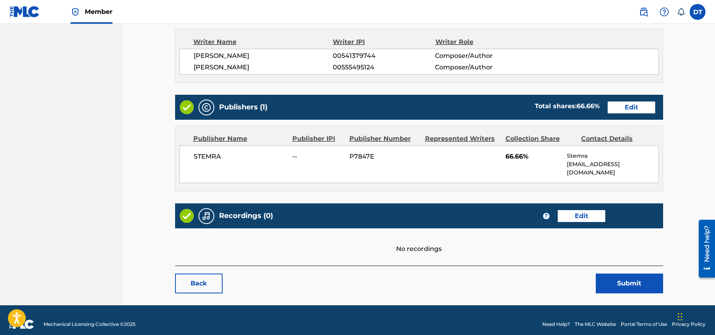
click at [623, 273] on button "Submit" at bounding box center [629, 283] width 67 height 20
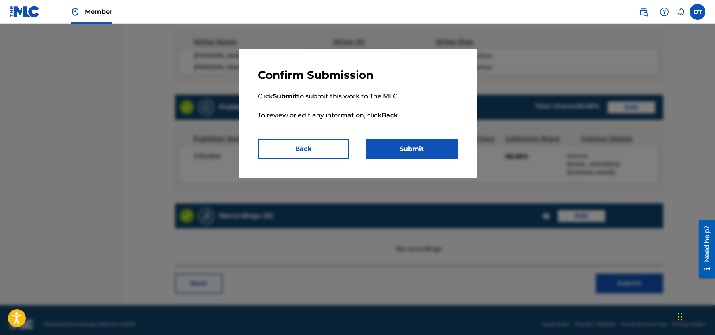
click at [379, 146] on button "Submit" at bounding box center [412, 149] width 91 height 20
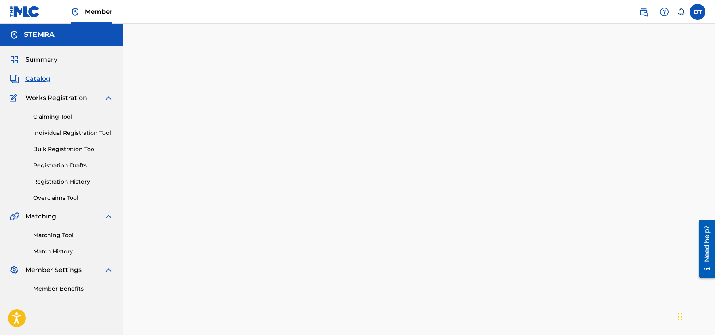
click at [78, 134] on link "Individual Registration Tool" at bounding box center [73, 133] width 80 height 8
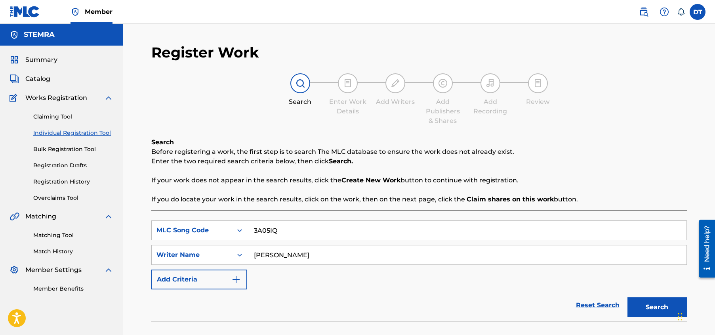
drag, startPoint x: 286, startPoint y: 231, endPoint x: 251, endPoint y: 231, distance: 35.3
click at [251, 231] on input "3A05IQ" at bounding box center [467, 230] width 440 height 19
paste input "UA5RMN"
type input "UA5RMN"
drag, startPoint x: 312, startPoint y: 254, endPoint x: 253, endPoint y: 253, distance: 58.3
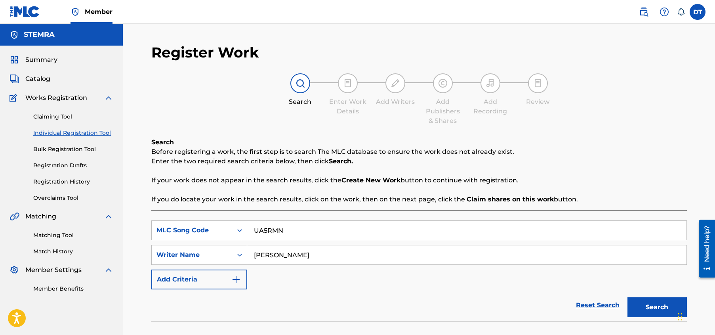
click at [253, 253] on input "[PERSON_NAME]" at bounding box center [467, 254] width 440 height 19
click at [279, 252] on input "Search Form" at bounding box center [467, 254] width 440 height 19
paste input "[PERSON_NAME]"
type input "[PERSON_NAME]"
click at [654, 304] on button "Search" at bounding box center [657, 307] width 59 height 20
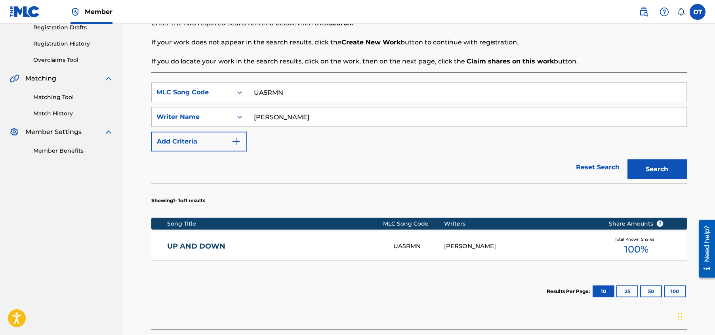
scroll to position [159, 0]
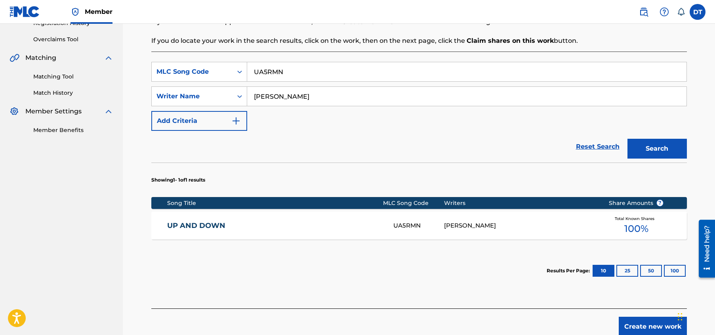
click at [205, 222] on link "UP AND DOWN" at bounding box center [275, 225] width 216 height 9
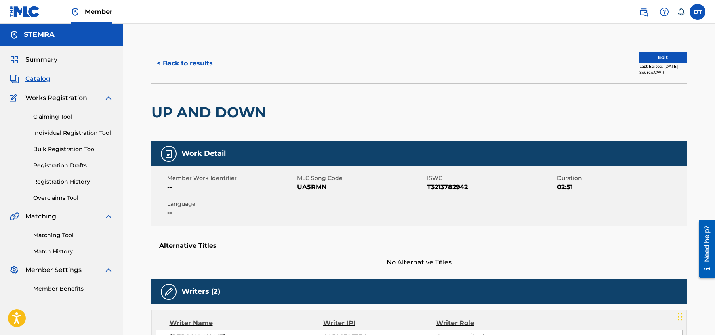
click at [643, 51] on div "< Back to results Edit Last Edited: [DATE] Source: CWR" at bounding box center [419, 64] width 536 height 40
click at [640, 57] on button "Edit" at bounding box center [664, 58] width 48 height 12
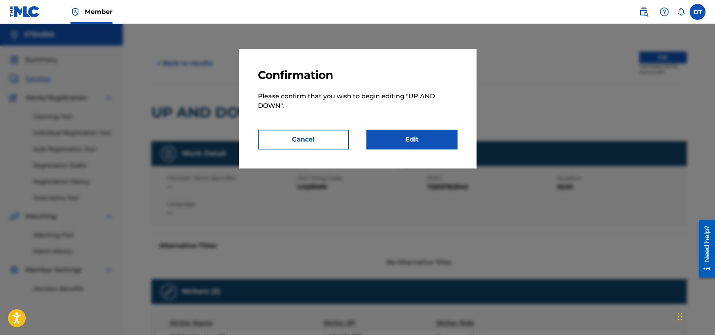
click at [401, 134] on link "Edit" at bounding box center [412, 140] width 91 height 20
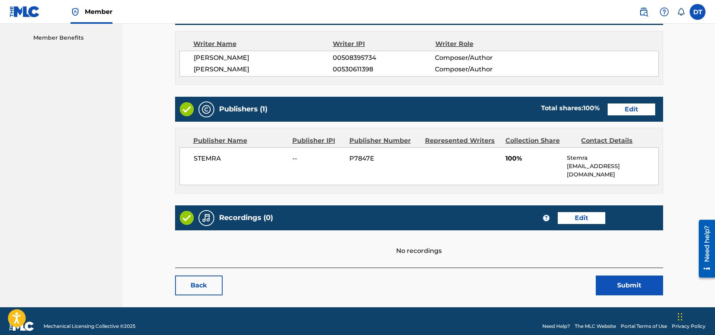
scroll to position [253, 0]
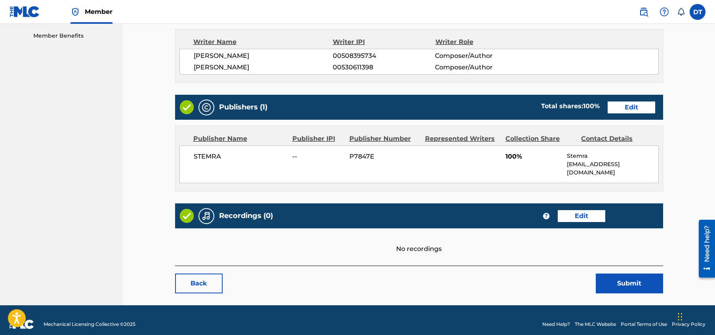
click at [638, 106] on link "Edit" at bounding box center [632, 107] width 48 height 12
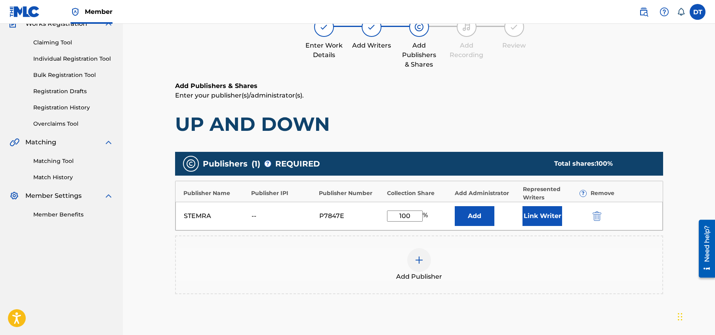
scroll to position [79, 0]
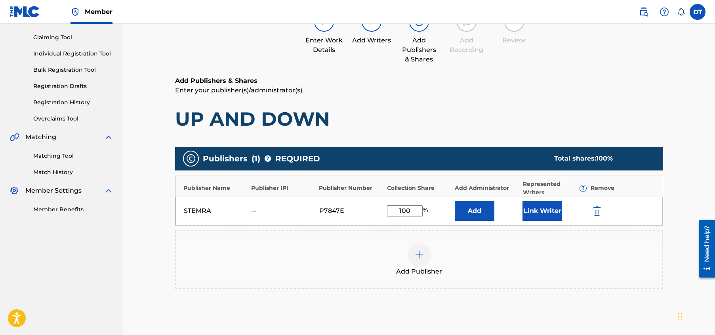
drag, startPoint x: 412, startPoint y: 210, endPoint x: 396, endPoint y: 208, distance: 16.1
click at [396, 208] on input "100" at bounding box center [405, 210] width 36 height 11
type input "66.66"
click at [371, 247] on div "Add Publisher" at bounding box center [419, 259] width 487 height 33
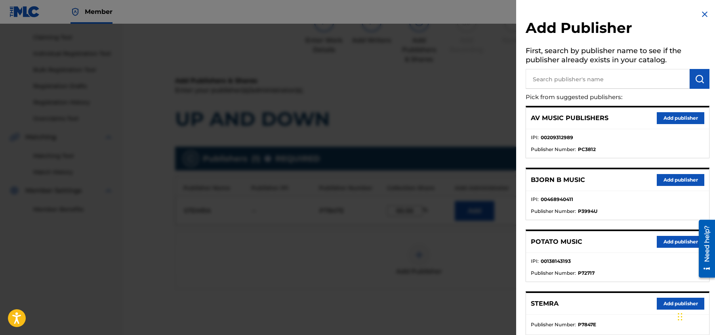
click at [704, 10] on img at bounding box center [705, 15] width 10 height 10
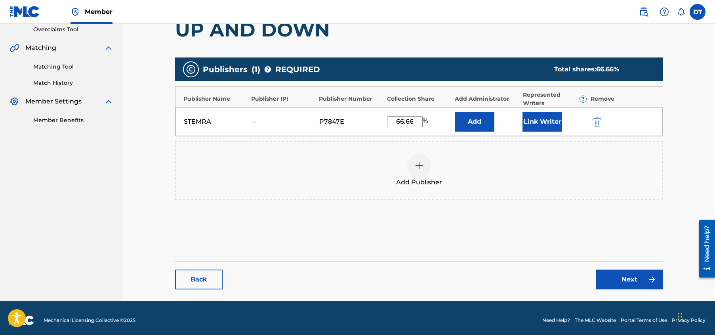
scroll to position [173, 0]
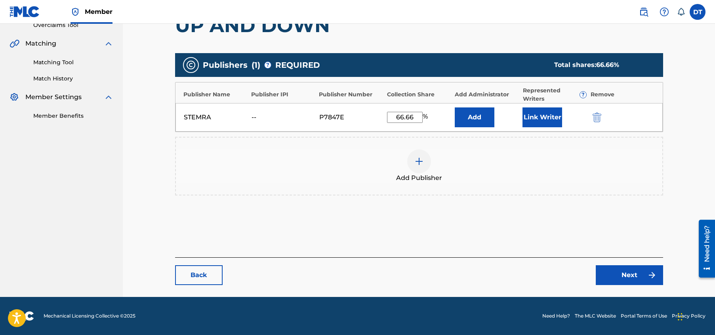
click at [618, 272] on link "Next" at bounding box center [629, 275] width 67 height 20
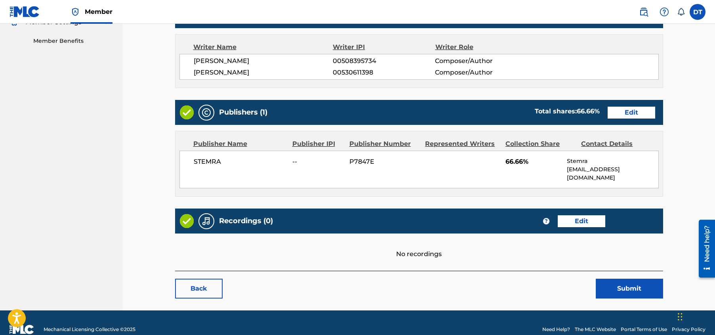
scroll to position [253, 0]
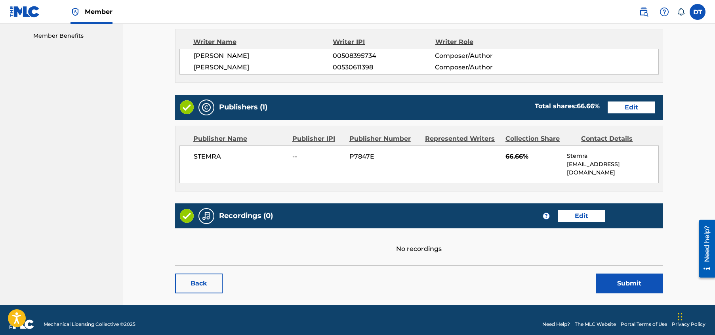
click at [619, 278] on button "Submit" at bounding box center [629, 283] width 67 height 20
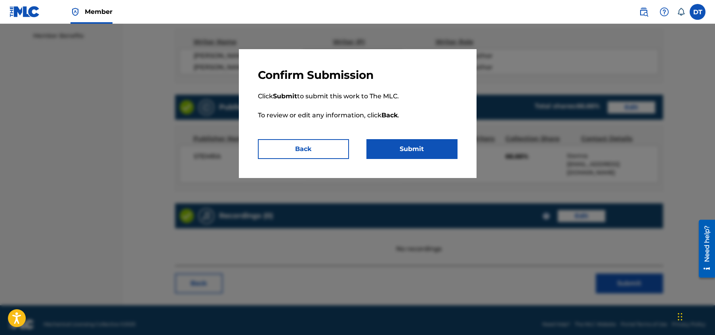
click at [422, 149] on button "Submit" at bounding box center [412, 149] width 91 height 20
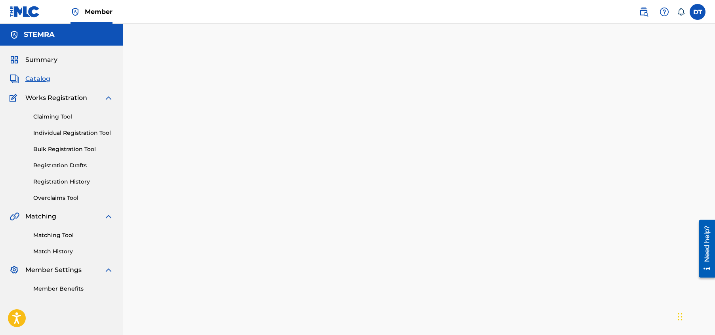
scroll to position [82, 0]
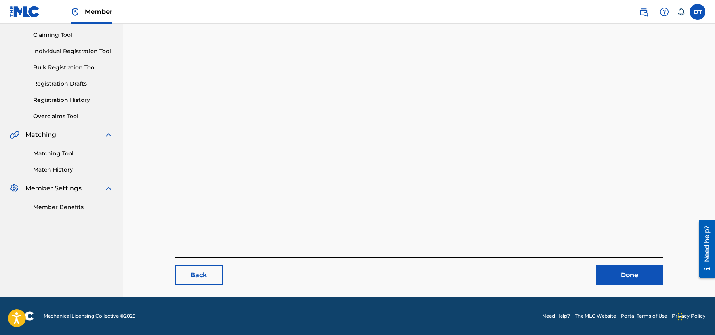
click at [636, 274] on link "Done" at bounding box center [629, 275] width 67 height 20
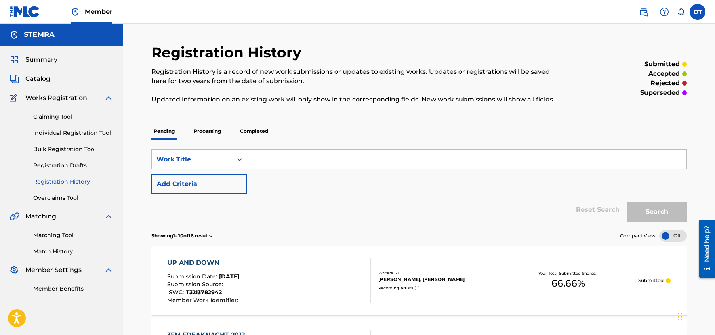
click at [54, 134] on link "Individual Registration Tool" at bounding box center [73, 133] width 80 height 8
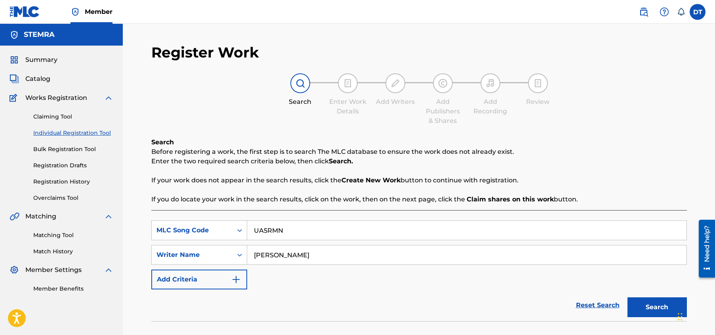
drag, startPoint x: 298, startPoint y: 231, endPoint x: 255, endPoint y: 222, distance: 43.8
click at [255, 222] on input "UA5RMN" at bounding box center [467, 230] width 440 height 19
paste input "Z1019Y"
type input "Z1019Y"
drag, startPoint x: 323, startPoint y: 254, endPoint x: 255, endPoint y: 255, distance: 68.6
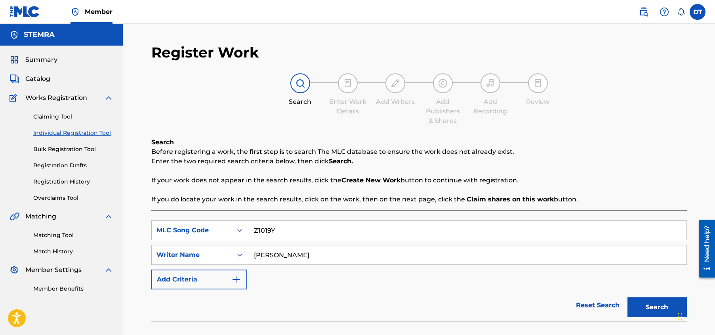
click at [255, 255] on input "[PERSON_NAME]" at bounding box center [467, 254] width 440 height 19
click at [264, 254] on input "Search Form" at bounding box center [467, 254] width 440 height 19
paste input "KARISE-[PERSON_NAME]"
type input "KARISE-[PERSON_NAME]"
click at [640, 302] on button "Search" at bounding box center [657, 307] width 59 height 20
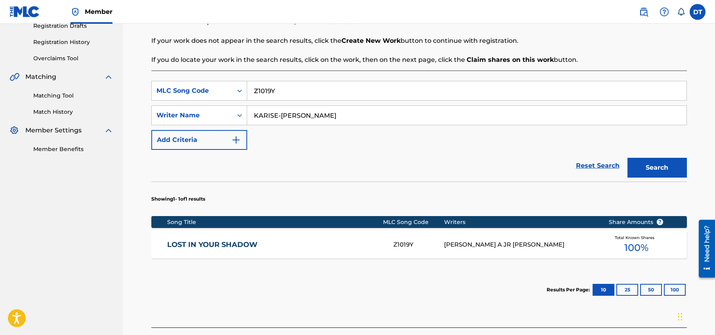
scroll to position [159, 0]
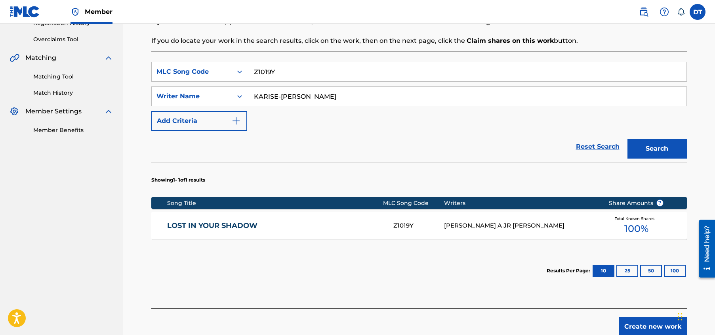
click at [214, 224] on link "LOST IN YOUR SHADOW" at bounding box center [275, 225] width 216 height 9
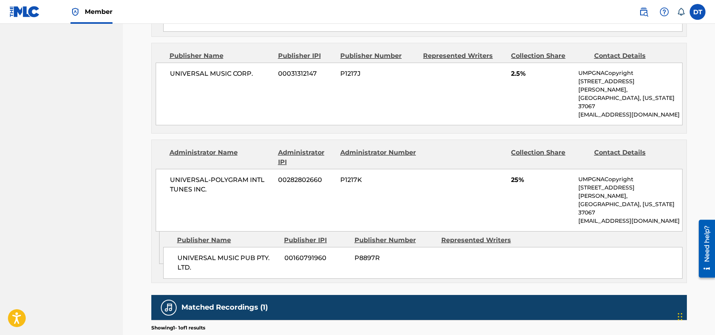
scroll to position [608, 0]
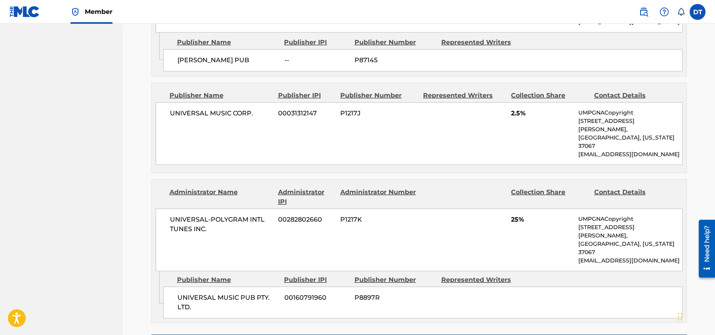
drag, startPoint x: 124, startPoint y: 138, endPoint x: 101, endPoint y: 117, distance: 30.8
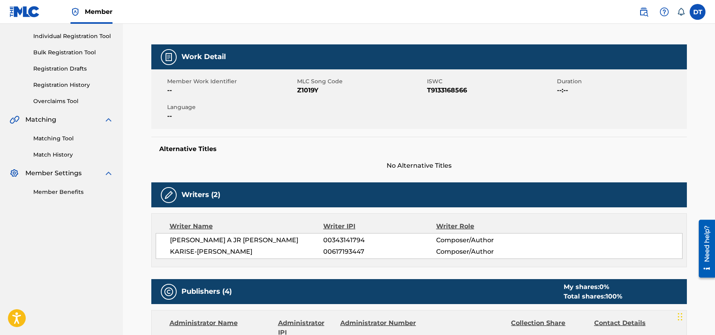
scroll to position [13, 0]
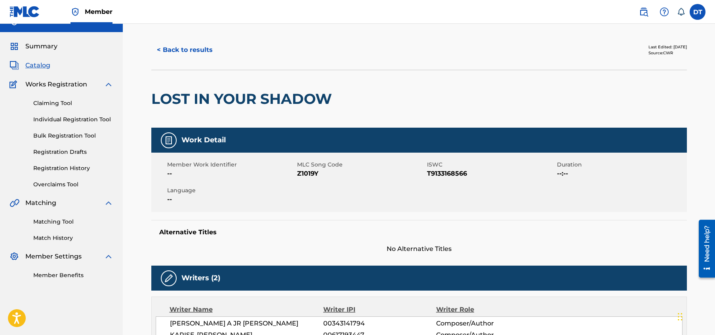
click at [177, 52] on button "< Back to results" at bounding box center [184, 50] width 67 height 20
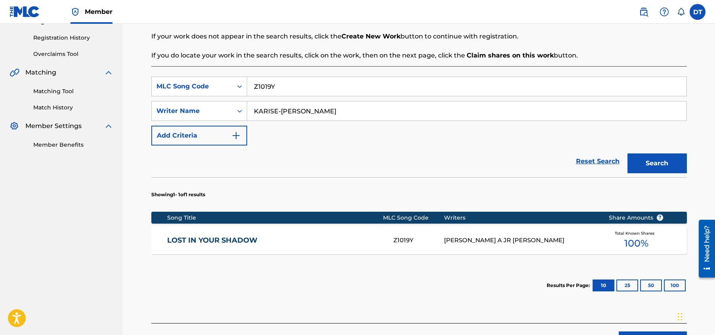
scroll to position [145, 0]
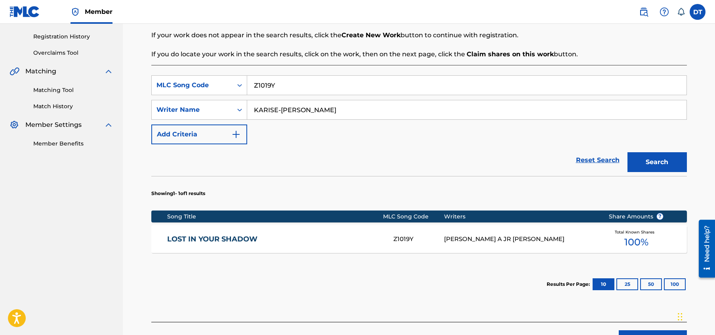
click at [229, 236] on link "LOST IN YOUR SHADOW" at bounding box center [275, 239] width 216 height 9
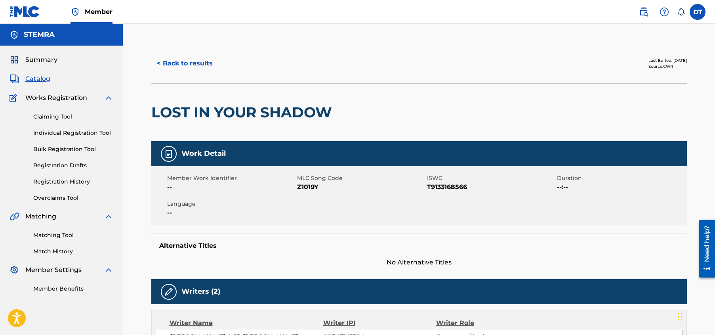
drag, startPoint x: 633, startPoint y: 59, endPoint x: 693, endPoint y: 60, distance: 59.9
drag, startPoint x: 688, startPoint y: 59, endPoint x: 621, endPoint y: 57, distance: 67.4
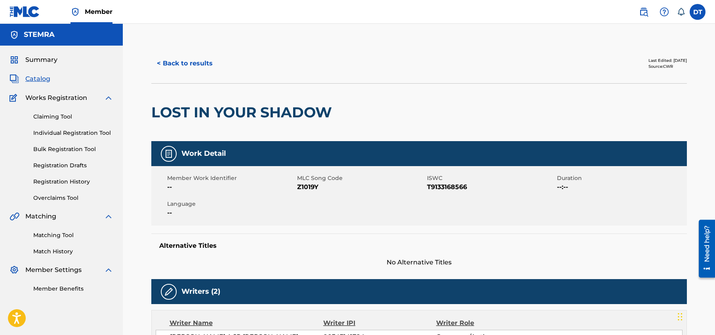
drag, startPoint x: 621, startPoint y: 57, endPoint x: 647, endPoint y: 72, distance: 30.4
click at [647, 72] on div "Last Edited: [DATE] Source: CWR" at bounding box center [553, 64] width 268 height 20
click at [57, 130] on link "Individual Registration Tool" at bounding box center [73, 133] width 80 height 8
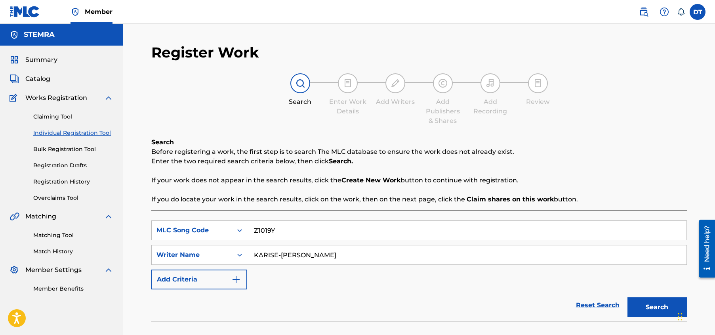
drag, startPoint x: 277, startPoint y: 233, endPoint x: 251, endPoint y: 226, distance: 27.1
click at [251, 226] on input "Z1019Y" at bounding box center [467, 230] width 440 height 19
paste input "1C0VD8"
type input "1C0VD8"
drag, startPoint x: 333, startPoint y: 257, endPoint x: 254, endPoint y: 248, distance: 80.2
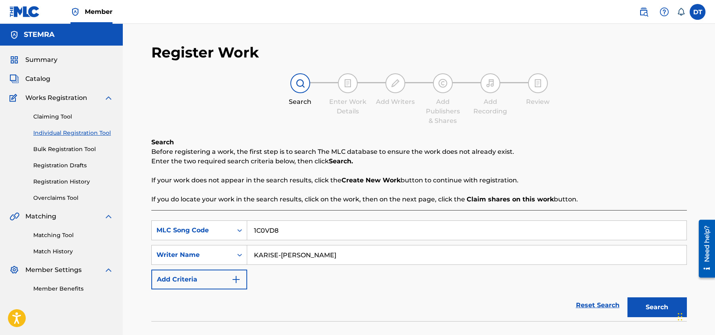
click at [254, 248] on input "KARISE-[PERSON_NAME]" at bounding box center [467, 254] width 440 height 19
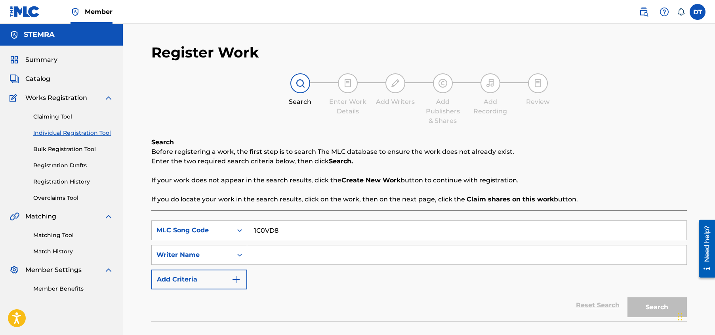
click at [296, 254] on input "Search Form" at bounding box center [467, 254] width 440 height 19
paste input "[PERSON_NAME]"
type input "[PERSON_NAME]"
click at [655, 308] on button "Search" at bounding box center [657, 307] width 59 height 20
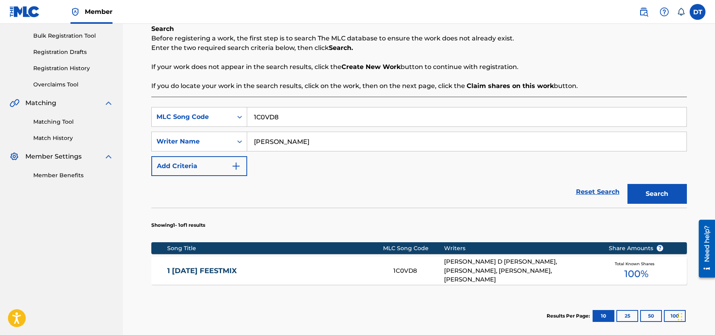
scroll to position [119, 0]
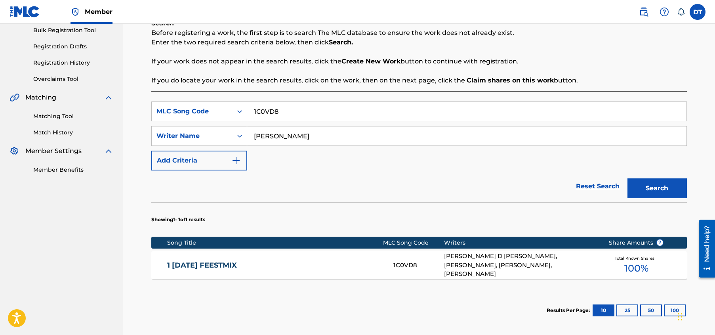
click at [209, 265] on link "1 [DATE] FEESTMIX" at bounding box center [275, 265] width 216 height 9
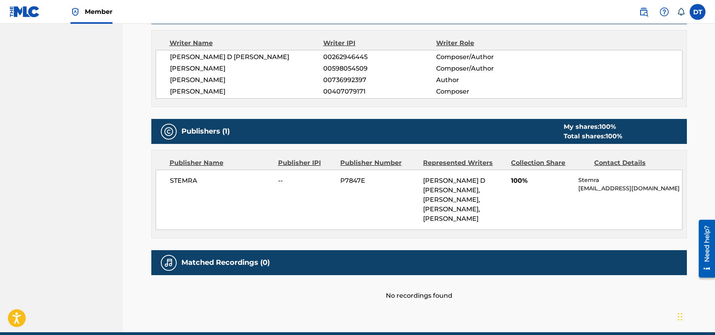
scroll to position [266, 0]
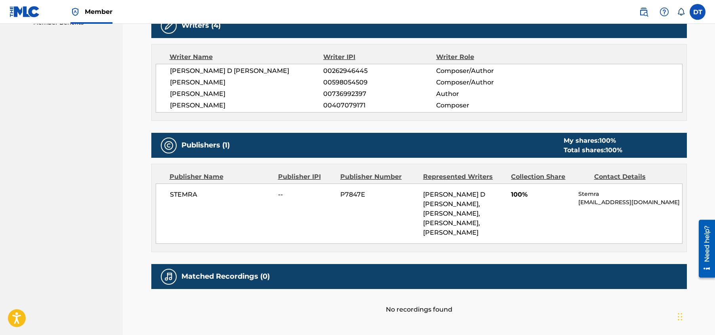
drag, startPoint x: 341, startPoint y: 186, endPoint x: 327, endPoint y: 241, distance: 56.7
click at [327, 241] on div "Publisher Name Publisher IPI Publisher Number Represented Writers Collection Sh…" at bounding box center [419, 208] width 535 height 88
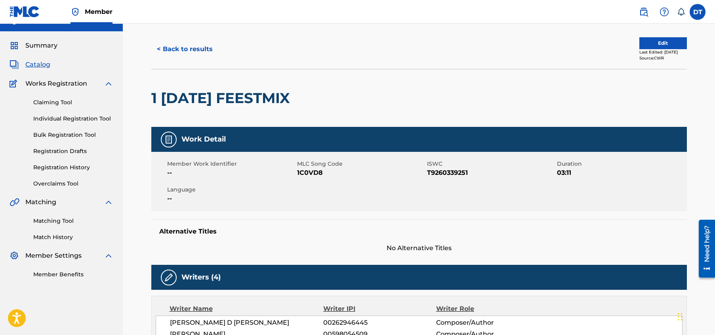
scroll to position [0, 0]
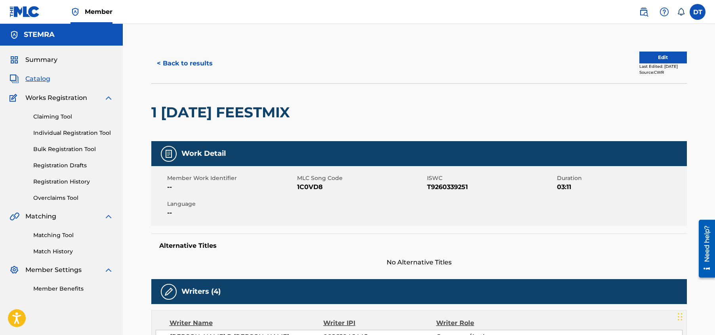
click at [664, 55] on button "Edit" at bounding box center [664, 58] width 48 height 12
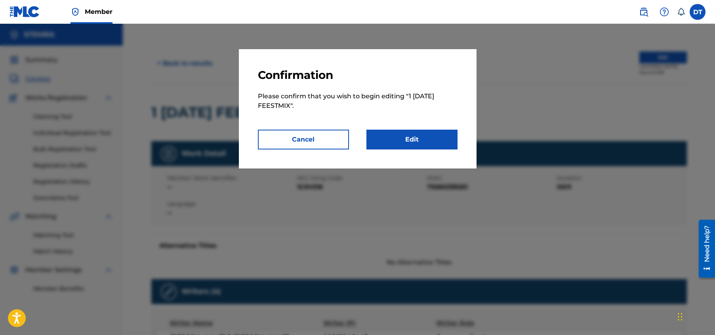
click at [394, 137] on link "Edit" at bounding box center [412, 140] width 91 height 20
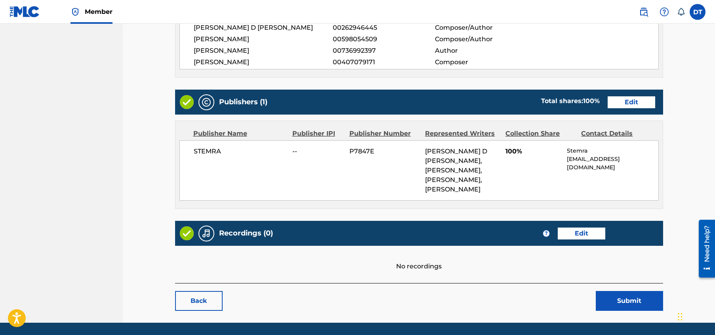
scroll to position [267, 0]
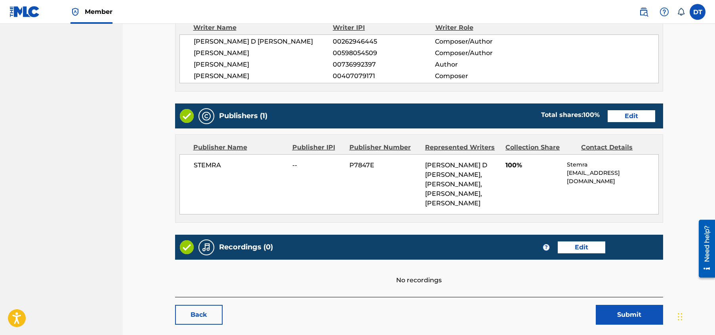
drag, startPoint x: 445, startPoint y: 175, endPoint x: 359, endPoint y: 216, distance: 95.2
click at [359, 216] on div "Publisher Name Publisher IPI Publisher Number Represented Writers Collection Sh…" at bounding box center [420, 179] width 488 height 88
click at [633, 114] on link "Edit" at bounding box center [632, 116] width 48 height 12
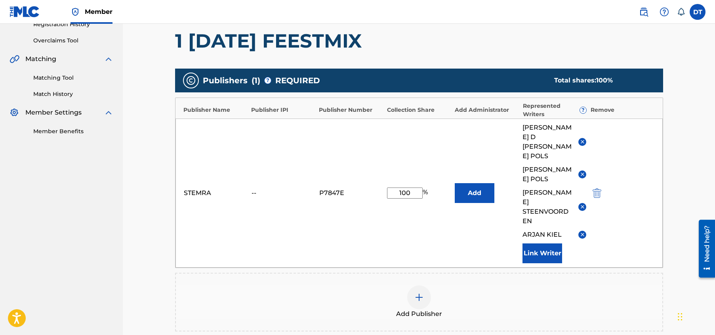
scroll to position [159, 0]
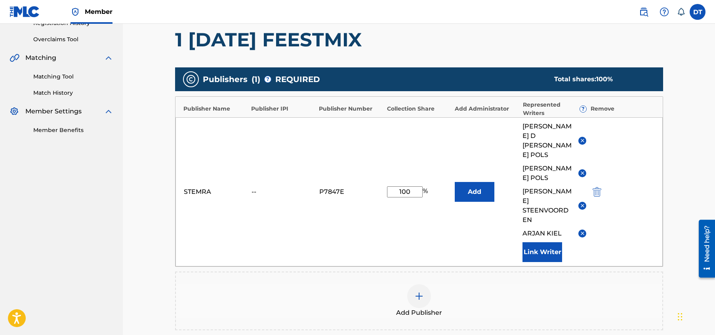
drag, startPoint x: 415, startPoint y: 170, endPoint x: 394, endPoint y: 169, distance: 20.6
click at [394, 186] on input "100" at bounding box center [405, 191] width 36 height 11
type input "33.33"
click at [701, 187] on div "Catalog Enter Work Details Add Writers Add Publishers & Shares Add Recording Re…" at bounding box center [419, 148] width 593 height 566
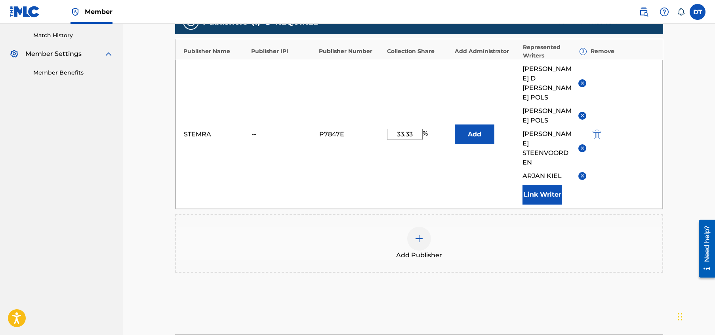
scroll to position [255, 0]
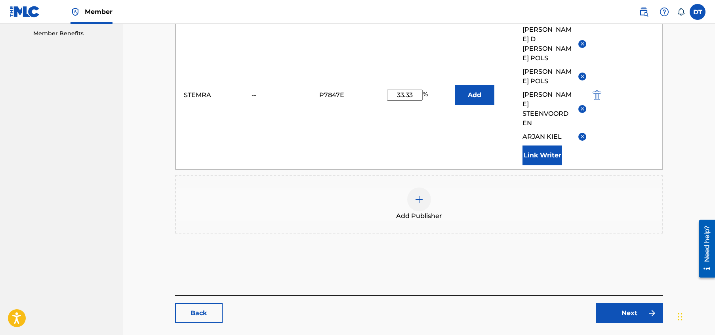
click at [623, 303] on link "Next" at bounding box center [629, 313] width 67 height 20
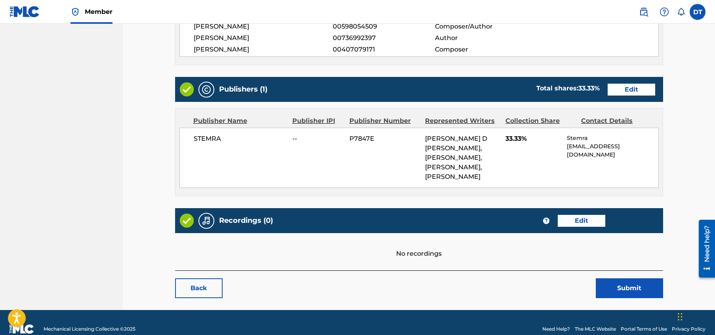
scroll to position [307, 0]
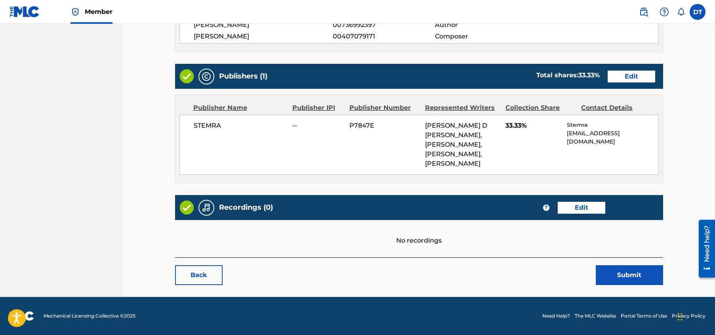
click at [628, 274] on button "Submit" at bounding box center [629, 275] width 67 height 20
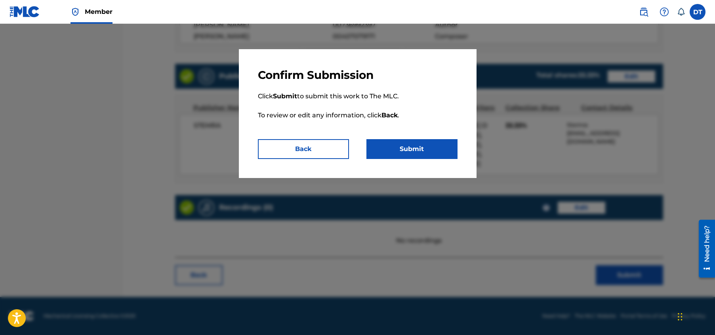
click at [403, 149] on button "Submit" at bounding box center [412, 149] width 91 height 20
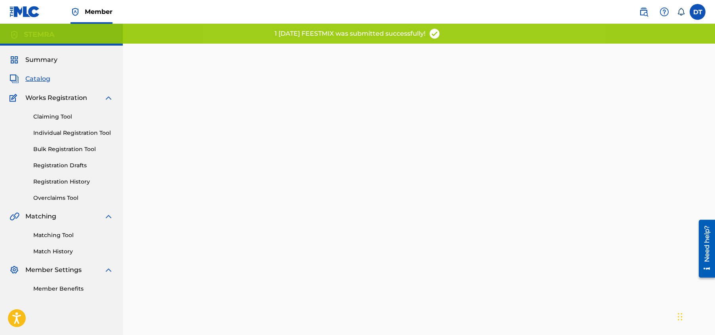
click at [73, 130] on link "Individual Registration Tool" at bounding box center [73, 133] width 80 height 8
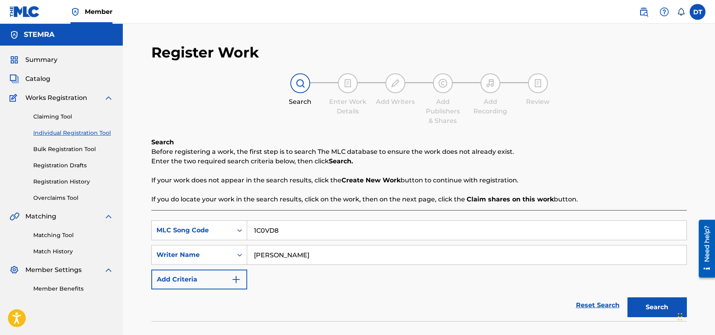
click at [656, 302] on button "Search" at bounding box center [657, 307] width 59 height 20
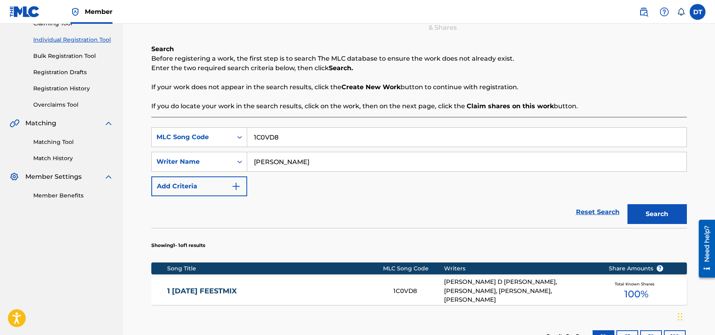
scroll to position [79, 0]
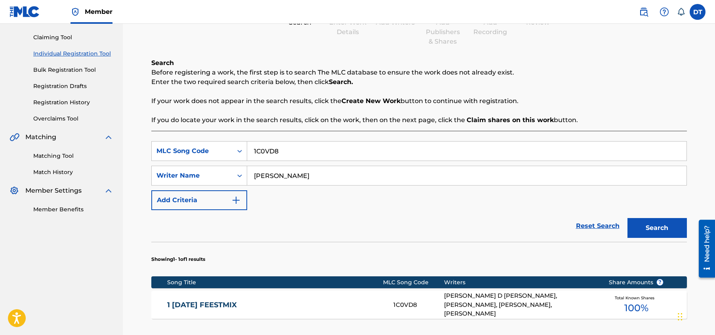
drag, startPoint x: 282, startPoint y: 153, endPoint x: 255, endPoint y: 150, distance: 27.5
click at [255, 150] on input "1C0VD8" at bounding box center [467, 150] width 440 height 19
paste input "SH16VC"
type input "SH16VC"
click at [653, 227] on button "Search" at bounding box center [657, 228] width 59 height 20
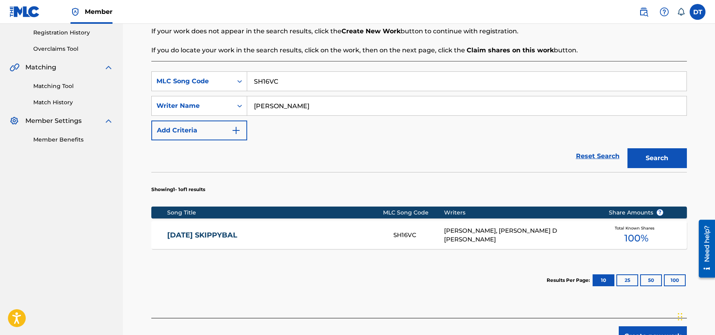
scroll to position [159, 0]
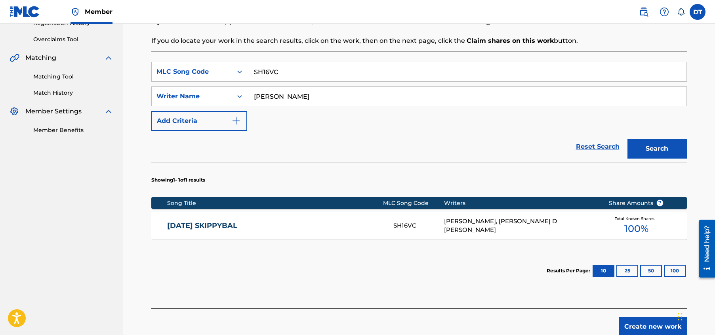
click at [241, 225] on link "[DATE] SKIPPYBAL" at bounding box center [275, 225] width 216 height 9
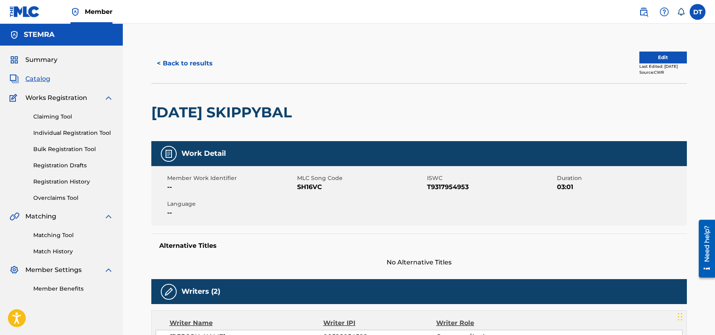
click at [667, 57] on button "Edit" at bounding box center [664, 58] width 48 height 12
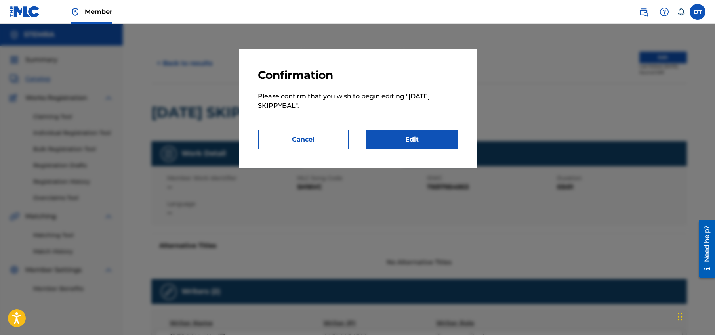
click at [410, 139] on link "Edit" at bounding box center [412, 140] width 91 height 20
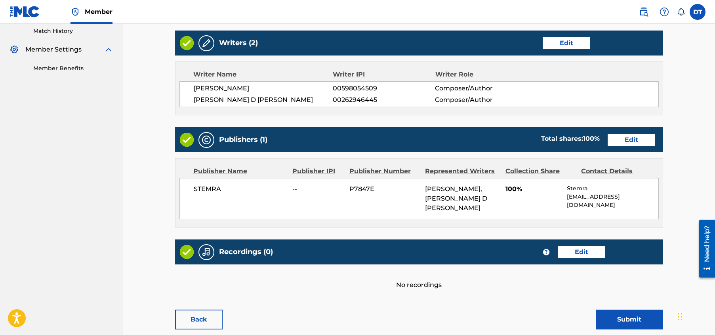
scroll to position [216, 0]
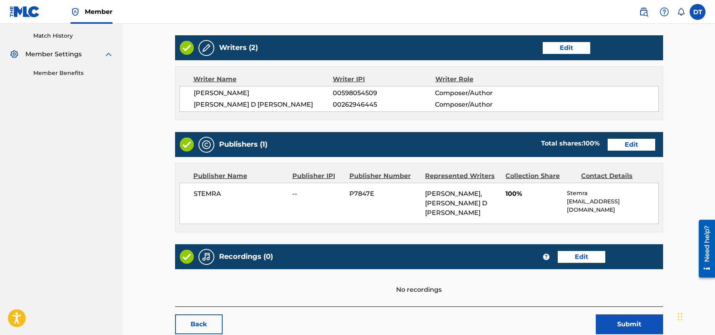
click at [626, 141] on link "Edit" at bounding box center [632, 145] width 48 height 12
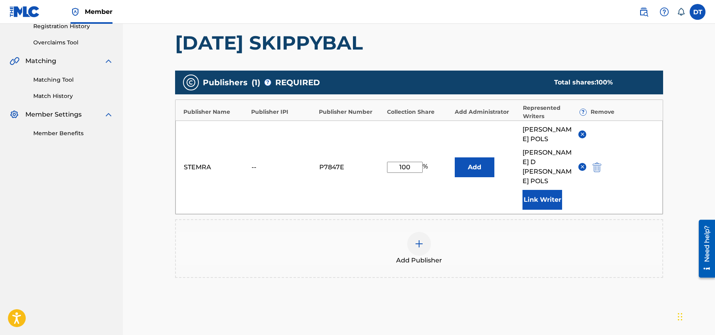
scroll to position [159, 0]
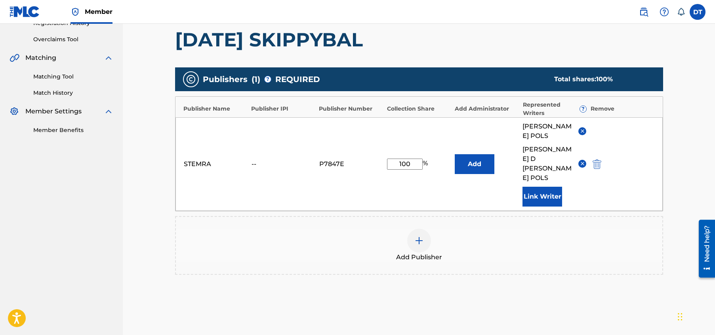
drag, startPoint x: 411, startPoint y: 149, endPoint x: 394, endPoint y: 147, distance: 17.6
click at [394, 159] on input "100" at bounding box center [405, 164] width 36 height 11
type input "33.33"
click at [690, 165] on div "Catalog Enter Work Details Add Writers Add Publishers & Shares Add Recording Re…" at bounding box center [419, 130] width 555 height 491
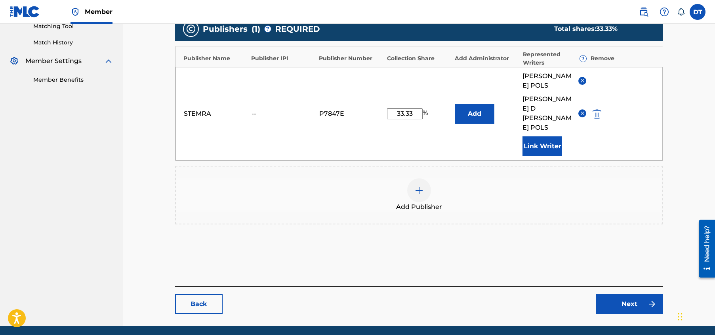
scroll to position [209, 0]
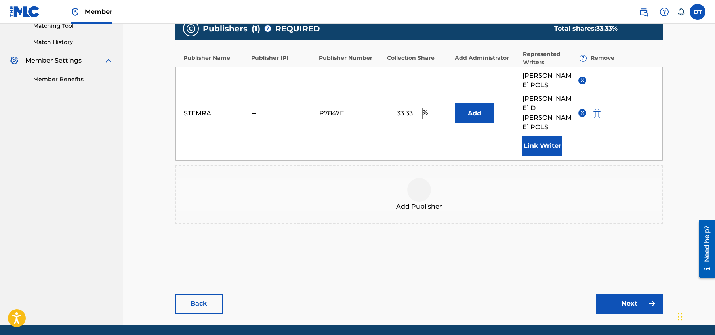
click at [623, 294] on link "Next" at bounding box center [629, 304] width 67 height 20
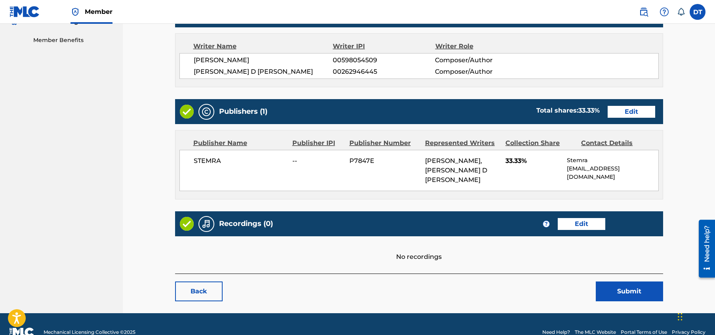
scroll to position [255, 0]
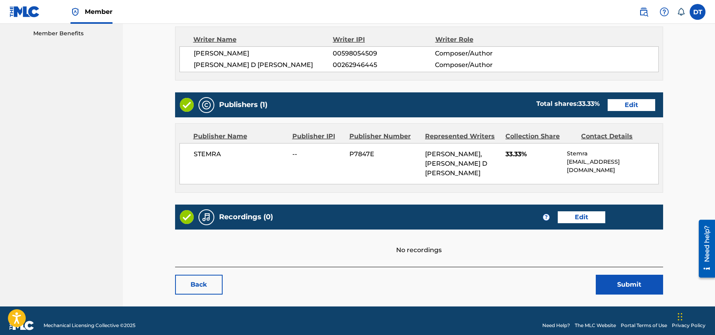
click at [618, 275] on button "Submit" at bounding box center [629, 285] width 67 height 20
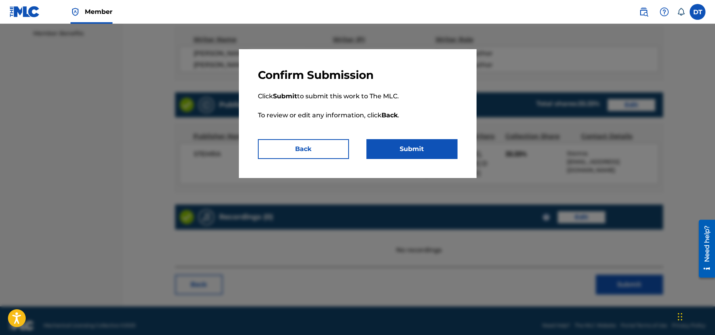
click at [430, 146] on button "Submit" at bounding box center [412, 149] width 91 height 20
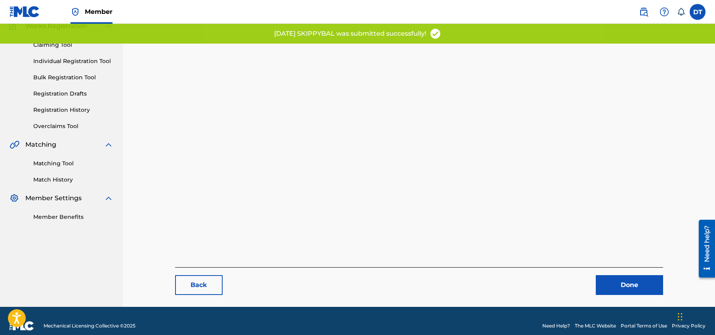
scroll to position [82, 0]
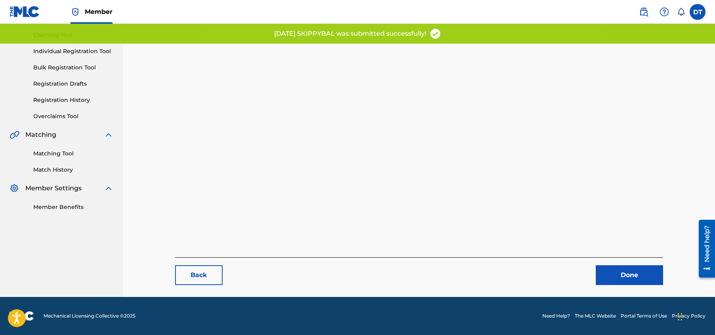
click at [612, 277] on link "Done" at bounding box center [629, 275] width 67 height 20
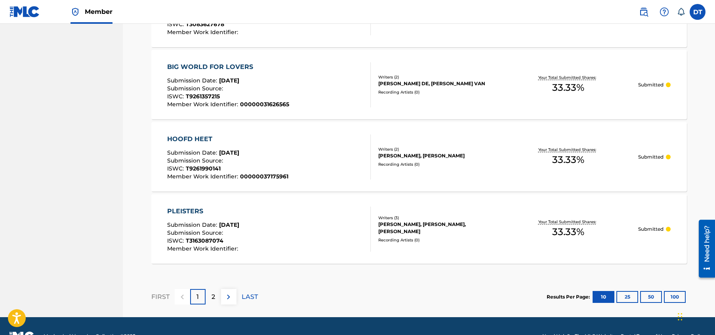
scroll to position [713, 0]
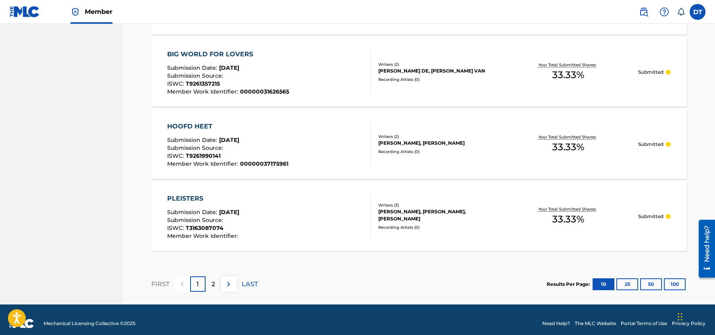
click at [212, 278] on div "2" at bounding box center [213, 283] width 15 height 15
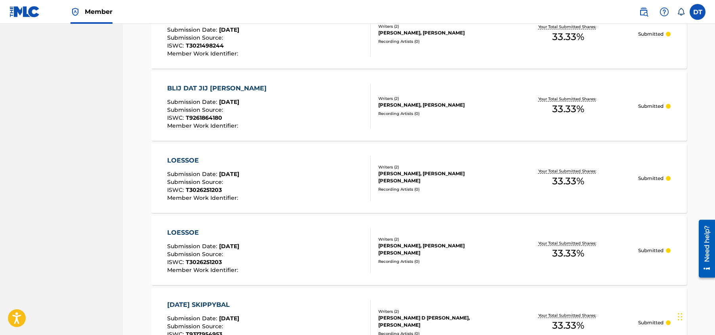
scroll to position [577, 0]
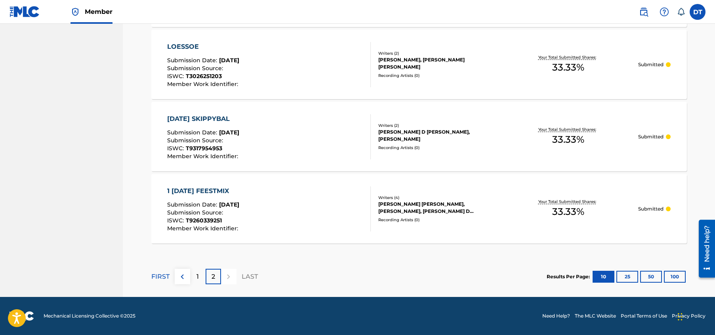
click at [198, 273] on p "1" at bounding box center [198, 277] width 2 height 10
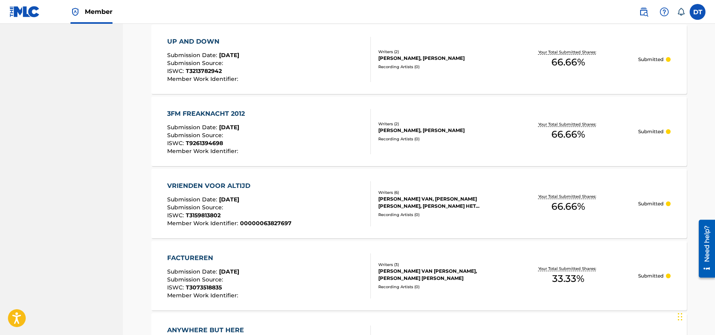
scroll to position [364, 0]
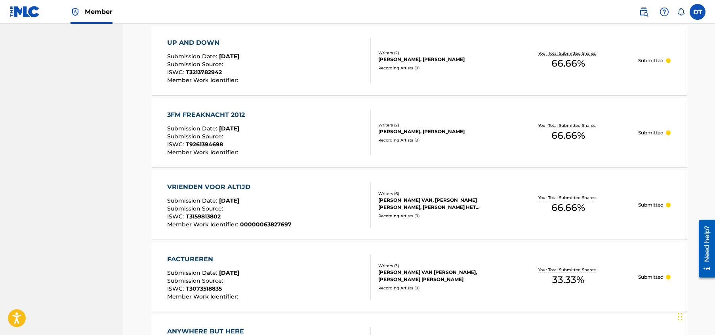
click at [214, 184] on div "VRIENDEN VOOR ALTIJD" at bounding box center [229, 187] width 124 height 10
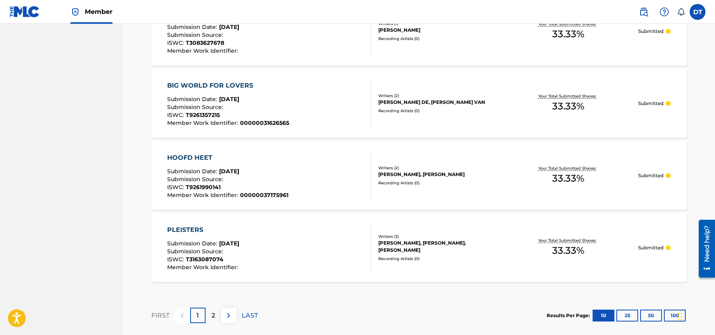
scroll to position [721, 0]
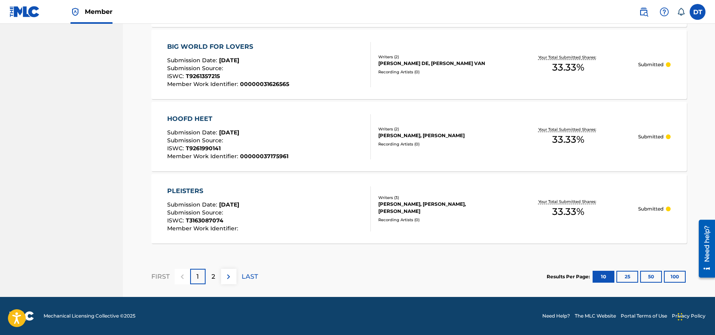
click at [211, 276] on div "2" at bounding box center [213, 276] width 15 height 15
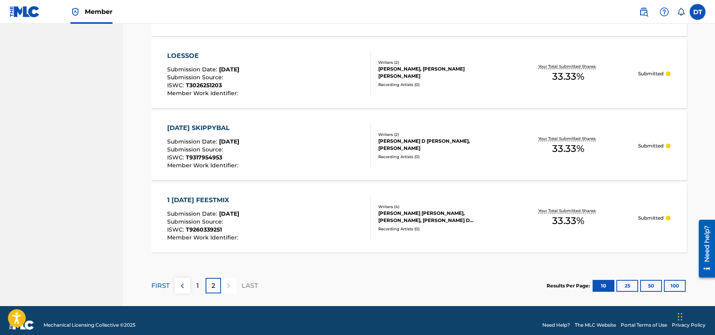
scroll to position [577, 0]
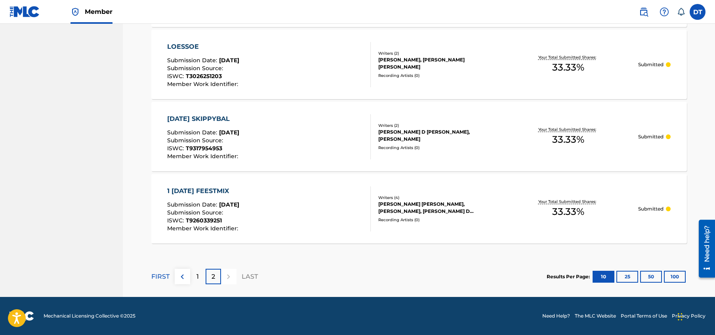
click at [197, 274] on p "1" at bounding box center [198, 277] width 2 height 10
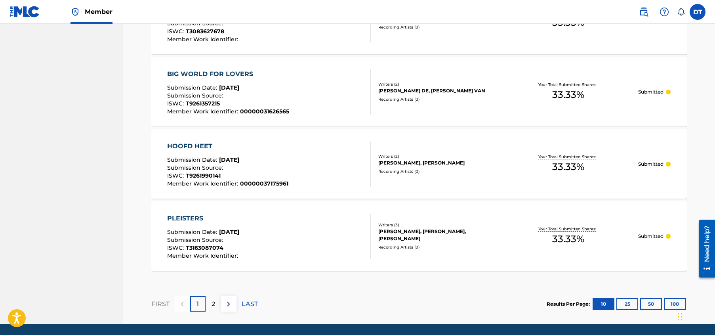
scroll to position [721, 0]
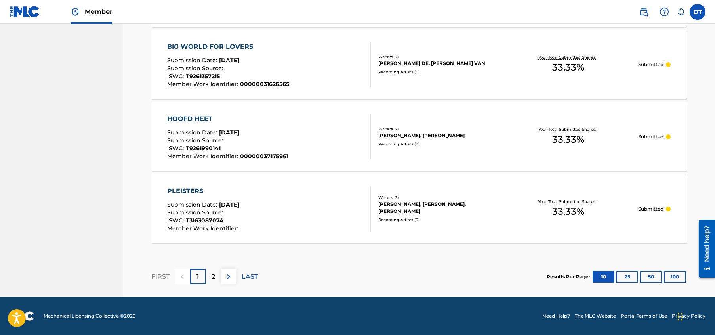
click at [212, 276] on p "2" at bounding box center [214, 277] width 4 height 10
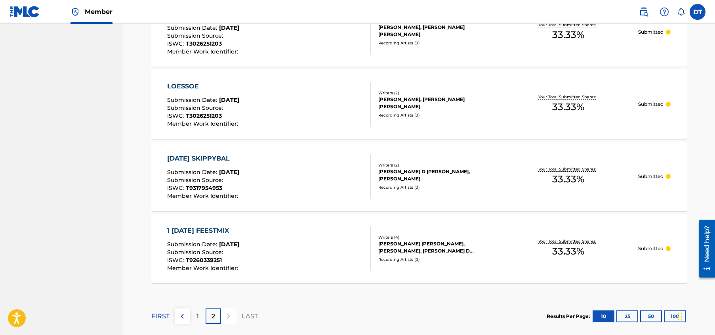
scroll to position [577, 0]
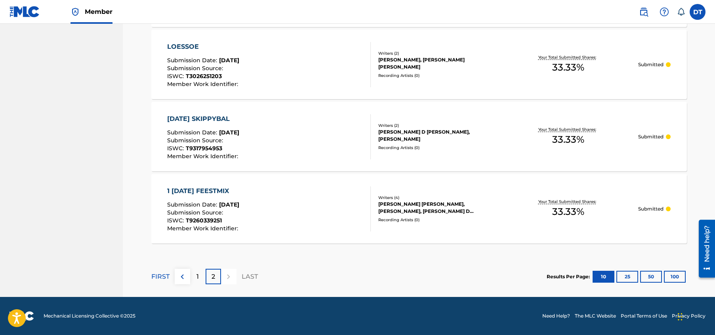
click at [200, 277] on div "1" at bounding box center [197, 276] width 15 height 15
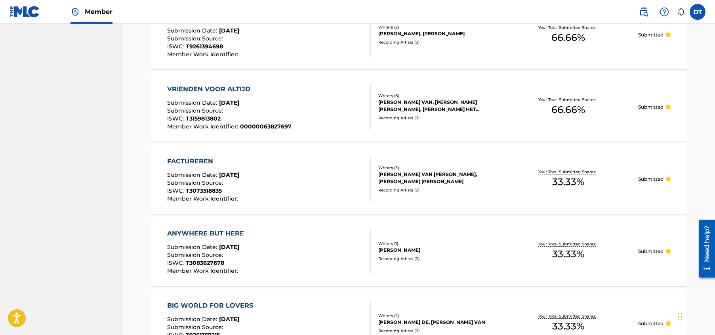
scroll to position [444, 0]
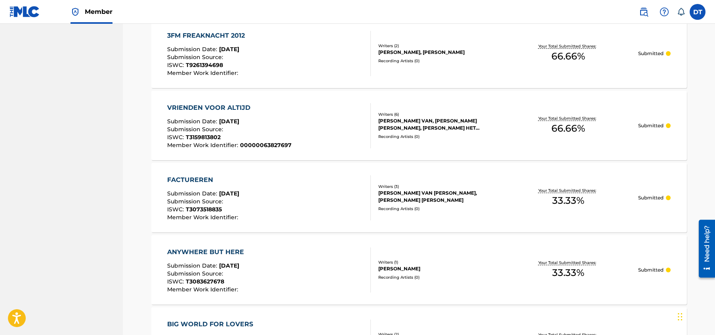
click at [235, 106] on div "VRIENDEN VOOR ALTIJD" at bounding box center [229, 108] width 124 height 10
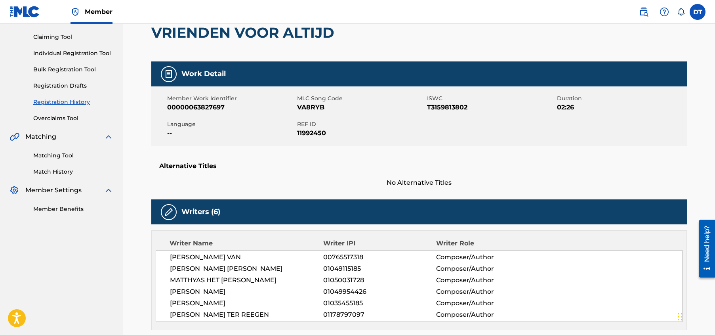
scroll to position [79, 0]
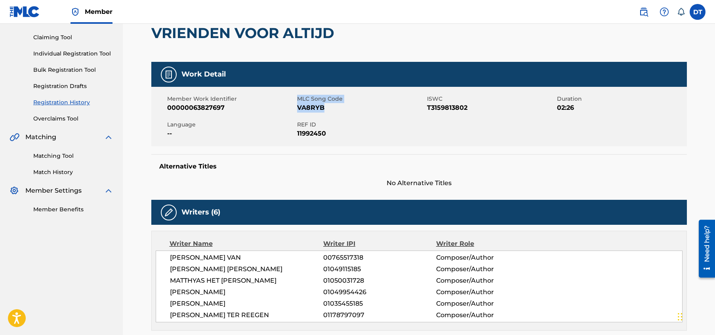
drag, startPoint x: 294, startPoint y: 107, endPoint x: 322, endPoint y: 106, distance: 28.2
click at [322, 106] on div "Member Work Identifier 00000063827697 MLC Song Code VA8RYB ISWC T3159813802 Dur…" at bounding box center [419, 116] width 536 height 59
click at [324, 108] on span "VA8RYB" at bounding box center [361, 108] width 128 height 10
drag, startPoint x: 325, startPoint y: 107, endPoint x: 297, endPoint y: 107, distance: 27.4
click at [297, 107] on span "VA8RYB" at bounding box center [361, 108] width 128 height 10
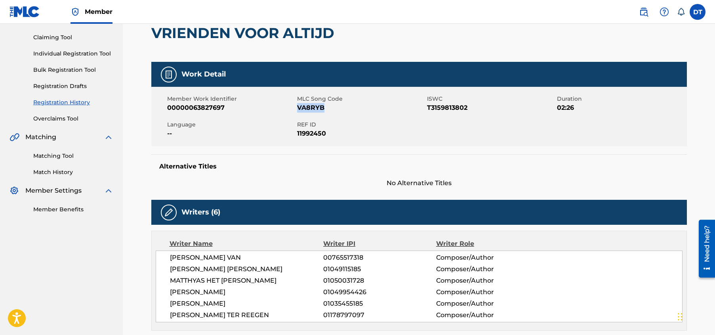
drag, startPoint x: 297, startPoint y: 107, endPoint x: 311, endPoint y: 108, distance: 13.9
copy span "VA8RYB"
click at [59, 53] on link "Individual Registration Tool" at bounding box center [73, 54] width 80 height 8
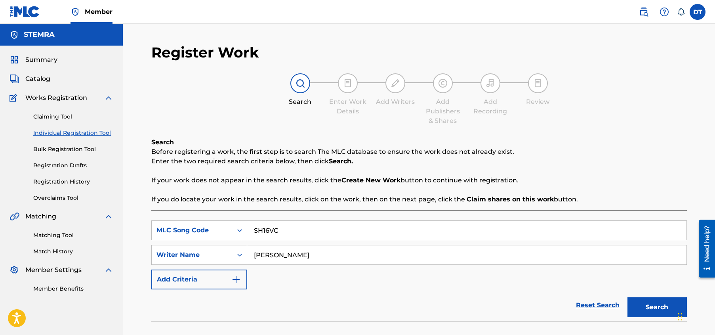
drag, startPoint x: 285, startPoint y: 231, endPoint x: 256, endPoint y: 228, distance: 29.5
click at [256, 228] on input "SH16VC" at bounding box center [467, 230] width 440 height 19
type input "S"
paste input "VA8RYB"
type input "VA8RYB"
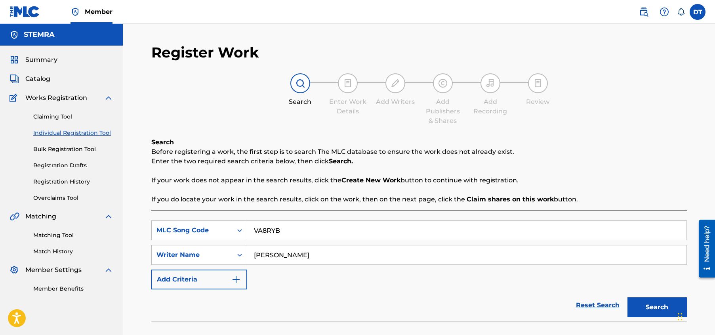
drag, startPoint x: 294, startPoint y: 257, endPoint x: 273, endPoint y: 256, distance: 21.4
click at [258, 253] on input "[PERSON_NAME]" at bounding box center [467, 254] width 440 height 19
type input "R"
click at [264, 256] on input "Search Form" at bounding box center [467, 254] width 440 height 19
paste input "[PERSON_NAME]"
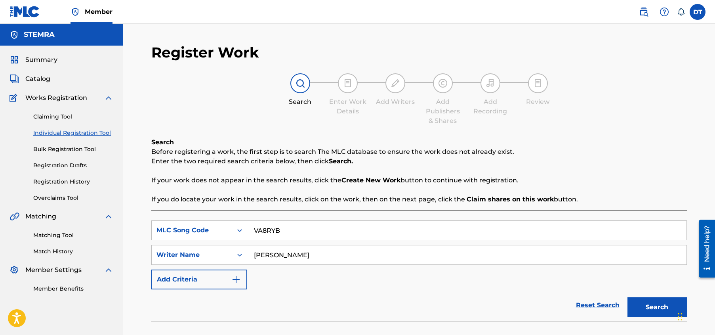
type input "[PERSON_NAME]"
click at [647, 307] on button "Search" at bounding box center [657, 307] width 59 height 20
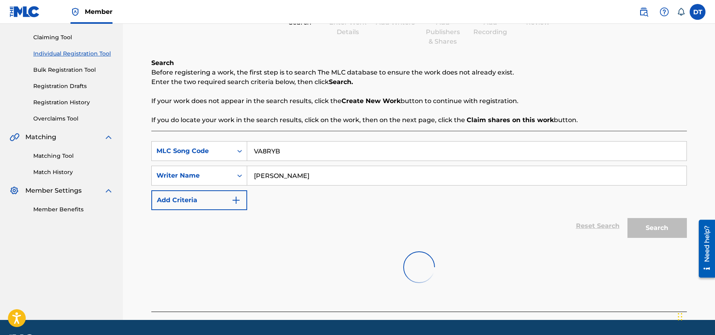
scroll to position [40, 0]
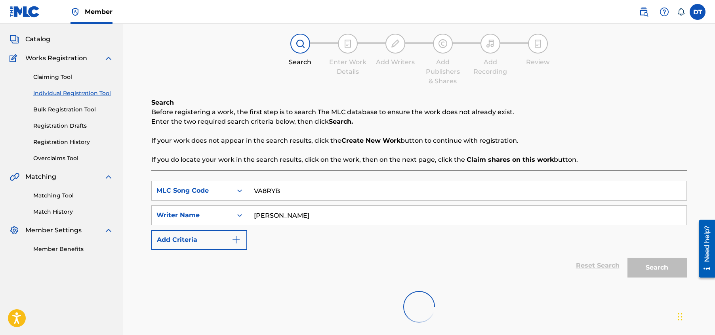
click at [61, 75] on link "Claiming Tool" at bounding box center [73, 77] width 80 height 8
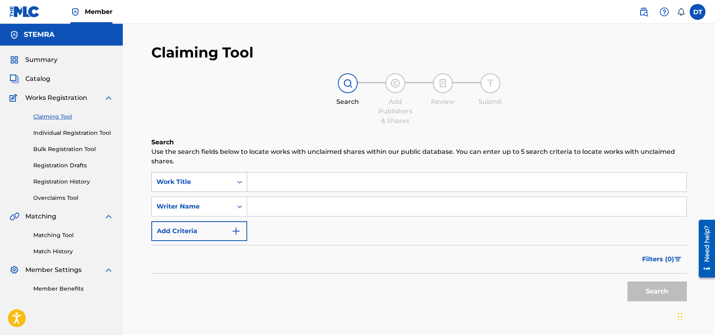
drag, startPoint x: 271, startPoint y: 180, endPoint x: 238, endPoint y: 185, distance: 33.3
click at [270, 180] on input "Search Form" at bounding box center [467, 181] width 440 height 19
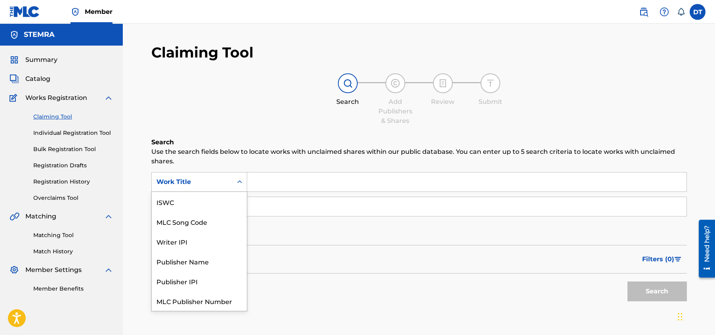
click at [225, 181] on div "Work Title" at bounding box center [192, 182] width 71 height 10
click at [202, 200] on div "MLC Song Code" at bounding box center [199, 202] width 95 height 20
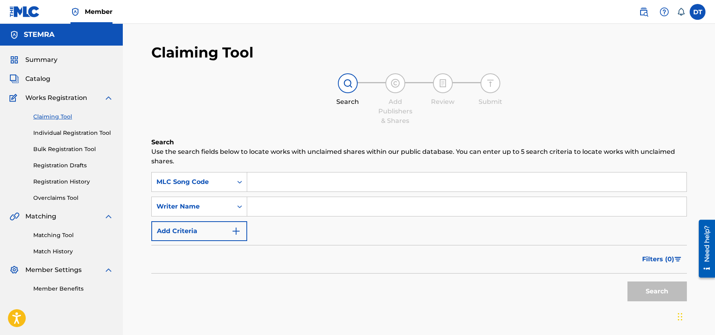
click at [264, 178] on input "Search Form" at bounding box center [467, 181] width 440 height 19
paste input "[PERSON_NAME]"
type input "[PERSON_NAME]"
drag, startPoint x: 379, startPoint y: 184, endPoint x: 244, endPoint y: 178, distance: 134.9
click at [244, 178] on div "SearchWithCriteria5d0fa73e-2d80-4eca-864b-1b2dda8d6abc MLC Song Code KOEN SEBAS…" at bounding box center [419, 182] width 536 height 20
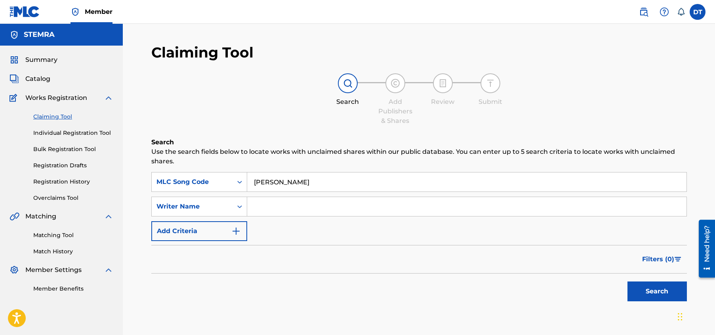
type input "[PERSON_NAME]"
click at [276, 179] on input "Search Form" at bounding box center [467, 181] width 440 height 19
type input "VA8RYB"
click at [656, 286] on button "Search" at bounding box center [657, 291] width 59 height 20
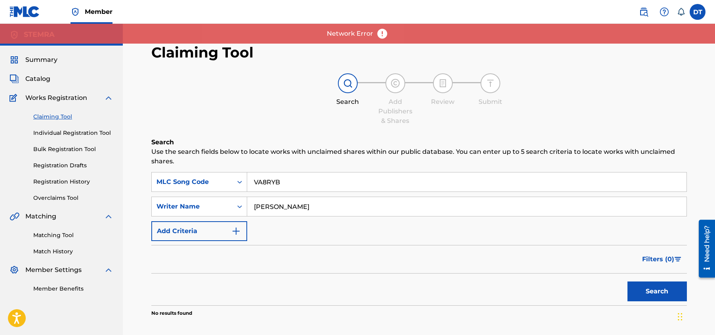
click at [288, 176] on input "VA8RYB" at bounding box center [467, 181] width 440 height 19
click at [369, 208] on input "[PERSON_NAME]" at bounding box center [467, 206] width 440 height 19
click at [641, 290] on button "Search" at bounding box center [657, 291] width 59 height 20
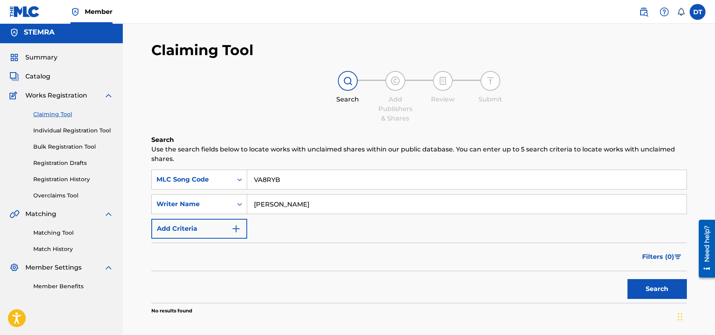
scroll to position [0, 0]
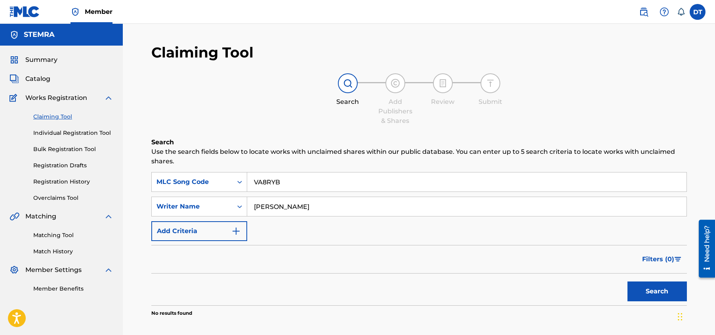
drag, startPoint x: 368, startPoint y: 207, endPoint x: 250, endPoint y: 199, distance: 118.4
click at [250, 199] on input "[PERSON_NAME]" at bounding box center [467, 206] width 440 height 19
click at [342, 262] on div "Filters ( 0 )" at bounding box center [419, 259] width 536 height 29
click at [649, 284] on button "Search" at bounding box center [657, 291] width 59 height 20
click at [252, 179] on input "VA8RYB" at bounding box center [467, 181] width 440 height 19
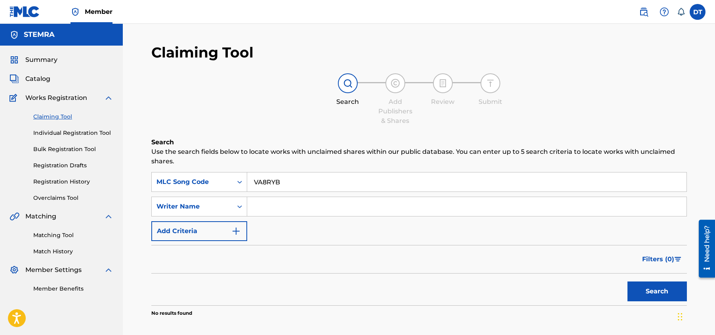
click at [647, 288] on button "Search" at bounding box center [657, 291] width 59 height 20
click at [58, 130] on link "Individual Registration Tool" at bounding box center [73, 133] width 80 height 8
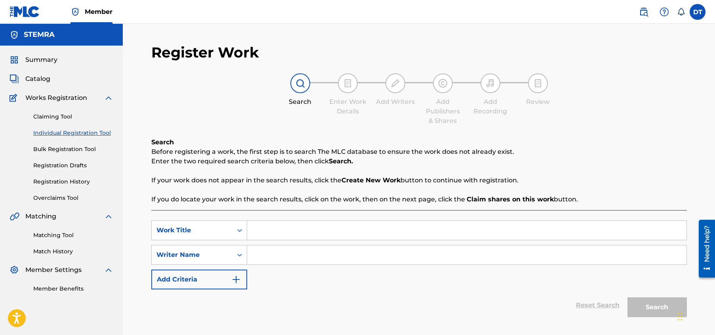
click at [277, 227] on input "Search Form" at bounding box center [467, 230] width 440 height 19
click at [222, 226] on div "Work Title" at bounding box center [199, 230] width 96 height 20
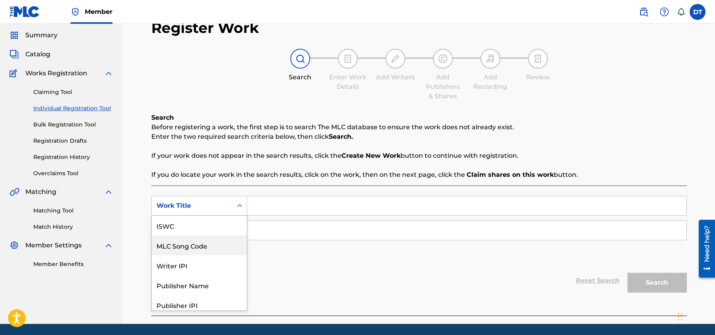
scroll to position [20, 0]
click at [202, 224] on div "MLC Song Code" at bounding box center [199, 226] width 95 height 20
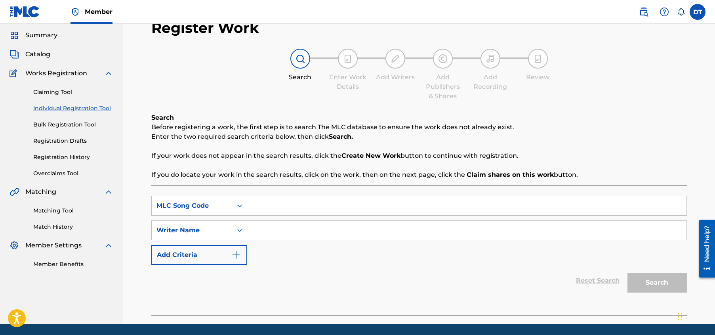
click at [256, 207] on input "Search Form" at bounding box center [467, 205] width 440 height 19
paste input "[PERSON_NAME]"
type input "[PERSON_NAME]"
drag, startPoint x: 361, startPoint y: 203, endPoint x: 228, endPoint y: 203, distance: 132.8
click at [228, 203] on div "SearchWithCriteria0291a0b3-db0c-4813-bc92-830e47b9cab6 MLC Song Code KOEN SEBAS…" at bounding box center [419, 206] width 536 height 20
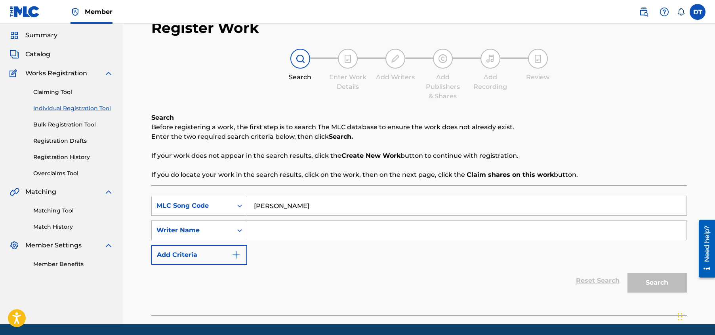
type input "[PERSON_NAME]"
click at [263, 199] on input "Search Form" at bounding box center [467, 205] width 440 height 19
type input "VA8RYB"
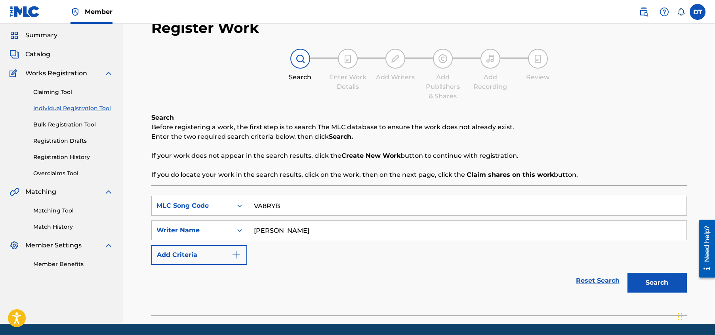
click at [656, 282] on button "Search" at bounding box center [657, 283] width 59 height 20
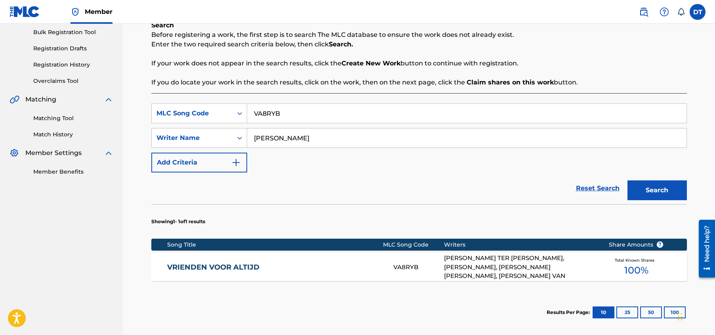
scroll to position [143, 0]
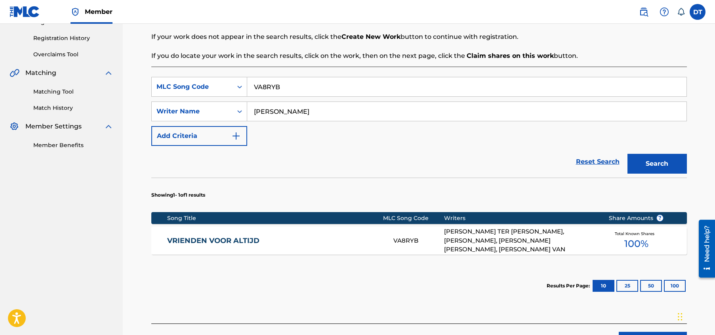
click at [225, 237] on link "VRIENDEN VOOR ALTIJD" at bounding box center [275, 240] width 216 height 9
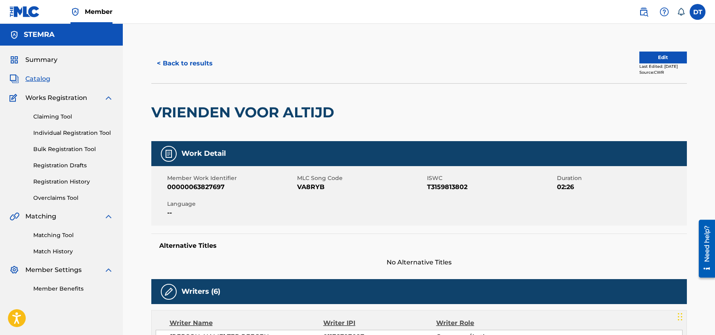
click at [645, 58] on button "Edit" at bounding box center [664, 58] width 48 height 12
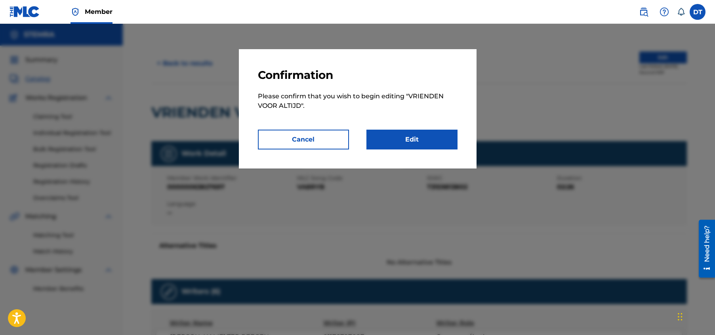
click at [392, 143] on link "Edit" at bounding box center [412, 140] width 91 height 20
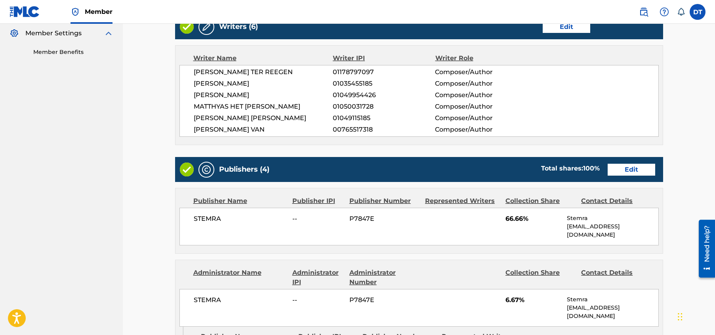
scroll to position [238, 0]
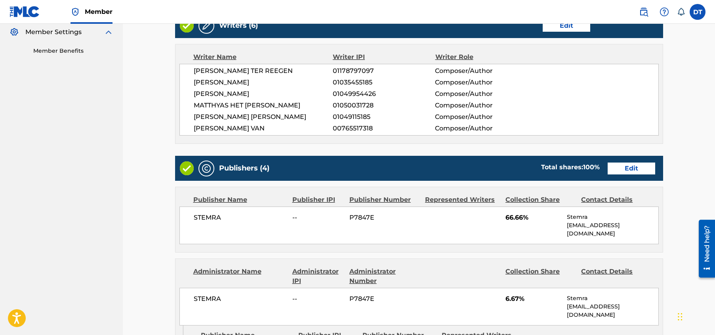
click at [633, 167] on link "Edit" at bounding box center [632, 169] width 48 height 12
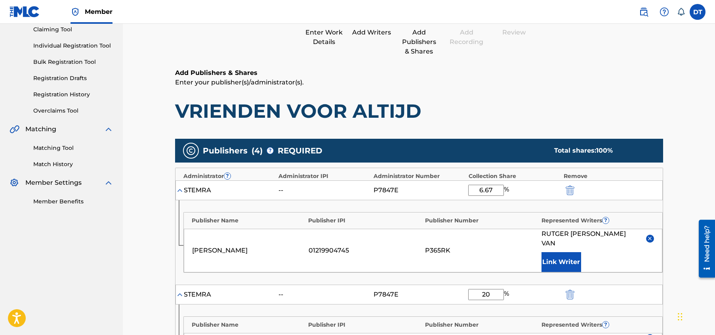
scroll to position [119, 0]
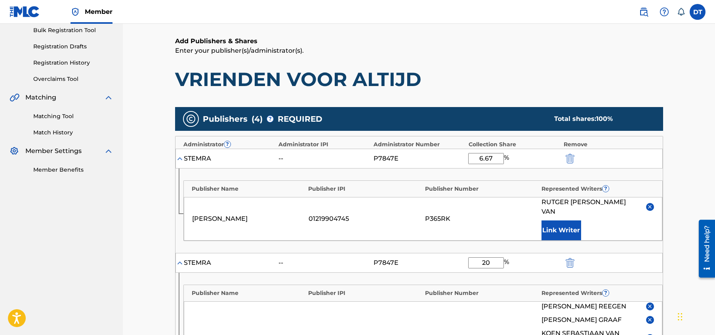
drag, startPoint x: 493, startPoint y: 157, endPoint x: 475, endPoint y: 157, distance: 18.2
click at [475, 157] on input "6.67" at bounding box center [486, 158] width 36 height 11
type input "2.23"
click at [509, 80] on h1 "VRIENDEN VOOR ALTIJD" at bounding box center [419, 79] width 488 height 24
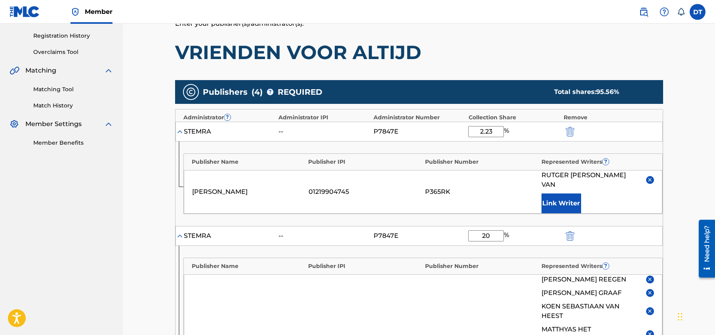
scroll to position [159, 0]
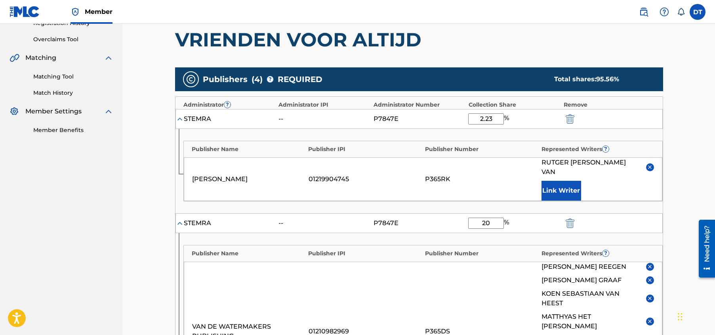
drag, startPoint x: 493, startPoint y: 210, endPoint x: 481, endPoint y: 209, distance: 12.3
click at [481, 218] on input "20" at bounding box center [486, 223] width 36 height 11
type input "10"
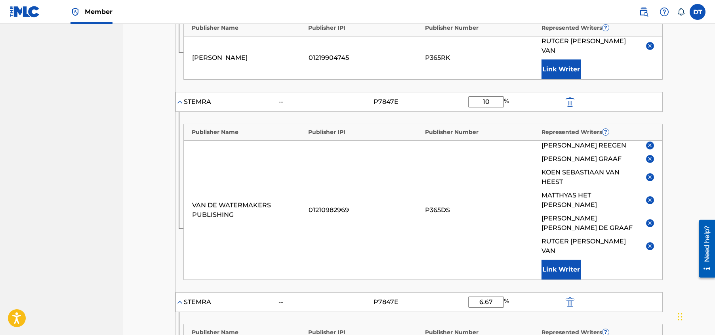
scroll to position [317, 0]
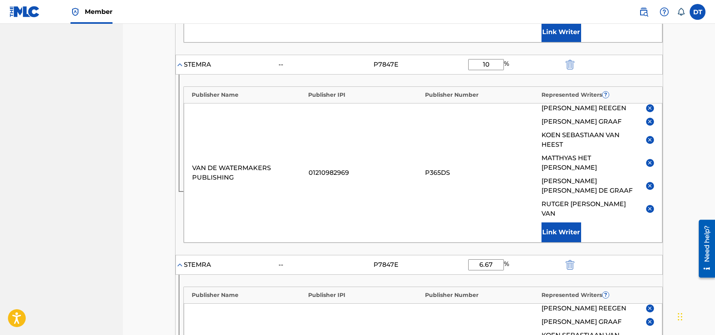
drag, startPoint x: 494, startPoint y: 223, endPoint x: 467, endPoint y: 226, distance: 27.1
click at [467, 255] on div "STEMRA -- P7847E 6.67 %" at bounding box center [420, 265] width 488 height 20
type input "2.22"
click at [677, 199] on main "Catalog Enter Work Details Add Writers Add Publishers & Shares Add Recording Re…" at bounding box center [419, 190] width 536 height 926
drag, startPoint x: 469, startPoint y: 93, endPoint x: 507, endPoint y: 240, distance: 151.6
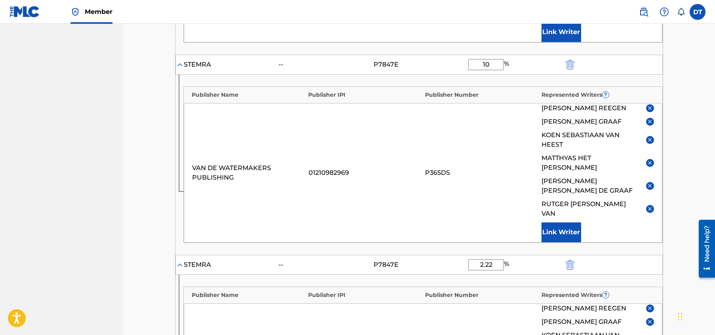
click at [465, 92] on div "Publisher Name Publisher IPI Publisher Number Represented Writers ? VAN DE WATE…" at bounding box center [424, 164] width 480 height 157
click at [493, 59] on input "10" at bounding box center [486, 64] width 36 height 11
drag, startPoint x: 493, startPoint y: 52, endPoint x: 482, endPoint y: 56, distance: 11.4
click at [482, 59] on input "10" at bounding box center [486, 64] width 36 height 11
type input "6.66"
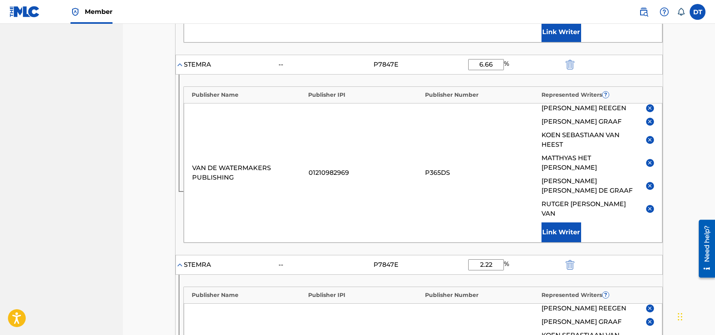
click at [679, 123] on main "Catalog Enter Work Details Add Writers Add Publishers & Shares Add Recording Re…" at bounding box center [419, 190] width 536 height 926
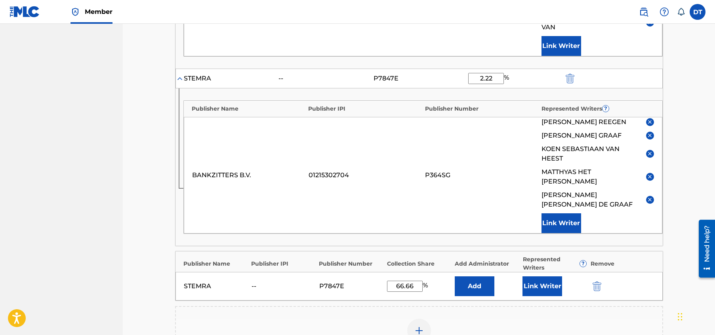
scroll to position [515, 0]
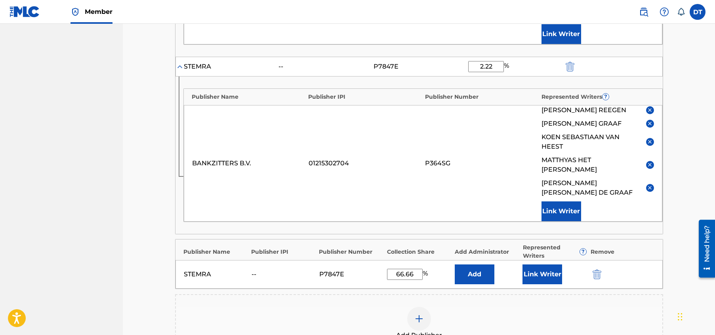
click at [412, 269] on input "66.66" at bounding box center [405, 274] width 36 height 11
drag, startPoint x: 413, startPoint y: 216, endPoint x: 396, endPoint y: 214, distance: 17.2
click at [396, 269] on input "66.66" at bounding box center [405, 274] width 36 height 11
click at [413, 269] on input "44.44" at bounding box center [405, 274] width 36 height 11
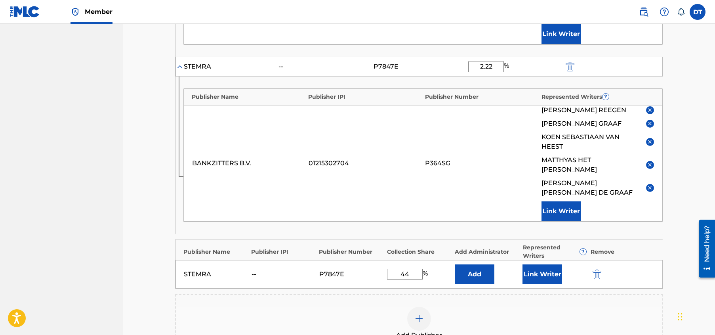
type input "4"
click at [412, 269] on input "33.33" at bounding box center [405, 274] width 36 height 11
type input "3"
type input "22.22"
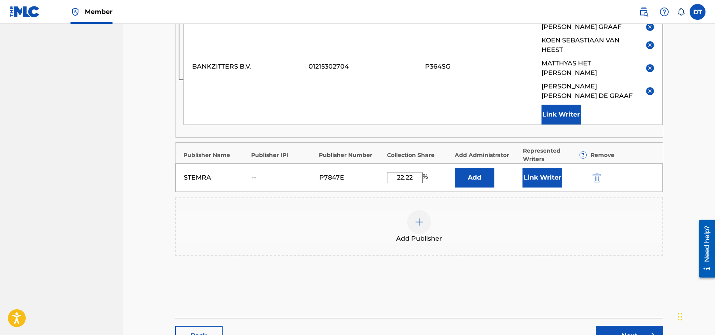
scroll to position [616, 0]
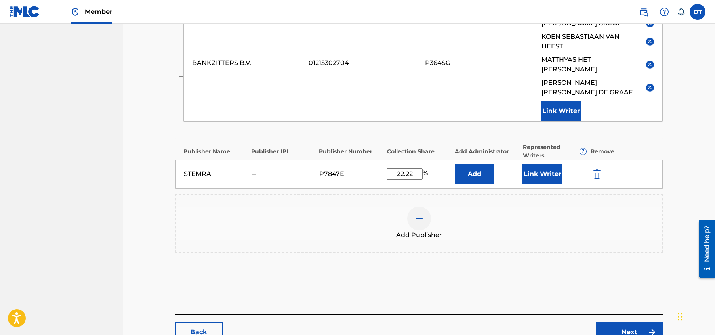
click at [628, 322] on link "Next" at bounding box center [629, 332] width 67 height 20
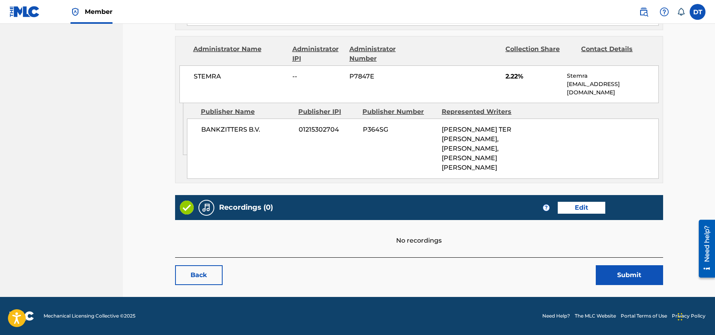
scroll to position [744, 0]
click at [621, 271] on button "Submit" at bounding box center [629, 275] width 67 height 20
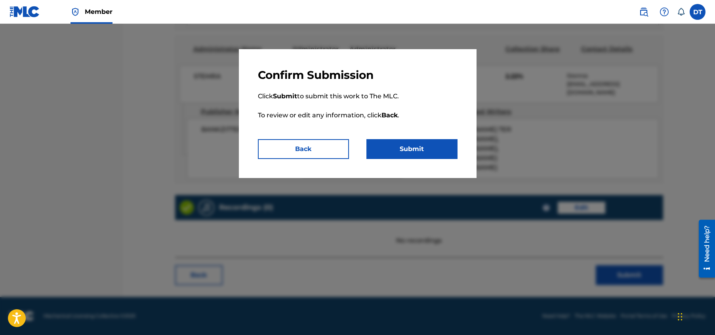
click at [420, 143] on button "Submit" at bounding box center [412, 149] width 91 height 20
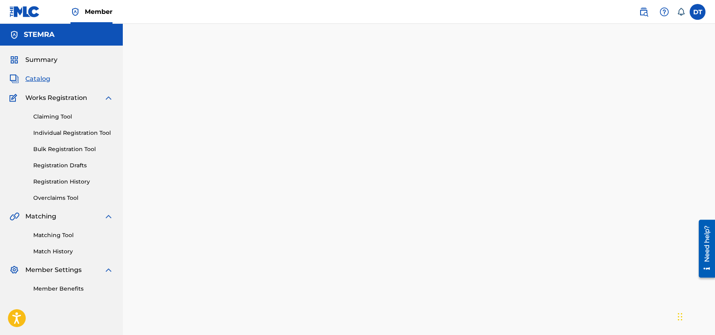
click at [52, 130] on link "Individual Registration Tool" at bounding box center [73, 133] width 80 height 8
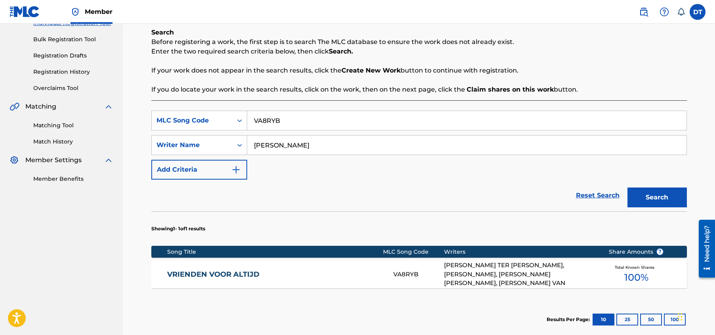
scroll to position [119, 0]
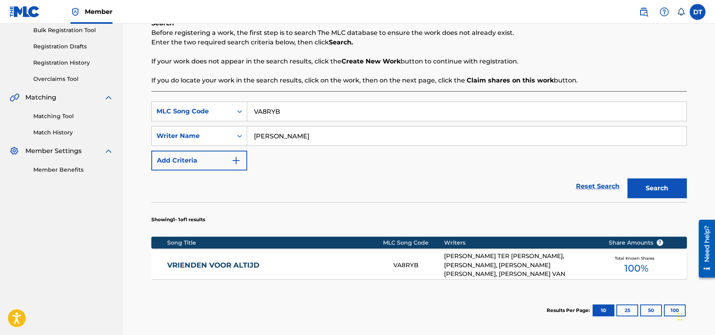
drag, startPoint x: 297, startPoint y: 113, endPoint x: 253, endPoint y: 109, distance: 44.2
click at [253, 109] on input "VA8RYB" at bounding box center [467, 111] width 440 height 19
drag, startPoint x: 362, startPoint y: 134, endPoint x: 253, endPoint y: 131, distance: 109.0
click at [253, 131] on input "[PERSON_NAME]" at bounding box center [467, 135] width 440 height 19
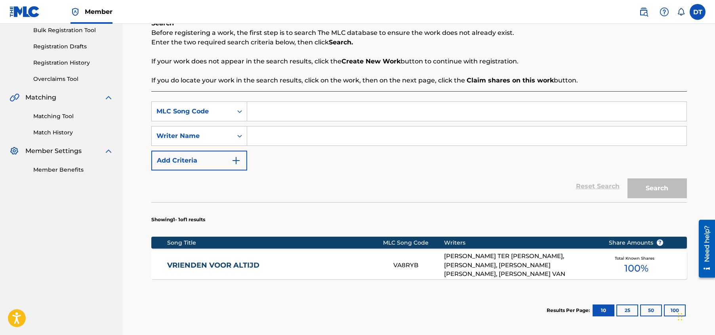
click at [135, 100] on div "Register Work Search Enter Work Details Add Writers Add Publishers & Shares Add…" at bounding box center [419, 140] width 593 height 471
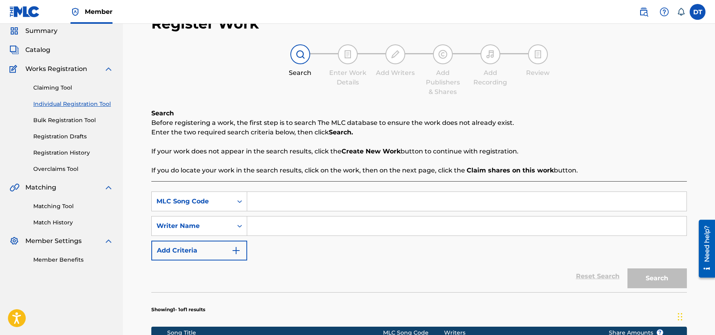
scroll to position [0, 0]
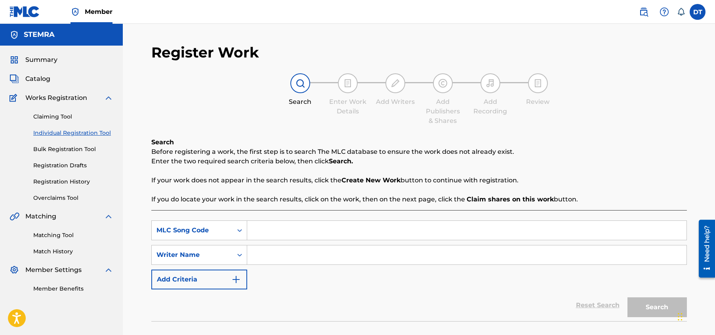
click at [59, 113] on link "Claiming Tool" at bounding box center [73, 117] width 80 height 8
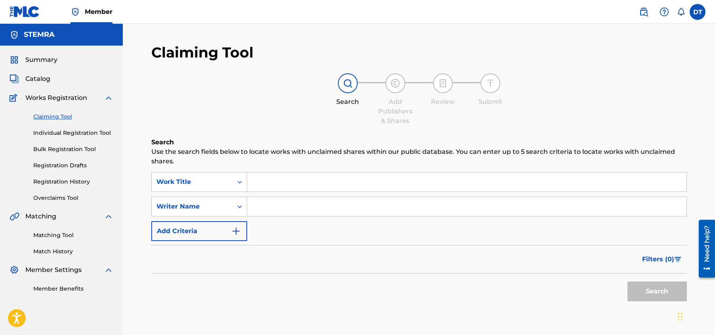
click at [63, 128] on div "Claiming Tool Individual Registration Tool Bulk Registration Tool Registration …" at bounding box center [62, 152] width 104 height 99
click at [63, 131] on link "Individual Registration Tool" at bounding box center [73, 133] width 80 height 8
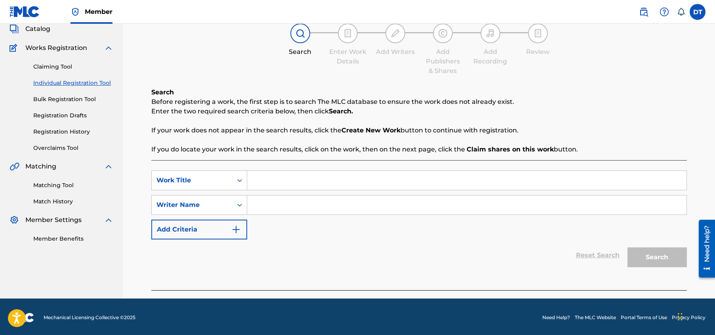
scroll to position [52, 0]
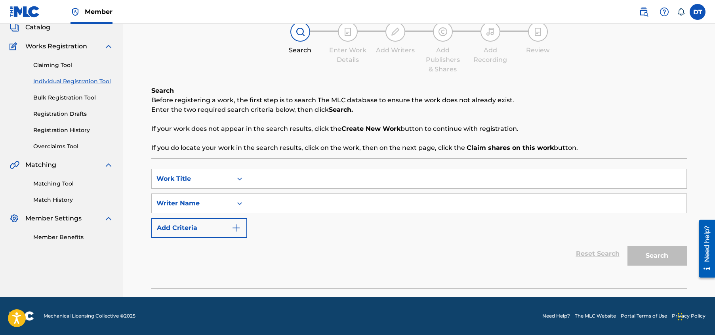
click at [135, 193] on div "Register Work Search Enter Work Details Add Writers Add Publishers & Shares Add…" at bounding box center [419, 134] width 593 height 325
click at [277, 178] on input "Search Form" at bounding box center [467, 178] width 440 height 19
paste input "3A05IQ"
type input "3A05IQ"
click at [286, 202] on input "Search Form" at bounding box center [467, 203] width 440 height 19
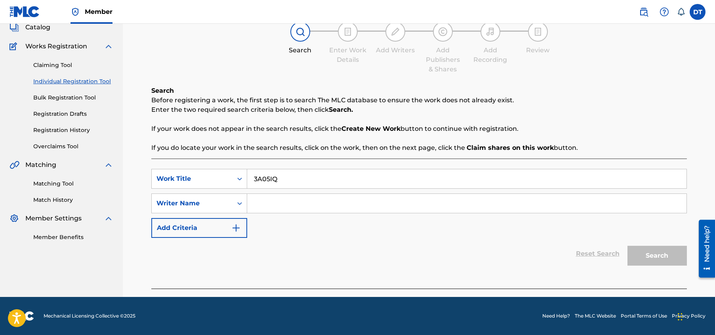
click at [272, 202] on input "Search Form" at bounding box center [467, 203] width 440 height 19
paste input "[PERSON_NAME]"
type input "[PERSON_NAME]"
click at [650, 254] on button "Search" at bounding box center [657, 256] width 59 height 20
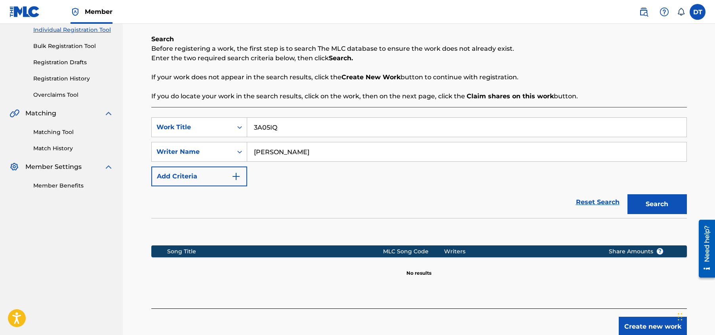
scroll to position [63, 0]
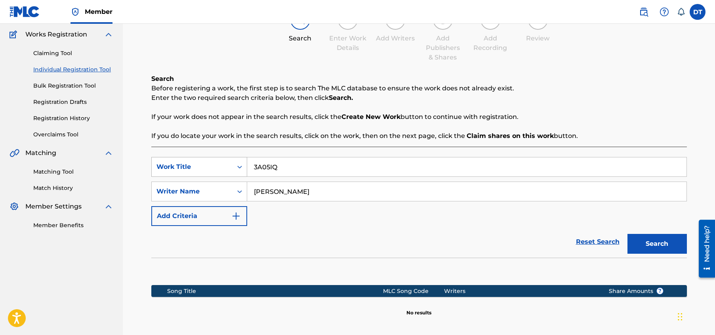
click at [237, 165] on icon "Search Form" at bounding box center [240, 167] width 8 height 8
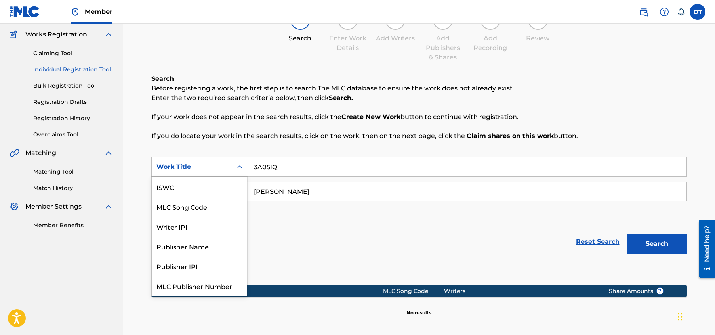
scroll to position [20, 0]
click at [182, 187] on div "MLC Song Code" at bounding box center [199, 187] width 95 height 20
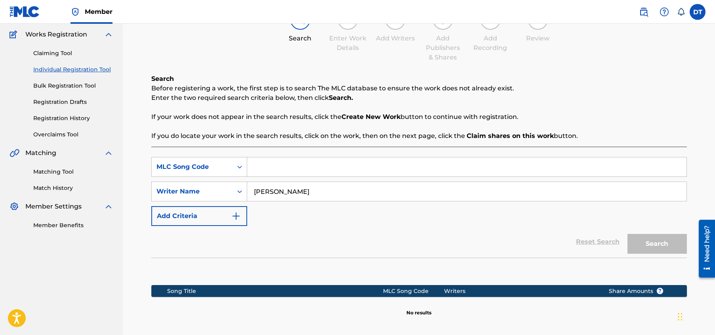
drag, startPoint x: 291, startPoint y: 169, endPoint x: 281, endPoint y: 166, distance: 10.2
click at [288, 168] on input "Search Form" at bounding box center [467, 166] width 440 height 19
click at [260, 152] on div "SearchWithCriteriab30b4ce8-05f4-42e8-aa89-9930e1745624 MLC Song Code SearchWith…" at bounding box center [419, 247] width 536 height 201
click at [285, 168] on input "Search Form" at bounding box center [467, 166] width 440 height 19
paste input "3A05IQ"
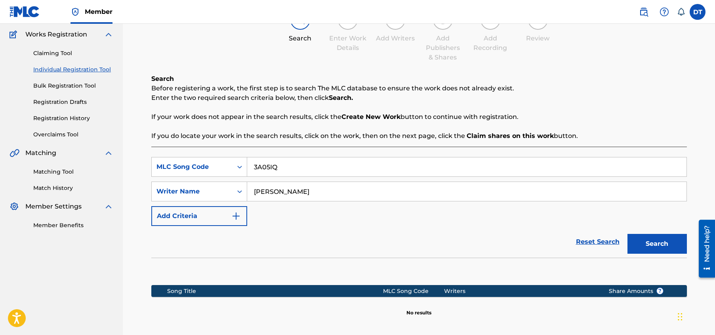
type input "3A05IQ"
click at [660, 236] on button "Search" at bounding box center [657, 244] width 59 height 20
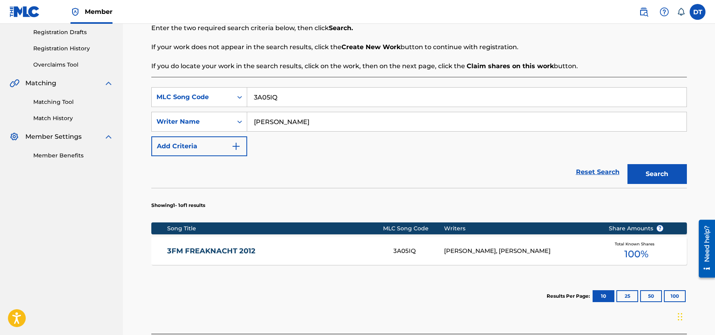
scroll to position [143, 0]
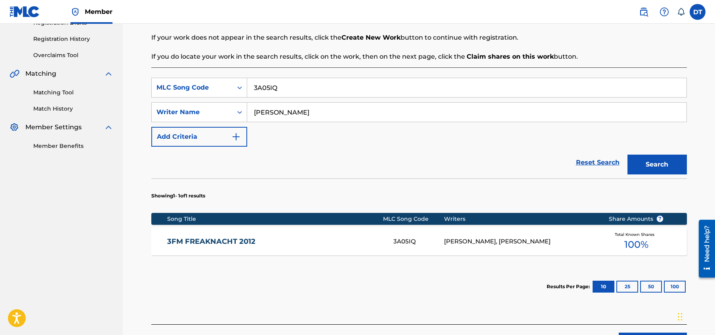
click at [216, 239] on link "3FM FREAKNACHT 2012" at bounding box center [275, 241] width 216 height 9
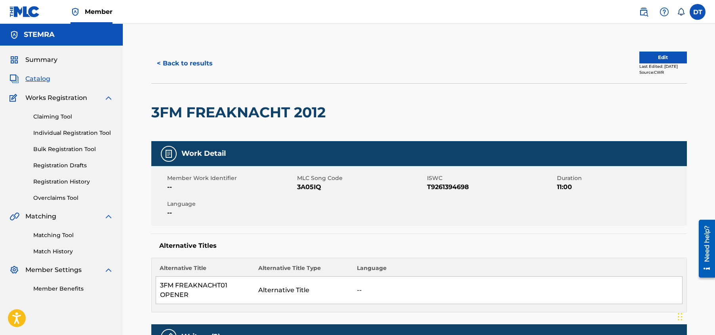
click at [656, 53] on button "Edit" at bounding box center [664, 58] width 48 height 12
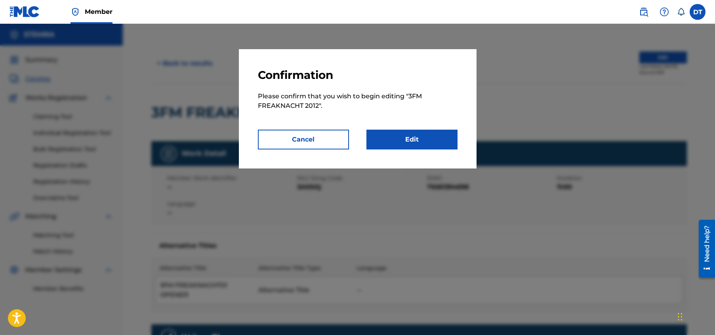
click at [411, 132] on link "Edit" at bounding box center [412, 140] width 91 height 20
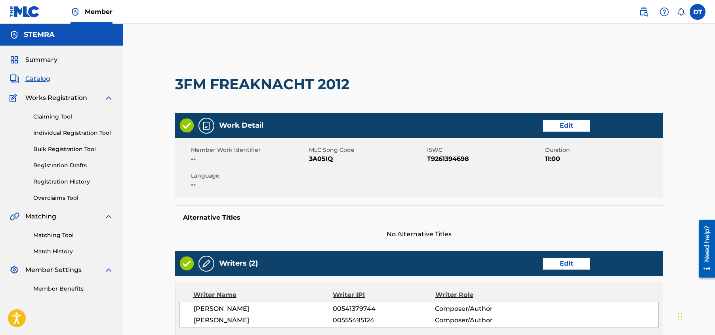
click at [566, 125] on link "Edit" at bounding box center [567, 126] width 48 height 12
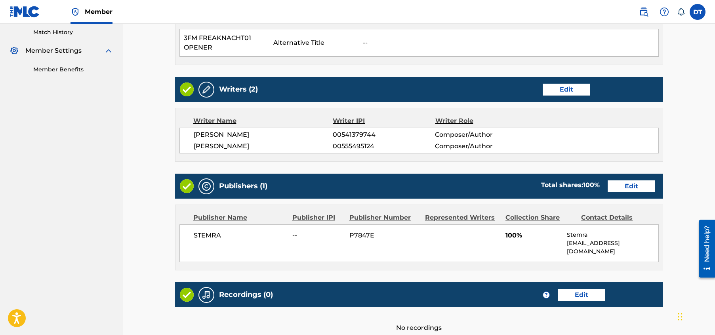
scroll to position [238, 0]
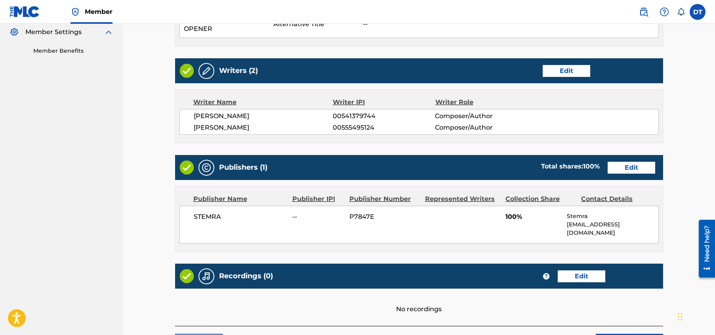
click at [624, 166] on link "Edit" at bounding box center [632, 168] width 48 height 12
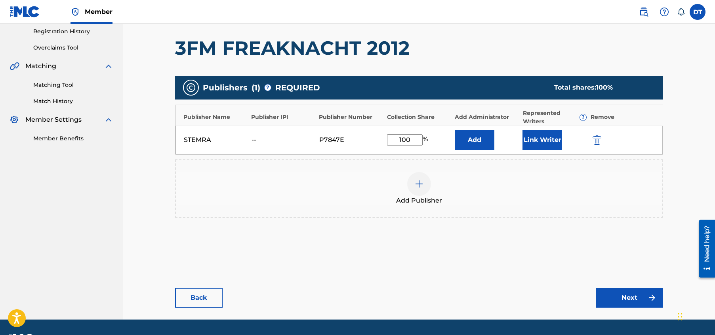
scroll to position [159, 0]
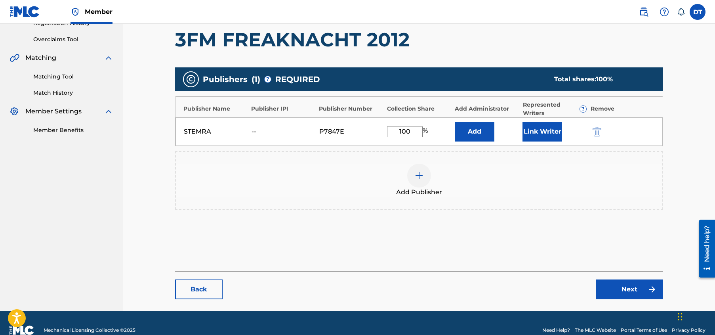
drag, startPoint x: 413, startPoint y: 130, endPoint x: 395, endPoint y: 130, distance: 18.2
click at [395, 130] on input "100" at bounding box center [405, 131] width 36 height 11
type input "33.33"
click at [613, 284] on link "Next" at bounding box center [629, 289] width 67 height 20
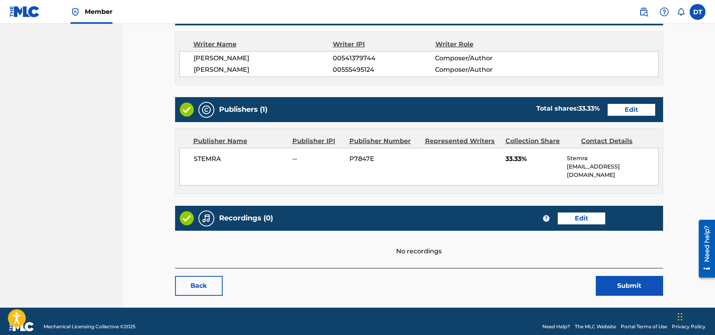
scroll to position [298, 0]
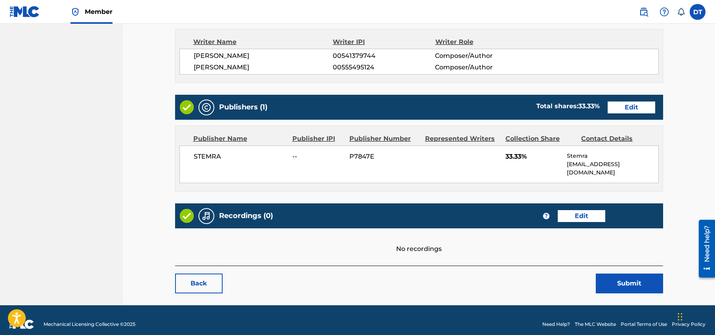
click at [630, 273] on button "Submit" at bounding box center [629, 283] width 67 height 20
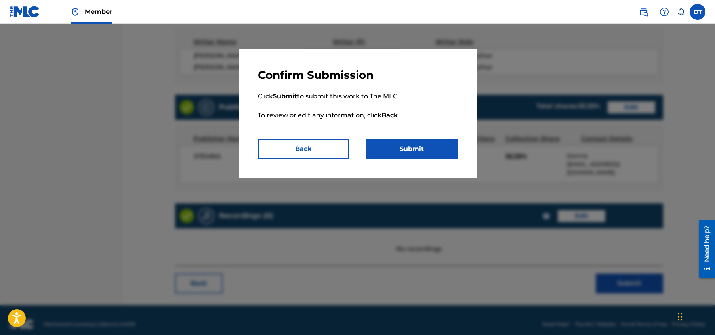
click at [397, 141] on button "Submit" at bounding box center [412, 149] width 91 height 20
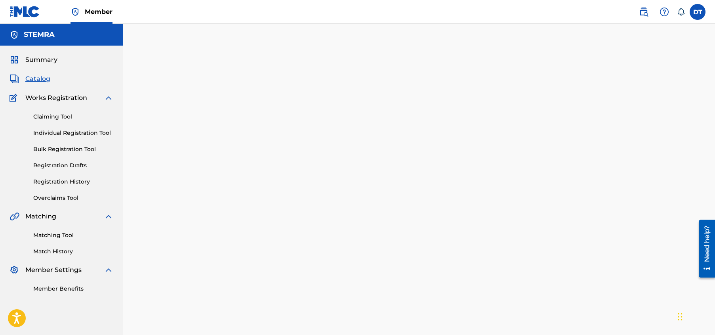
click at [53, 115] on link "Claiming Tool" at bounding box center [73, 117] width 80 height 8
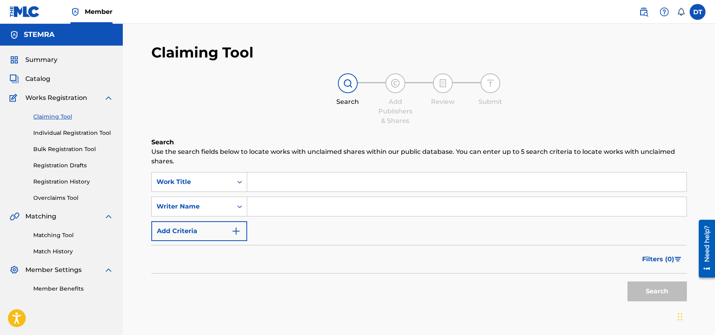
click at [172, 97] on div "Search Add Publishers & Shares Review Submit" at bounding box center [419, 99] width 536 height 52
click at [54, 136] on link "Individual Registration Tool" at bounding box center [73, 133] width 80 height 8
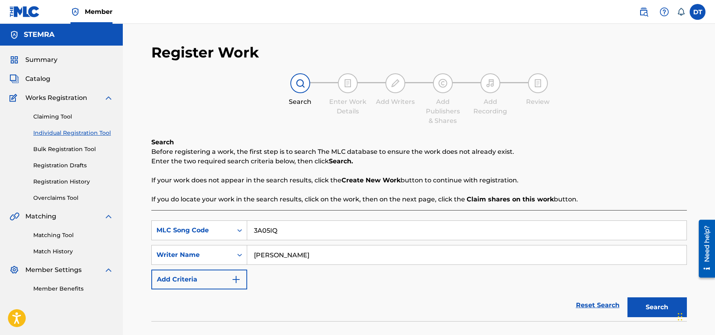
drag, startPoint x: 286, startPoint y: 229, endPoint x: 254, endPoint y: 228, distance: 32.1
click at [254, 228] on input "3A05IQ" at bounding box center [467, 230] width 440 height 19
drag, startPoint x: 325, startPoint y: 254, endPoint x: 255, endPoint y: 251, distance: 69.8
click at [255, 251] on input "[PERSON_NAME]" at bounding box center [467, 254] width 440 height 19
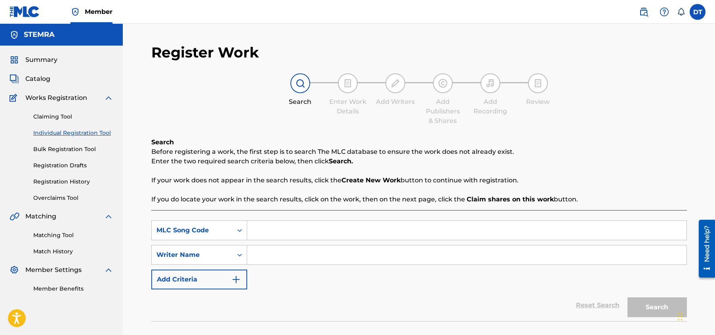
click at [151, 94] on div "Search Enter Work Details Add Writers Add Publishers & Shares Add Recording Rev…" at bounding box center [419, 99] width 536 height 52
click at [75, 98] on span "Works Registration" at bounding box center [56, 98] width 62 height 10
click at [61, 115] on link "Claiming Tool" at bounding box center [73, 117] width 80 height 8
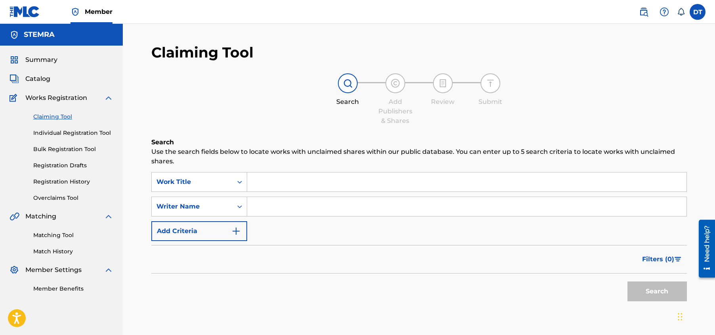
click at [67, 131] on link "Individual Registration Tool" at bounding box center [73, 133] width 80 height 8
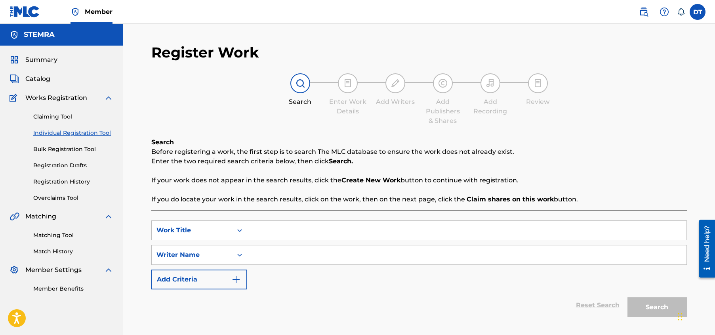
click at [68, 147] on link "Bulk Registration Tool" at bounding box center [73, 149] width 80 height 8
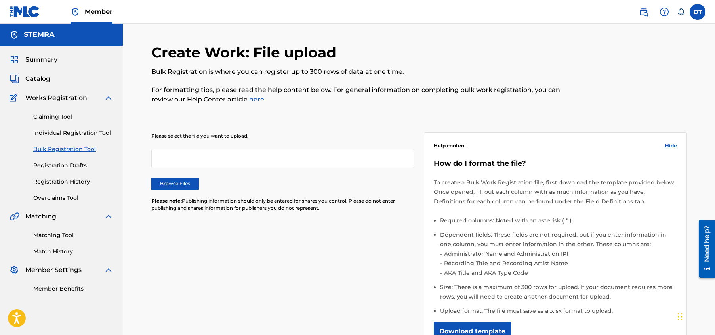
click at [64, 162] on link "Registration Drafts" at bounding box center [73, 165] width 80 height 8
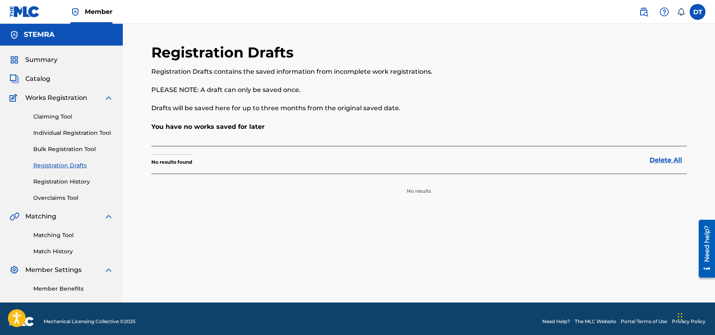
click at [61, 183] on link "Registration History" at bounding box center [73, 182] width 80 height 8
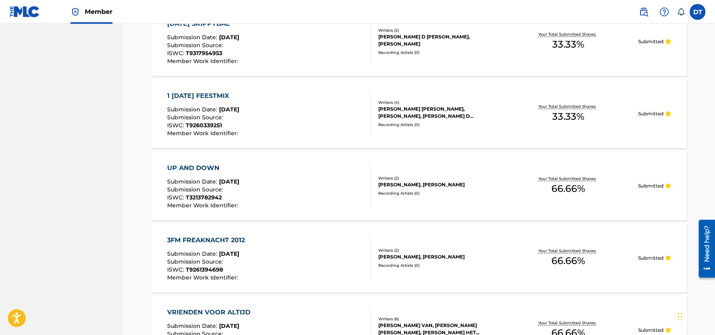
scroll to position [396, 0]
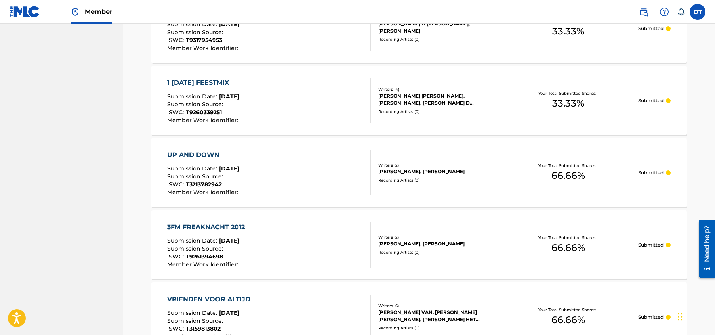
click at [204, 154] on div "UP AND DOWN" at bounding box center [203, 155] width 73 height 10
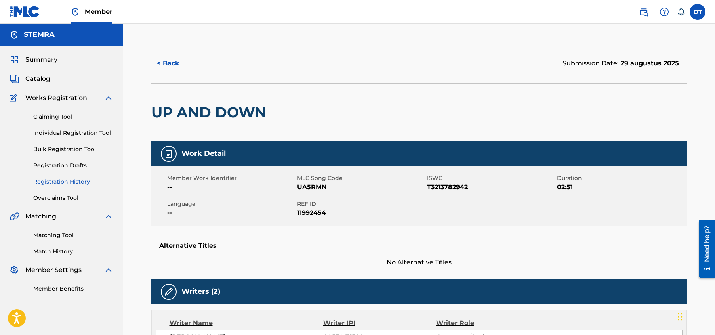
click at [172, 59] on button "< Back" at bounding box center [175, 64] width 48 height 20
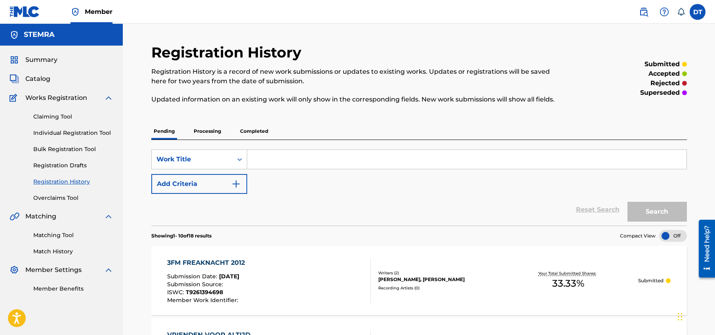
click at [49, 115] on link "Claiming Tool" at bounding box center [73, 117] width 80 height 8
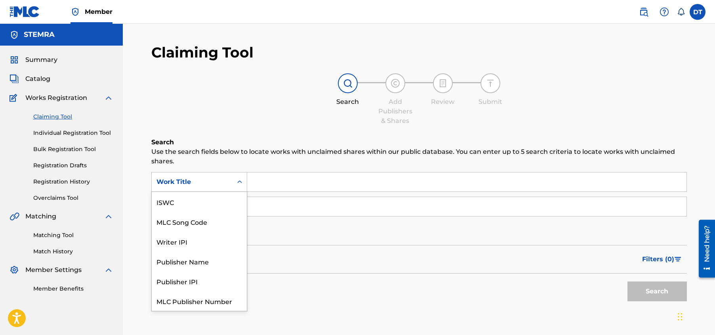
click at [192, 178] on div "Work Title" at bounding box center [192, 182] width 71 height 10
click at [175, 202] on div "MLC Song Code" at bounding box center [199, 202] width 95 height 20
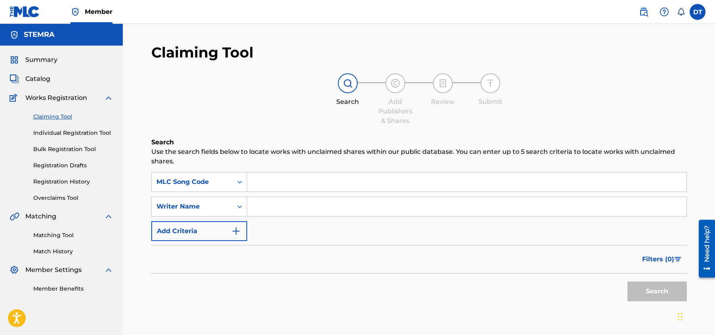
click at [283, 176] on input "Search Form" at bounding box center [467, 181] width 440 height 19
paste input "UA5RMN"
type input "UA5RMN"
click at [654, 286] on button "Search" at bounding box center [657, 291] width 59 height 20
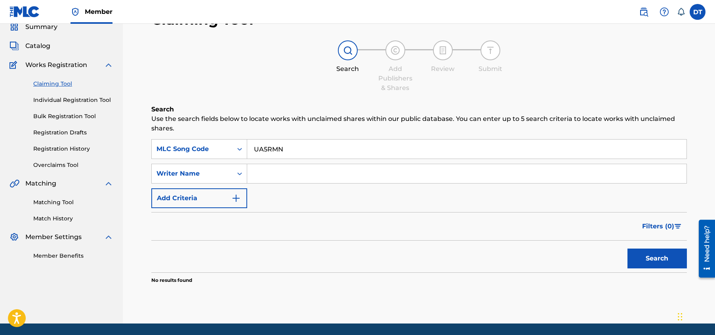
scroll to position [0, 0]
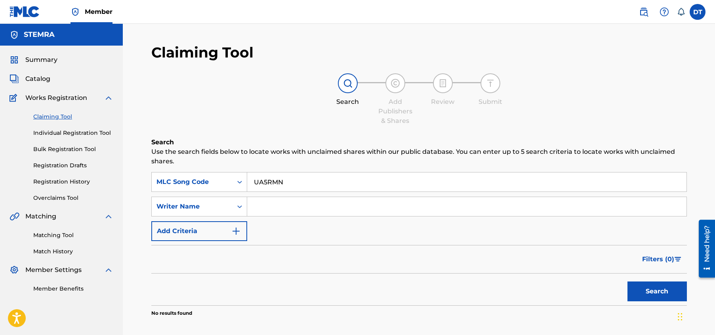
click at [290, 196] on div "SearchWithCriteria7faac76c-e3c9-4d85-95b3-16c4cef1ca76 MLC Song Code UA5RMN Sea…" at bounding box center [419, 206] width 536 height 69
click at [280, 200] on input "Search Form" at bounding box center [467, 206] width 440 height 19
paste input "[PERSON_NAME]"
type input "[PERSON_NAME]"
click at [641, 290] on button "Search" at bounding box center [657, 291] width 59 height 20
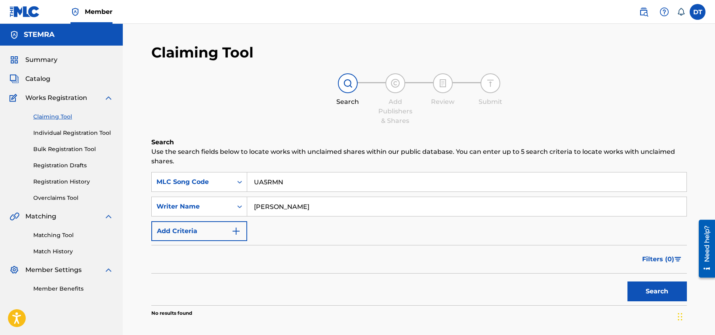
click at [47, 134] on link "Individual Registration Tool" at bounding box center [73, 133] width 80 height 8
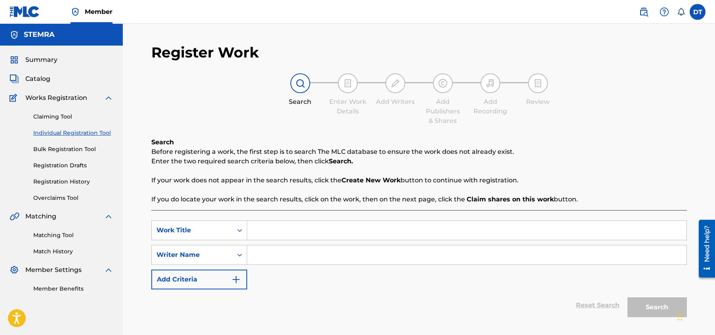
click at [264, 233] on input "Search Form" at bounding box center [467, 230] width 440 height 19
drag, startPoint x: 264, startPoint y: 232, endPoint x: 265, endPoint y: 254, distance: 22.6
click at [265, 254] on input "Search Form" at bounding box center [467, 254] width 440 height 19
paste input "[PERSON_NAME]"
type input "[PERSON_NAME]"
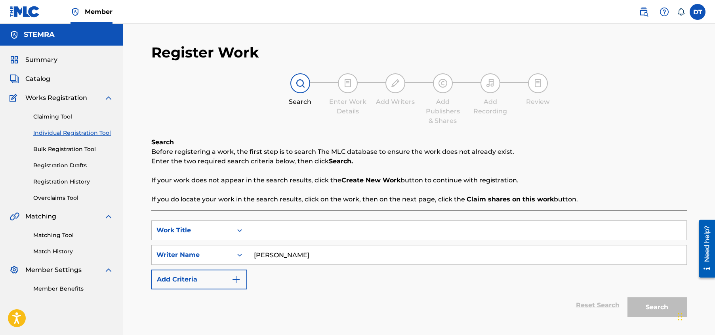
click at [268, 231] on input "Search Form" at bounding box center [467, 230] width 440 height 19
click at [263, 229] on input "Search Form" at bounding box center [467, 230] width 440 height 19
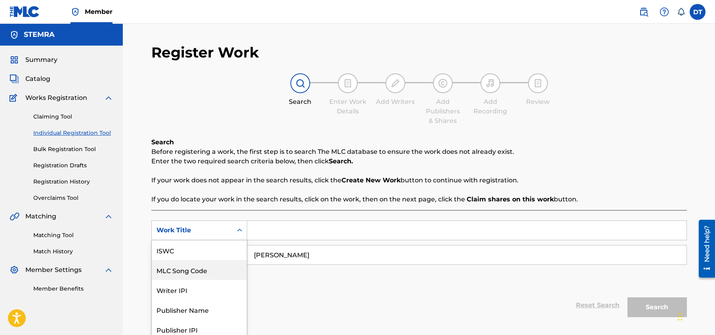
scroll to position [25, 0]
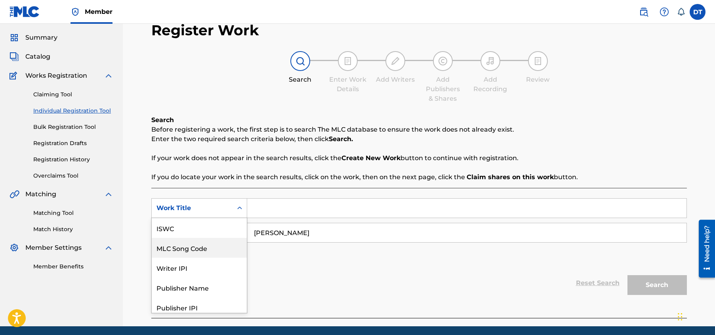
click at [207, 218] on div "7 results available. Use Up and Down to choose options, press Enter to select t…" at bounding box center [199, 208] width 96 height 20
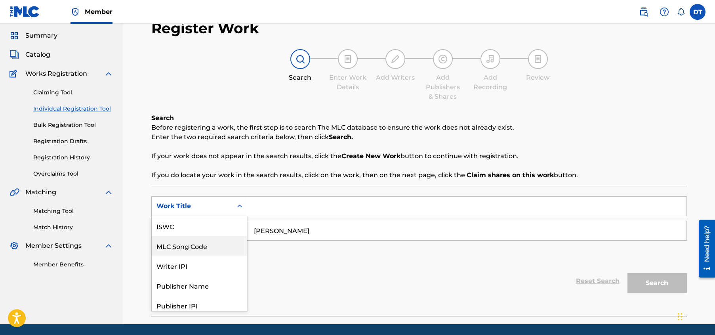
scroll to position [20, 0]
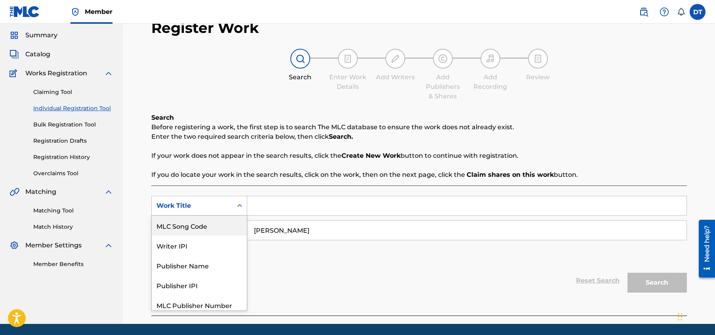
click at [194, 222] on div "MLC Song Code" at bounding box center [199, 226] width 95 height 20
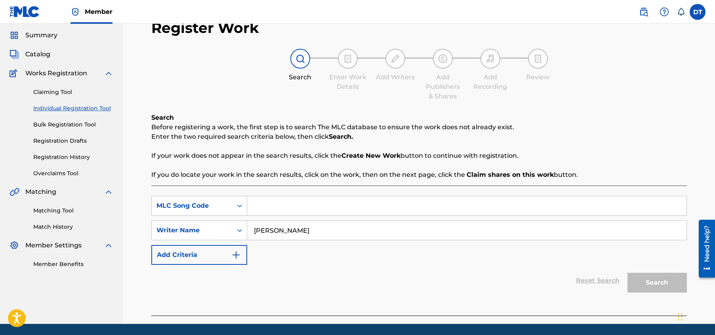
click at [272, 205] on input "Search Form" at bounding box center [467, 205] width 440 height 19
click at [263, 203] on input "Search Form" at bounding box center [467, 205] width 440 height 19
paste input "UA5RMN"
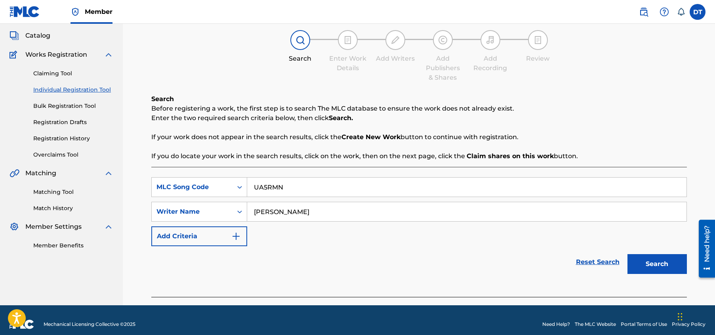
scroll to position [52, 0]
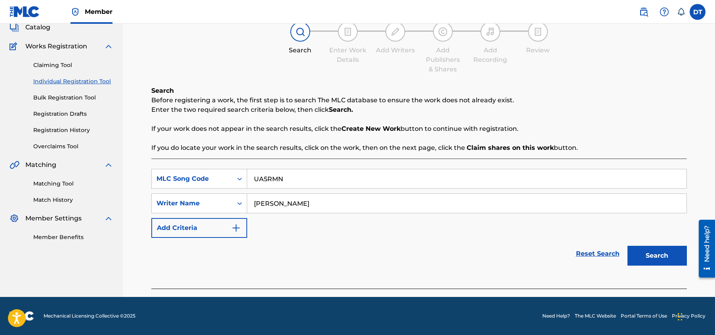
type input "UA5RMN"
click at [653, 252] on button "Search" at bounding box center [657, 256] width 59 height 20
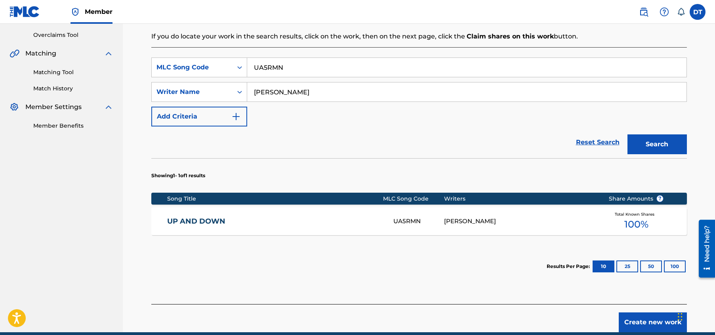
scroll to position [170, 0]
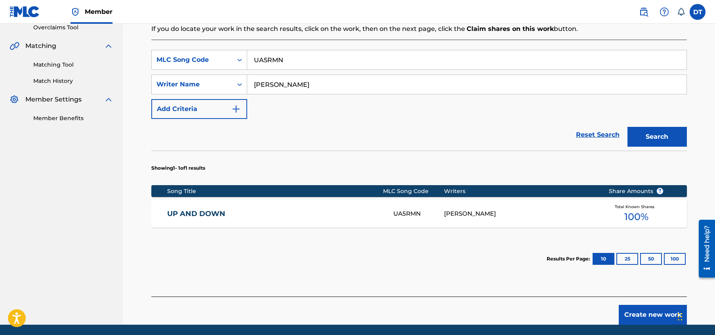
click at [195, 212] on link "UP AND DOWN" at bounding box center [275, 213] width 216 height 9
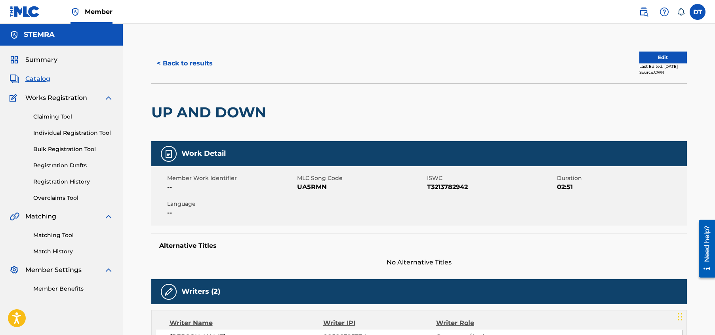
click at [649, 57] on button "Edit" at bounding box center [664, 58] width 48 height 12
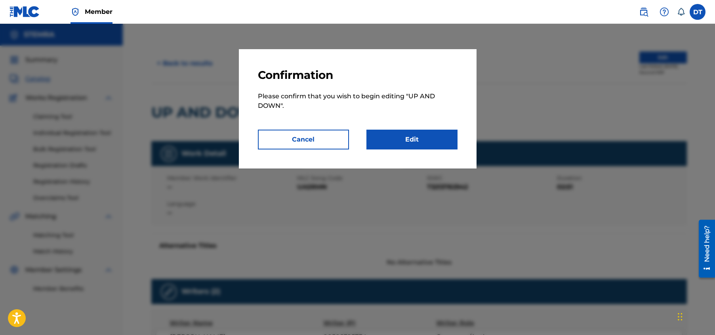
click at [399, 141] on link "Edit" at bounding box center [412, 140] width 91 height 20
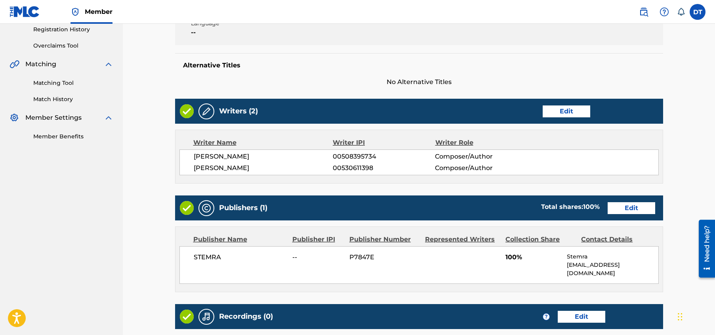
scroll to position [198, 0]
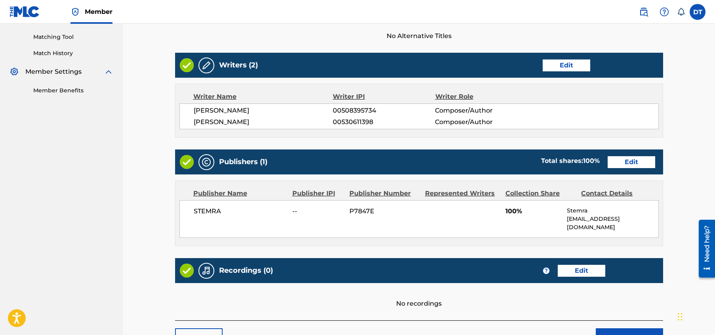
click at [625, 159] on link "Edit" at bounding box center [632, 162] width 48 height 12
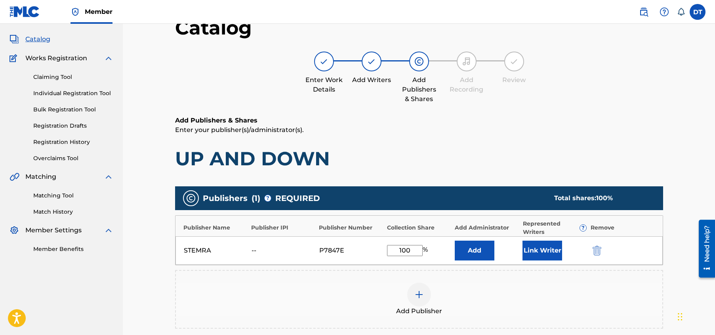
scroll to position [79, 0]
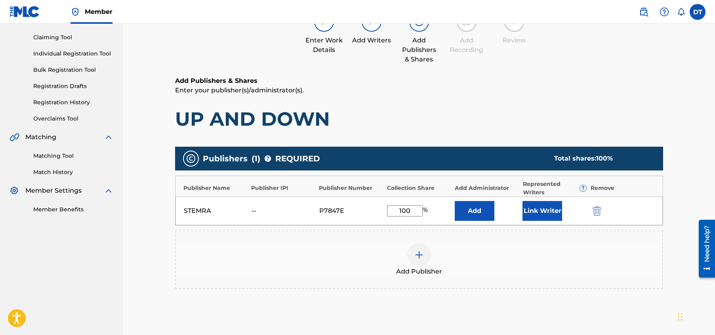
drag, startPoint x: 411, startPoint y: 209, endPoint x: 391, endPoint y: 206, distance: 20.5
click at [391, 206] on input "100" at bounding box center [405, 210] width 36 height 11
type input "33.33"
click at [691, 170] on div "Catalog Enter Work Details Add Writers Add Publishers & Shares Add Recording Re…" at bounding box center [419, 177] width 555 height 426
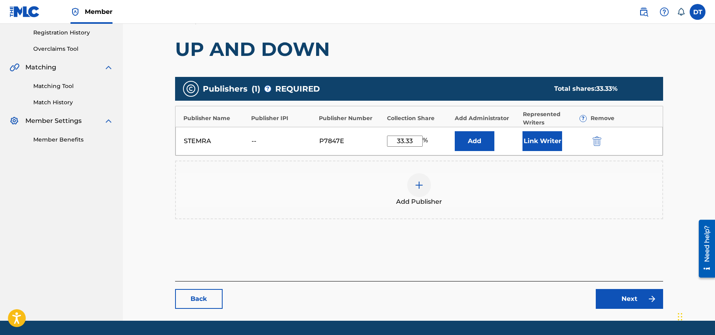
scroll to position [173, 0]
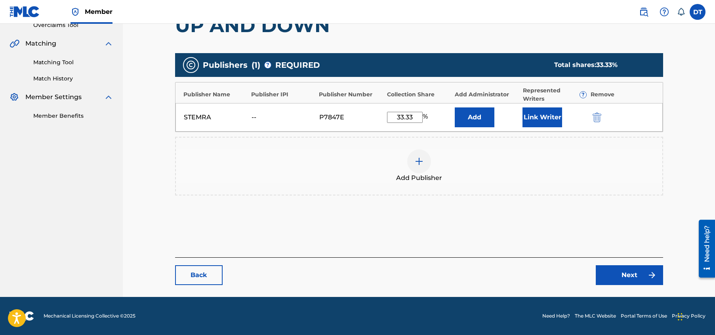
click at [627, 275] on link "Next" at bounding box center [629, 275] width 67 height 20
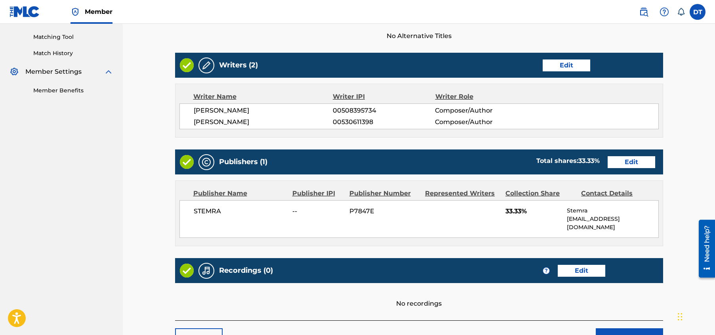
scroll to position [253, 0]
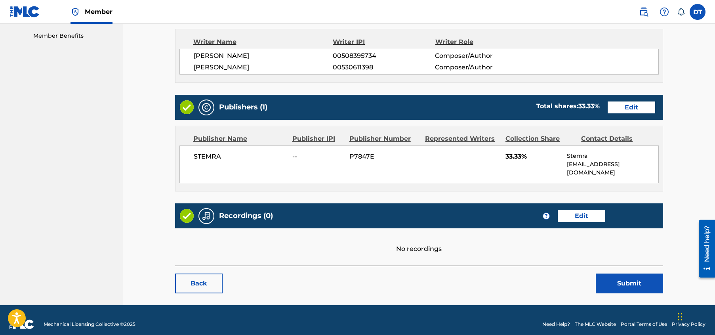
click at [618, 273] on button "Submit" at bounding box center [629, 283] width 67 height 20
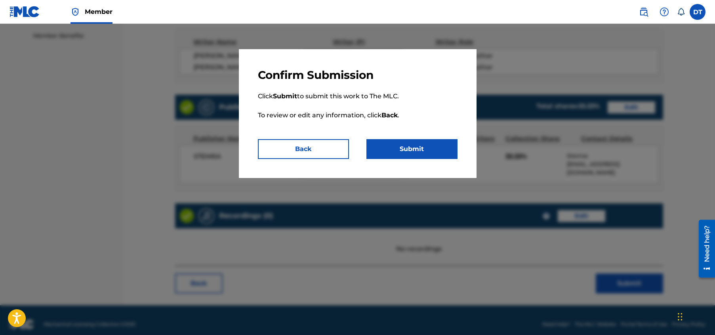
click at [420, 145] on button "Submit" at bounding box center [412, 149] width 91 height 20
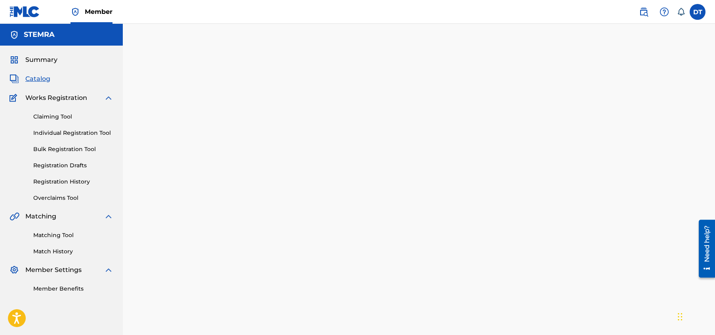
click at [69, 180] on link "Registration History" at bounding box center [73, 182] width 80 height 8
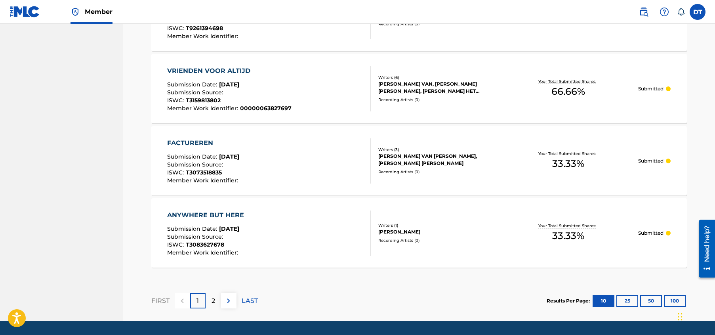
scroll to position [721, 0]
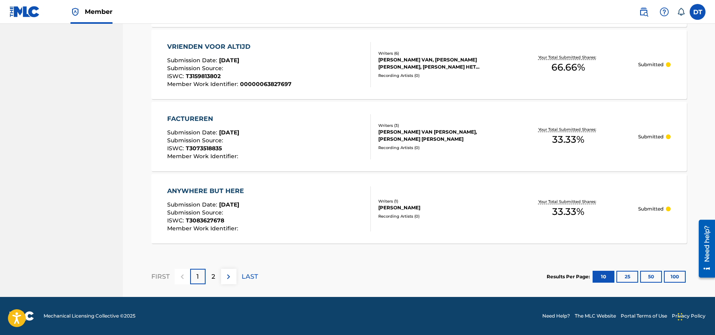
click at [199, 276] on p "1" at bounding box center [198, 277] width 2 height 10
click at [210, 275] on div "2" at bounding box center [213, 276] width 15 height 15
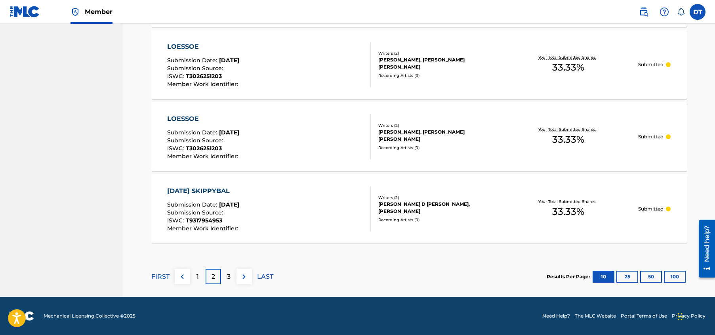
click at [198, 275] on p "1" at bounding box center [198, 277] width 2 height 10
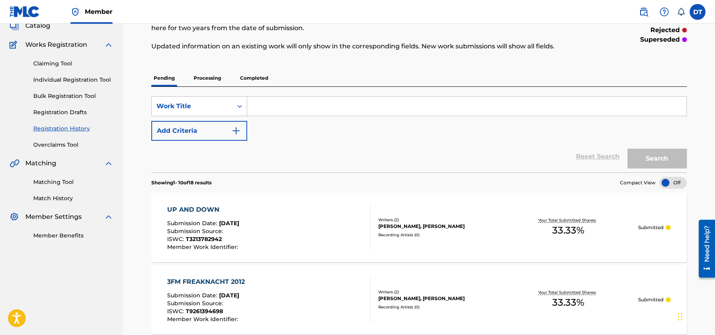
scroll to position [8, 0]
